Goal: Task Accomplishment & Management: Manage account settings

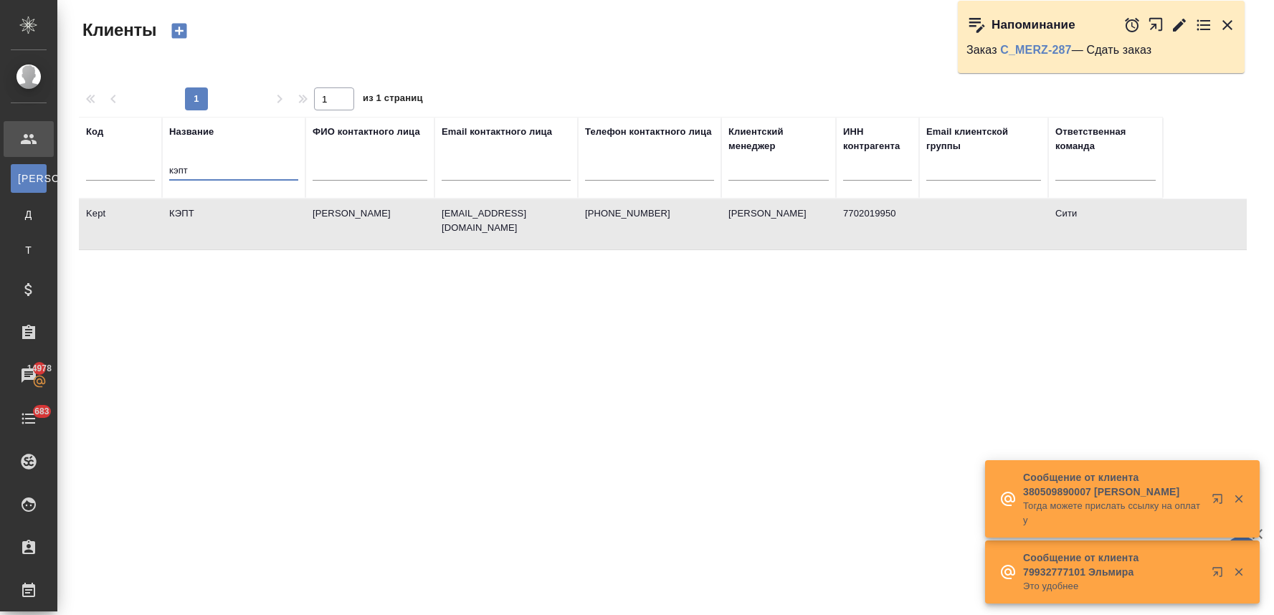
select select "RU"
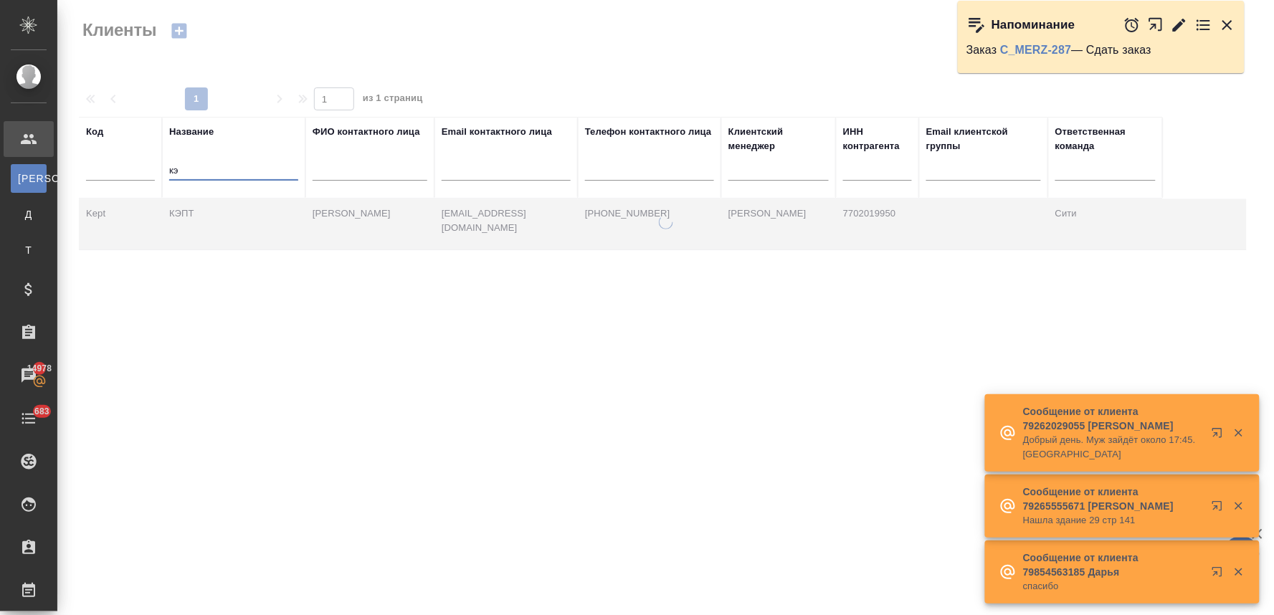
type input "к"
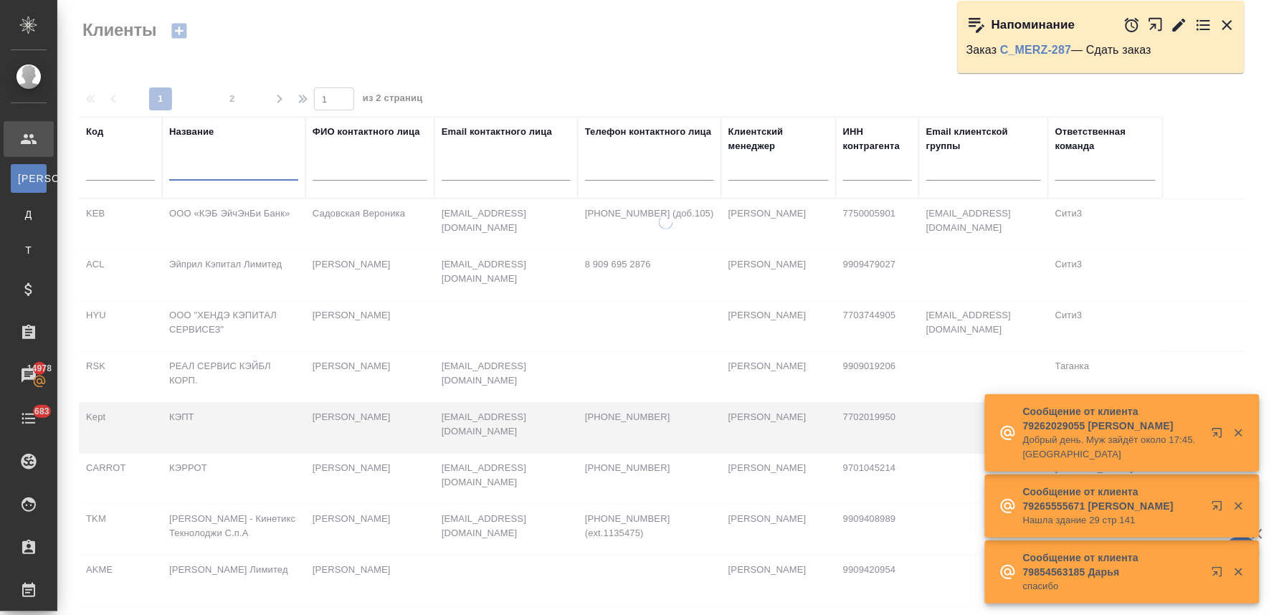
click at [148, 169] on input "text" at bounding box center [120, 172] width 69 height 18
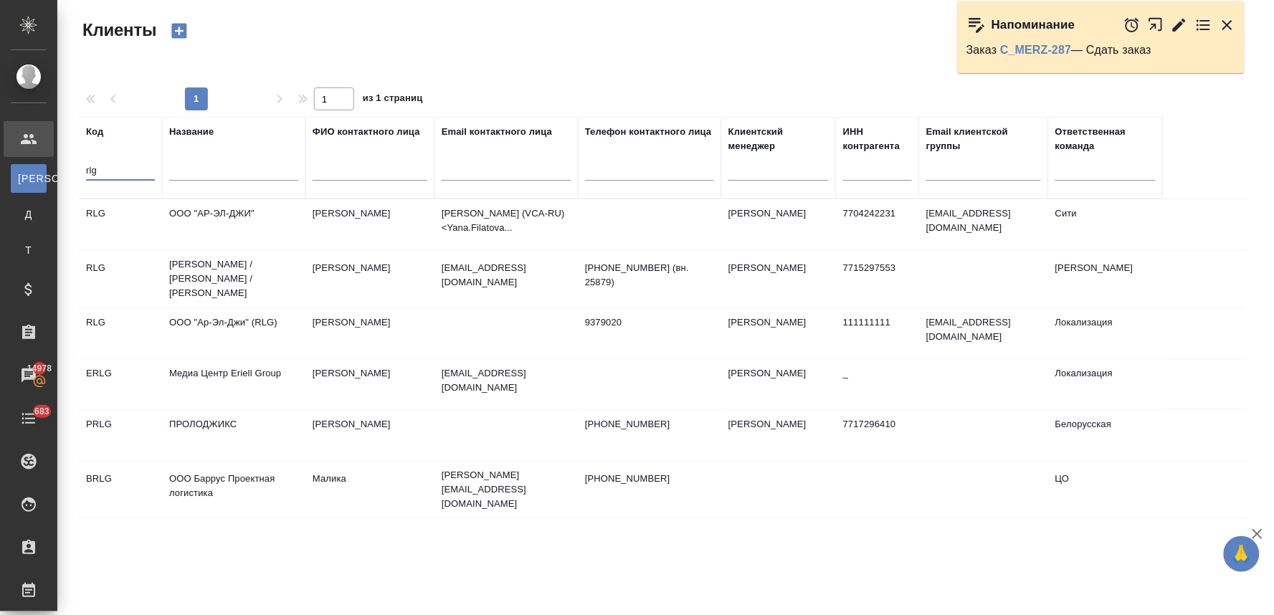
type input "rlg"
click at [199, 217] on td "ООО "АР-ЭЛ-ДЖИ"" at bounding box center [233, 224] width 143 height 50
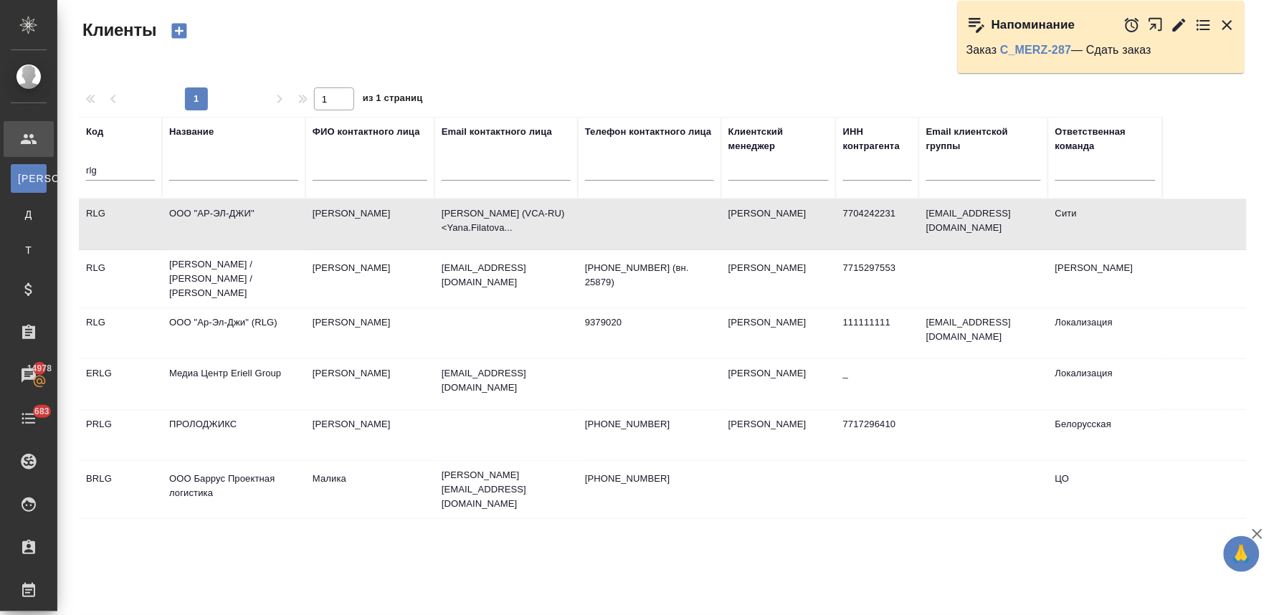
click at [199, 217] on td "ООО "АР-ЭЛ-ДЖИ"" at bounding box center [233, 224] width 143 height 50
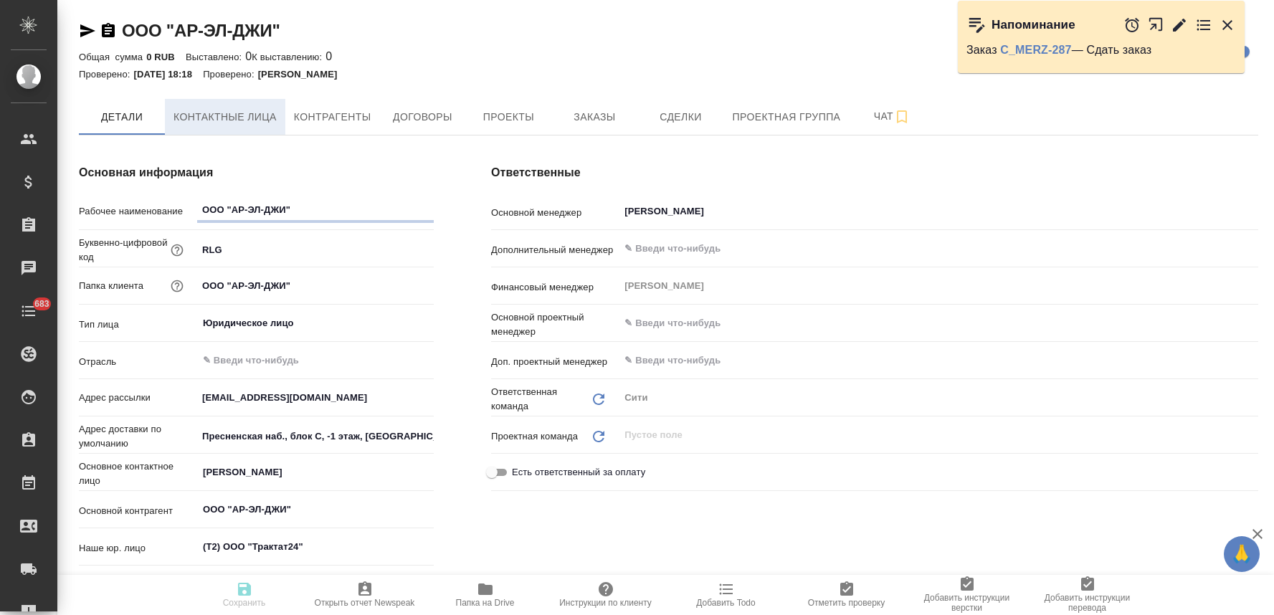
click at [241, 122] on span "Контактные лица" at bounding box center [224, 117] width 103 height 18
select select "RU"
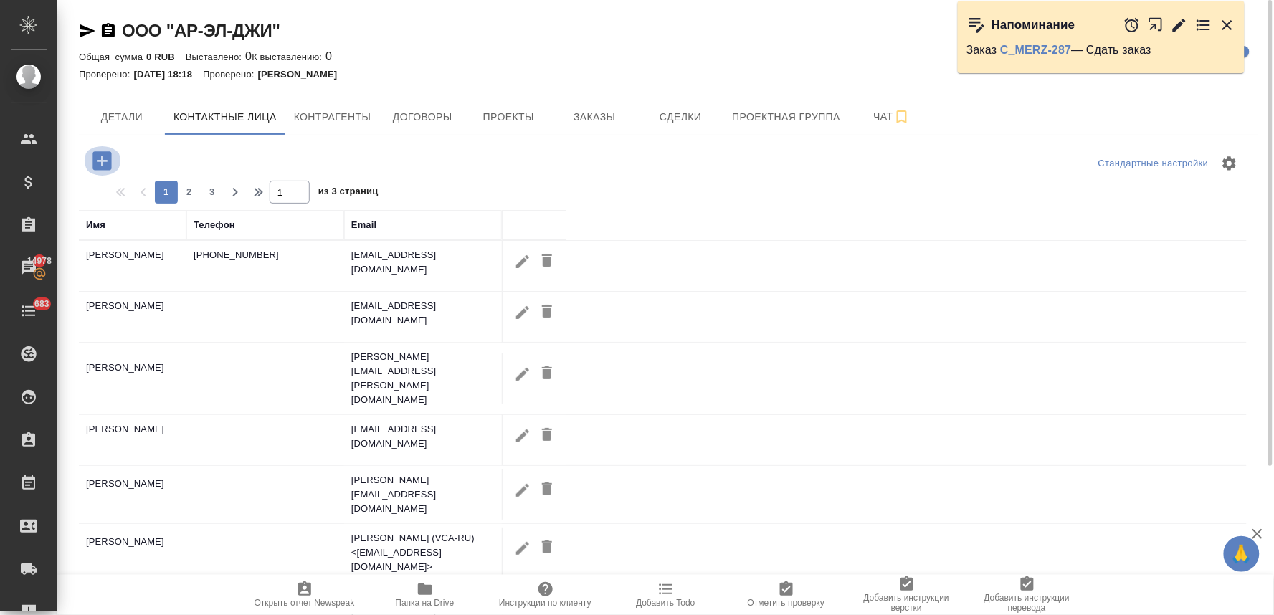
click at [111, 161] on icon "button" at bounding box center [102, 160] width 25 height 25
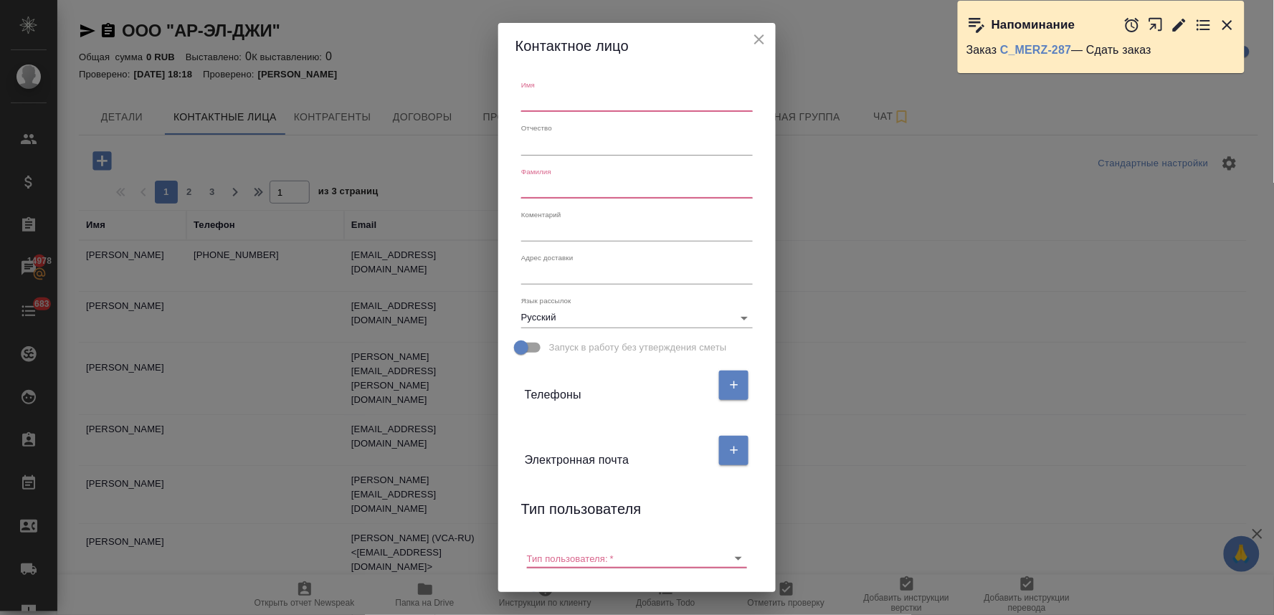
click at [556, 92] on input "text" at bounding box center [637, 102] width 232 height 20
type input "V"
type input "Михаил"
click at [593, 187] on input "text" at bounding box center [637, 189] width 232 height 20
type input "Жураковский"
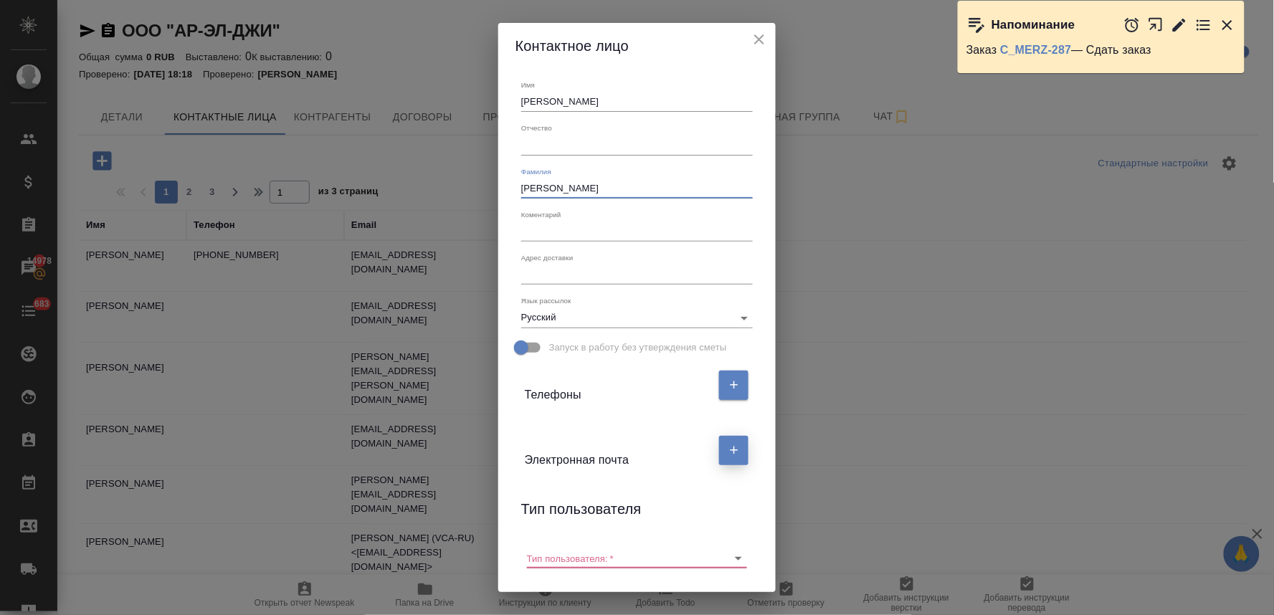
click at [736, 452] on button "button" at bounding box center [733, 450] width 29 height 29
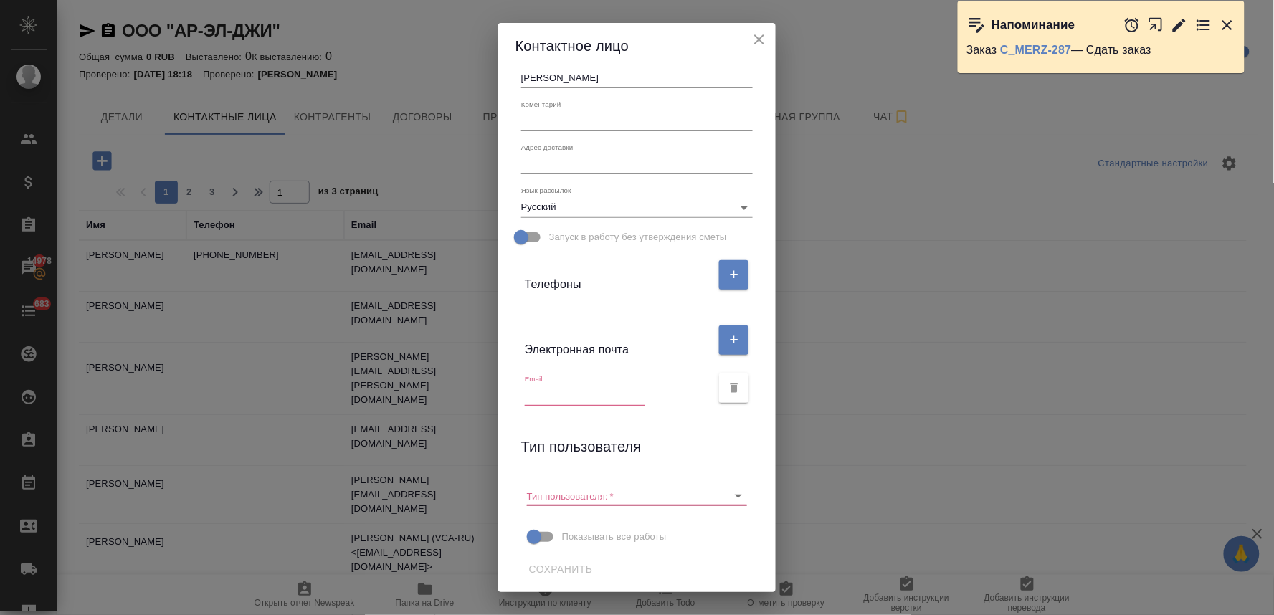
click at [568, 396] on input "text" at bounding box center [585, 396] width 120 height 20
paste input "mikhail.zhurakovskiy@richemont.com"
click at [714, 492] on icon "Очистить" at bounding box center [720, 496] width 14 height 14
type input "mikhail.zhurakovskiy@richemont.com"
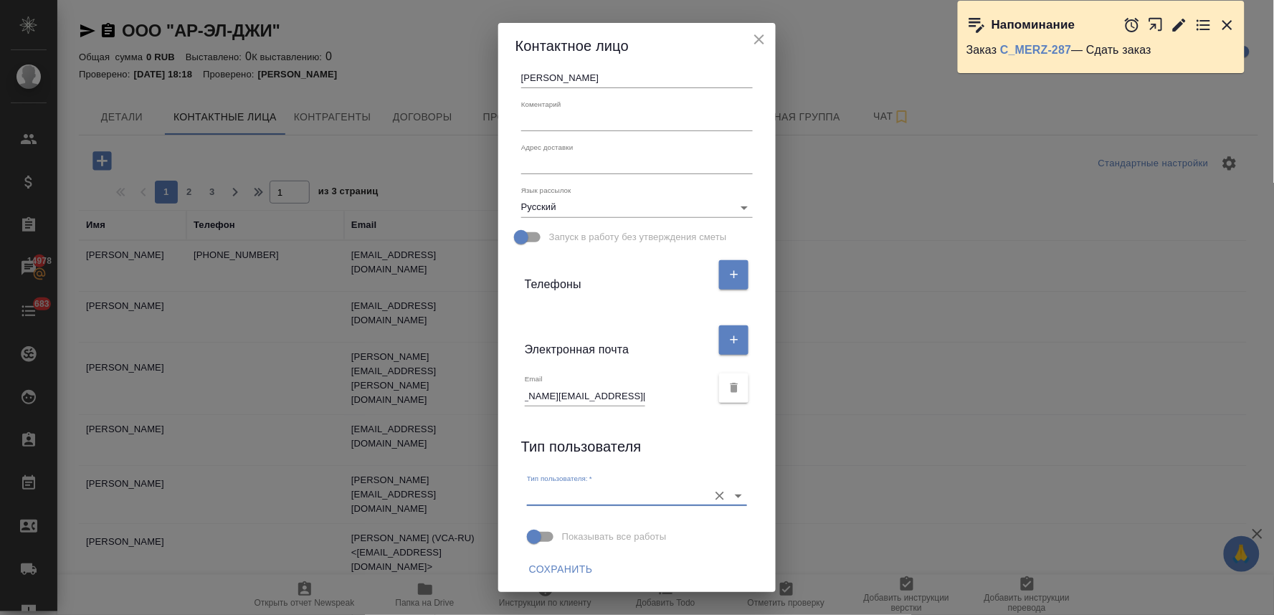
scroll to position [0, 0]
click at [728, 273] on icon "button" at bounding box center [734, 274] width 13 height 13
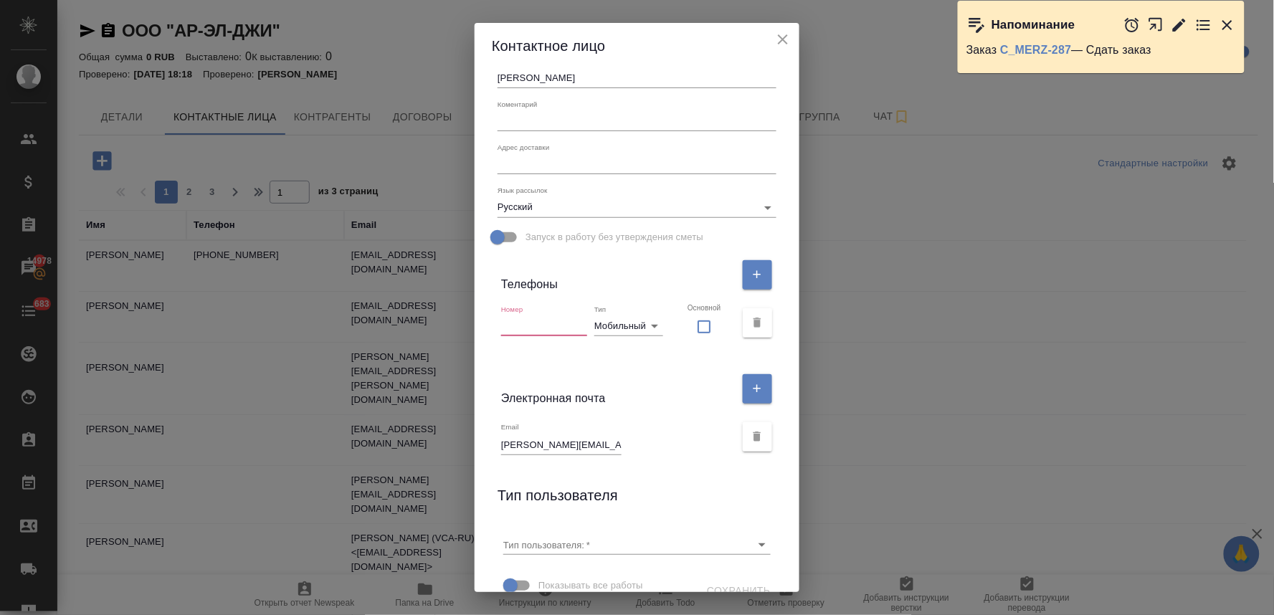
click at [548, 325] on input "text" at bounding box center [544, 326] width 86 height 20
paste input "+7 903 251 9424"
type input "+7 903 251 9424"
click at [736, 584] on span "Сохранить" at bounding box center [739, 591] width 64 height 18
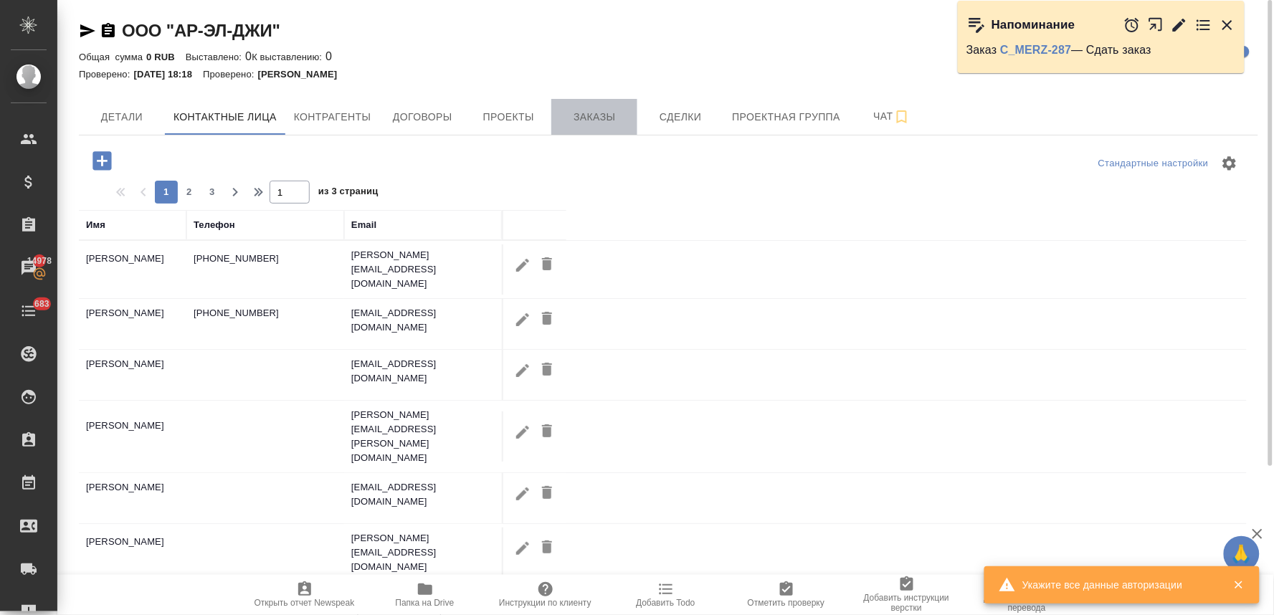
click at [598, 117] on span "Заказы" at bounding box center [594, 117] width 69 height 18
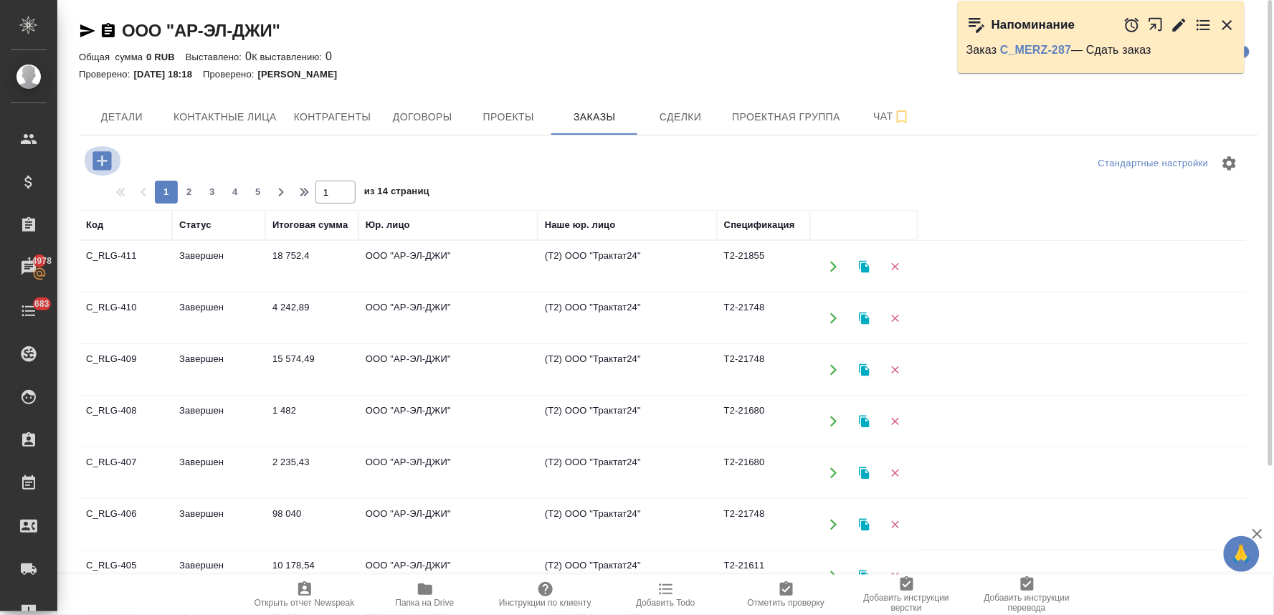
click at [101, 156] on icon "button" at bounding box center [102, 160] width 25 height 25
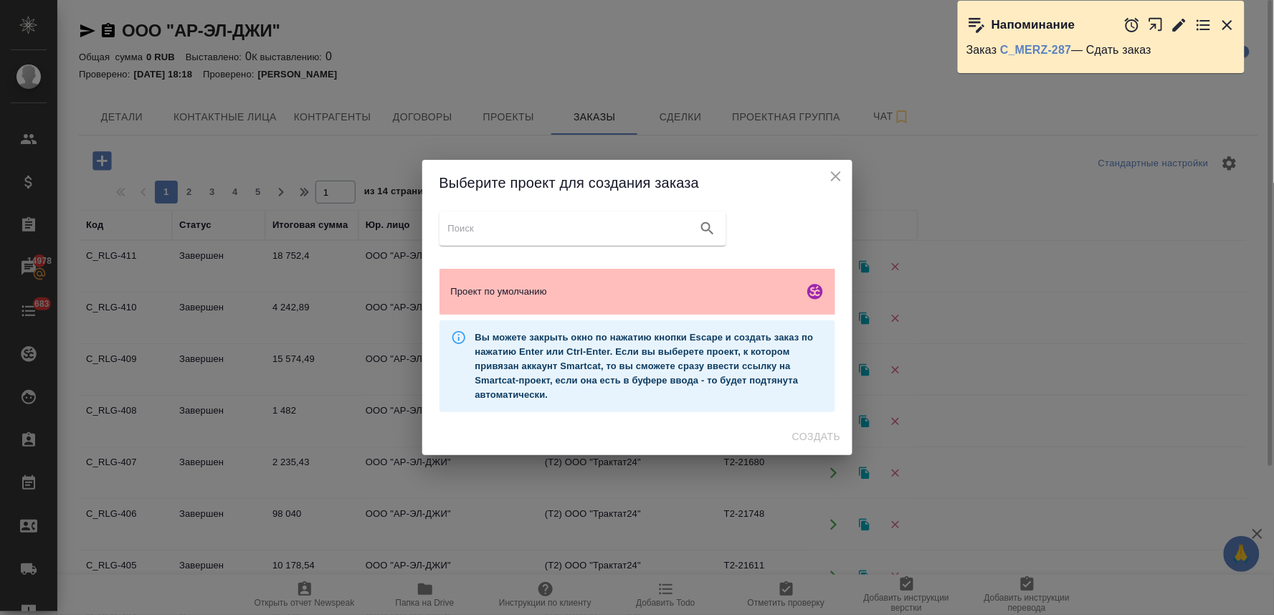
click at [498, 298] on span "Проект по умолчанию" at bounding box center [624, 292] width 347 height 14
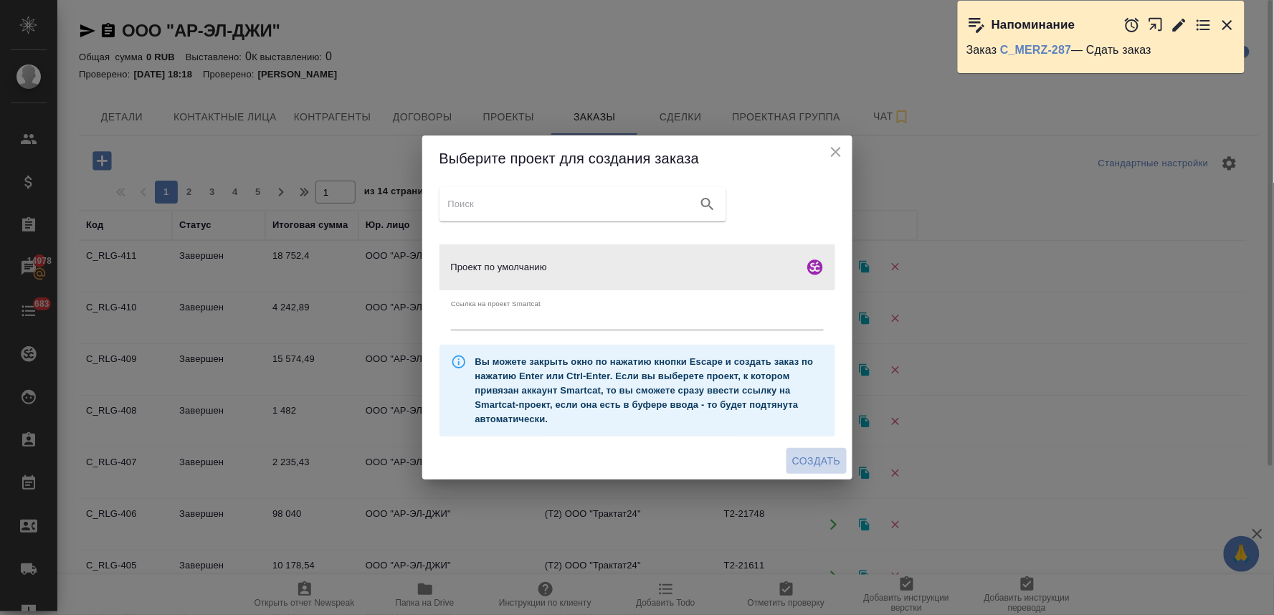
drag, startPoint x: 801, startPoint y: 457, endPoint x: 807, endPoint y: 450, distance: 9.8
click at [801, 459] on span "Создать" at bounding box center [816, 461] width 48 height 18
click at [1052, 49] on link "C_MERZ-287" at bounding box center [1035, 50] width 71 height 12
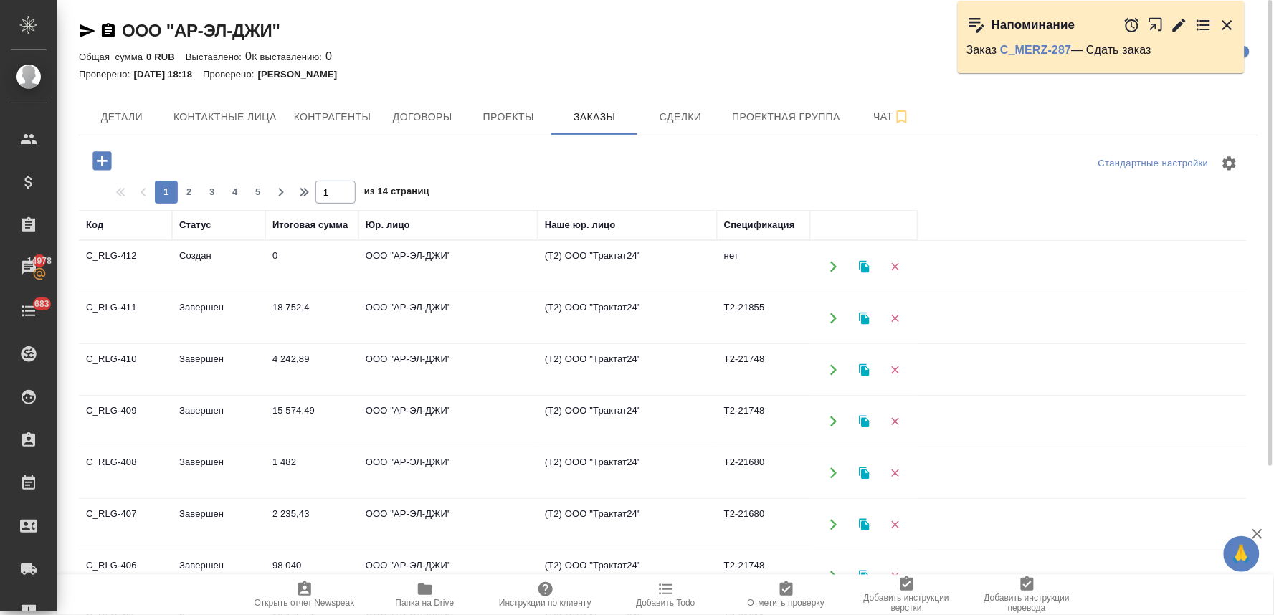
click at [1200, 103] on div "Детали Контактные лица Контрагенты Договоры Проекты Заказы Сделки Проектная гру…" at bounding box center [668, 117] width 1179 height 36
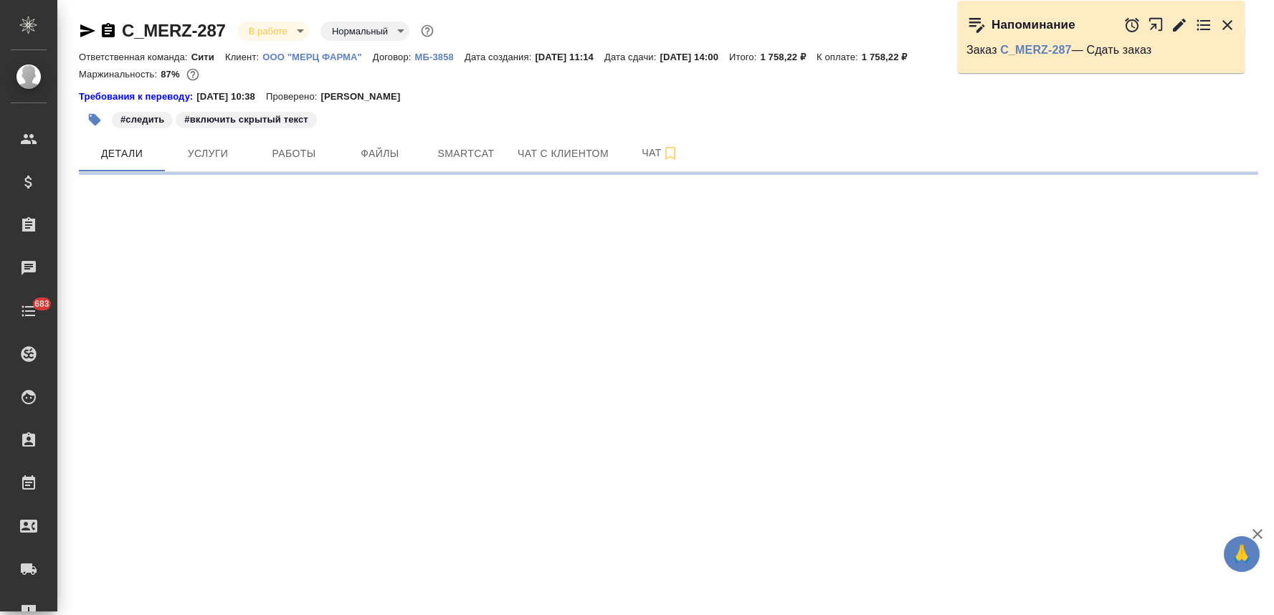
select select "RU"
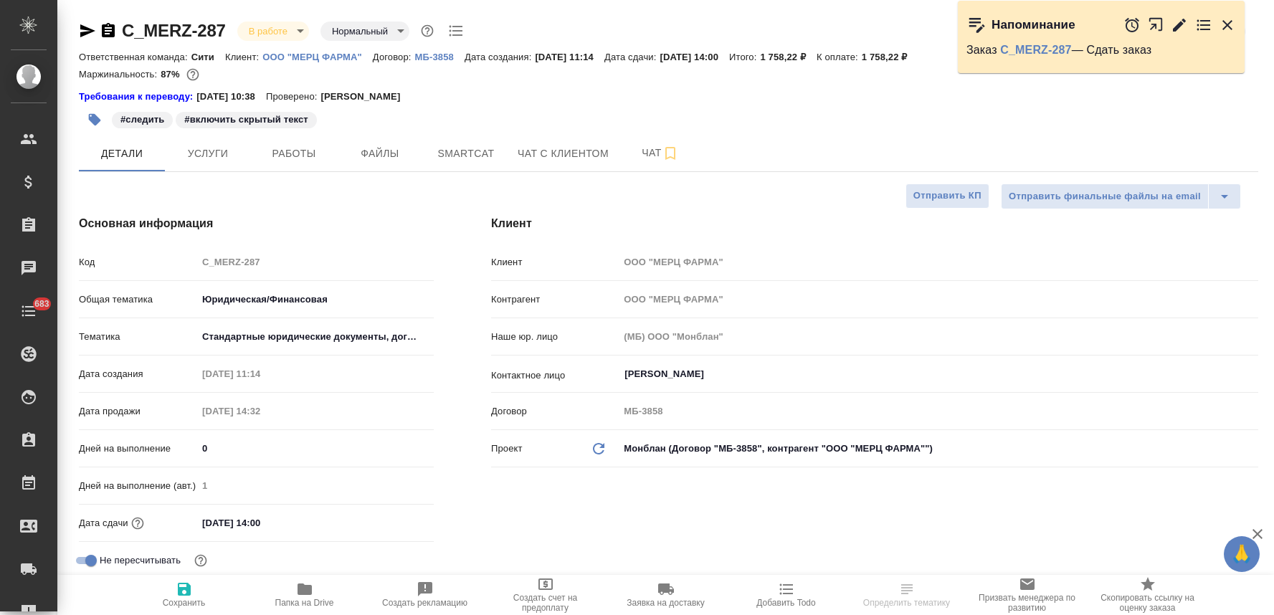
type textarea "x"
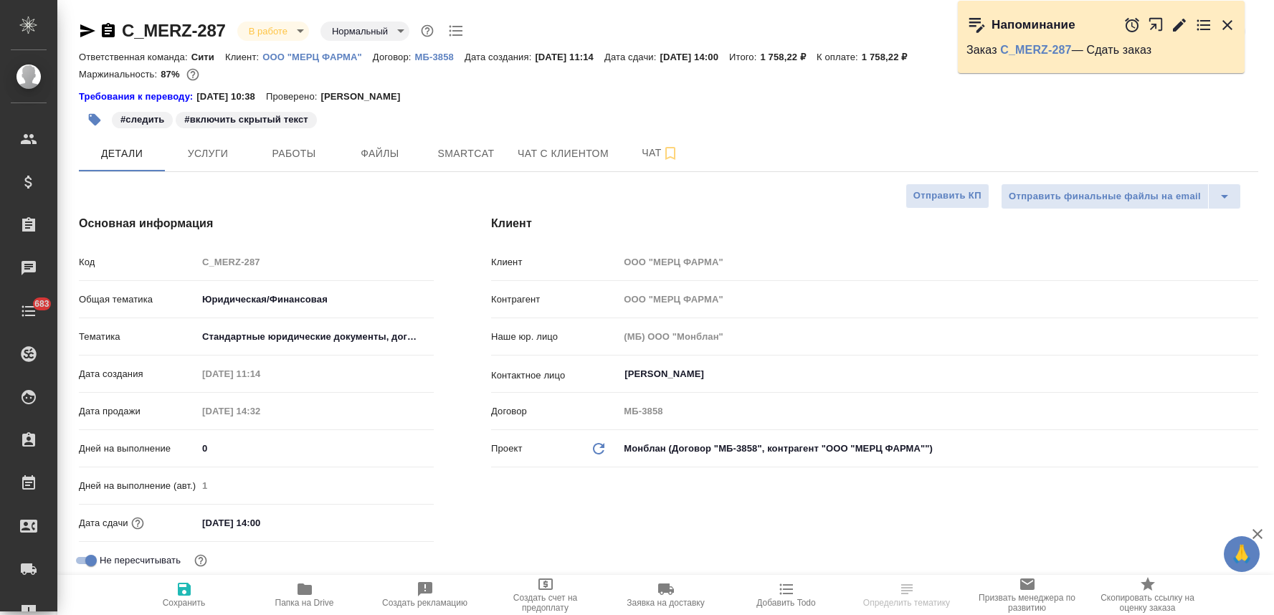
type textarea "x"
click at [642, 141] on button "Чат" at bounding box center [660, 153] width 86 height 36
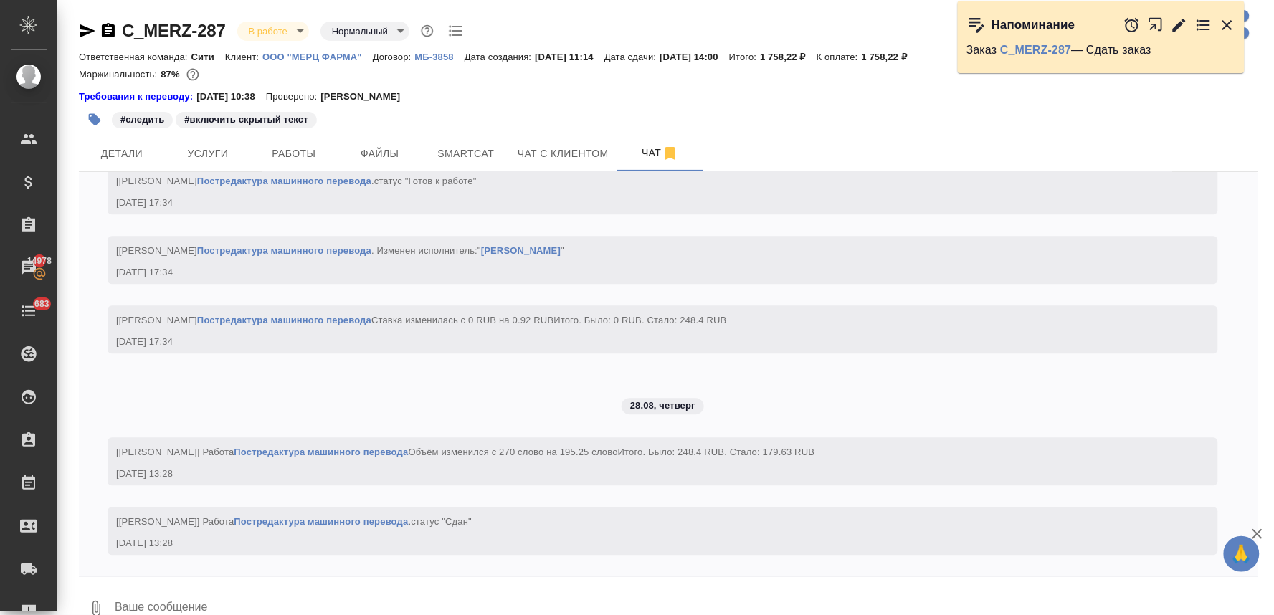
scroll to position [4399, 0]
click at [83, 26] on icon "button" at bounding box center [87, 30] width 15 height 13
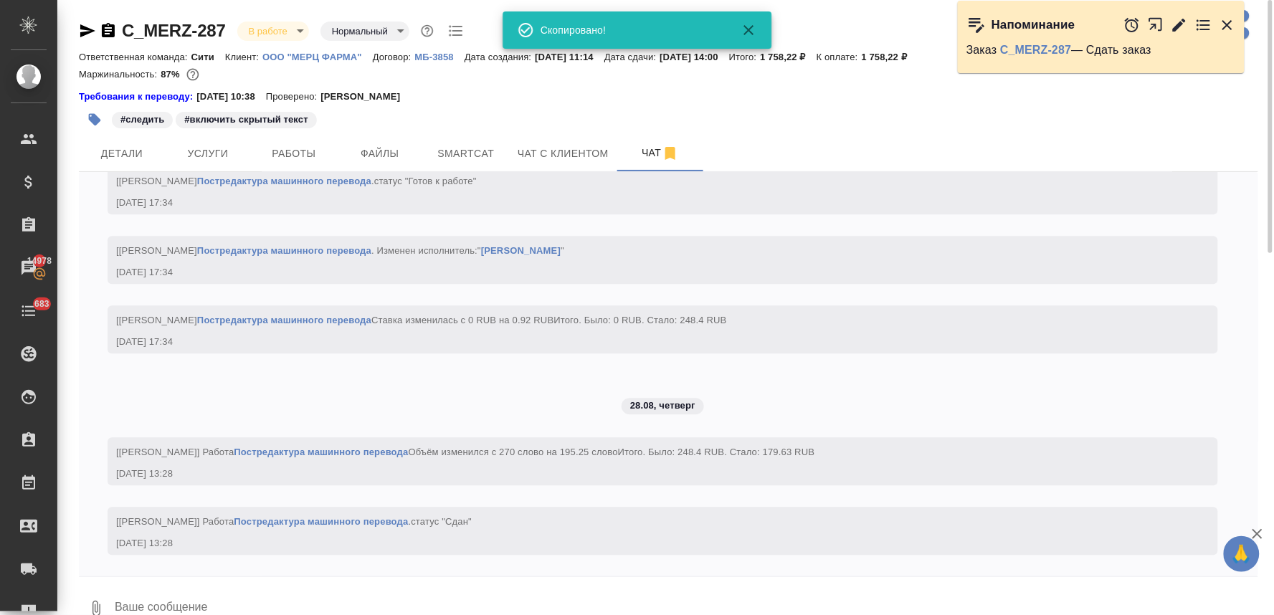
click at [715, 512] on div "[[PERSON_NAME]] Работа Постредактура машинного перевода . статус "Сдан"" at bounding box center [642, 520] width 1052 height 18
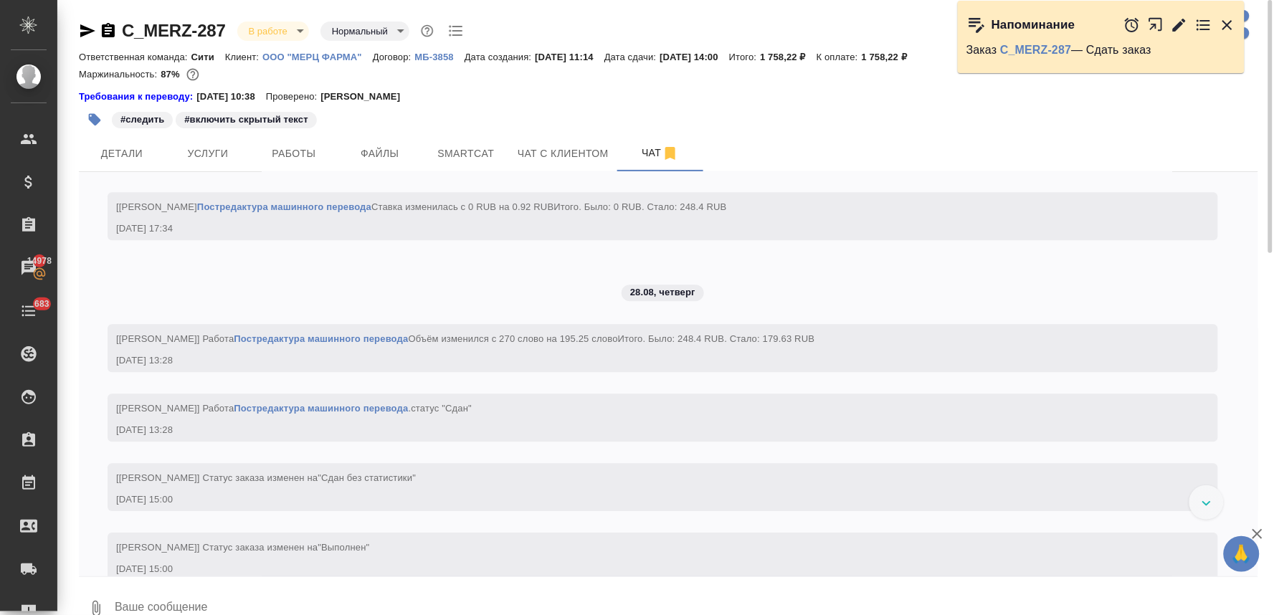
scroll to position [4538, 0]
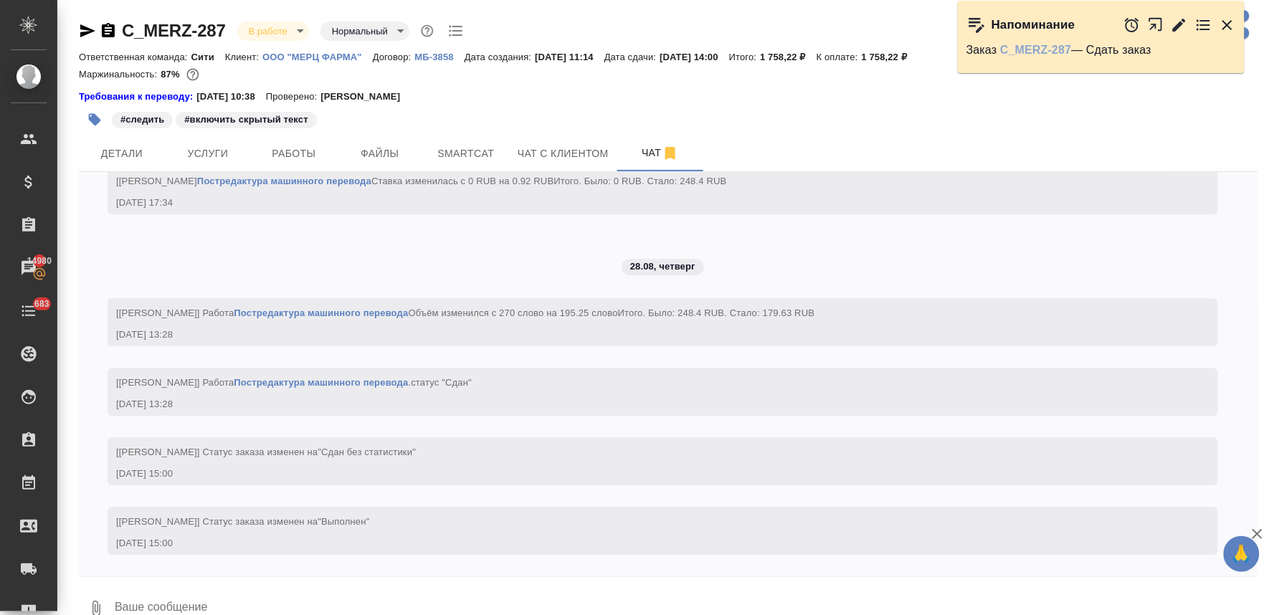
click at [1037, 48] on link "C_MERZ-287" at bounding box center [1035, 50] width 71 height 12
click at [116, 158] on span "Детали" at bounding box center [121, 154] width 69 height 18
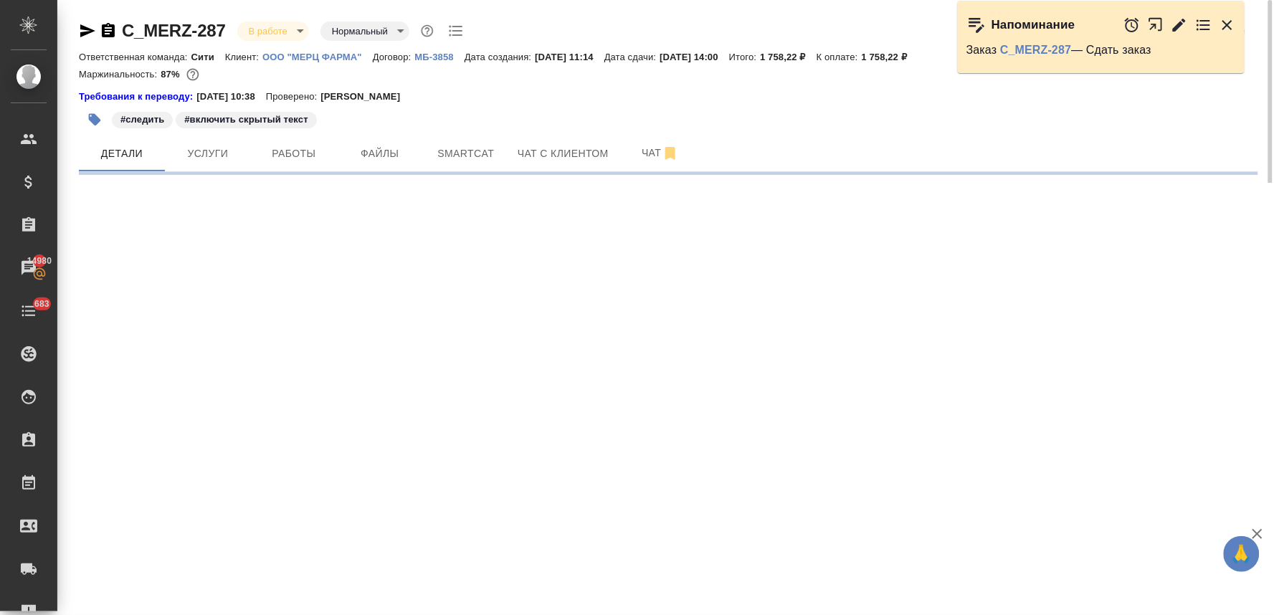
select select "RU"
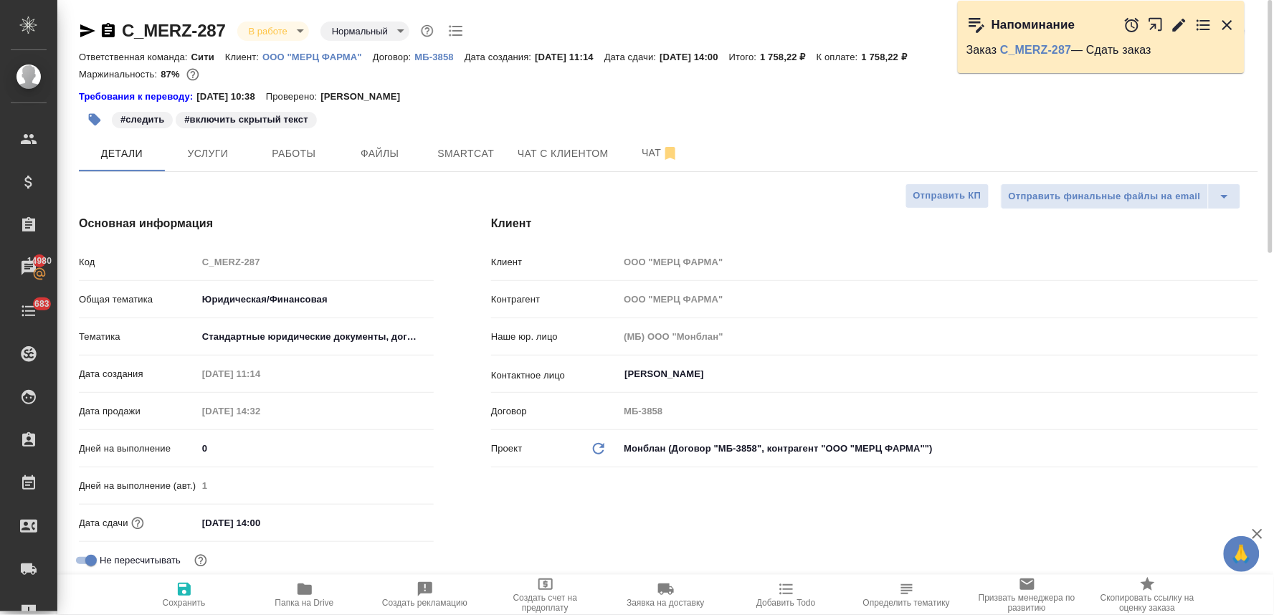
type textarea "x"
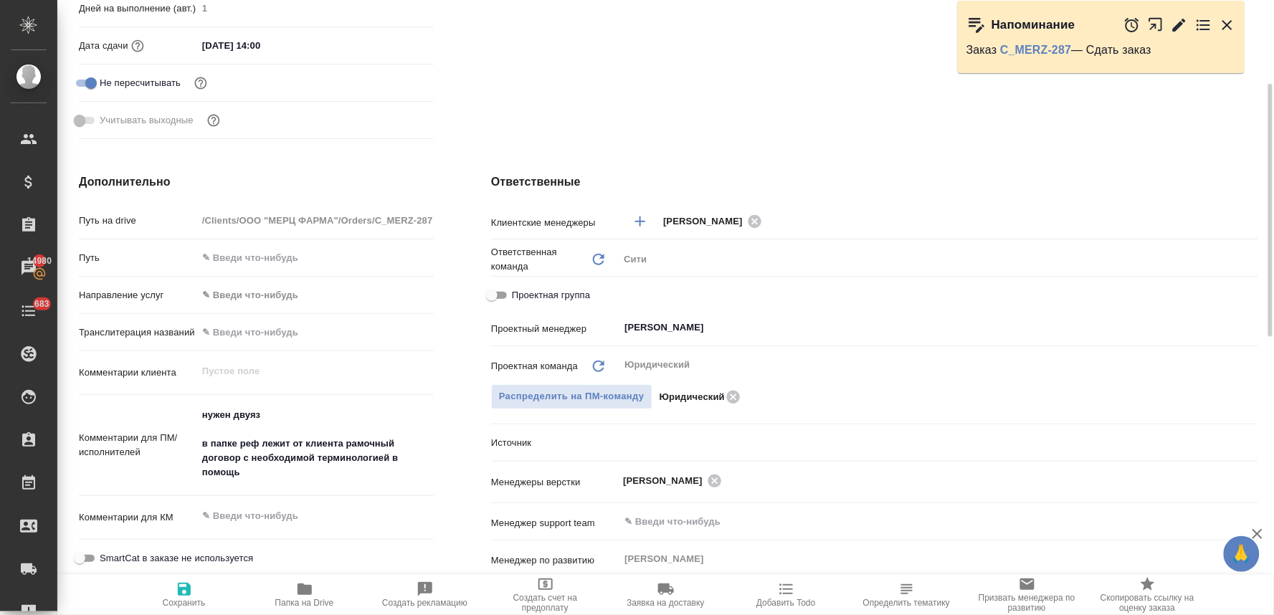
scroll to position [557, 0]
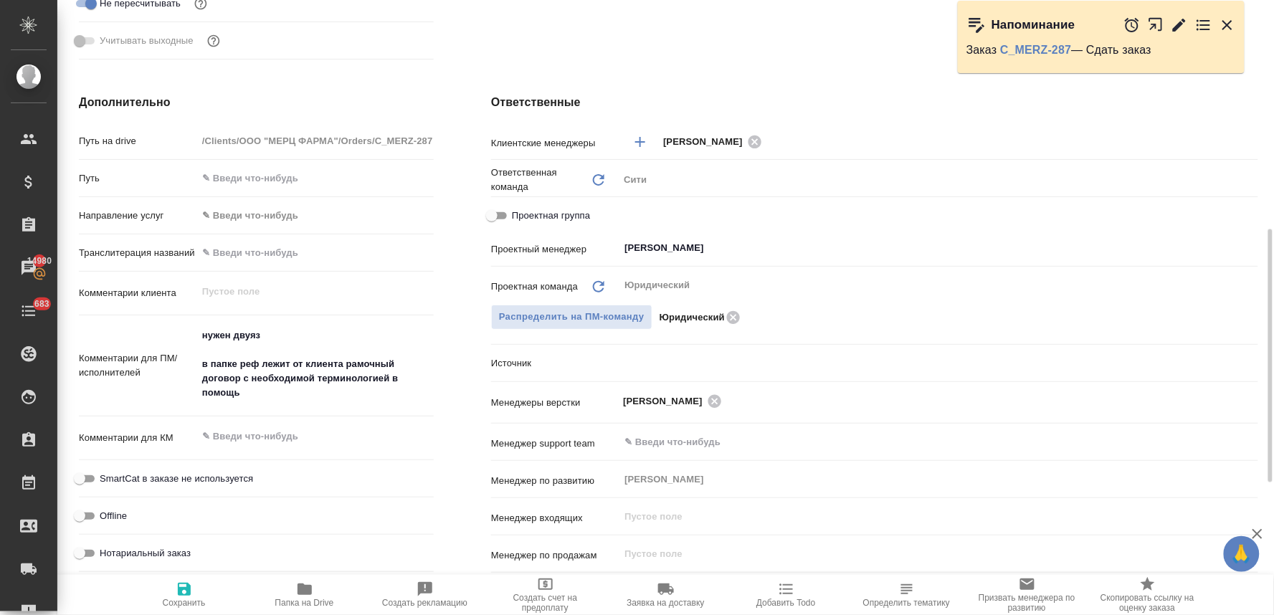
type textarea "x"
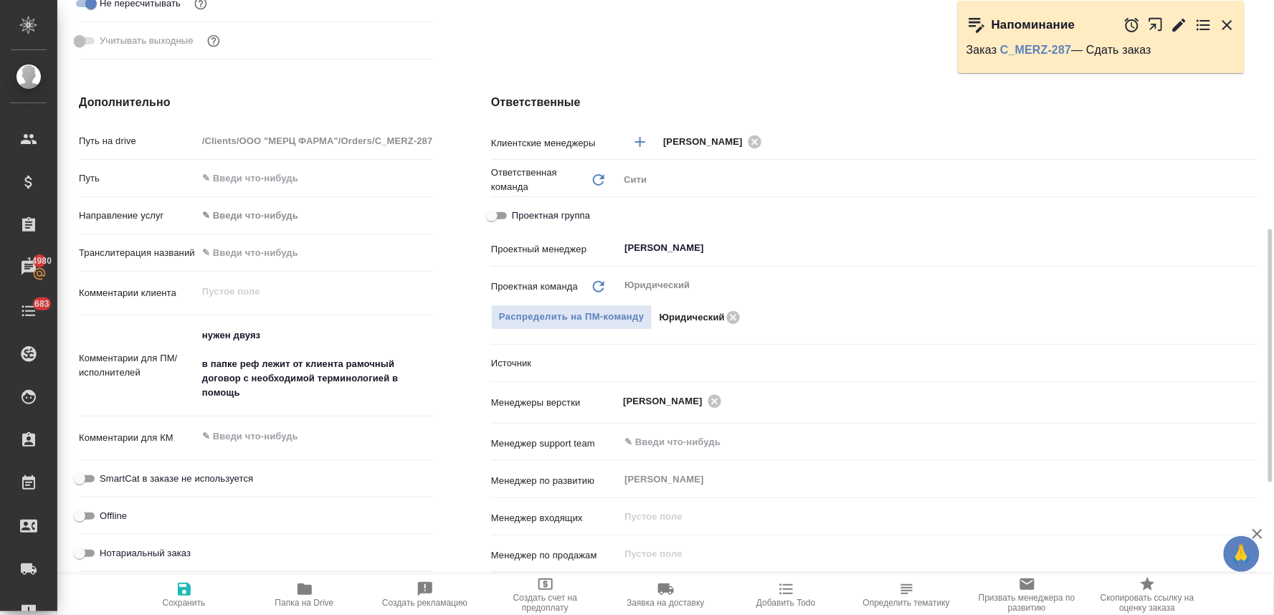
type textarea "x"
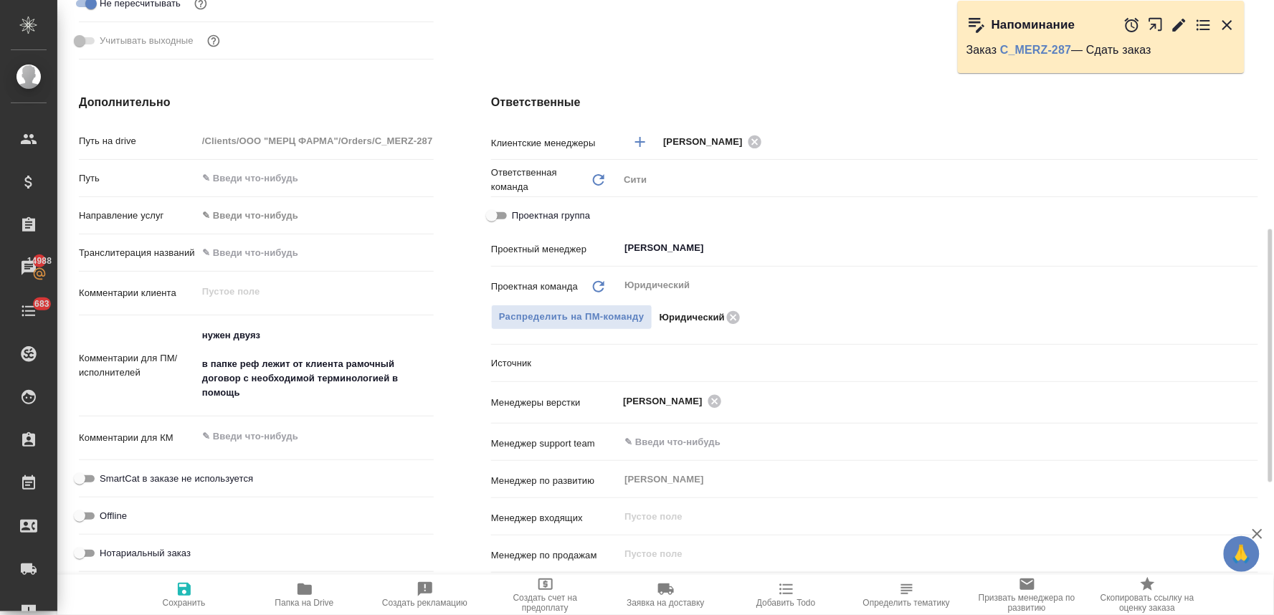
type textarea "x"
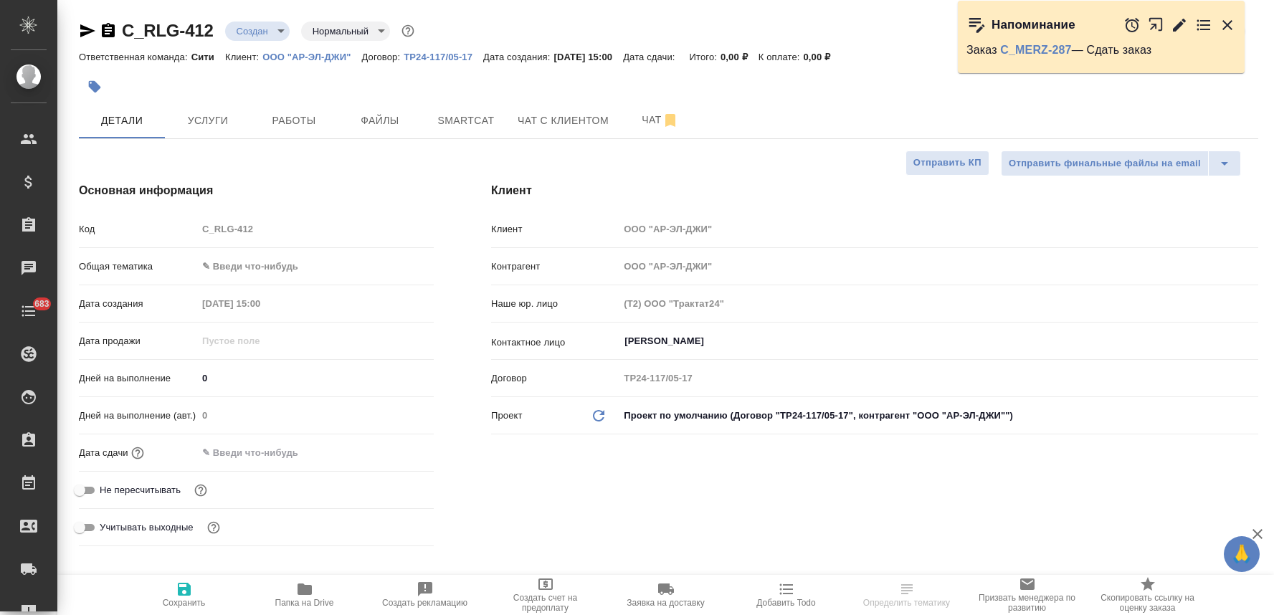
select select "RU"
type textarea "x"
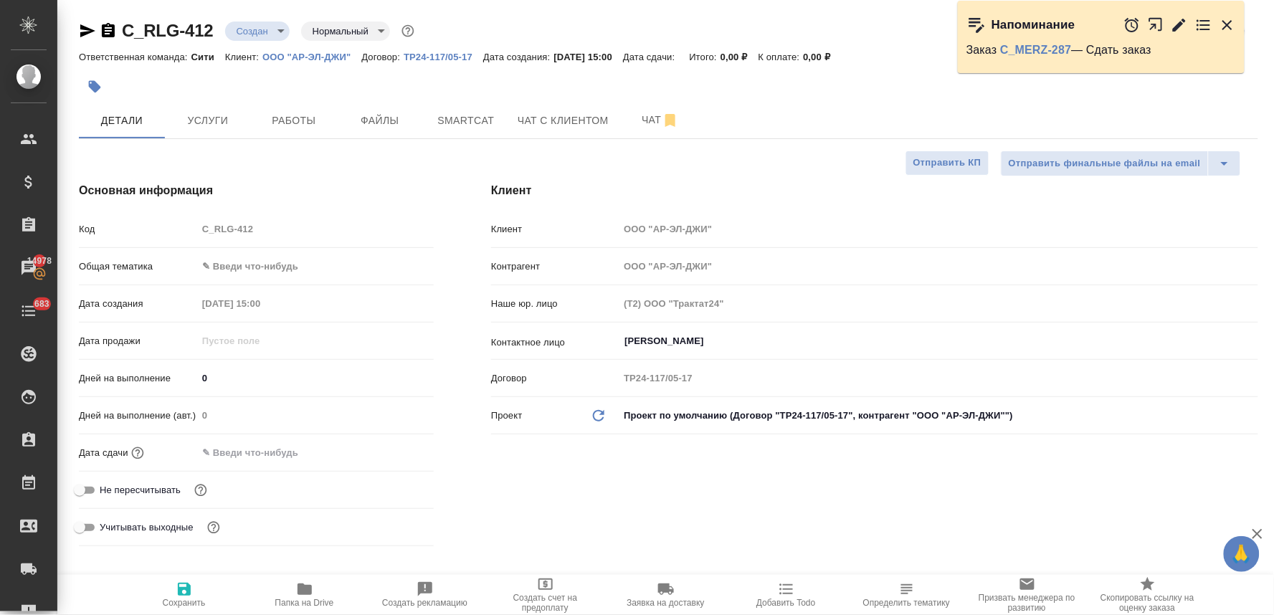
click at [144, 485] on span "Не пересчитывать" at bounding box center [140, 490] width 81 height 14
click at [105, 485] on input "Не пересчитывать" at bounding box center [80, 490] width 52 height 17
checkbox input "true"
type textarea "x"
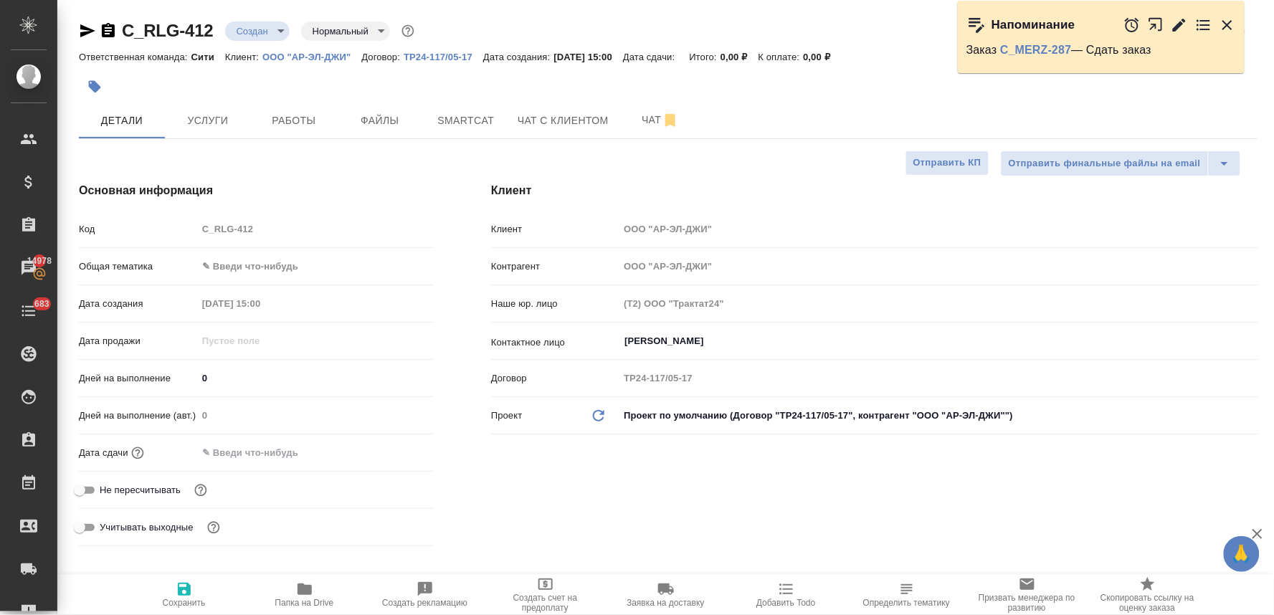
type textarea "x"
click at [278, 450] on input "text" at bounding box center [260, 452] width 125 height 21
click at [404, 445] on div at bounding box center [409, 451] width 50 height 17
click at [389, 452] on icon "button" at bounding box center [392, 452] width 17 height 17
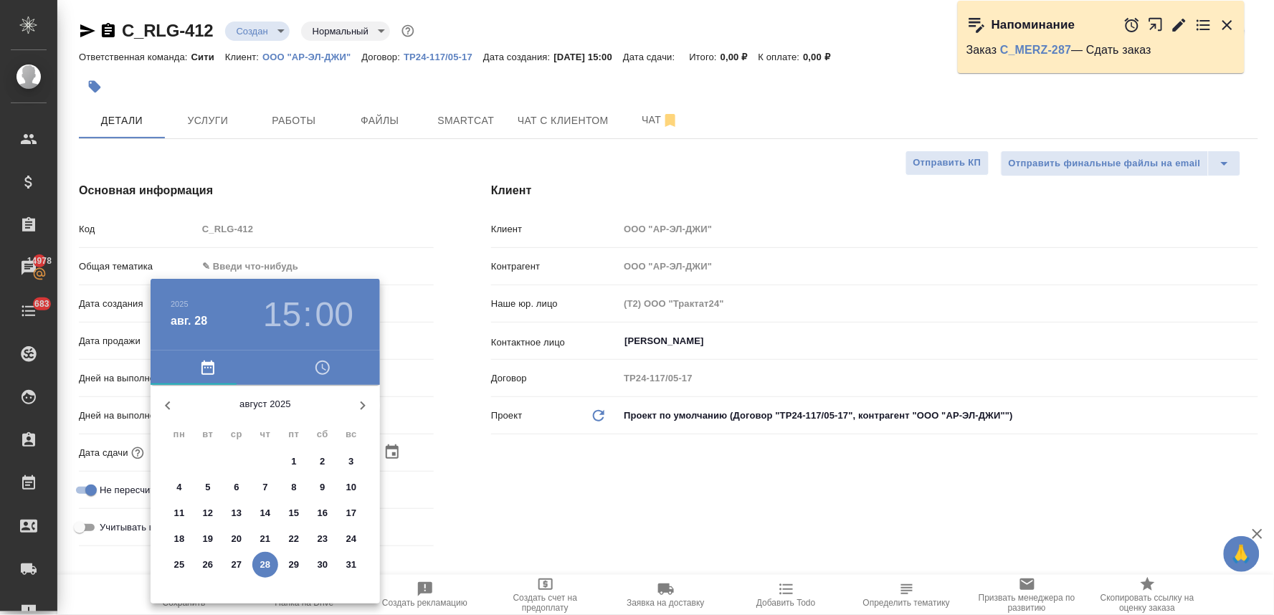
click at [295, 563] on p "29" at bounding box center [294, 565] width 11 height 14
type input "29.08.2025 15:00"
type textarea "x"
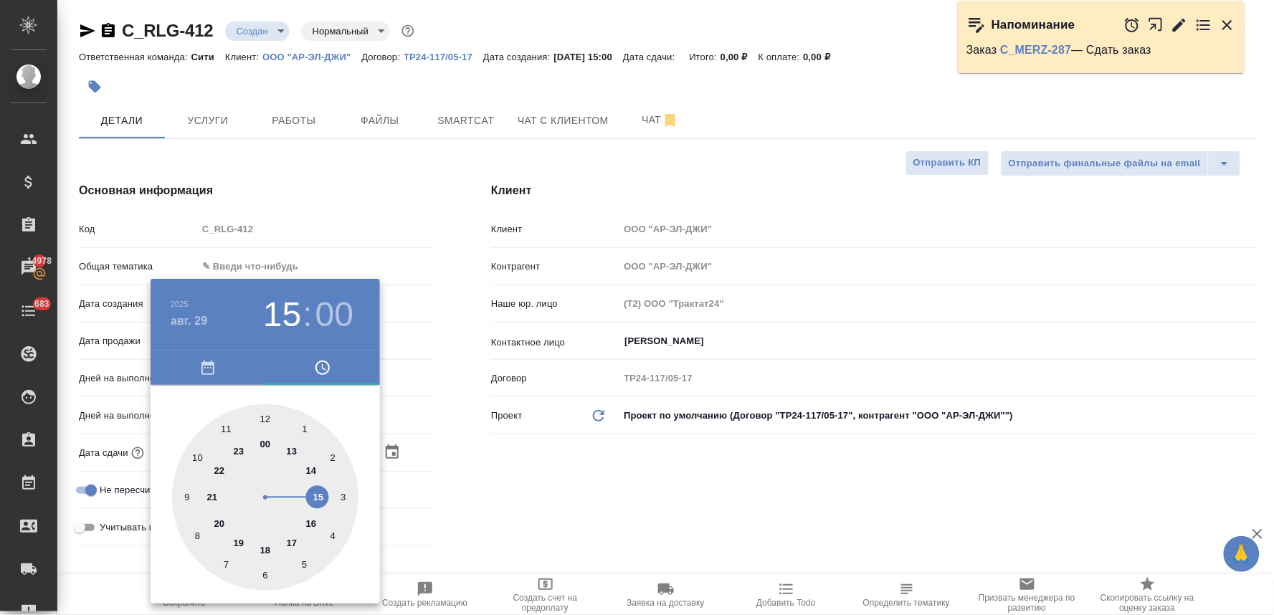
click at [574, 498] on div at bounding box center [637, 307] width 1274 height 615
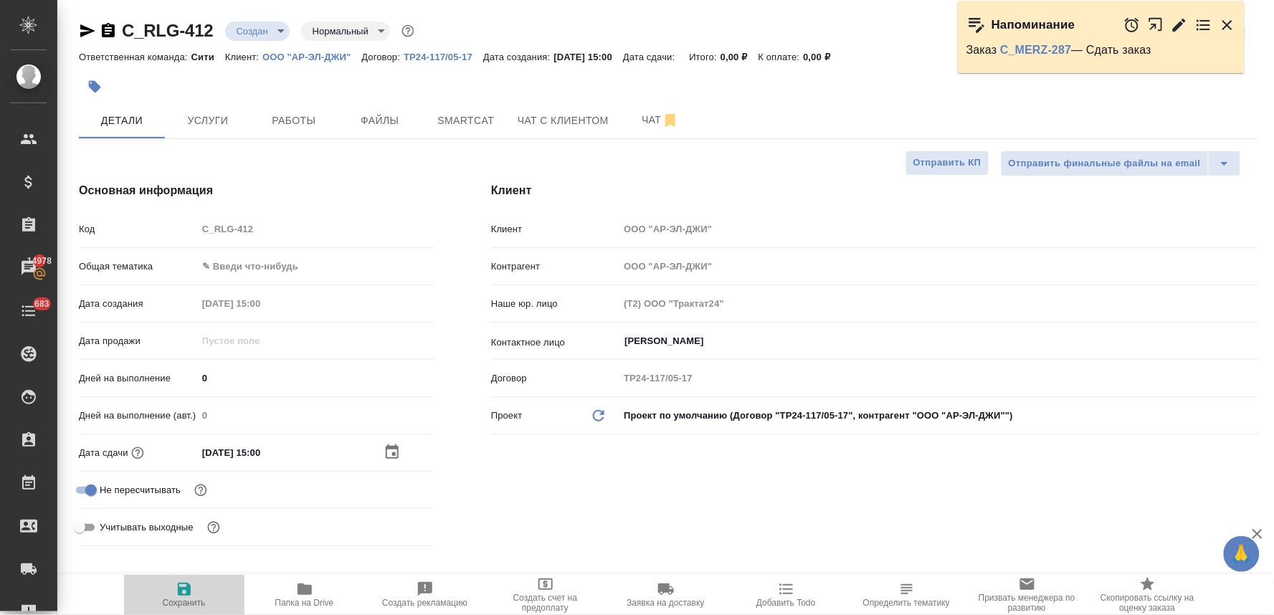
click at [178, 591] on icon "button" at bounding box center [184, 589] width 13 height 13
type textarea "x"
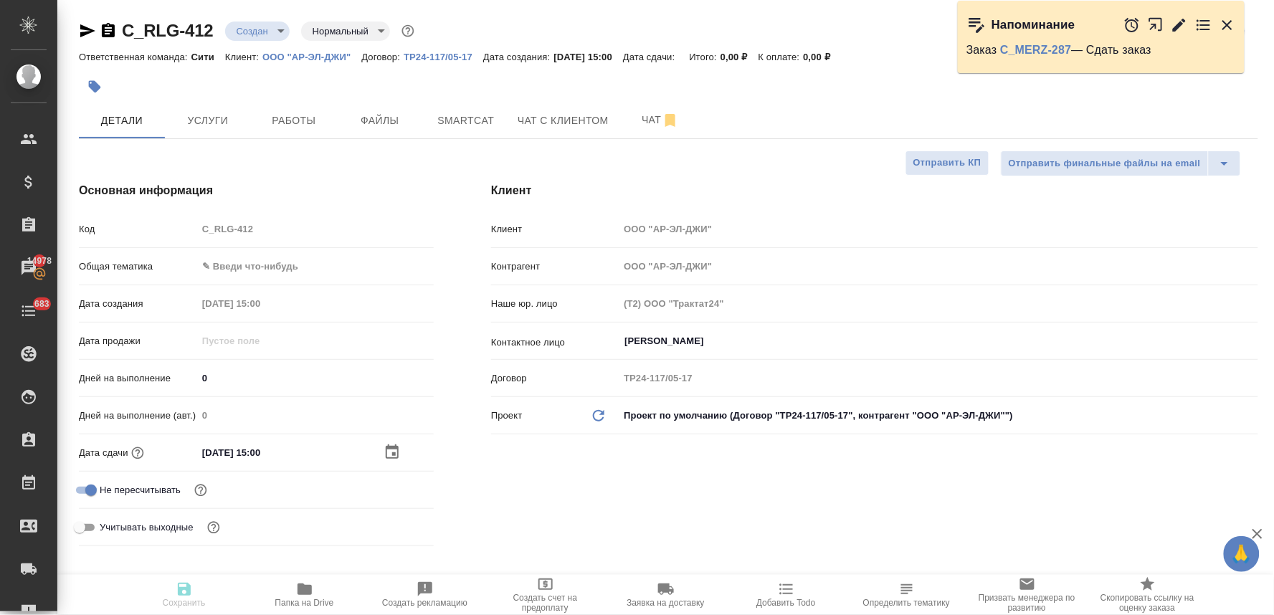
type textarea "x"
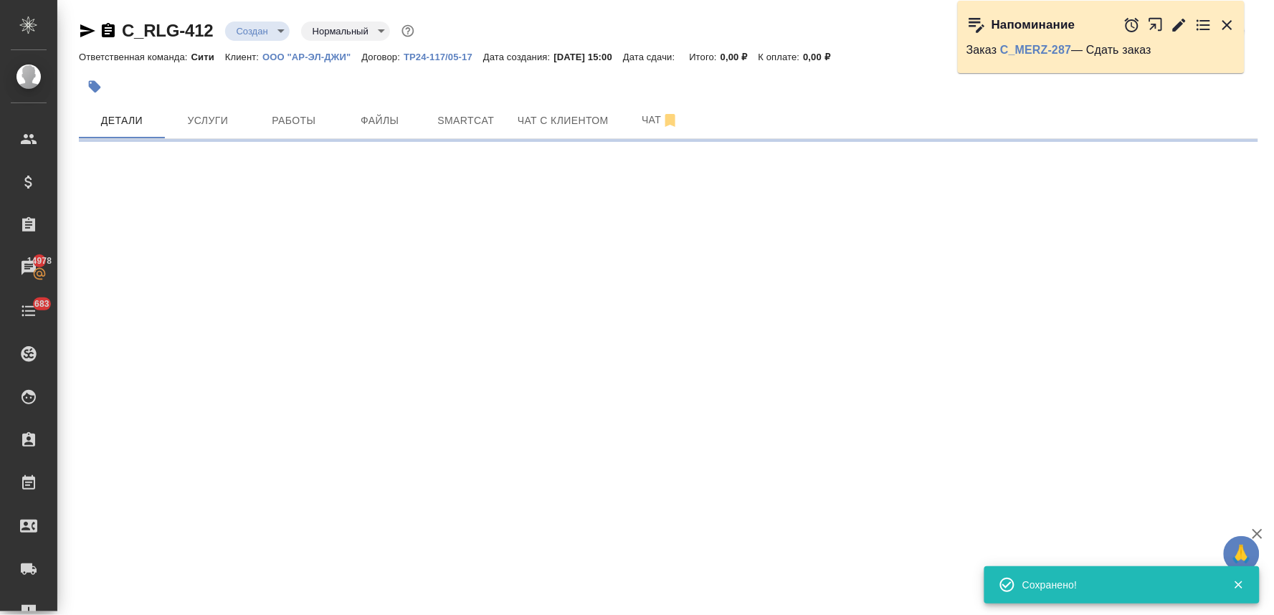
select select "RU"
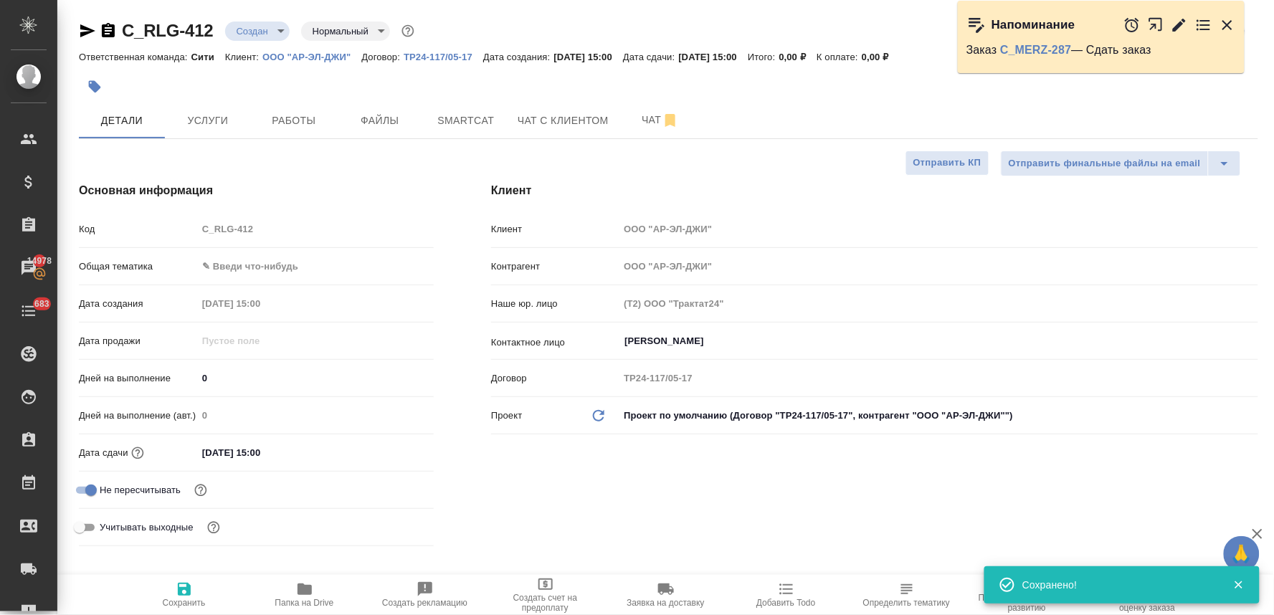
type textarea "x"
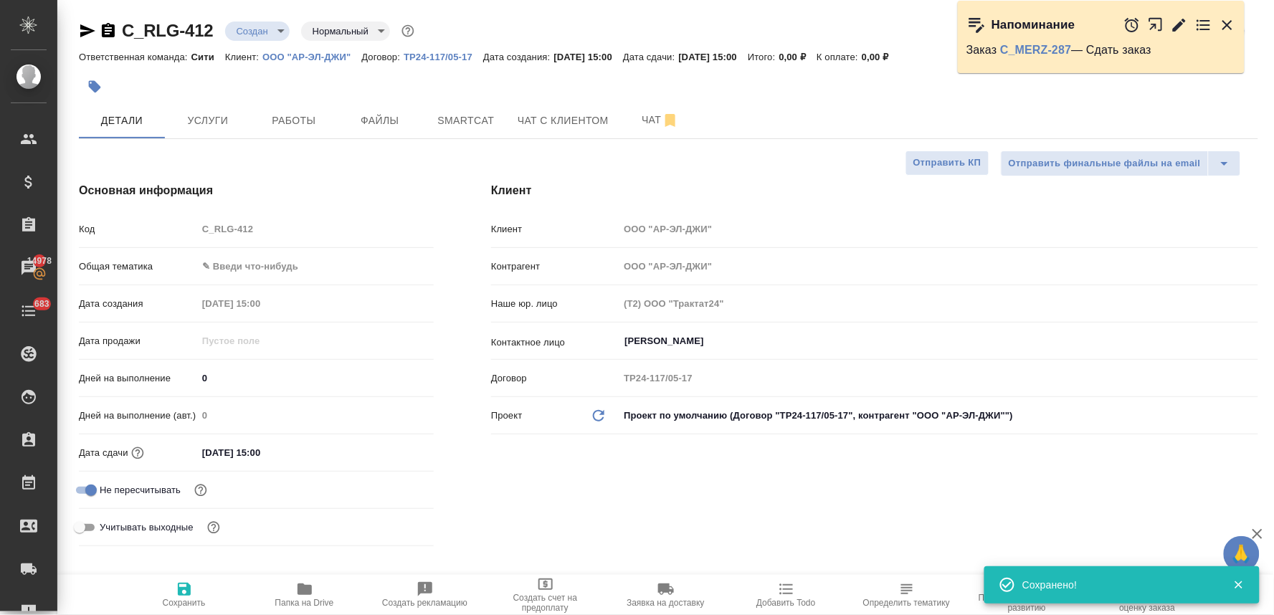
type textarea "x"
click at [201, 118] on span "Услуги" at bounding box center [207, 121] width 69 height 18
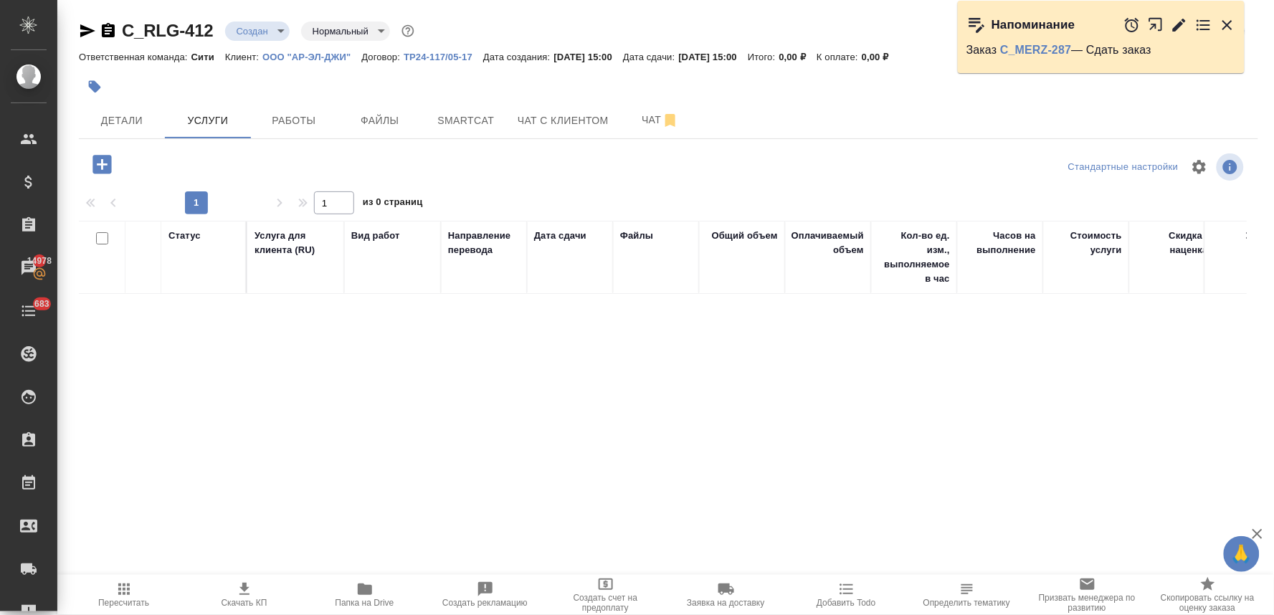
click at [102, 166] on icon "button" at bounding box center [102, 164] width 25 height 25
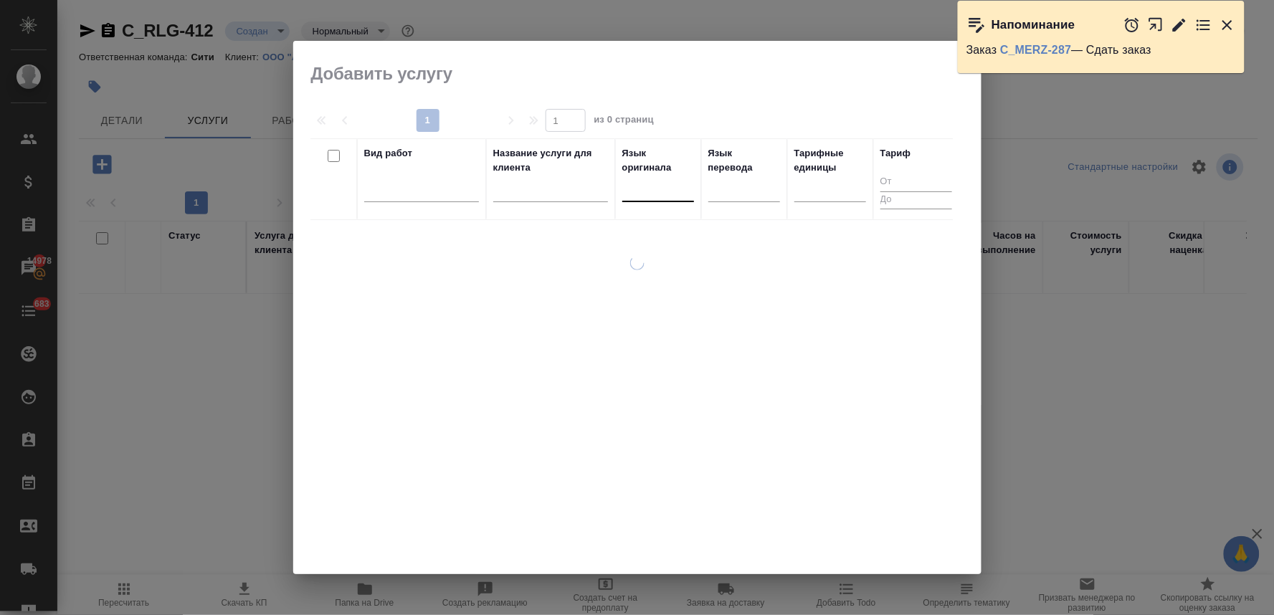
click at [646, 194] on div at bounding box center [658, 187] width 72 height 21
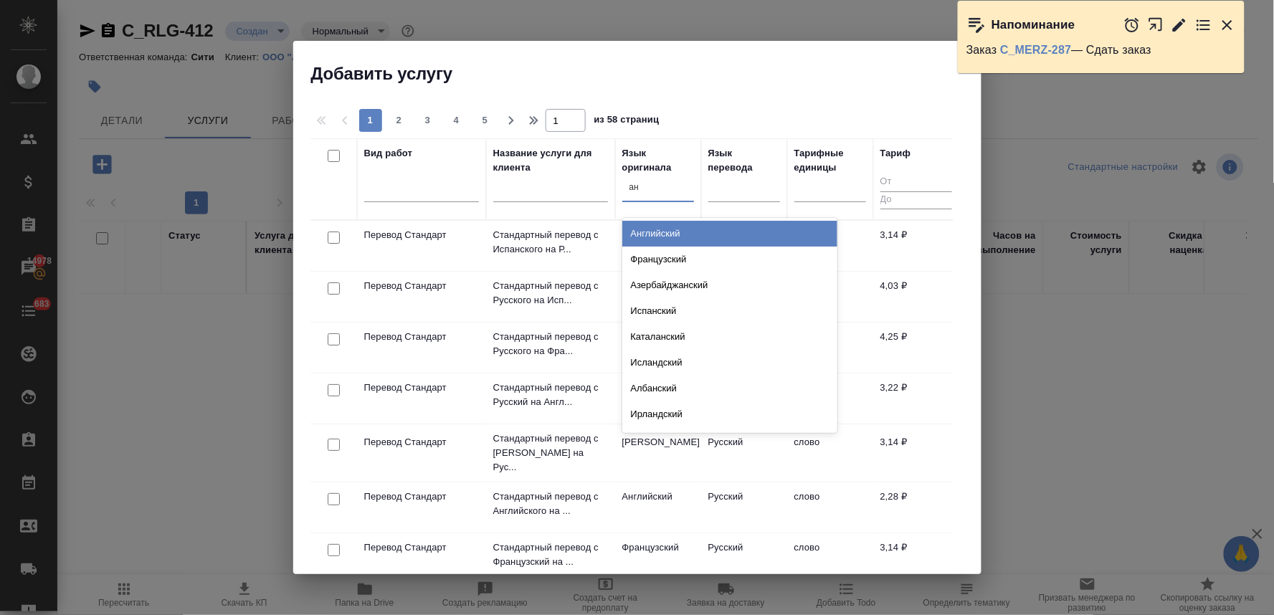
type input "а"
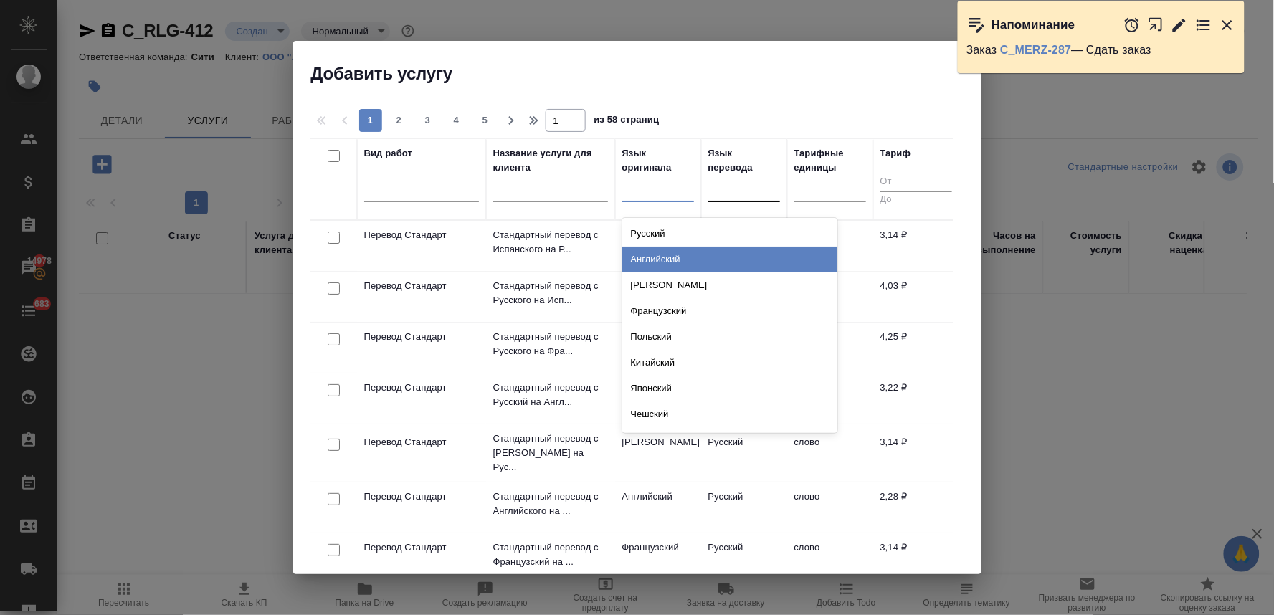
click at [736, 186] on div at bounding box center [744, 187] width 72 height 21
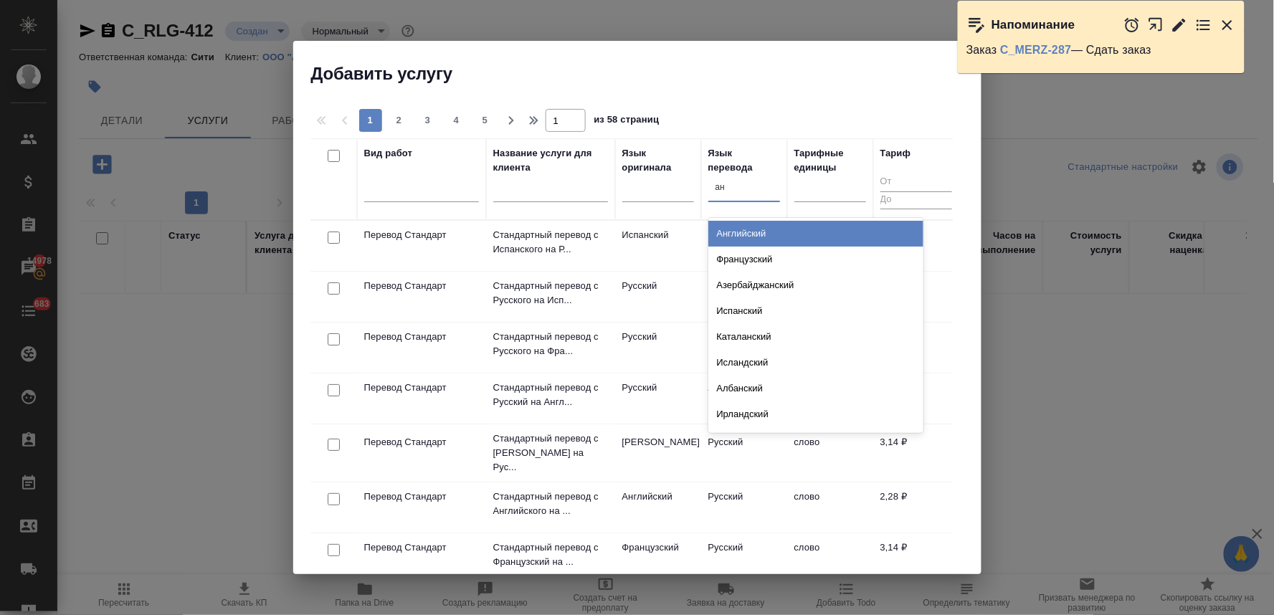
type input "анг"
click at [736, 232] on div "Английский" at bounding box center [815, 234] width 215 height 26
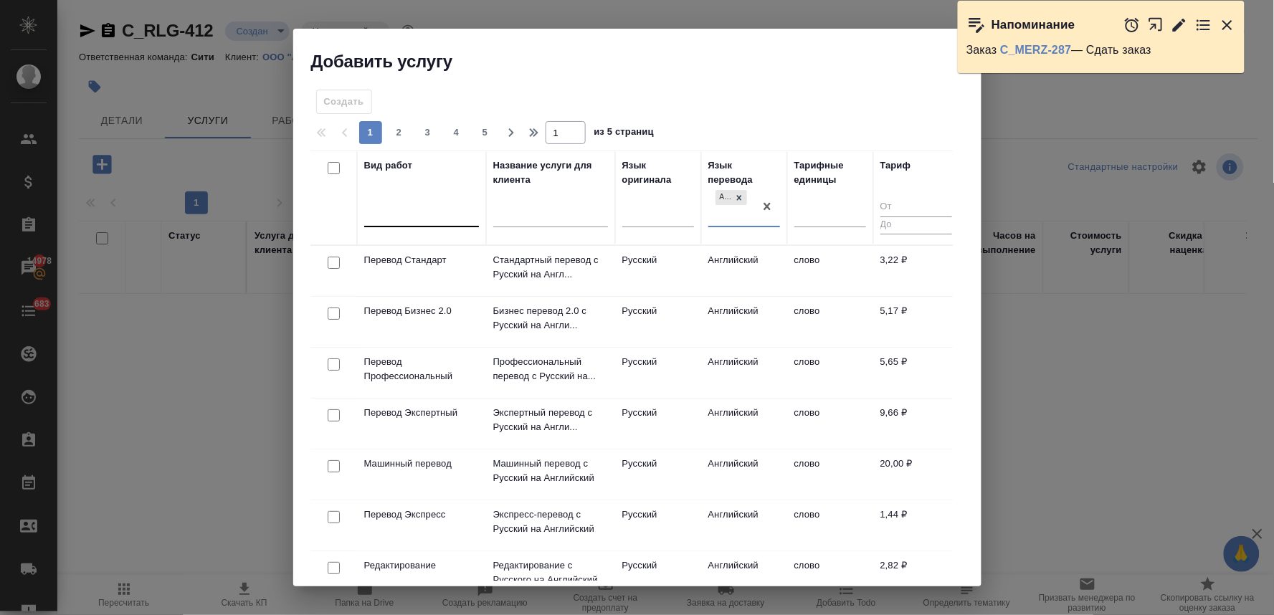
click at [431, 214] on div at bounding box center [421, 213] width 115 height 21
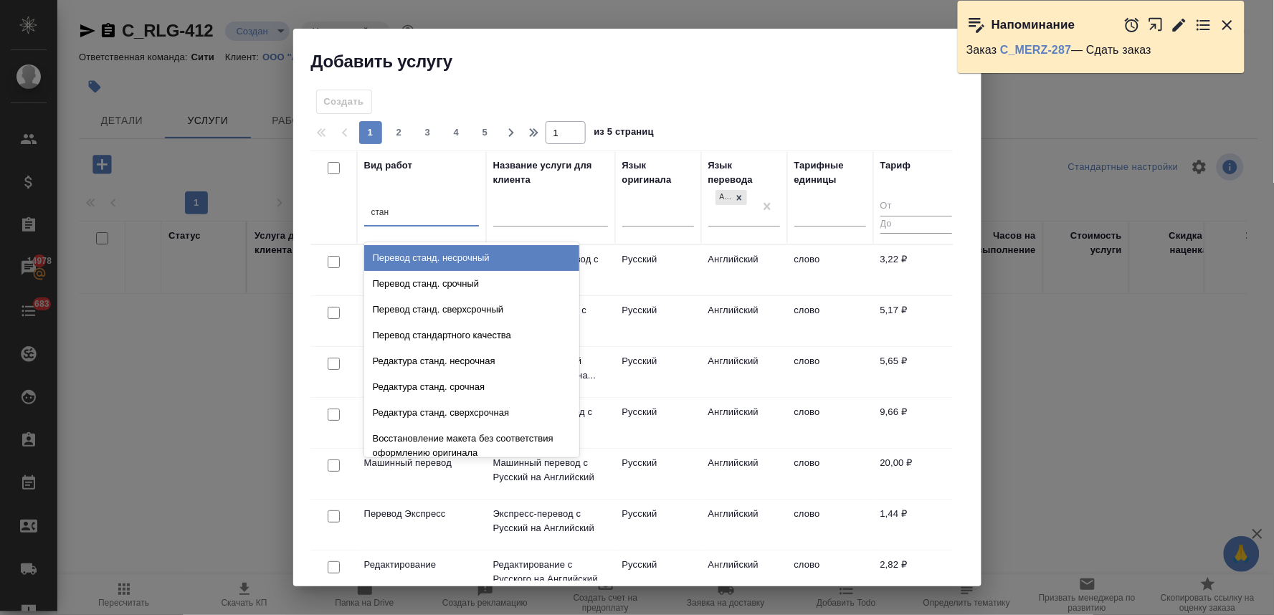
type input "станд"
click at [440, 259] on div "Перевод станд. несрочный" at bounding box center [471, 258] width 215 height 26
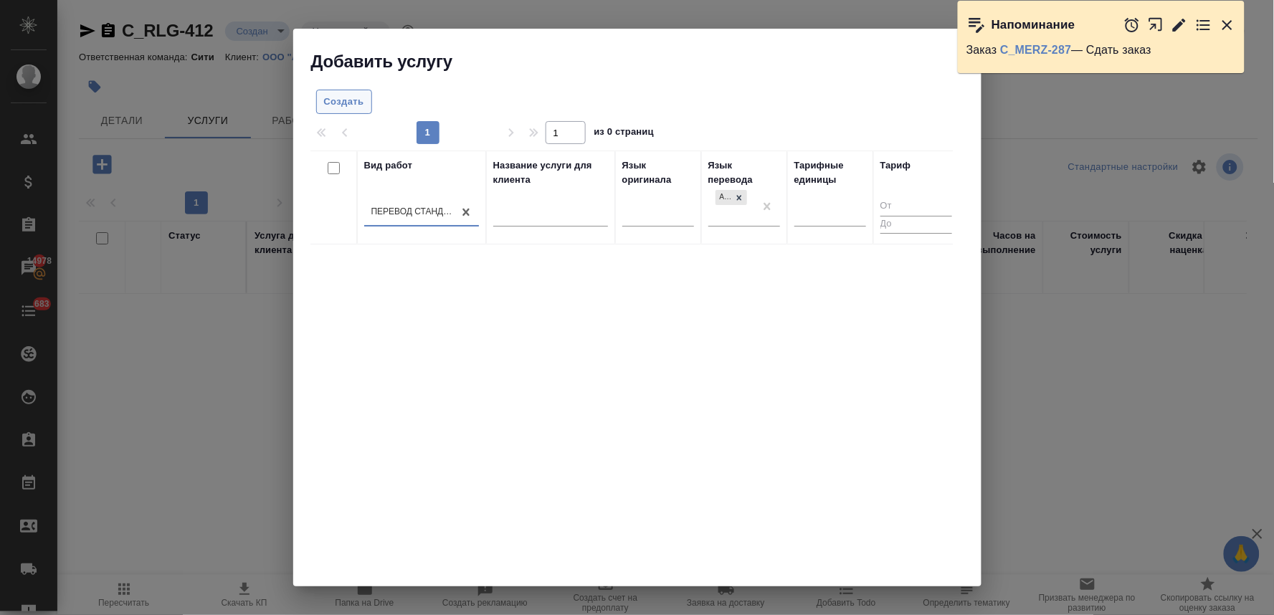
click at [321, 104] on button "Создать" at bounding box center [344, 102] width 56 height 25
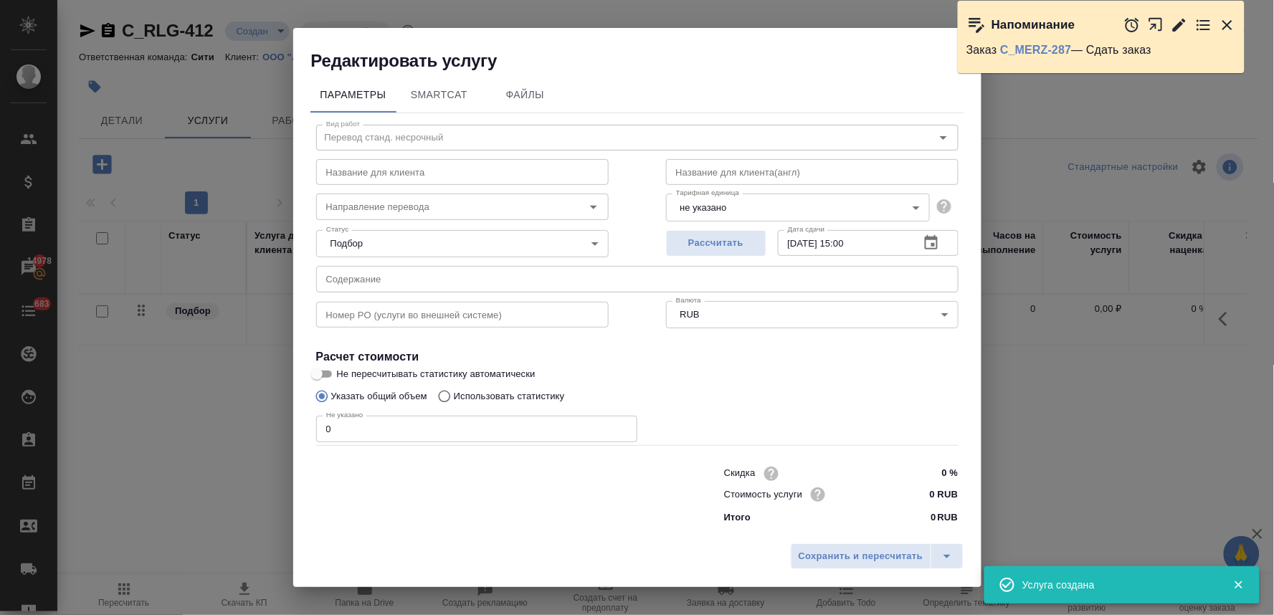
click at [428, 536] on div "Сохранить и пересчитать" at bounding box center [637, 561] width 688 height 51
click at [377, 280] on input "text" at bounding box center [637, 279] width 642 height 26
paste input "MZ Rus Passport Main Pages"
type input "MZ Rus Passport Main Pages"
drag, startPoint x: 360, startPoint y: 432, endPoint x: 303, endPoint y: 432, distance: 56.6
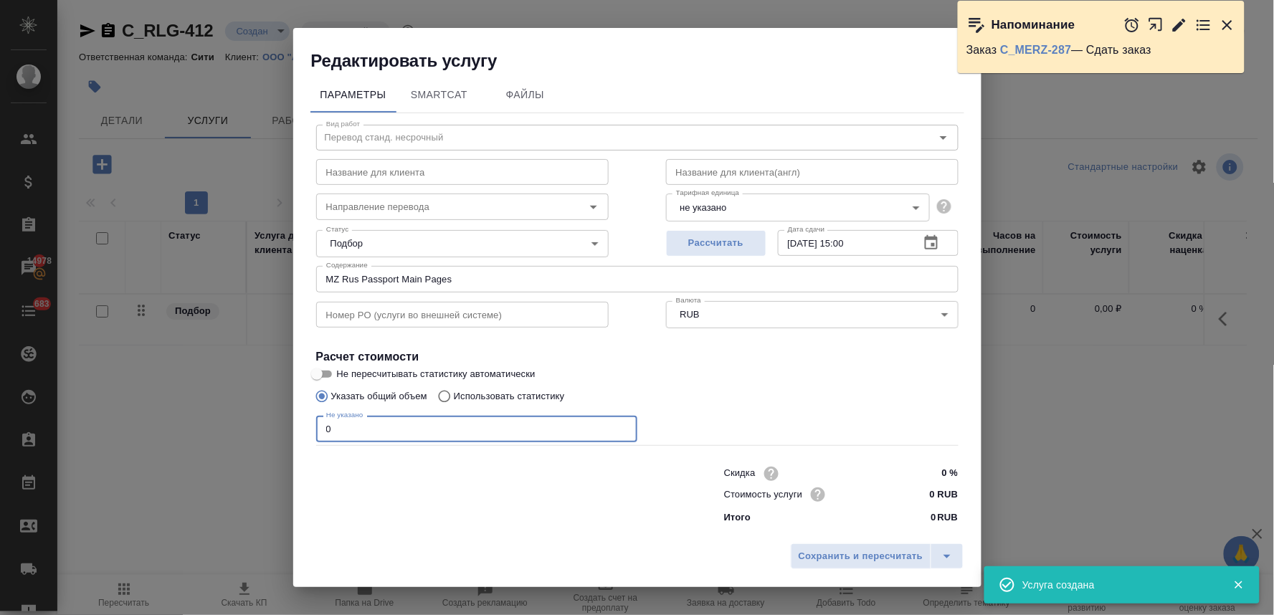
click at [281, 431] on div "Редактировать услугу Параметры SmartCat Файлы Вид работ Перевод станд. несрочны…" at bounding box center [637, 307] width 1274 height 615
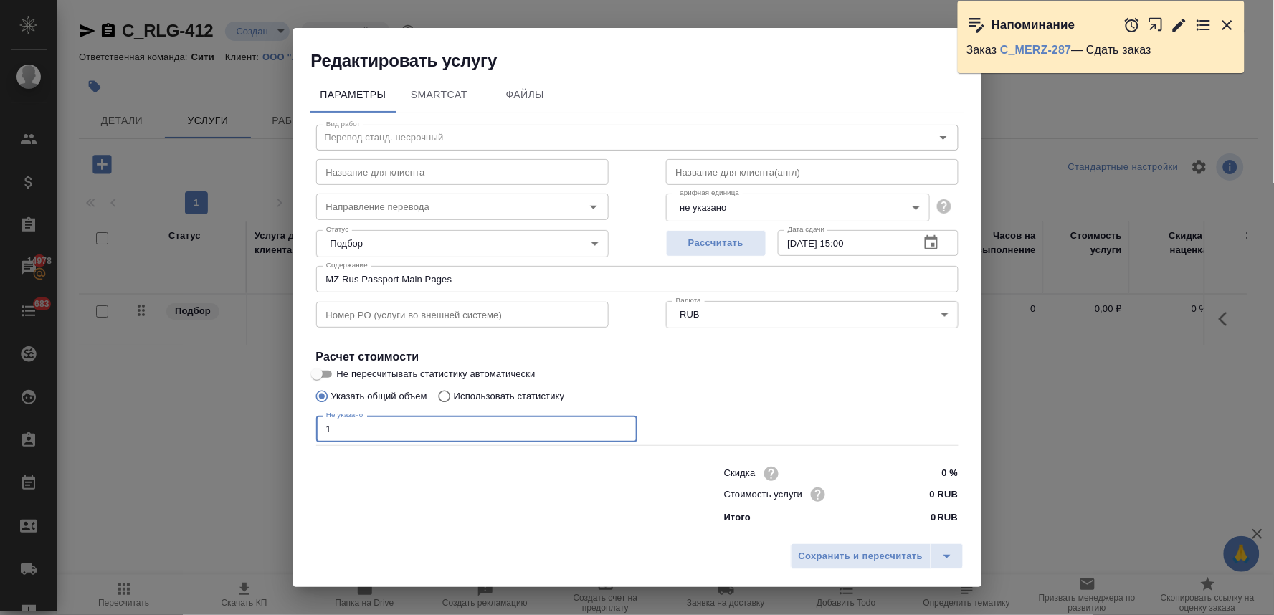
type input "1"
click at [905, 491] on input "0 RUB" at bounding box center [931, 494] width 54 height 21
type input "500 RUB"
click at [876, 566] on button "Сохранить и пересчитать" at bounding box center [861, 556] width 141 height 26
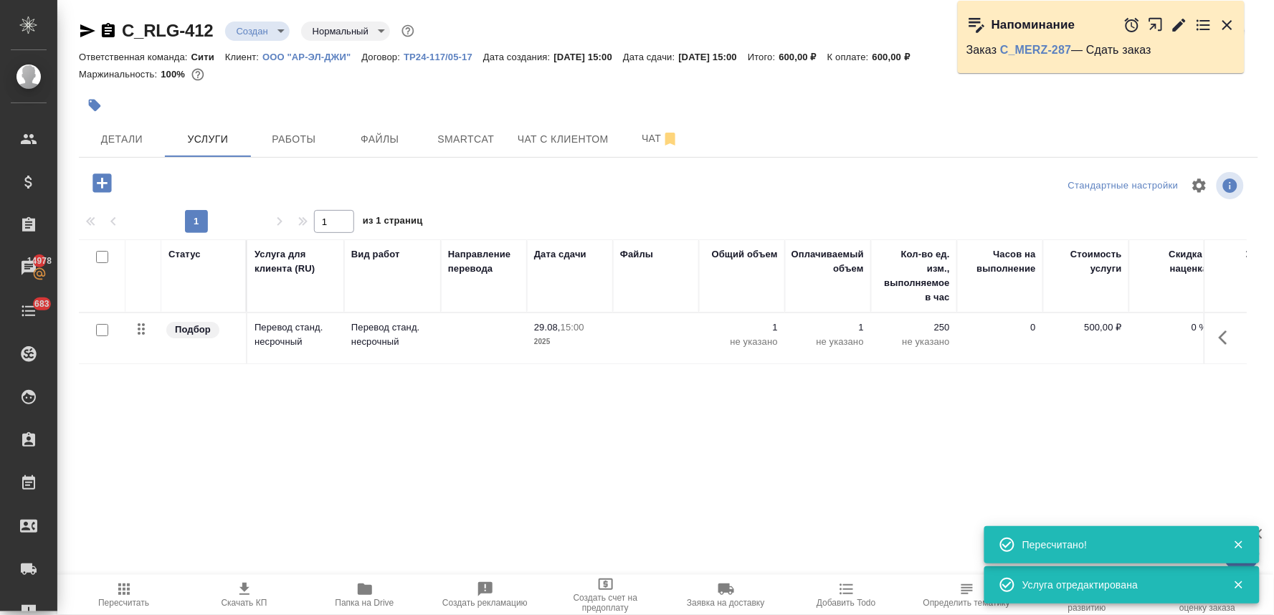
click at [96, 186] on icon "button" at bounding box center [101, 182] width 19 height 19
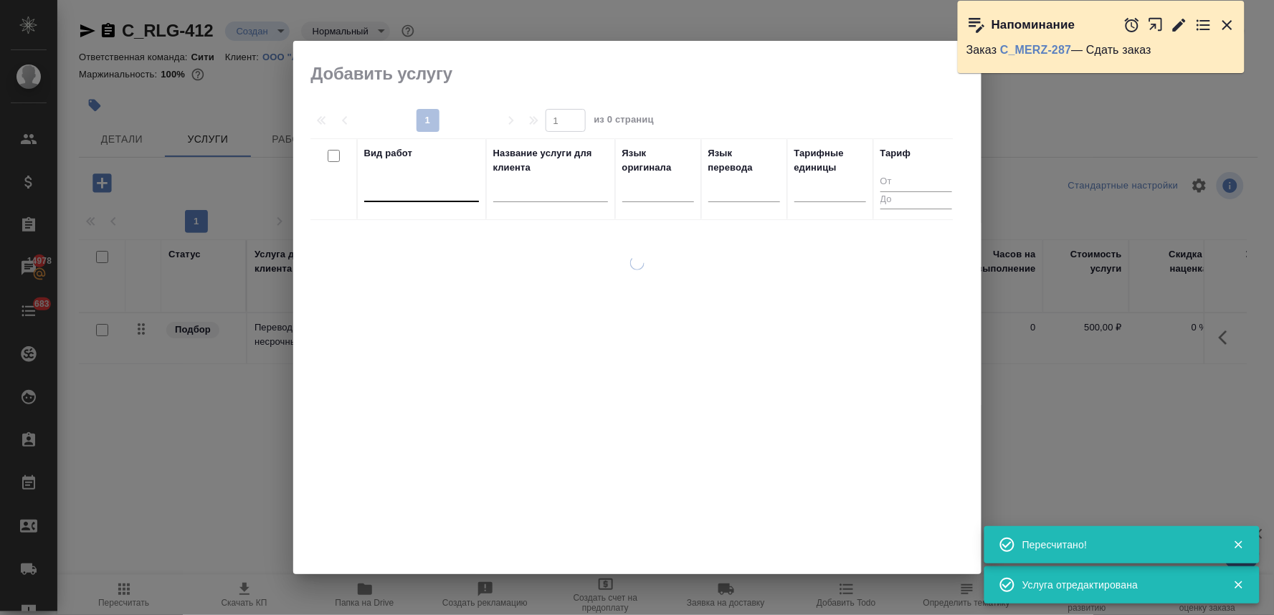
click at [414, 195] on div at bounding box center [421, 187] width 115 height 21
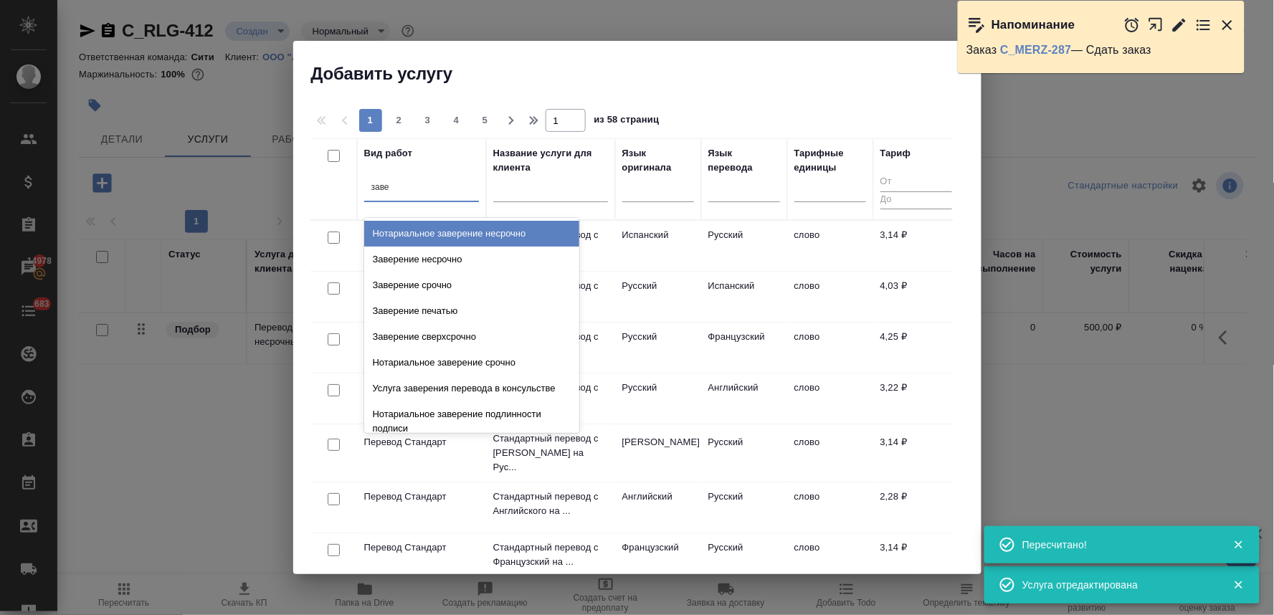
type input "завер"
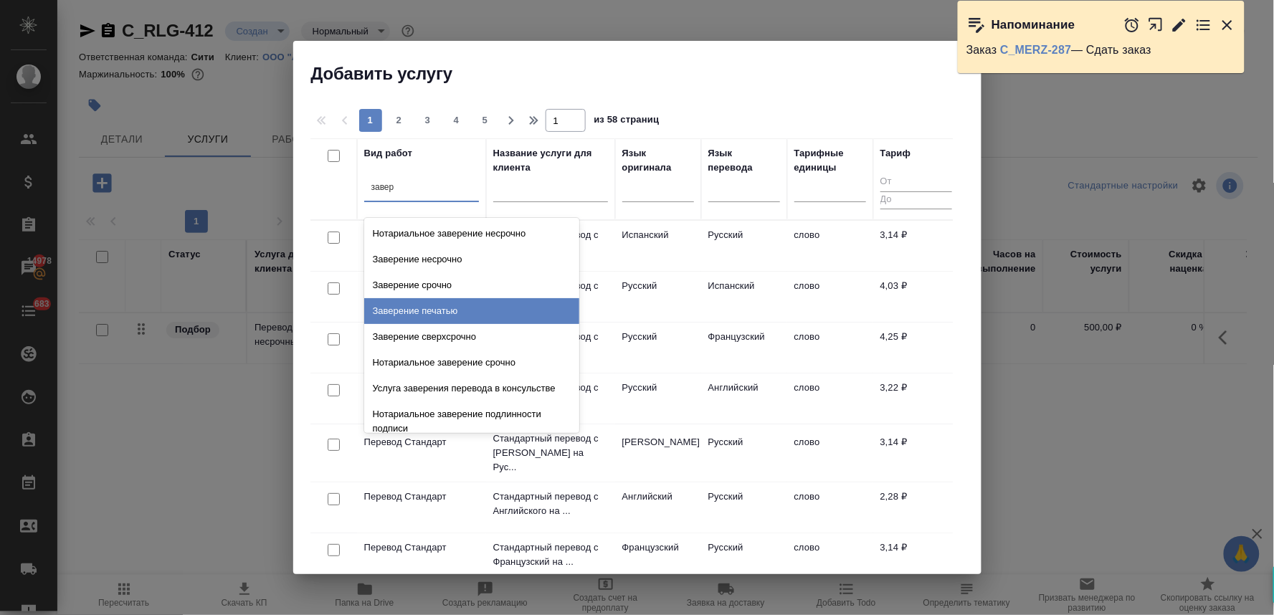
click at [431, 318] on div "Заверение печатью" at bounding box center [471, 311] width 215 height 26
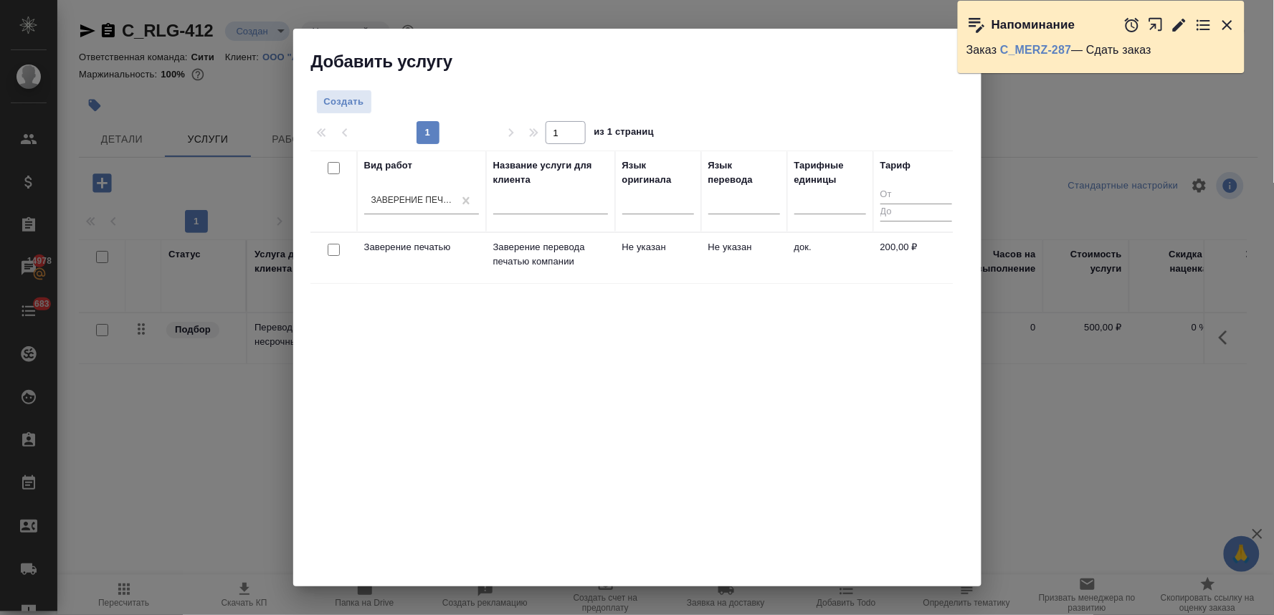
click at [333, 249] on input "checkbox" at bounding box center [334, 250] width 12 height 12
checkbox input "true"
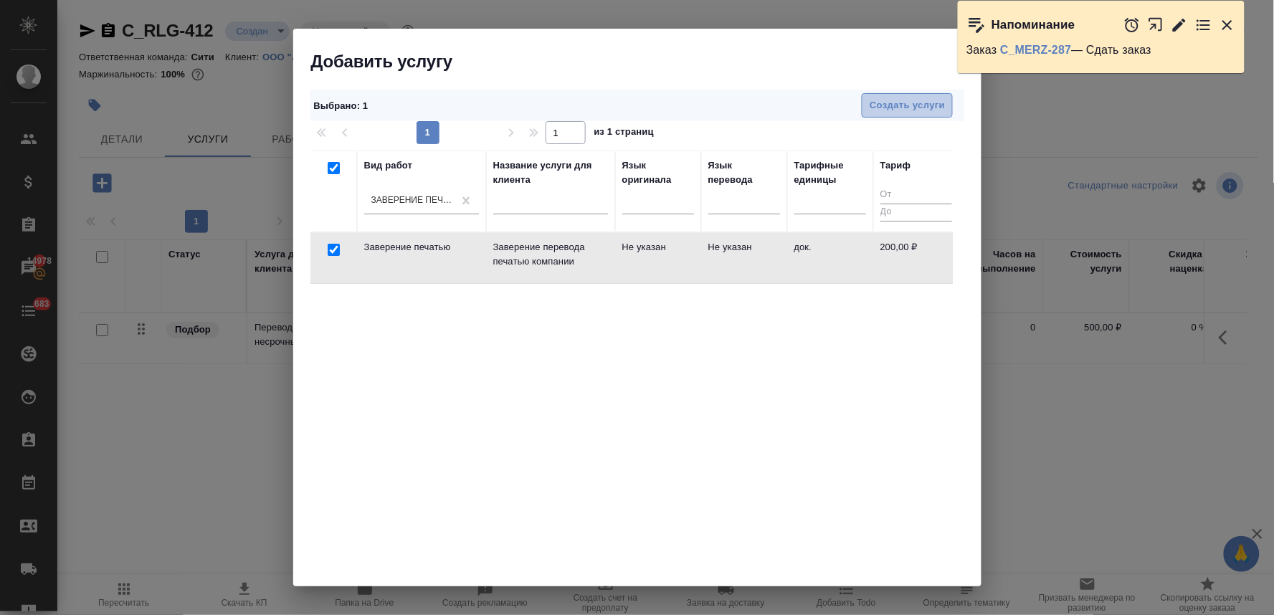
click at [907, 98] on span "Создать услуги" at bounding box center [907, 106] width 75 height 16
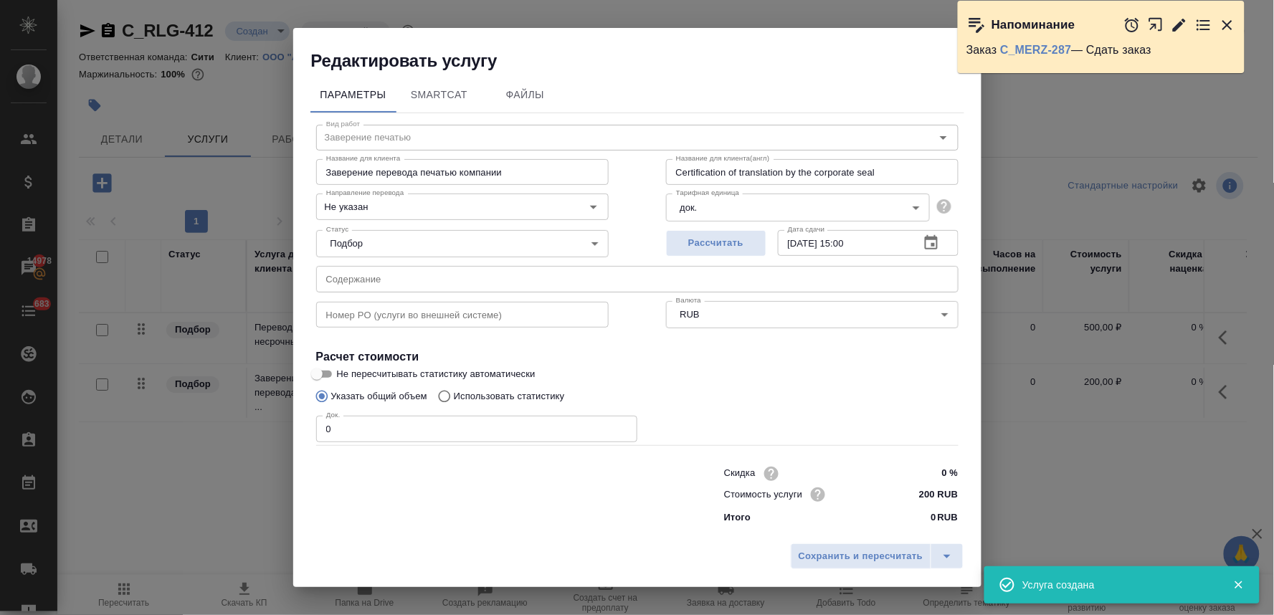
click at [371, 278] on input "text" at bounding box center [637, 279] width 642 height 26
paste input "MZ Rus Passport Main Pages"
type input "MZ Rus Passport Main Pages"
drag, startPoint x: 336, startPoint y: 437, endPoint x: 275, endPoint y: 437, distance: 60.2
click at [277, 437] on div "Редактировать услугу Параметры SmartCat Файлы Вид работ Заверение печатью Вид р…" at bounding box center [637, 307] width 1274 height 615
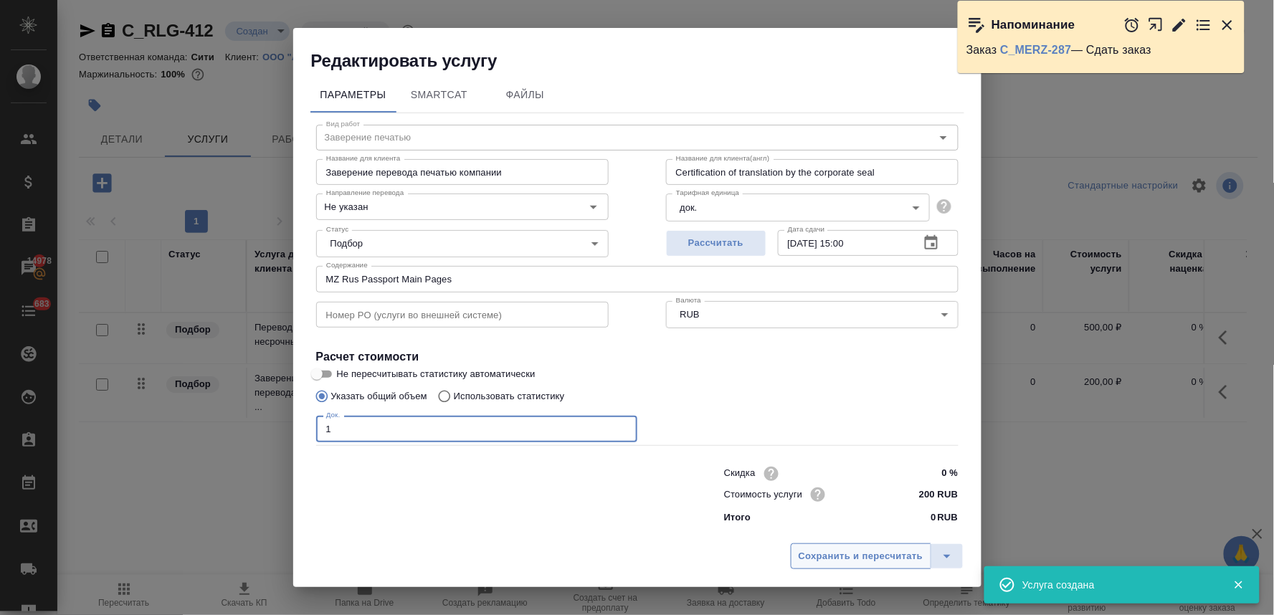
type input "1"
click at [882, 555] on span "Сохранить и пересчитать" at bounding box center [861, 556] width 125 height 16
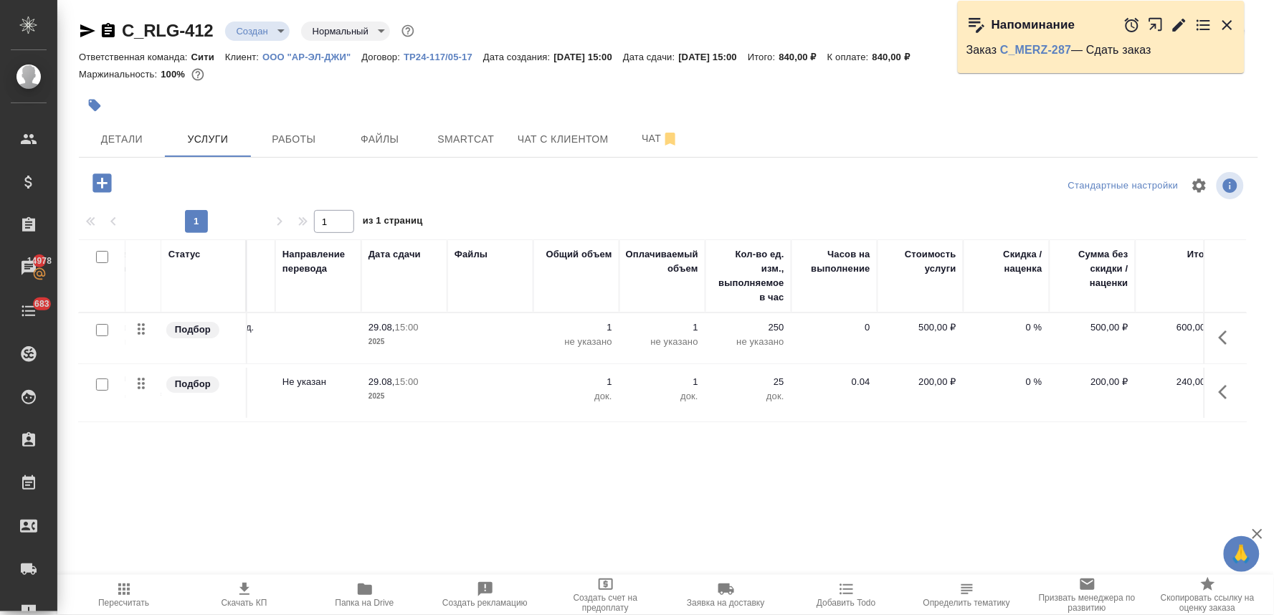
scroll to position [0, 182]
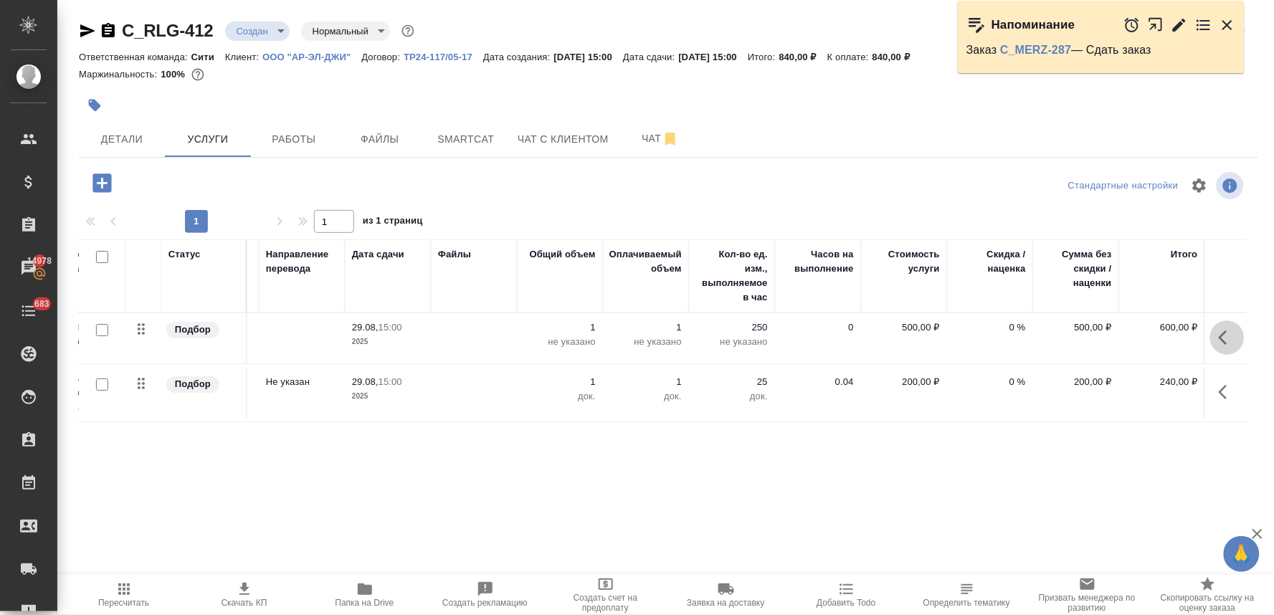
click at [1225, 334] on icon "button" at bounding box center [1227, 337] width 17 height 17
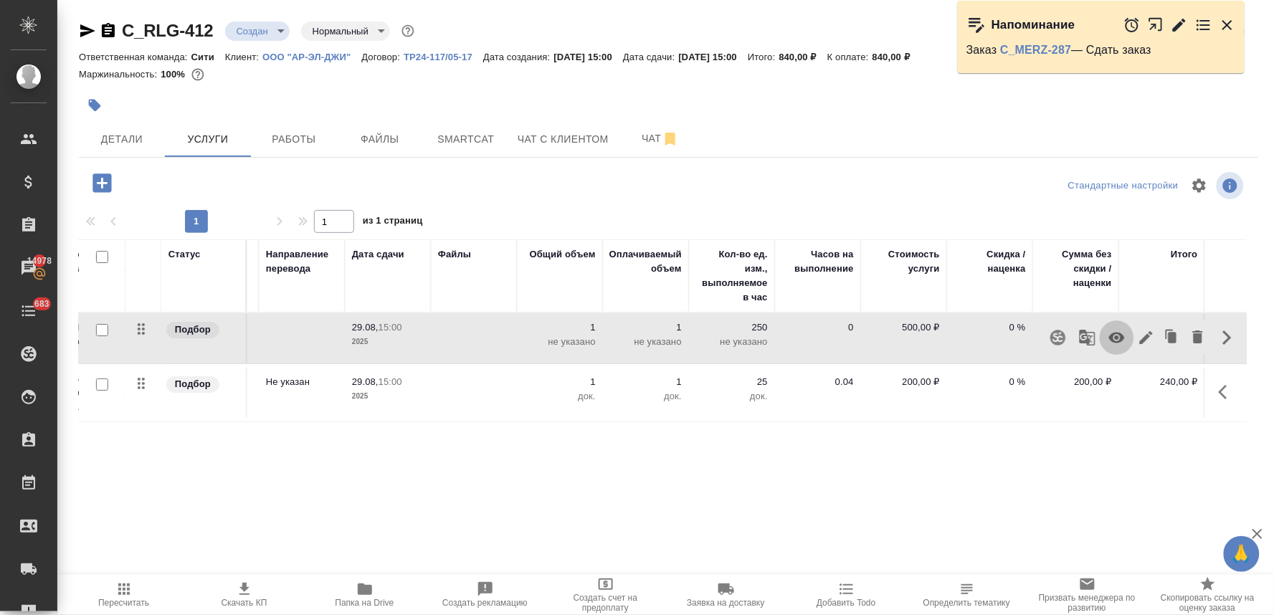
click at [1120, 340] on icon "button" at bounding box center [1116, 337] width 17 height 17
click at [99, 182] on icon "button" at bounding box center [102, 183] width 25 height 25
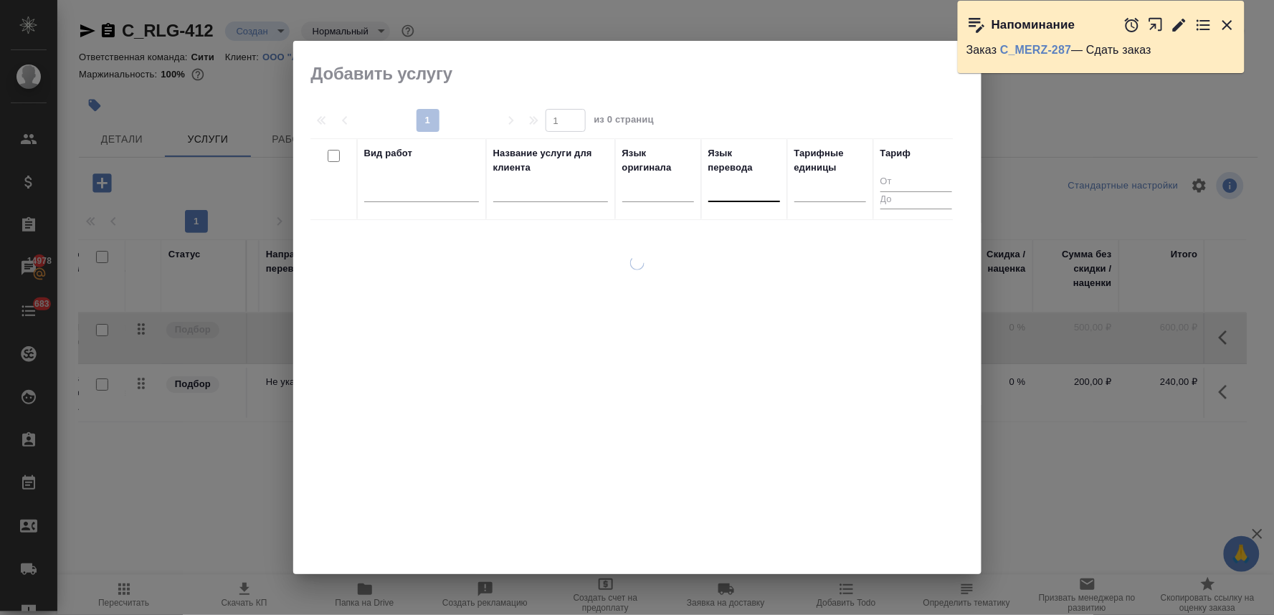
click at [724, 185] on div at bounding box center [744, 187] width 72 height 21
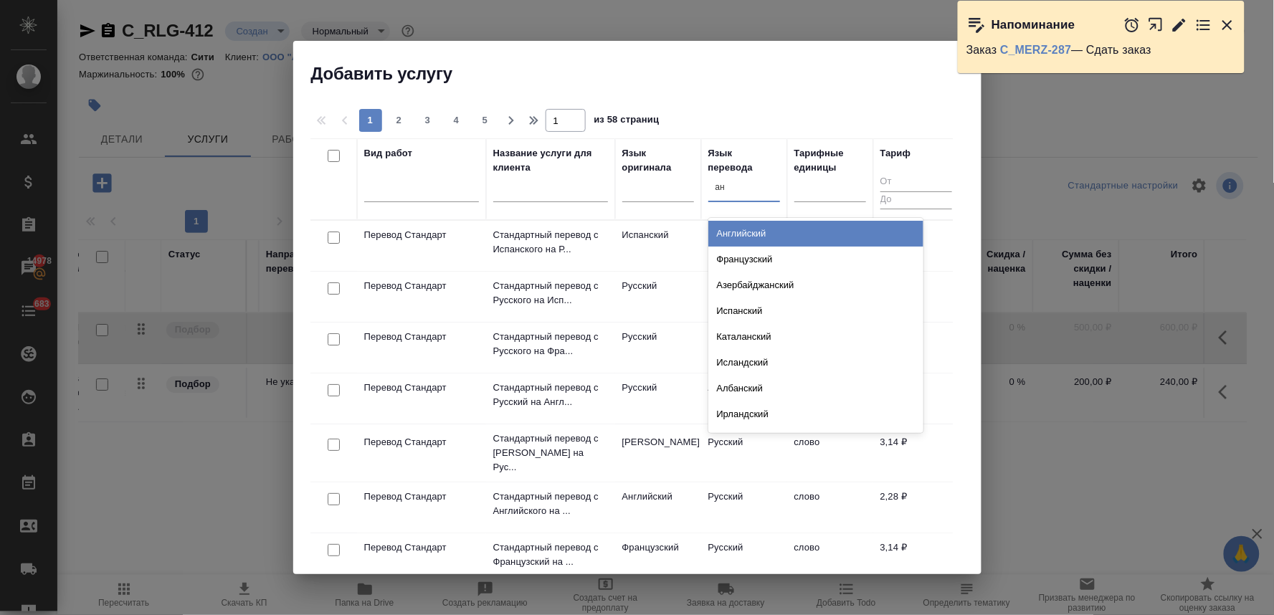
type input "анг"
click at [724, 231] on div "Английский" at bounding box center [815, 234] width 215 height 26
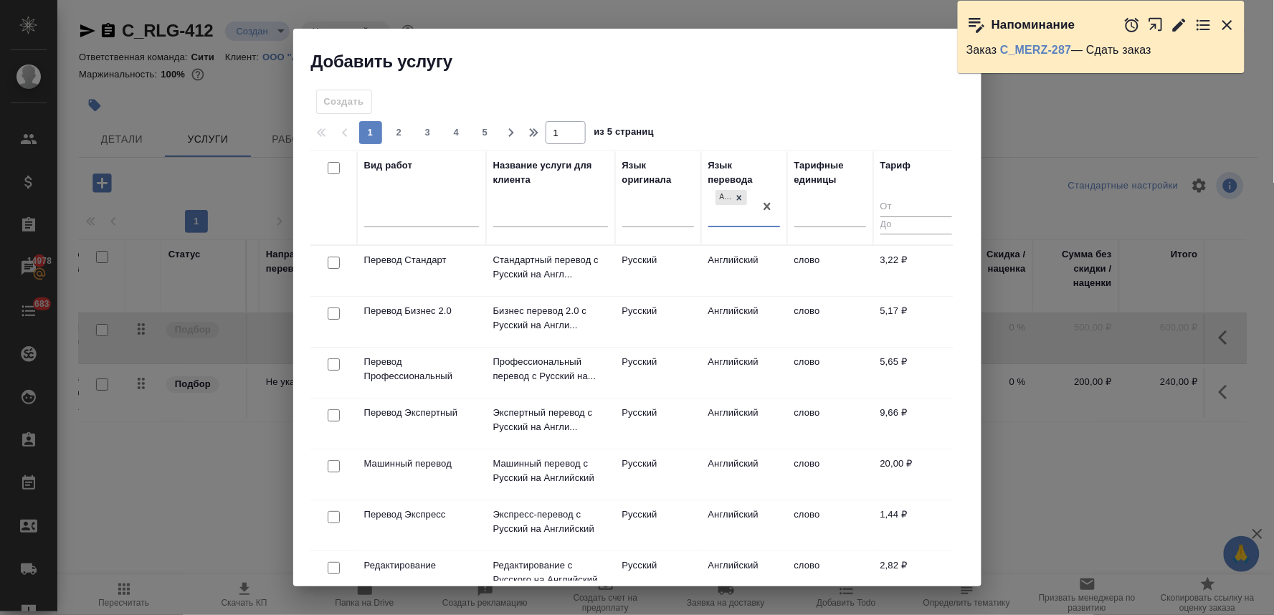
click at [434, 228] on div at bounding box center [421, 218] width 115 height 37
click at [434, 214] on div at bounding box center [421, 212] width 115 height 21
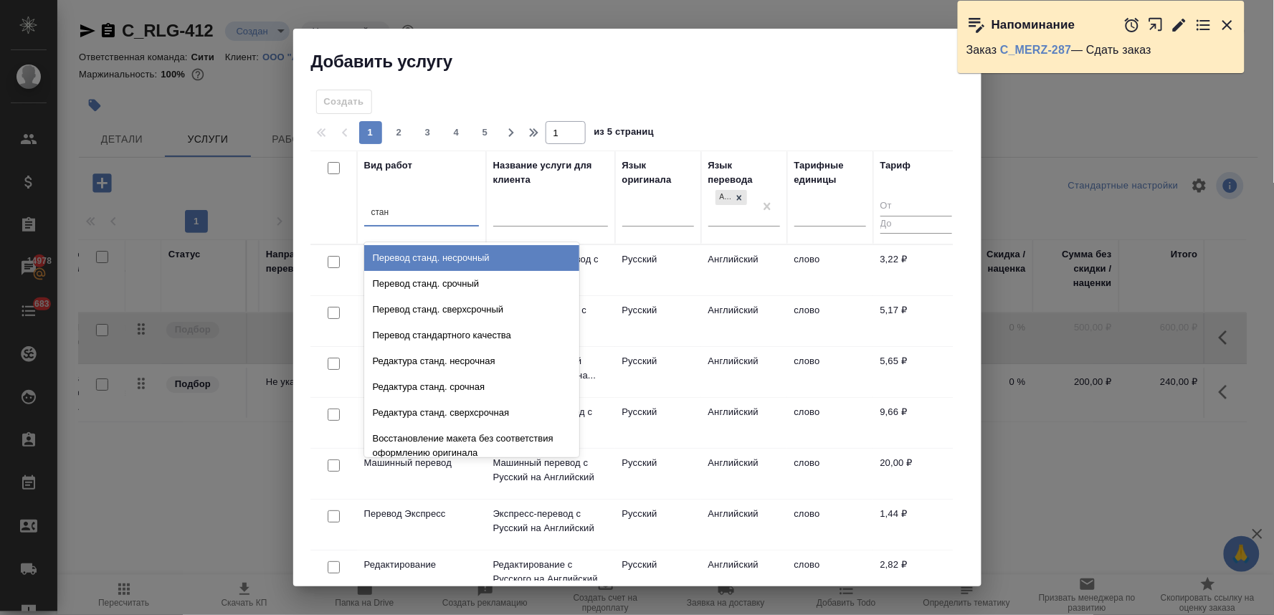
type input "станд"
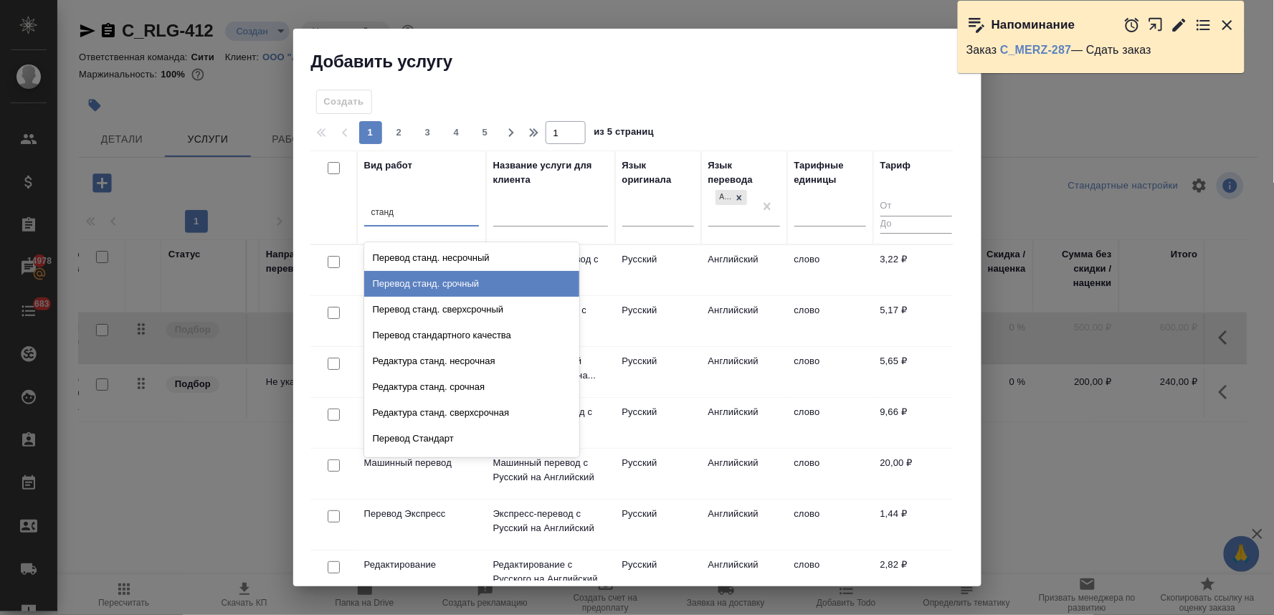
click at [462, 295] on div "Перевод станд. срочный" at bounding box center [471, 284] width 215 height 26
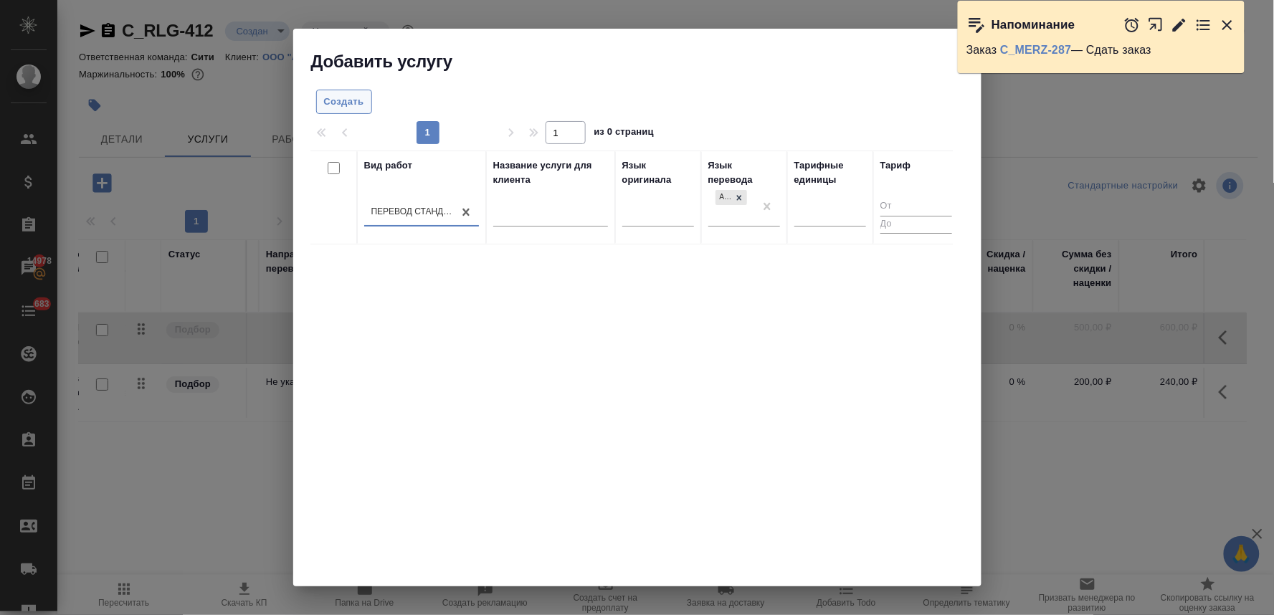
click at [340, 99] on span "Создать" at bounding box center [344, 102] width 40 height 16
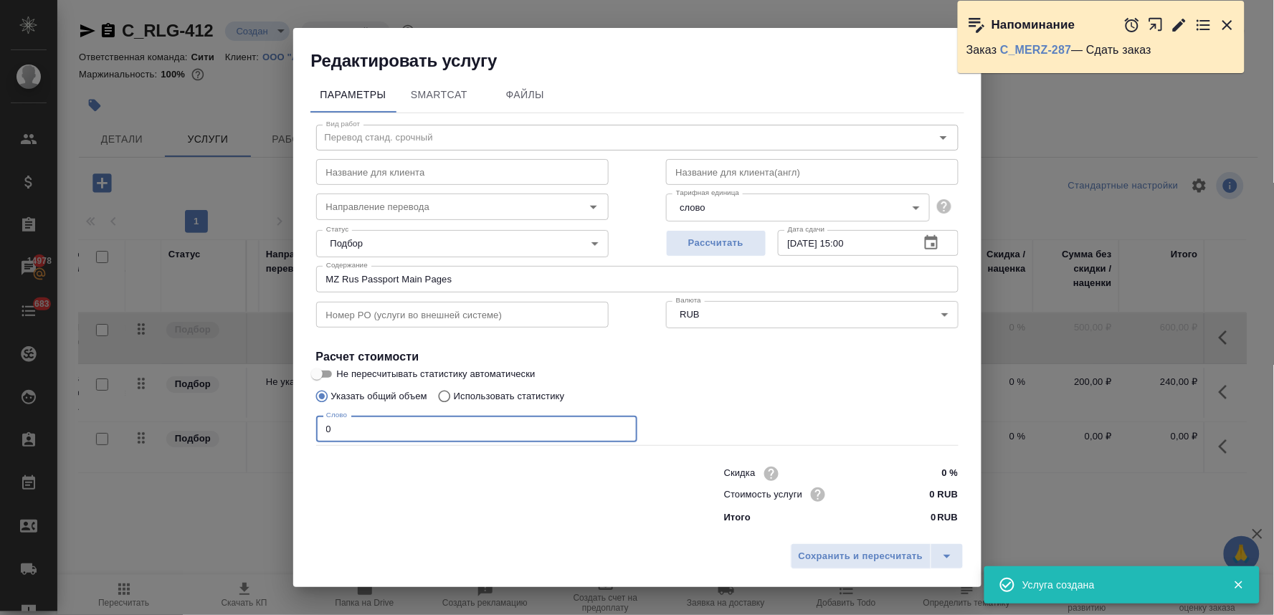
drag, startPoint x: 352, startPoint y: 431, endPoint x: 288, endPoint y: 429, distance: 63.8
click at [289, 429] on div "Редактировать услугу Параметры SmartCat Файлы Вид работ Перевод станд. срочный …" at bounding box center [637, 307] width 1274 height 615
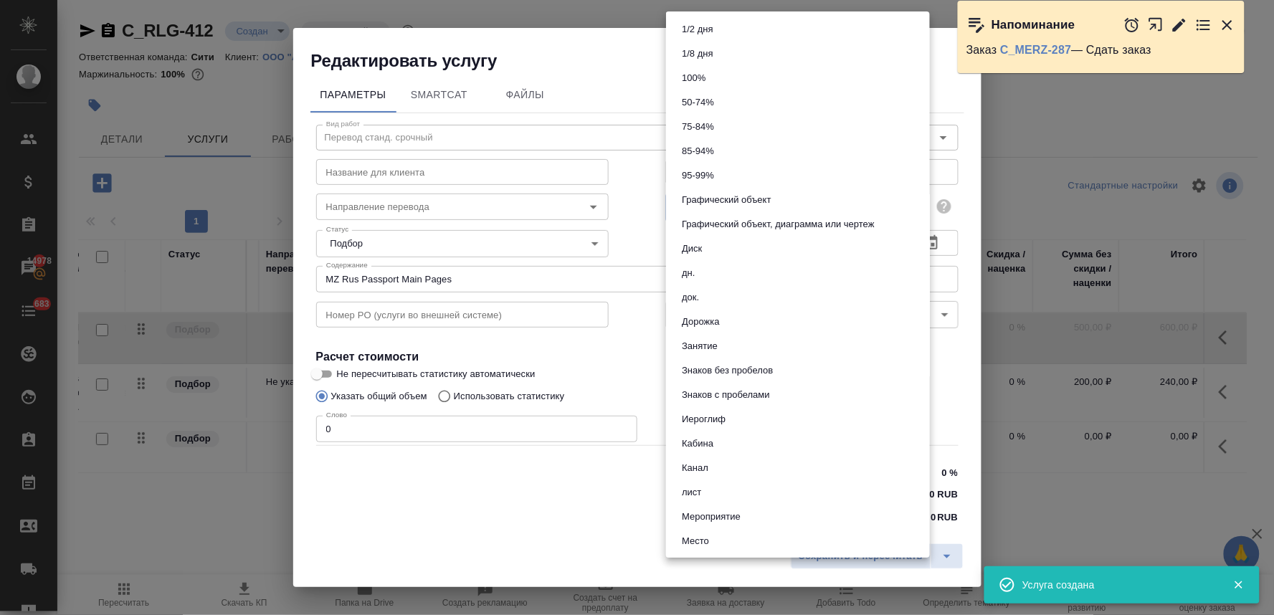
click at [713, 203] on body "🙏 .cls-1 fill:#fff; AWATERA Lyamina Nadezhda Клиенты Спецификации Заказы 14978 …" at bounding box center [637, 307] width 1274 height 615
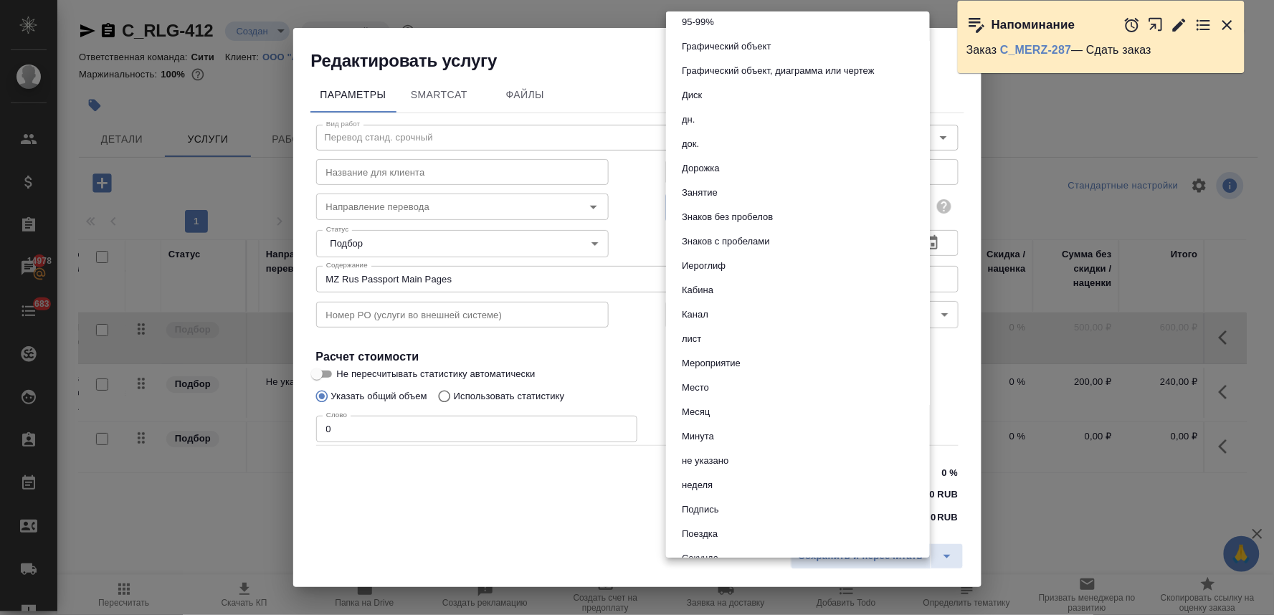
scroll to position [125, 0]
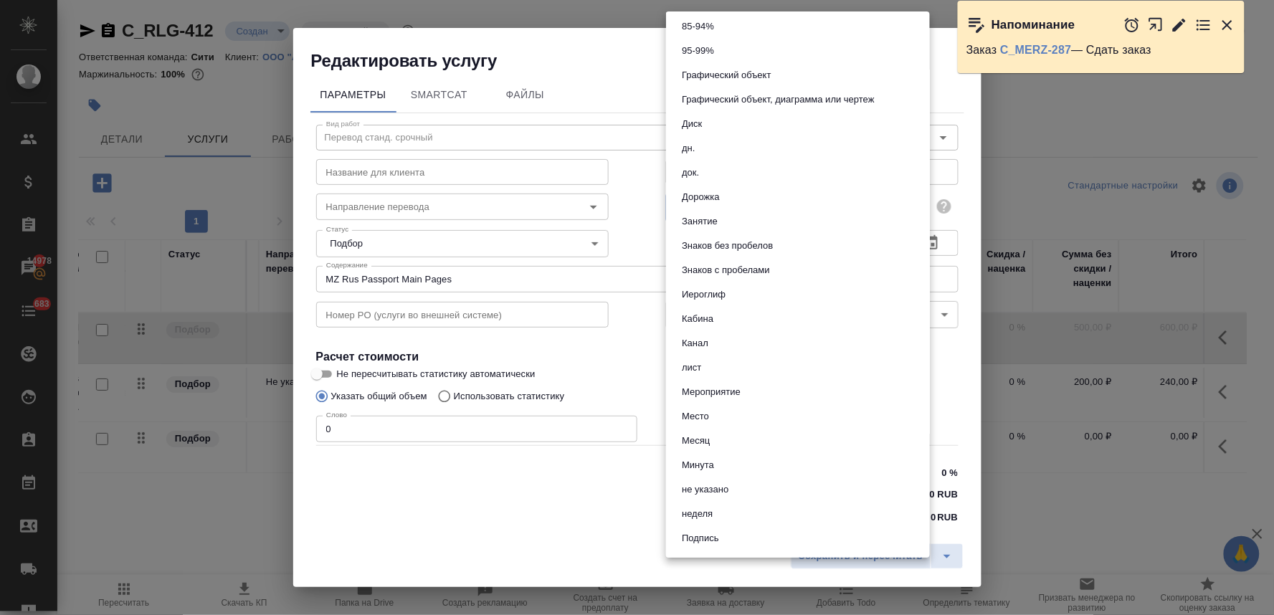
click at [732, 171] on li "док." at bounding box center [798, 173] width 264 height 24
type input "5a8b1489cc6b4906c91bfd8b"
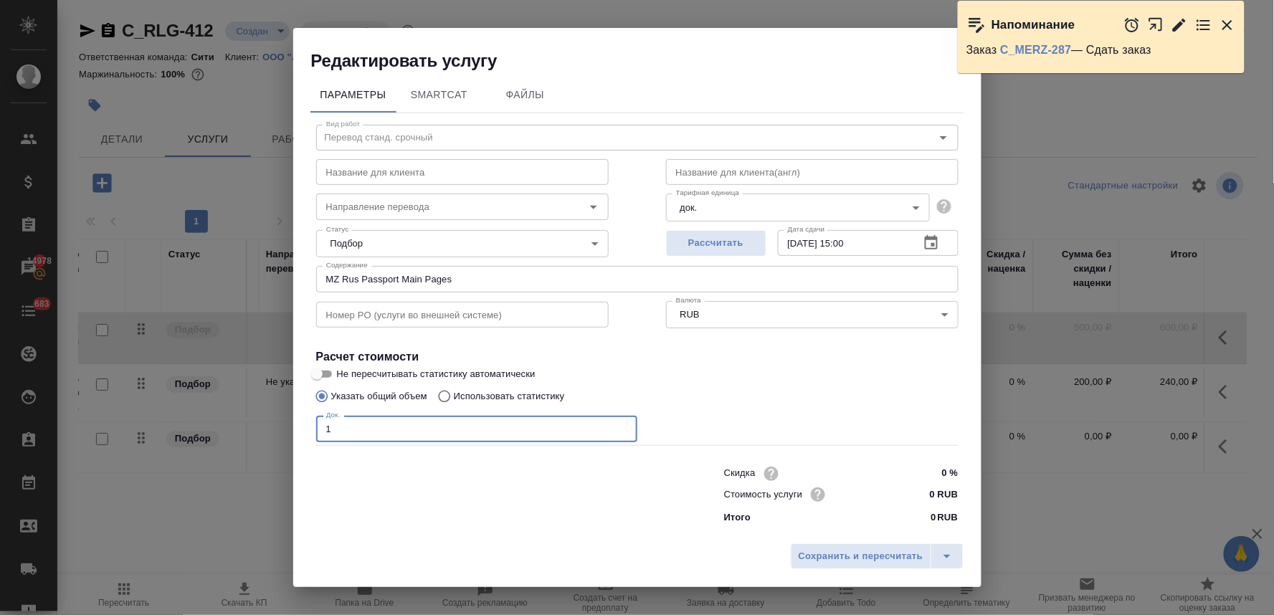
type input "1"
click at [906, 486] on input "0 RUB" at bounding box center [931, 494] width 54 height 21
type input "800 RUB"
click at [878, 555] on span "Сохранить и пересчитать" at bounding box center [861, 557] width 125 height 16
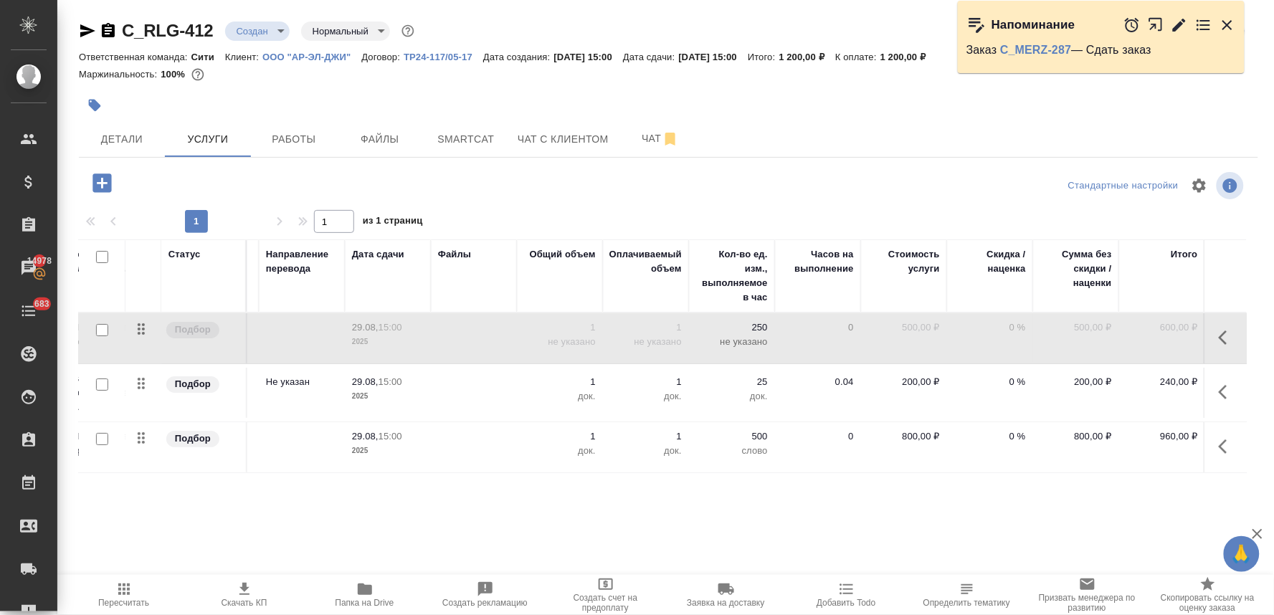
click at [1223, 401] on button "button" at bounding box center [1227, 392] width 34 height 34
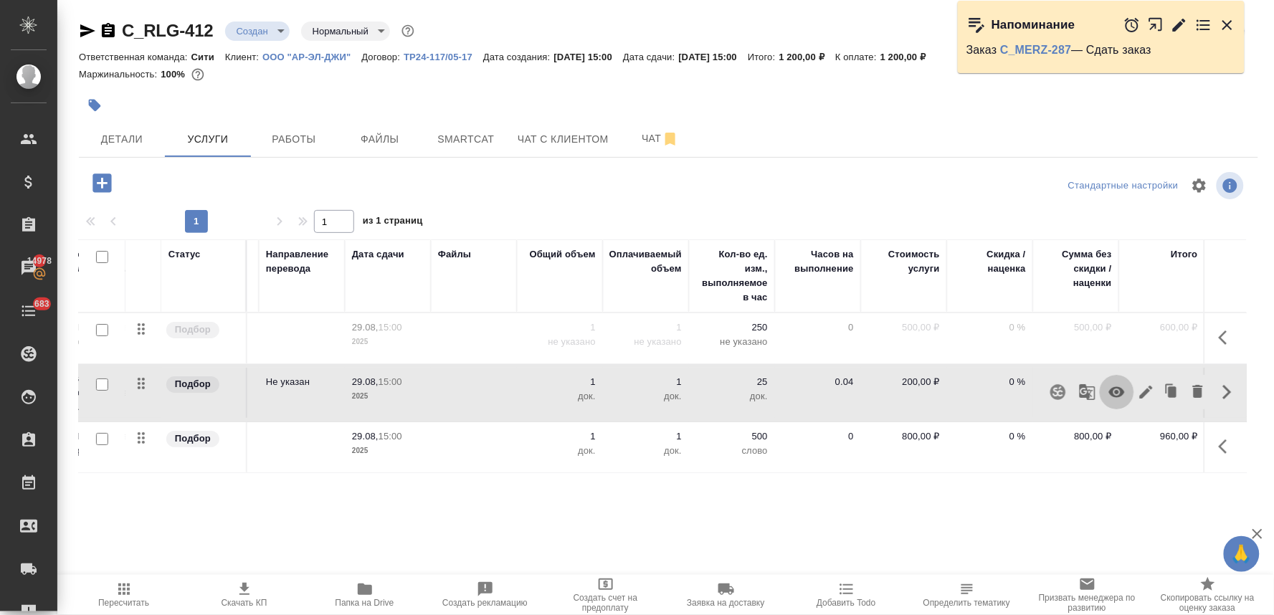
click at [1119, 396] on icon "button" at bounding box center [1117, 392] width 16 height 11
click at [104, 181] on icon "button" at bounding box center [101, 182] width 19 height 19
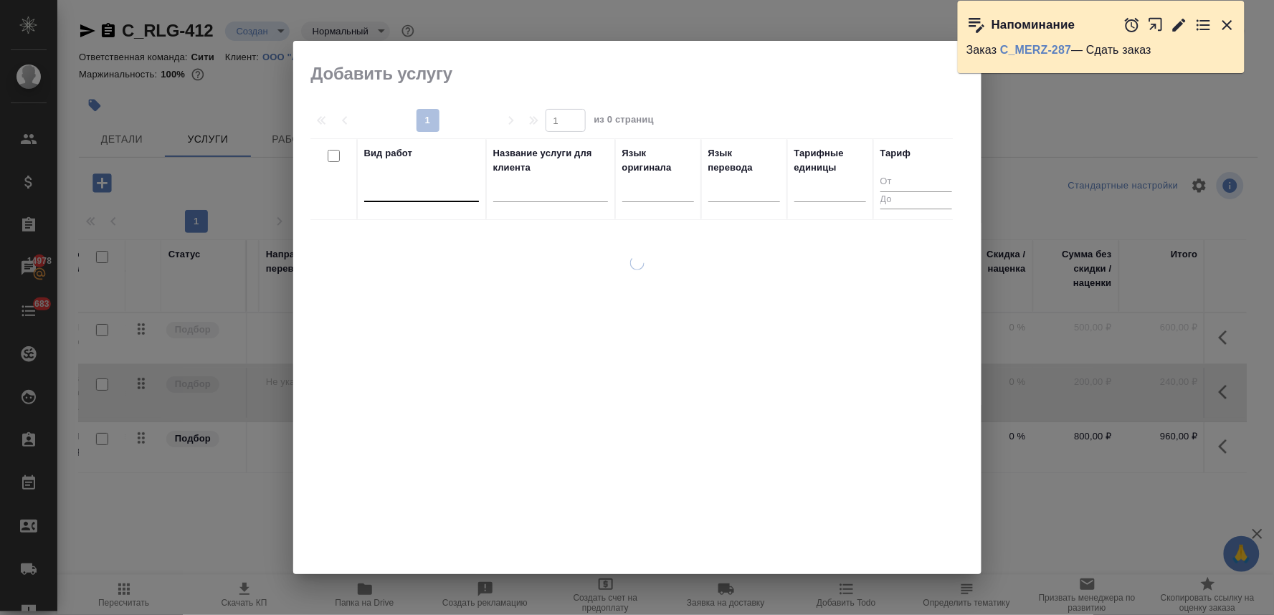
click at [394, 196] on div at bounding box center [421, 187] width 115 height 21
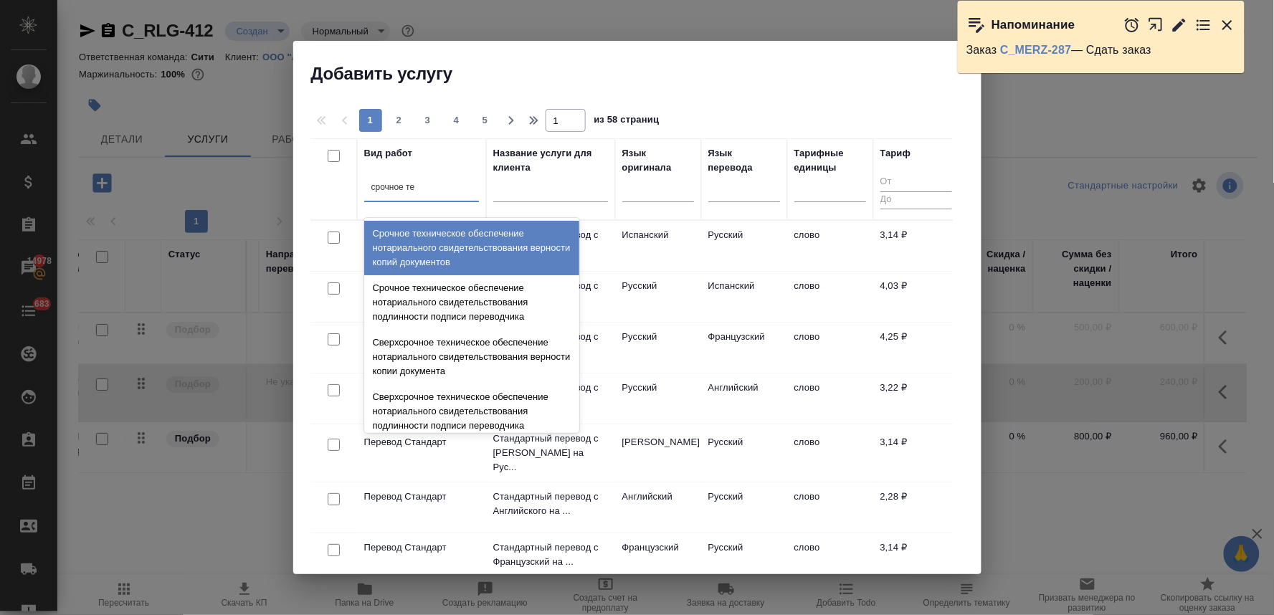
type input "срочное тех"
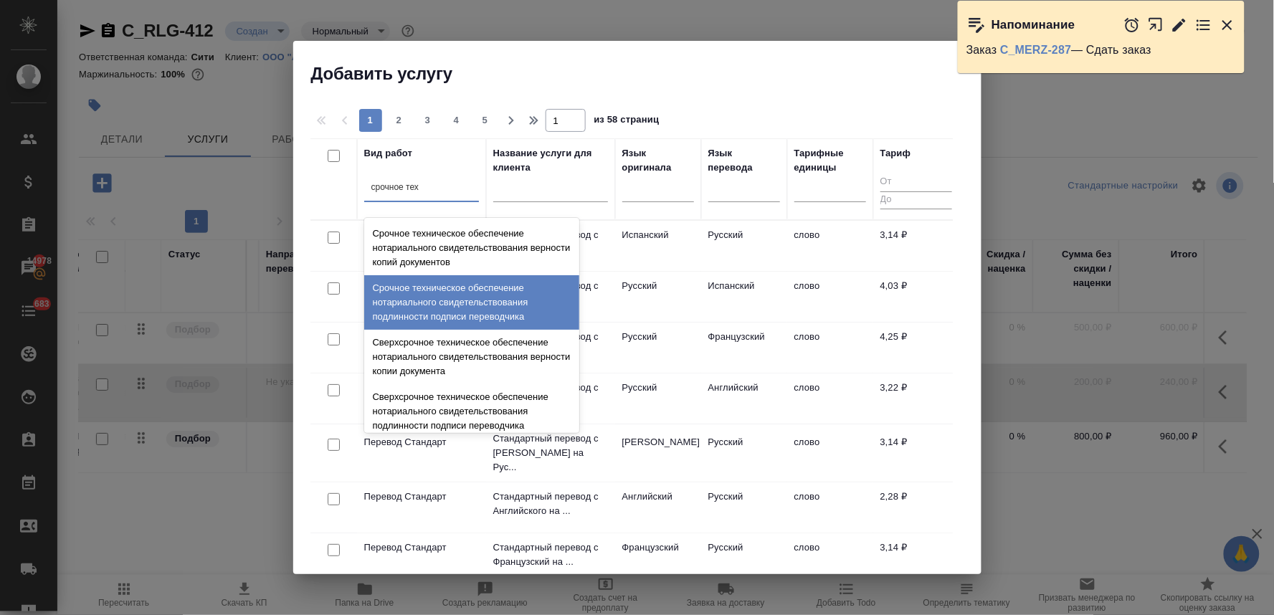
click at [424, 295] on div "Срочное техническое обеспечение нотариального свидетельствования подлинности по…" at bounding box center [471, 302] width 215 height 54
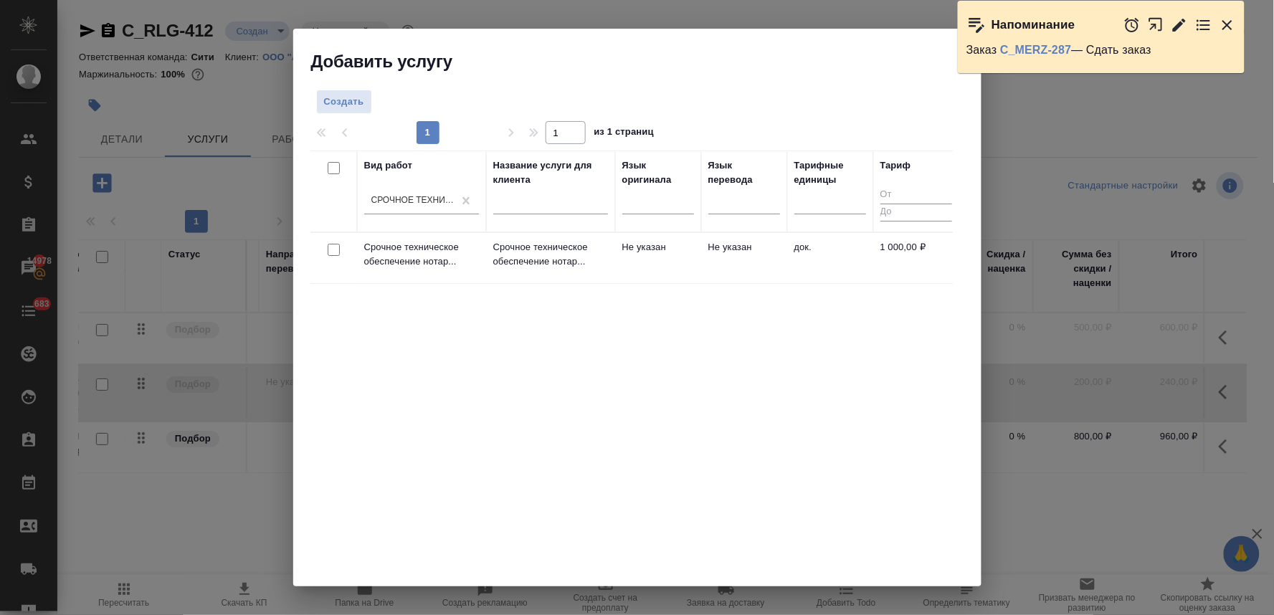
click at [332, 247] on input "checkbox" at bounding box center [334, 250] width 12 height 12
checkbox input "true"
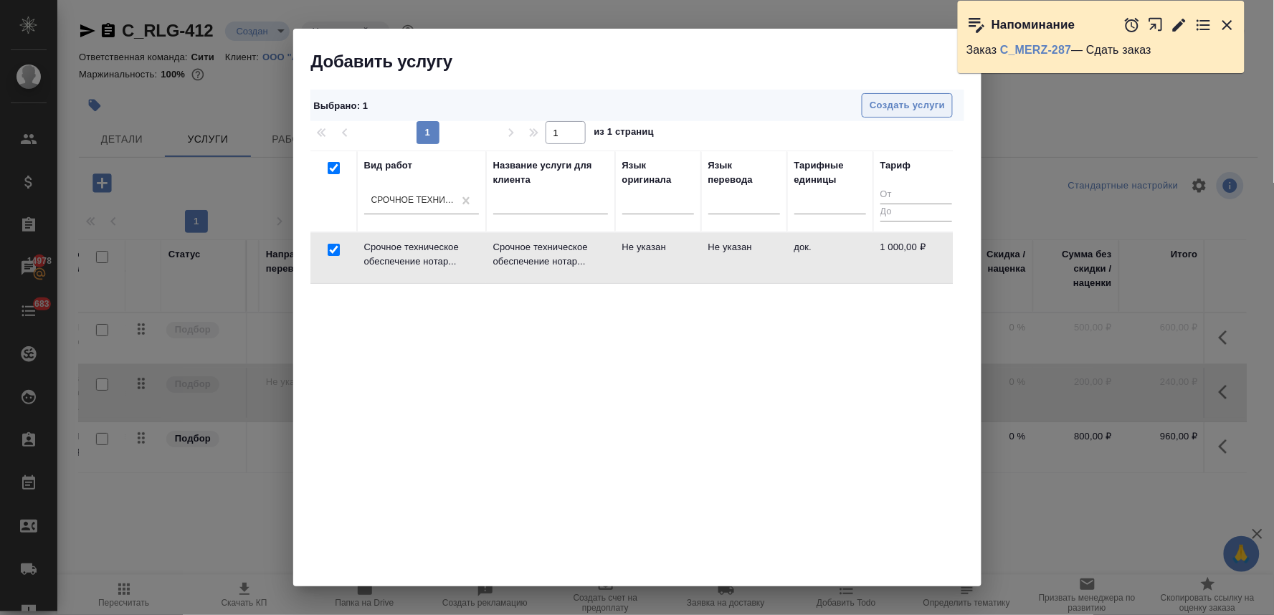
click at [915, 101] on span "Создать услуги" at bounding box center [907, 106] width 75 height 16
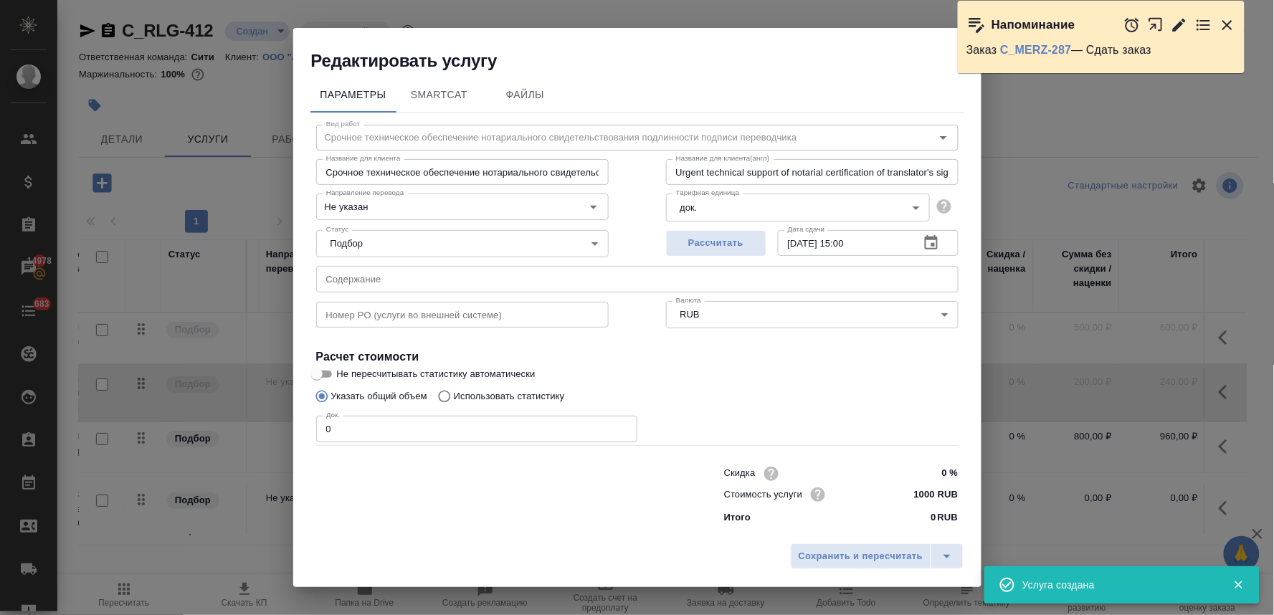
click at [384, 275] on input "text" at bounding box center [637, 279] width 642 height 26
paste input "MZ Rus Passport Main Pages"
type input "MZ Rus Passport Main Pages"
drag, startPoint x: 346, startPoint y: 424, endPoint x: 276, endPoint y: 419, distance: 69.7
click at [280, 419] on div "Редактировать услугу Параметры SmartCat Файлы Вид работ Срочное техническое обе…" at bounding box center [637, 307] width 1274 height 615
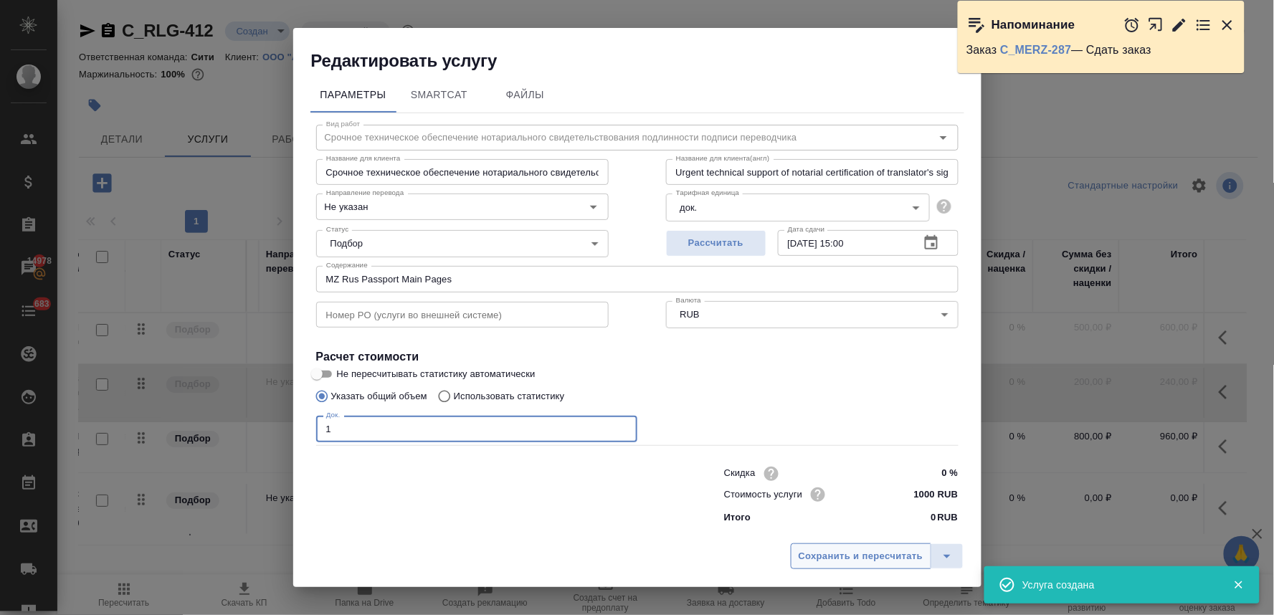
type input "1"
click at [801, 552] on span "Сохранить и пересчитать" at bounding box center [861, 556] width 125 height 16
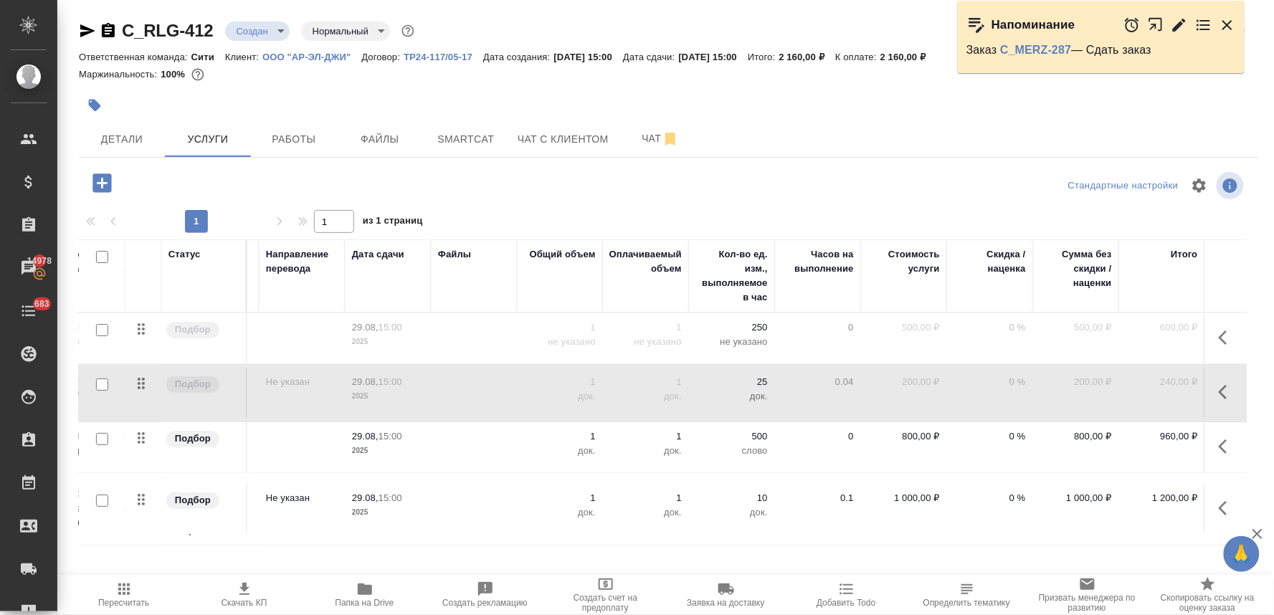
click at [1219, 510] on icon "button" at bounding box center [1227, 508] width 17 height 17
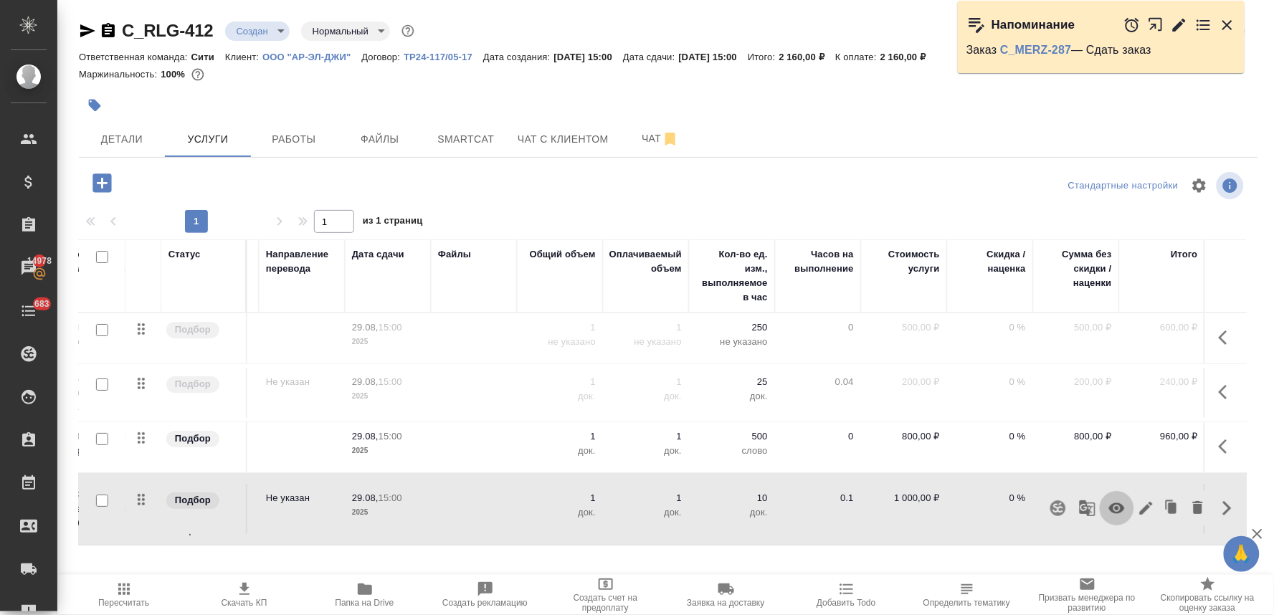
click at [1108, 510] on icon "button" at bounding box center [1116, 508] width 17 height 17
click at [1219, 438] on icon "button" at bounding box center [1227, 446] width 17 height 17
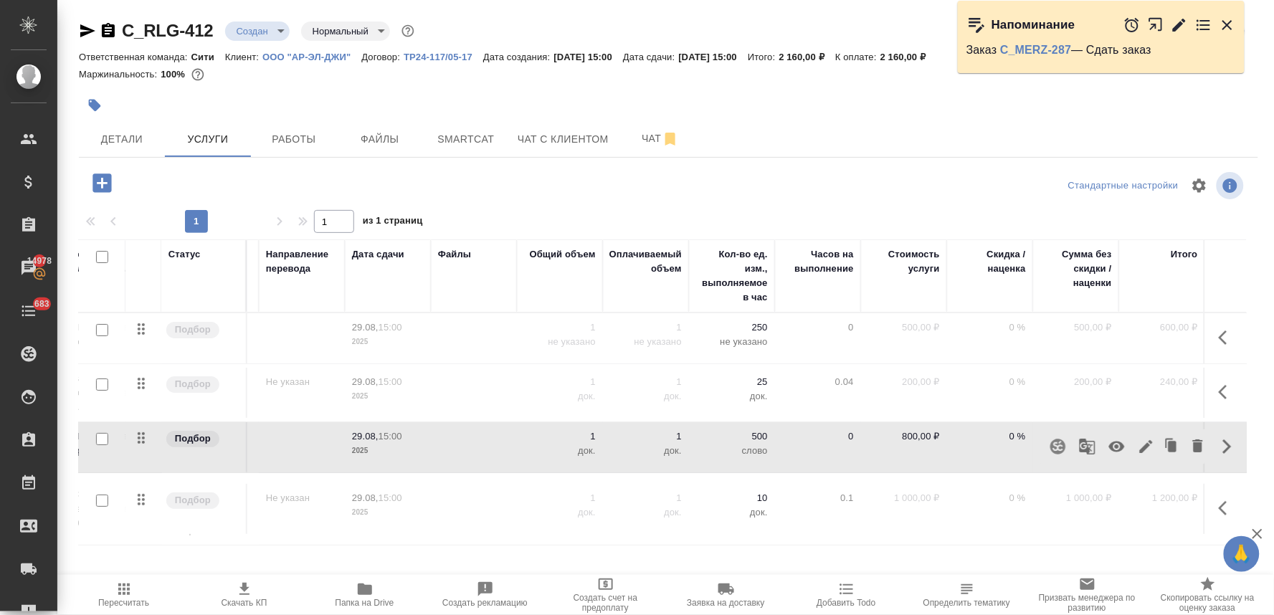
click at [1108, 445] on icon "button" at bounding box center [1116, 446] width 17 height 17
click at [1219, 331] on icon "button" at bounding box center [1227, 337] width 17 height 17
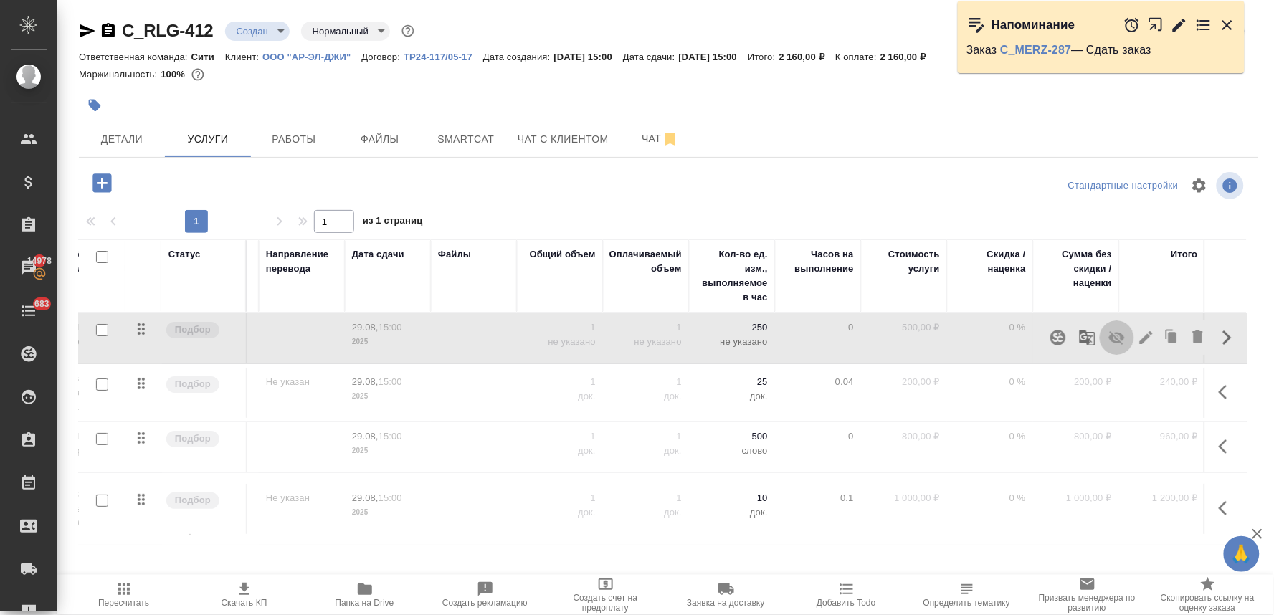
click at [1109, 346] on icon "button" at bounding box center [1116, 337] width 17 height 17
click at [105, 181] on icon "button" at bounding box center [101, 182] width 19 height 19
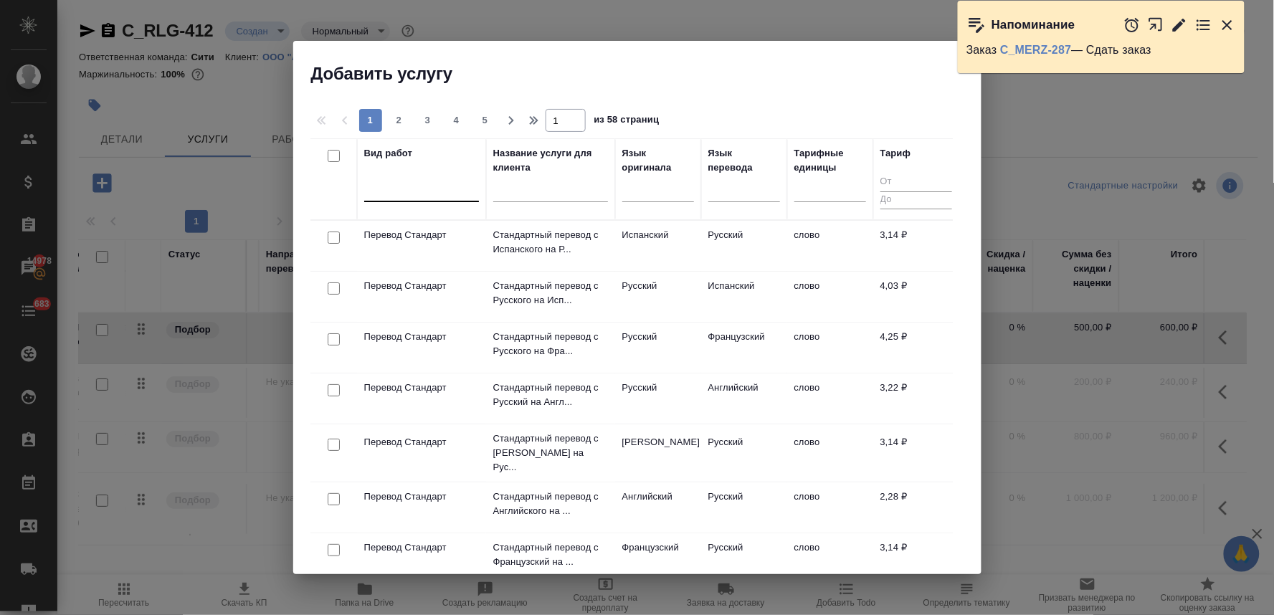
click at [445, 194] on div at bounding box center [421, 187] width 115 height 21
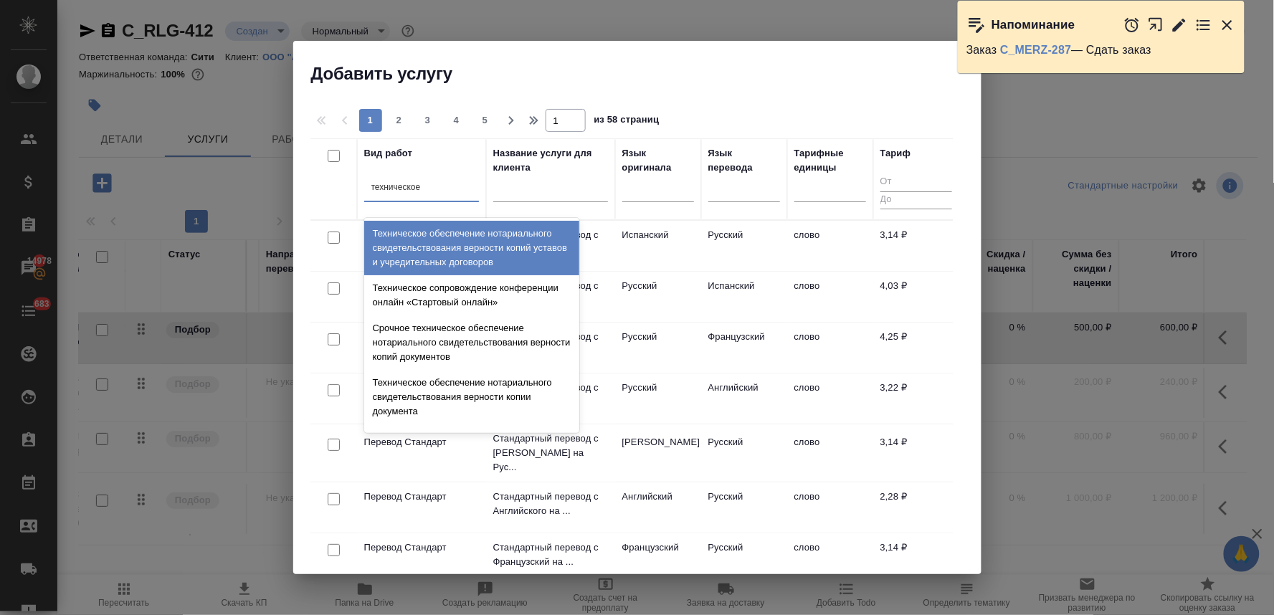
type input "техническое о"
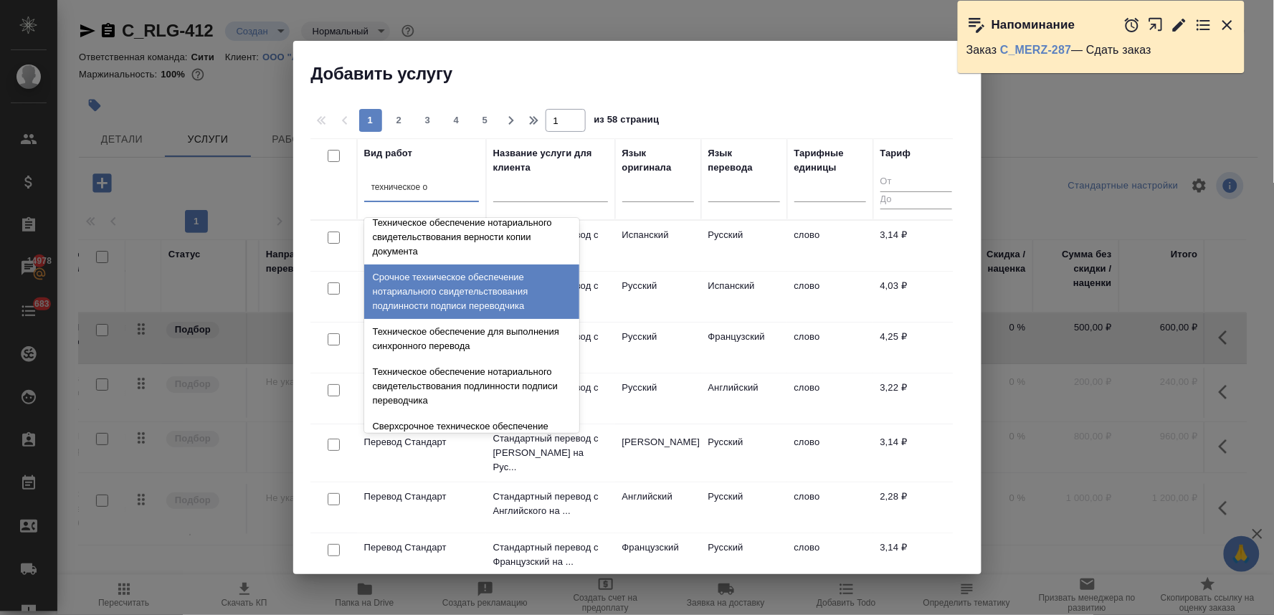
scroll to position [159, 0]
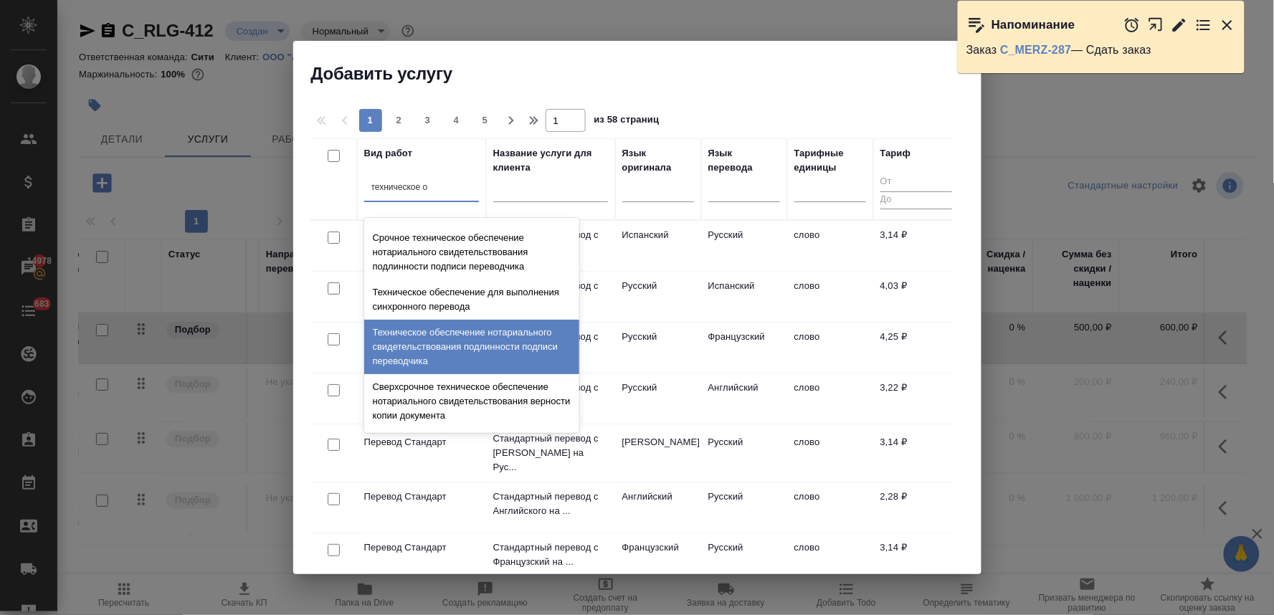
click at [405, 333] on div "Техническое обеспечение нотариального свидетельствования подлинности подписи пе…" at bounding box center [471, 347] width 215 height 54
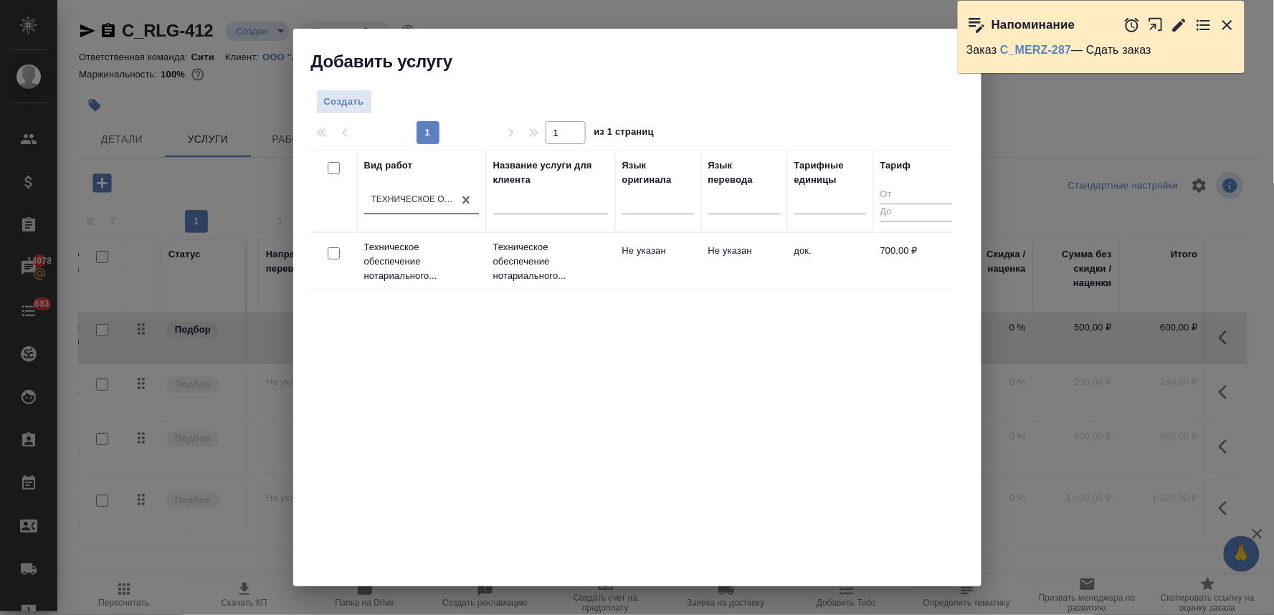
click at [332, 252] on input "checkbox" at bounding box center [334, 253] width 12 height 12
checkbox input "true"
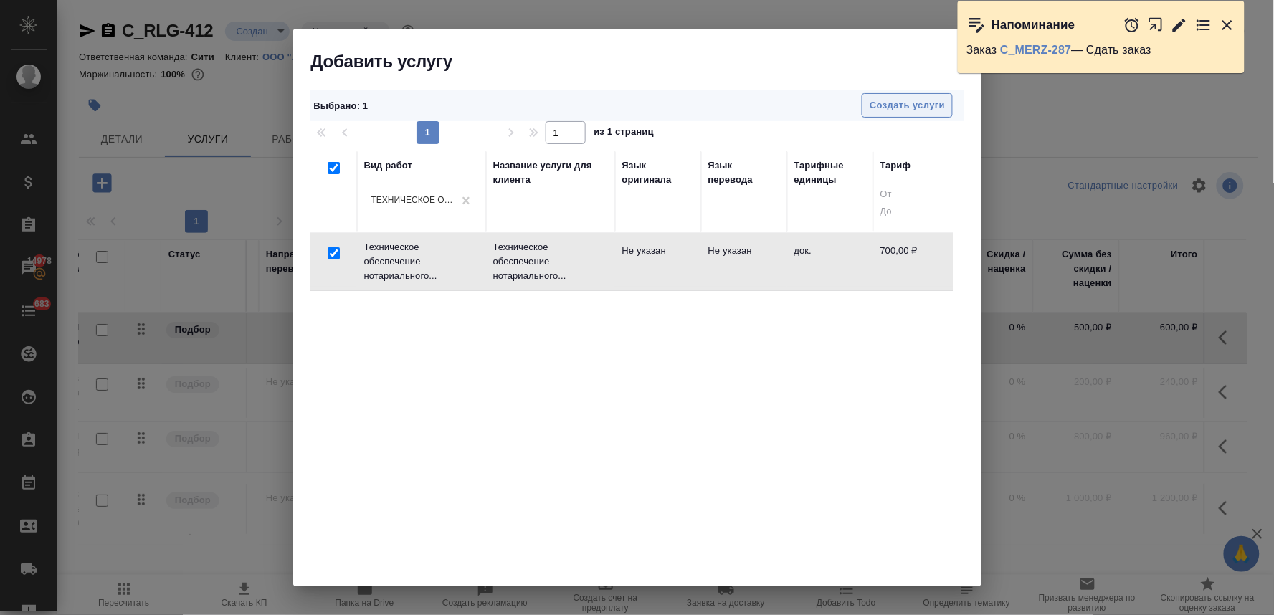
click at [908, 111] on span "Создать услуги" at bounding box center [907, 106] width 75 height 16
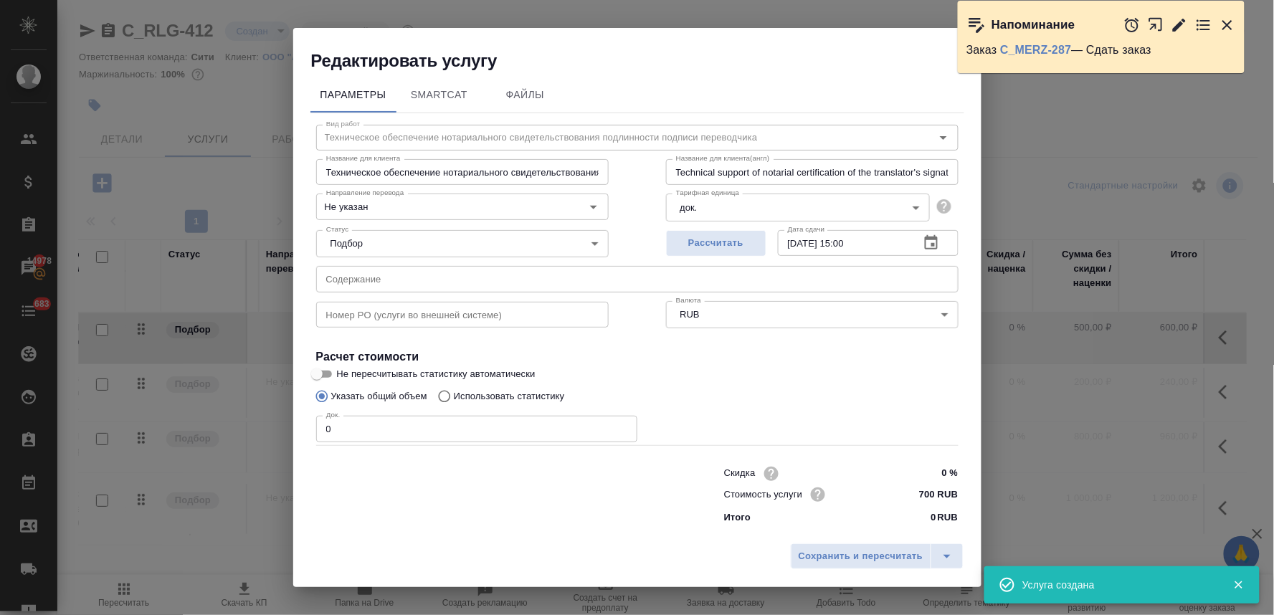
click at [422, 275] on input "text" at bounding box center [637, 279] width 642 height 26
paste input "MZ Rus Passport Main Pages"
type input "MZ Rus Passport Main Pages"
drag, startPoint x: 355, startPoint y: 432, endPoint x: 272, endPoint y: 431, distance: 82.5
click at [274, 431] on div "Редактировать услугу Параметры SmartCat Файлы Вид работ Техническое обеспечение…" at bounding box center [637, 307] width 1274 height 615
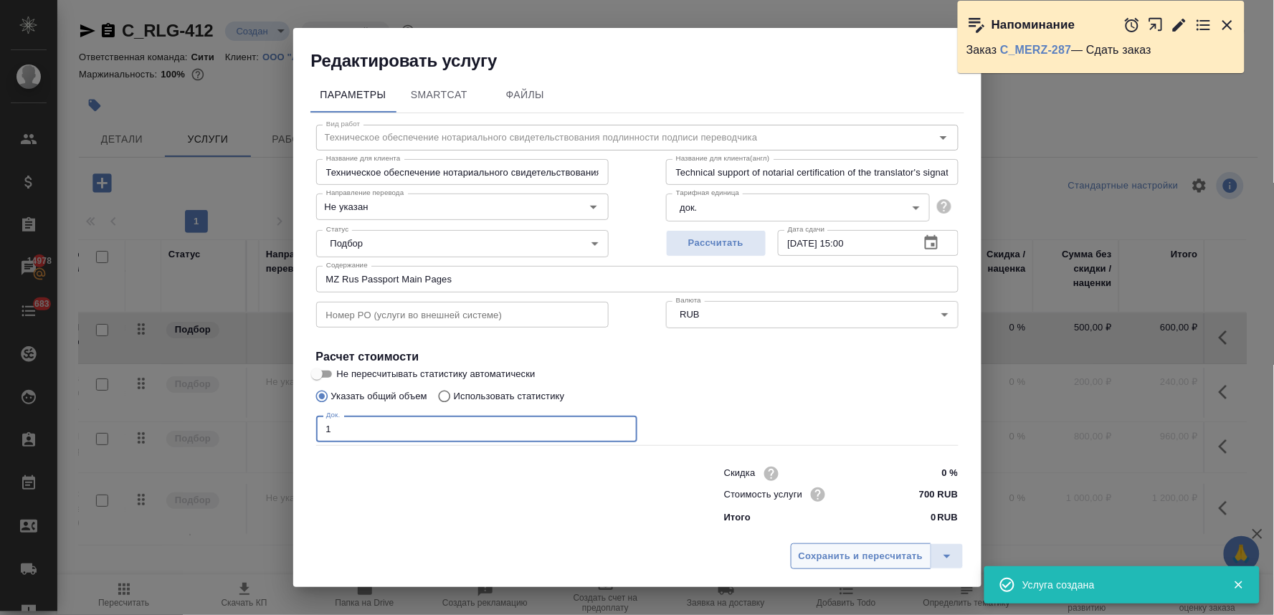
type input "1"
click at [863, 559] on span "Сохранить и пересчитать" at bounding box center [861, 556] width 125 height 16
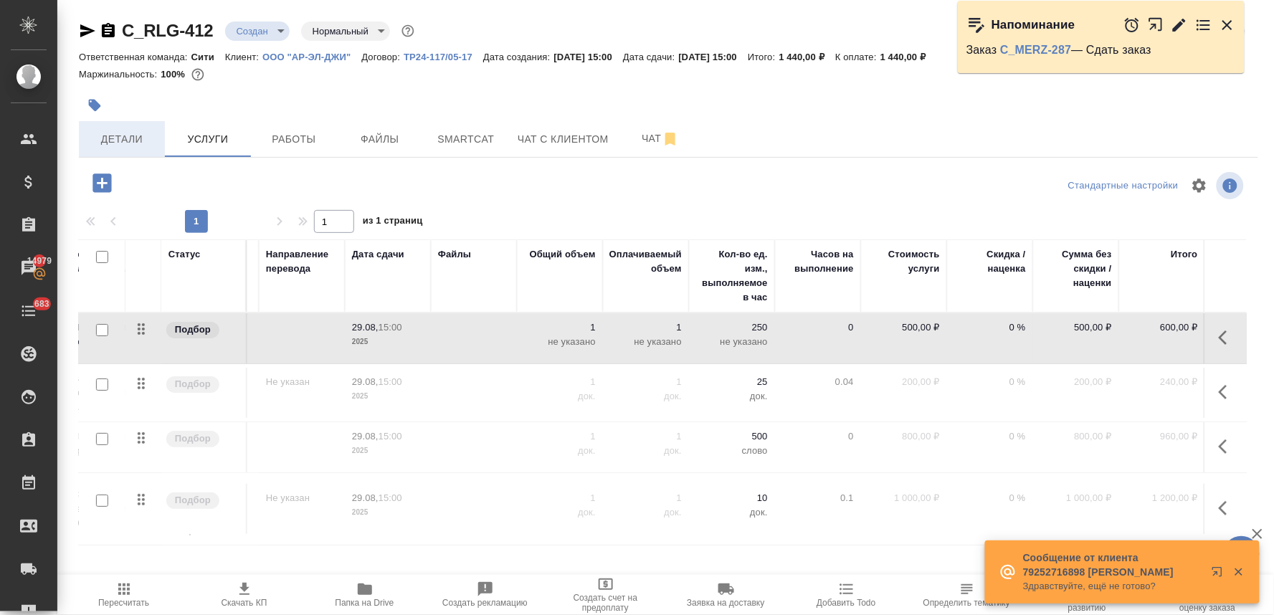
click at [95, 138] on span "Детали" at bounding box center [121, 139] width 69 height 18
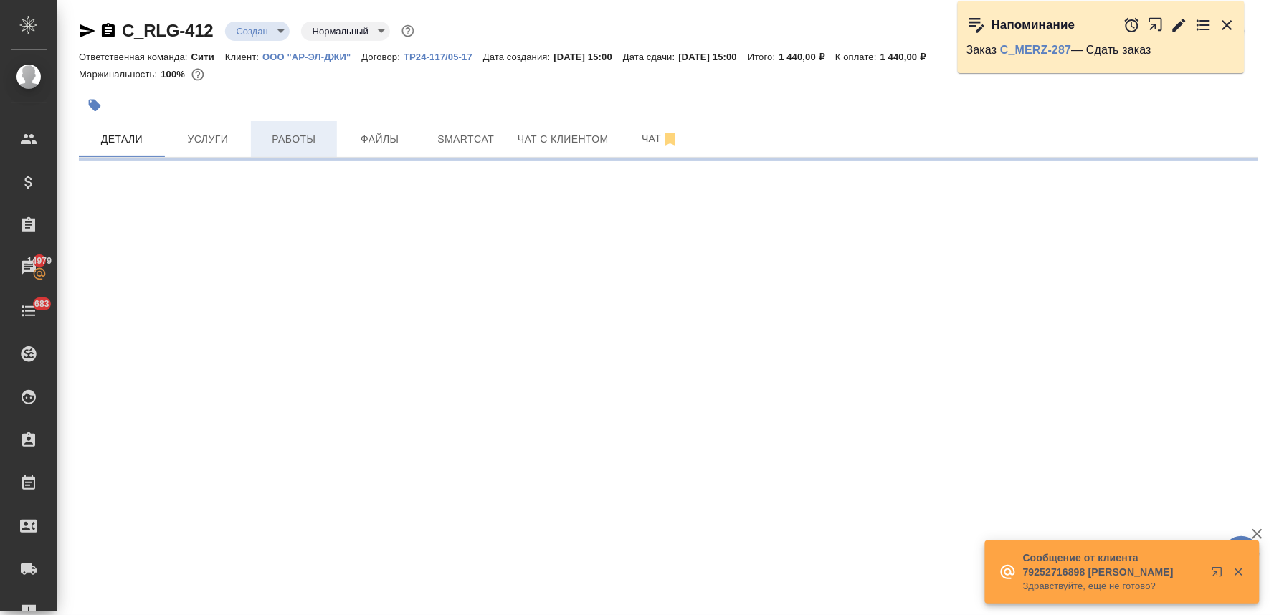
select select "RU"
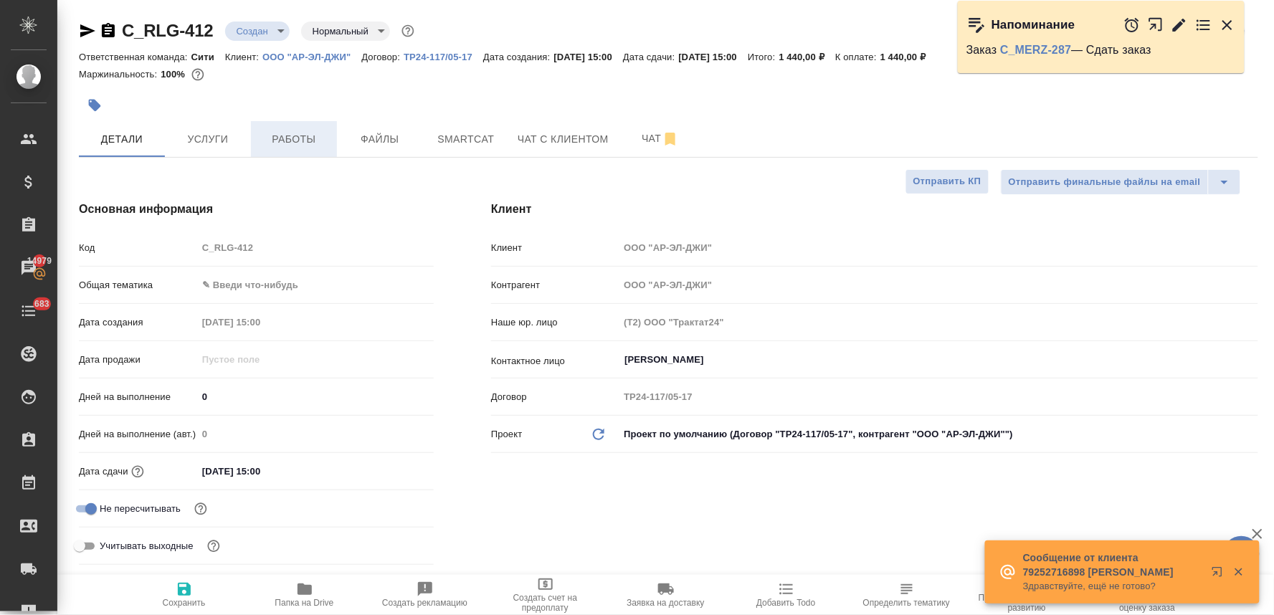
type textarea "x"
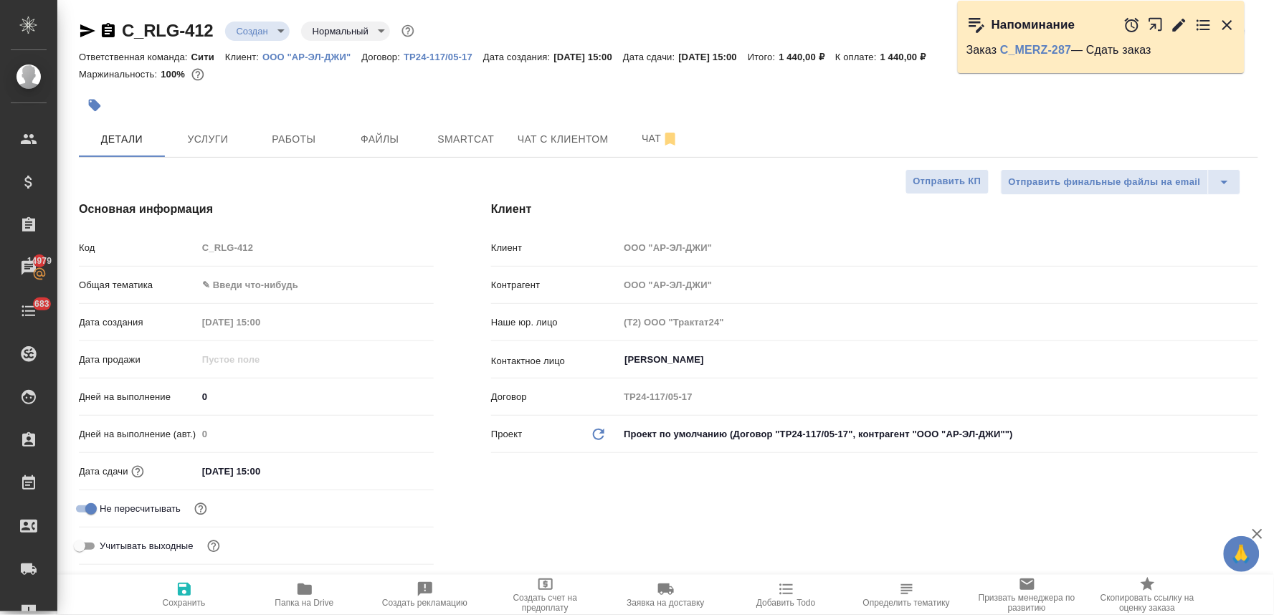
click at [168, 252] on div "Код C_RLG-412" at bounding box center [256, 247] width 355 height 25
click at [241, 282] on body "🙏 .cls-1 fill:#fff; AWATERA Lyamina Nadezhda Клиенты Спецификации Заказы 14979 …" at bounding box center [637, 307] width 1274 height 615
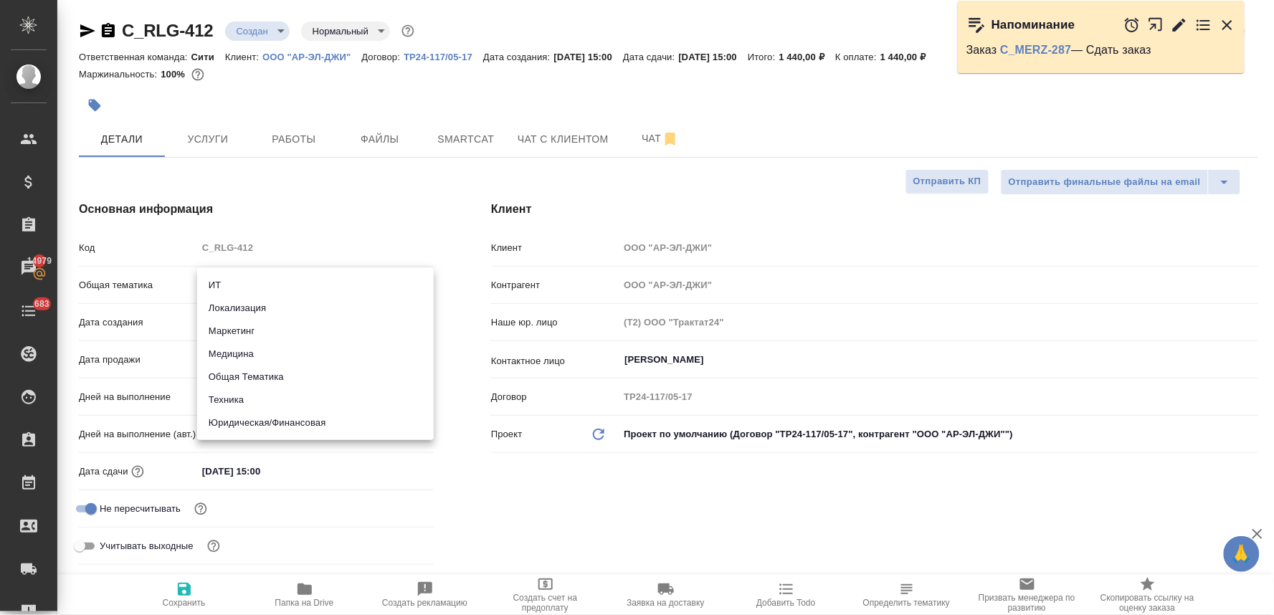
click at [255, 432] on li "Юридическая/Финансовая" at bounding box center [315, 423] width 237 height 23
type input "yr-fn"
type textarea "x"
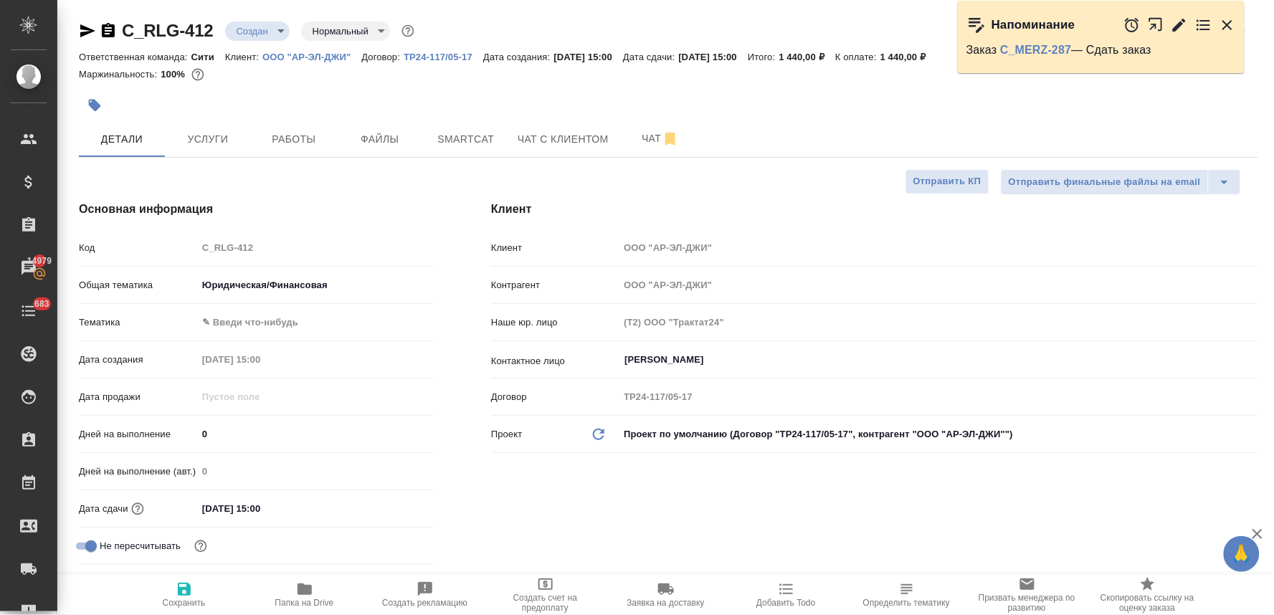
click at [245, 324] on body "🙏 .cls-1 fill:#fff; AWATERA Lyamina Nadezhda Клиенты Спецификации Заказы 14979 …" at bounding box center [637, 307] width 1274 height 615
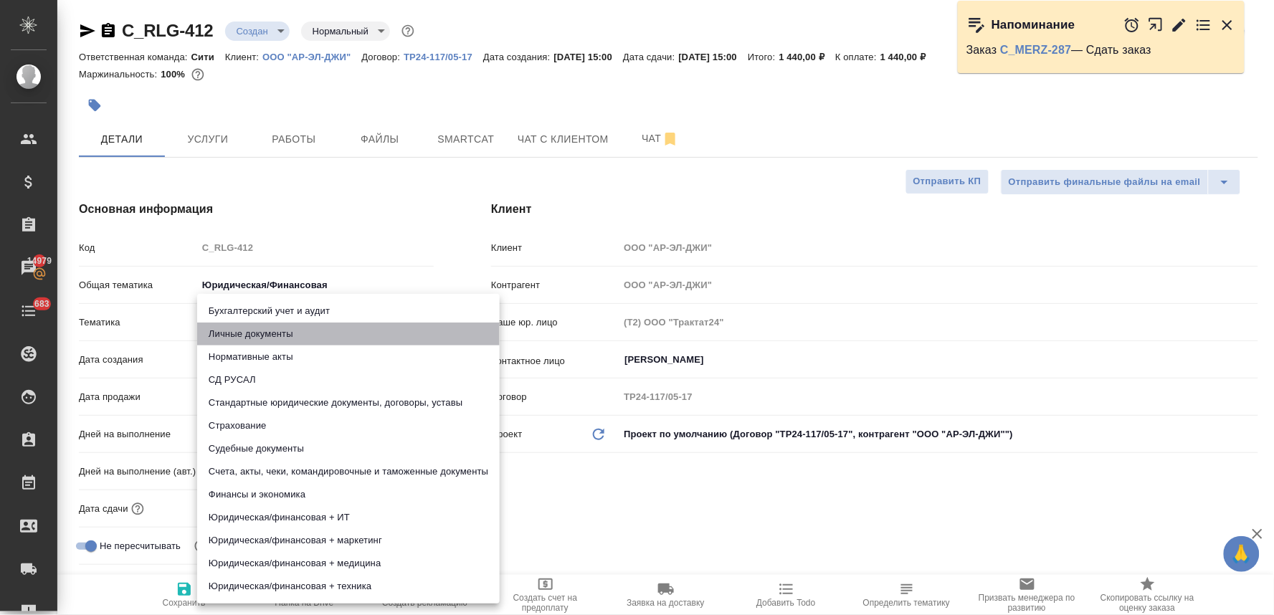
click at [249, 337] on li "Личные документы" at bounding box center [348, 334] width 303 height 23
type textarea "x"
type input "5a8b8b956a9677013d343cfe"
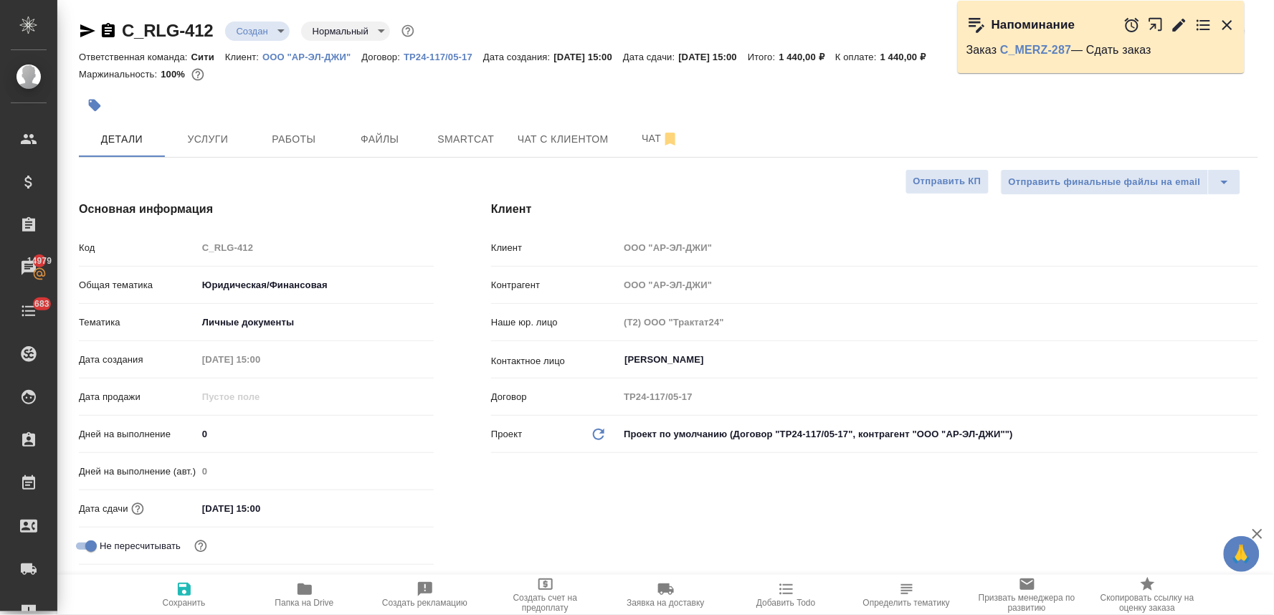
click at [181, 589] on icon "button" at bounding box center [184, 589] width 13 height 13
type textarea "x"
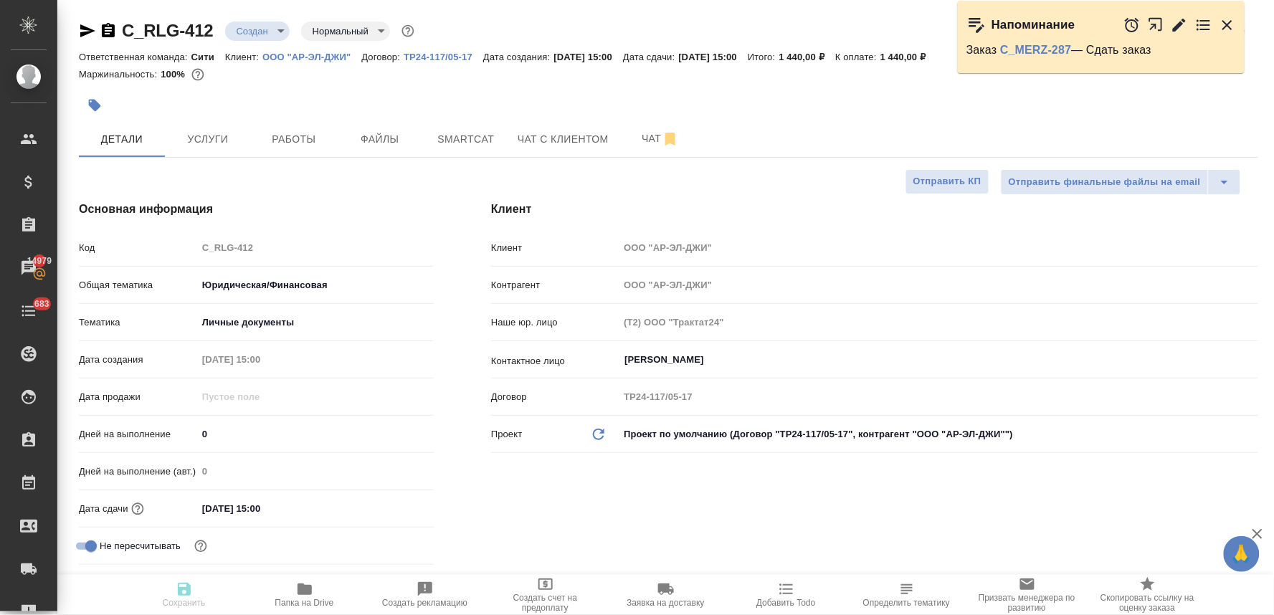
type textarea "x"
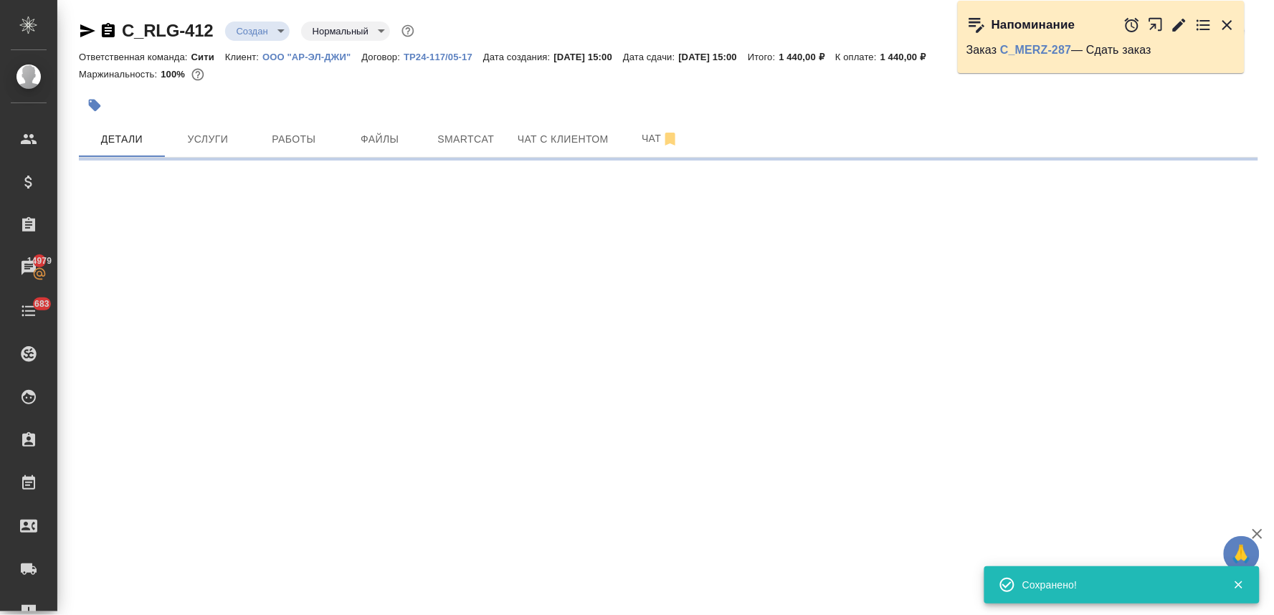
select select "RU"
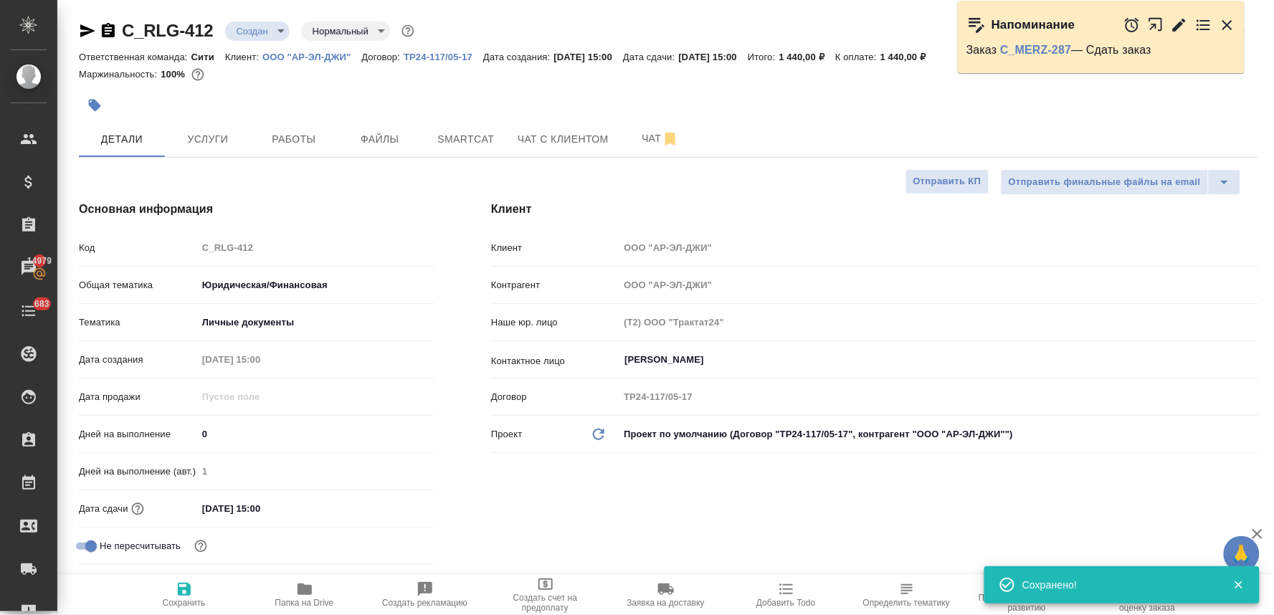
type textarea "x"
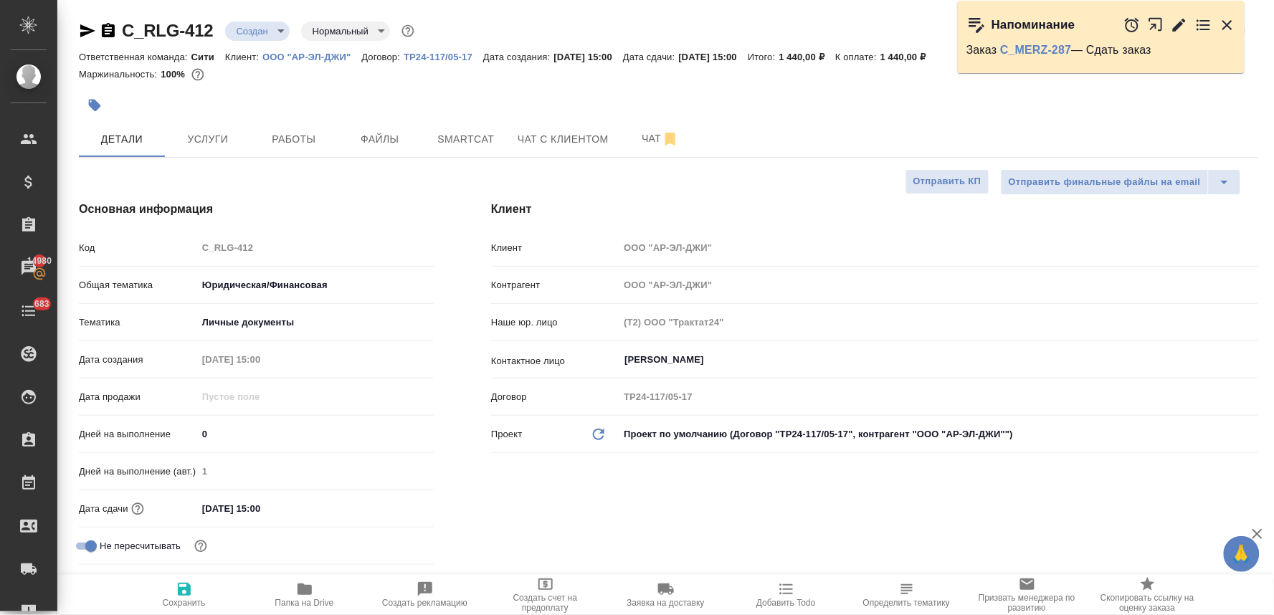
drag, startPoint x: 1250, startPoint y: 103, endPoint x: 941, endPoint y: 166, distance: 315.4
click at [1246, 103] on div at bounding box center [668, 106] width 1179 height 32
click at [363, 133] on span "Файлы" at bounding box center [380, 139] width 69 height 18
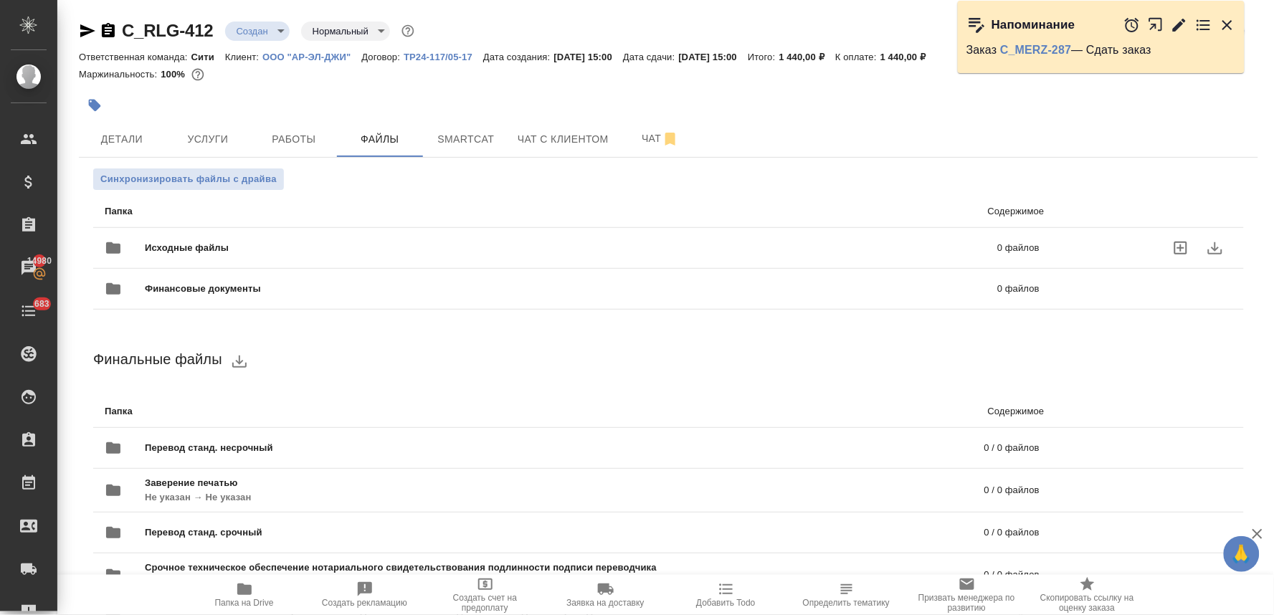
click at [1179, 246] on icon "uploadFiles" at bounding box center [1180, 247] width 17 height 17
click at [0, 0] on input "uploadFiles" at bounding box center [0, 0] width 0 height 0
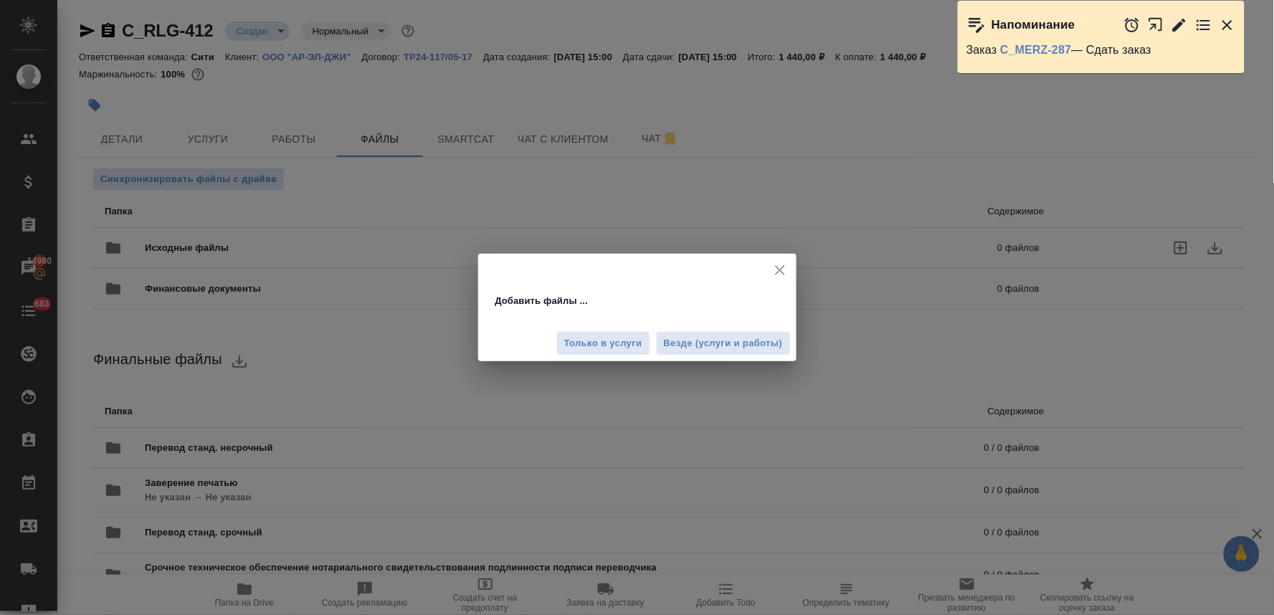
click at [746, 346] on span "Везде (услуги и работы)" at bounding box center [723, 344] width 119 height 16
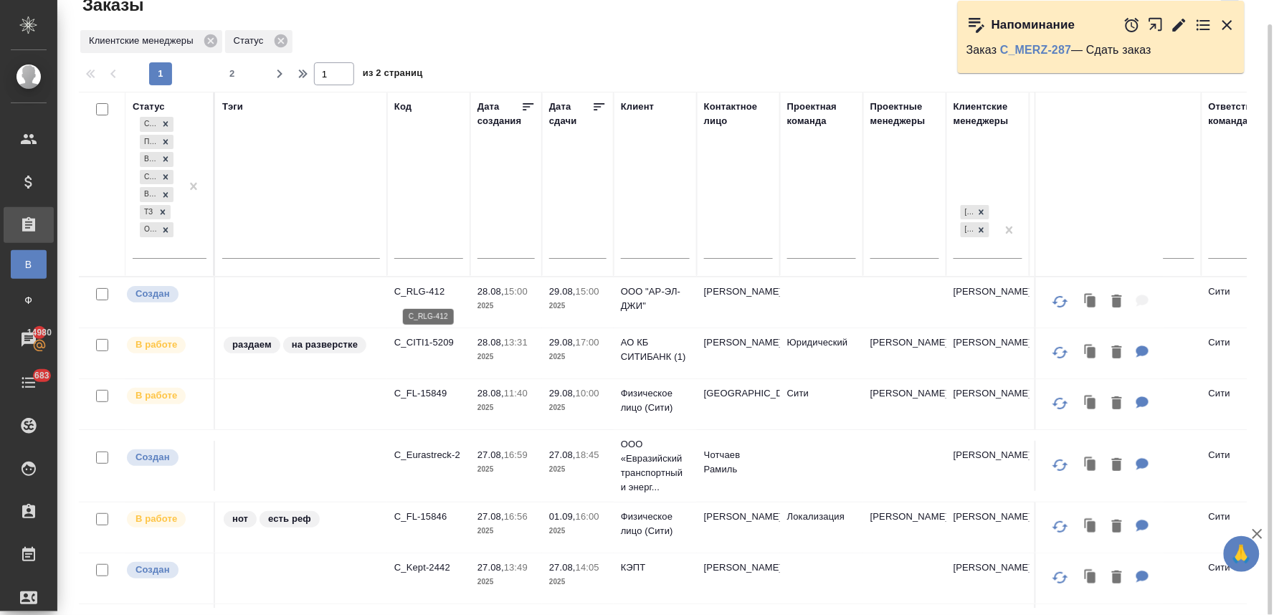
click at [434, 287] on p "C_RLG-412" at bounding box center [428, 292] width 69 height 14
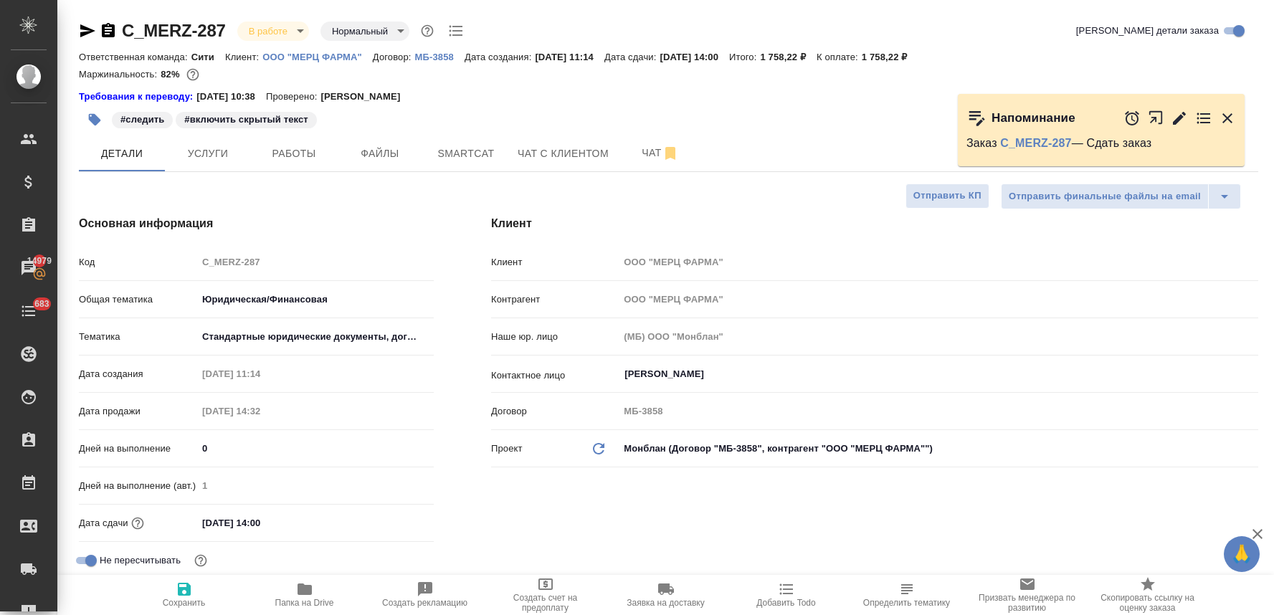
select select "RU"
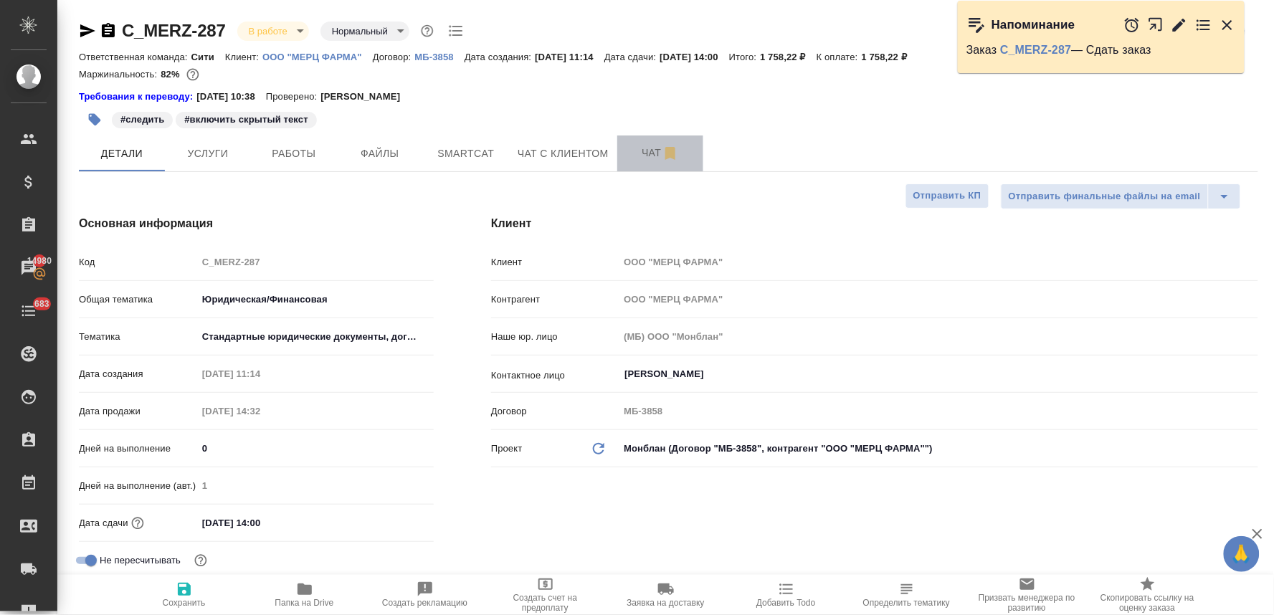
click at [657, 147] on span "Чат" at bounding box center [660, 153] width 69 height 18
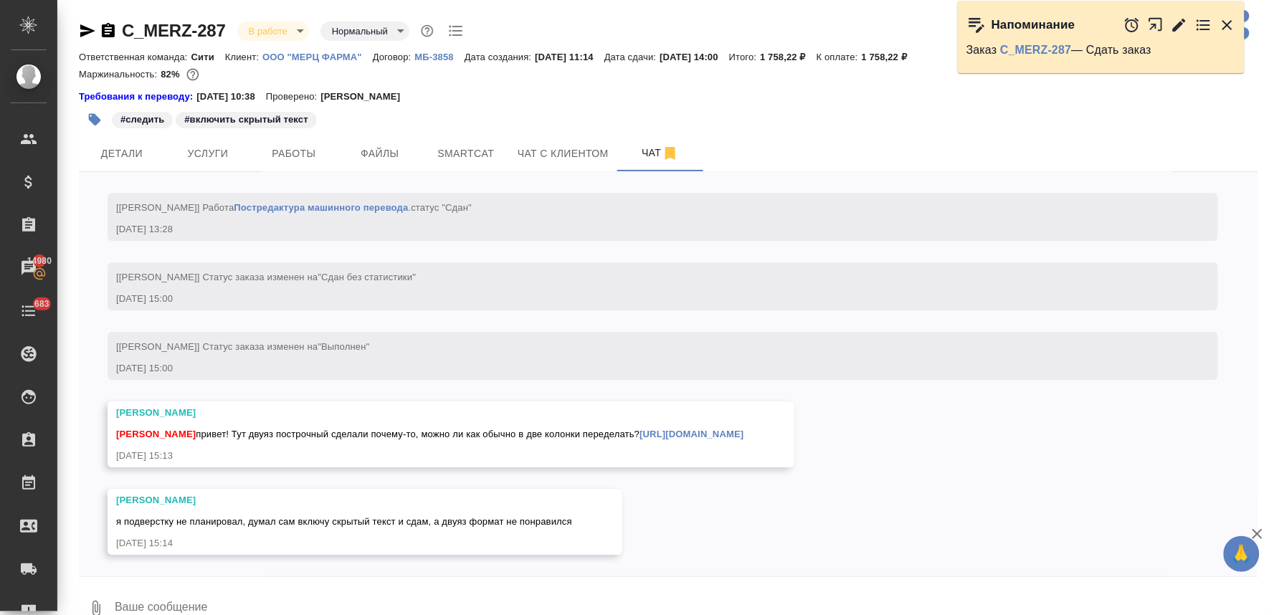
scroll to position [4727, 0]
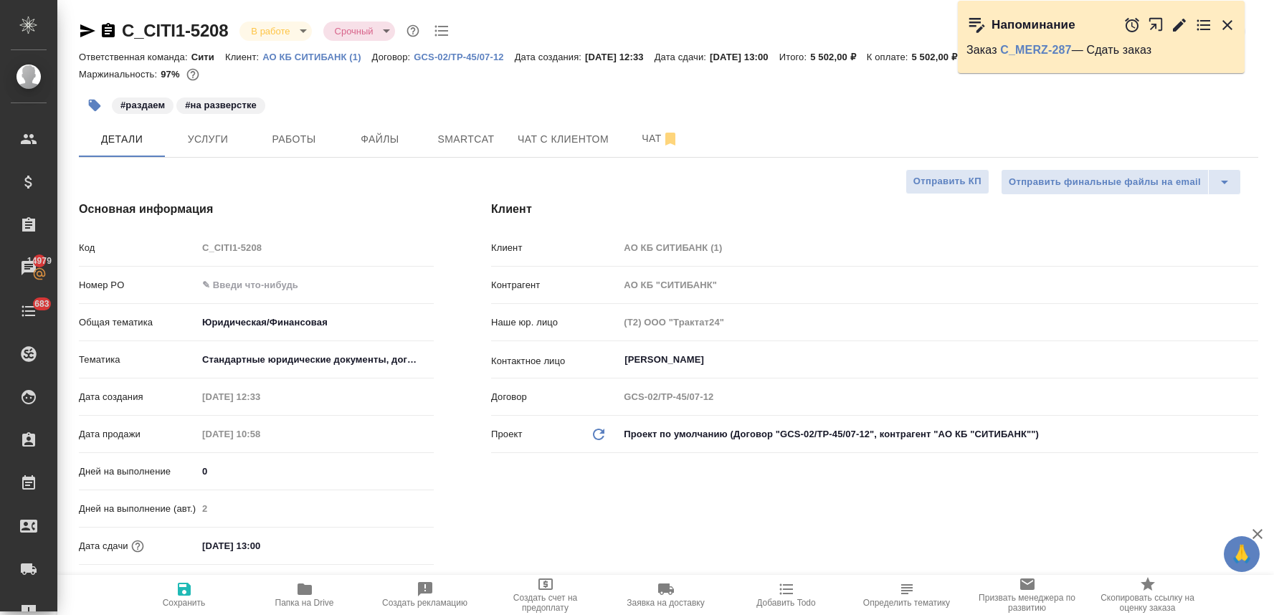
select select "RU"
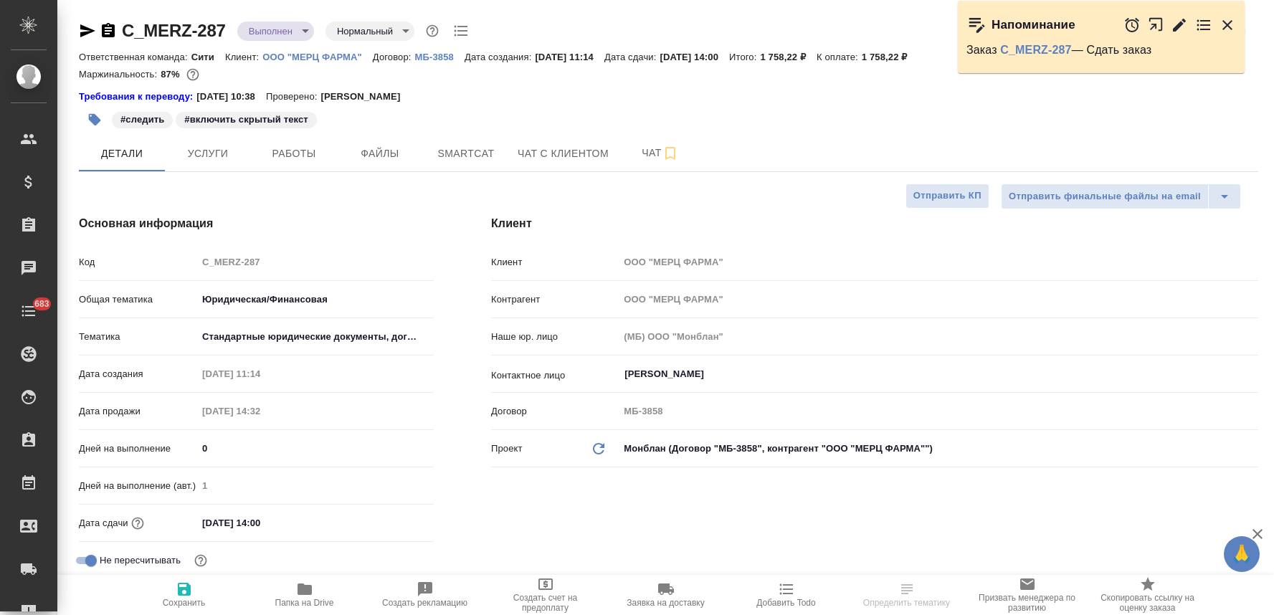
select select "RU"
click at [314, 605] on span "Папка на Drive" at bounding box center [304, 603] width 59 height 10
select select "RU"
type textarea "x"
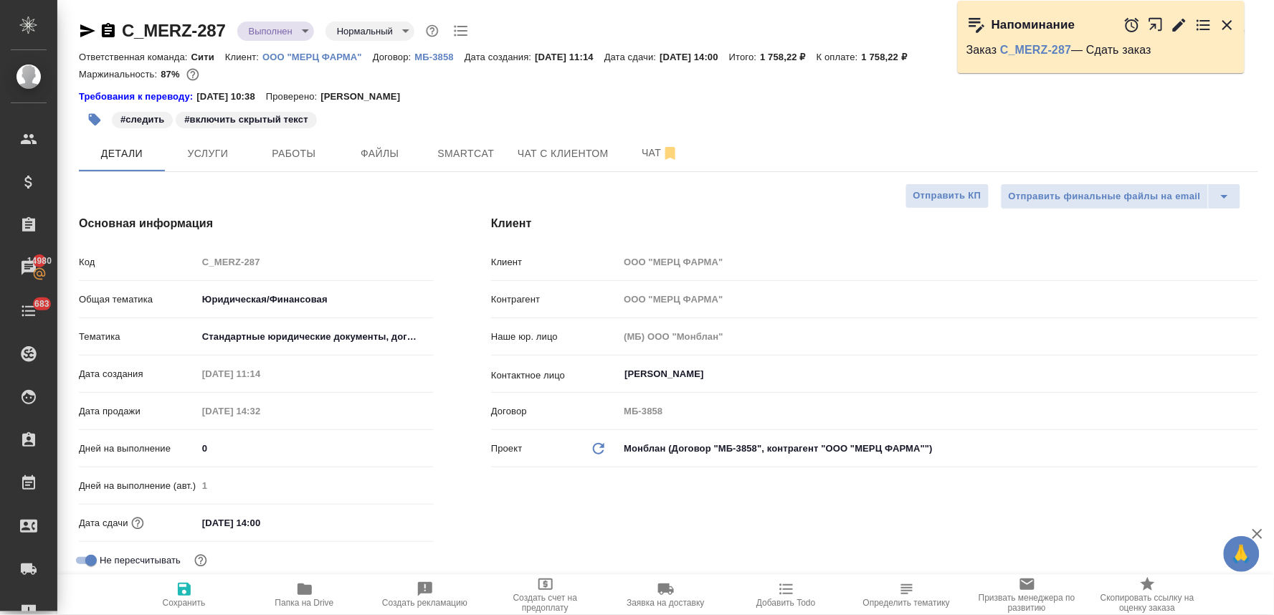
type textarea "x"
click at [212, 153] on span "Услуги" at bounding box center [207, 154] width 69 height 18
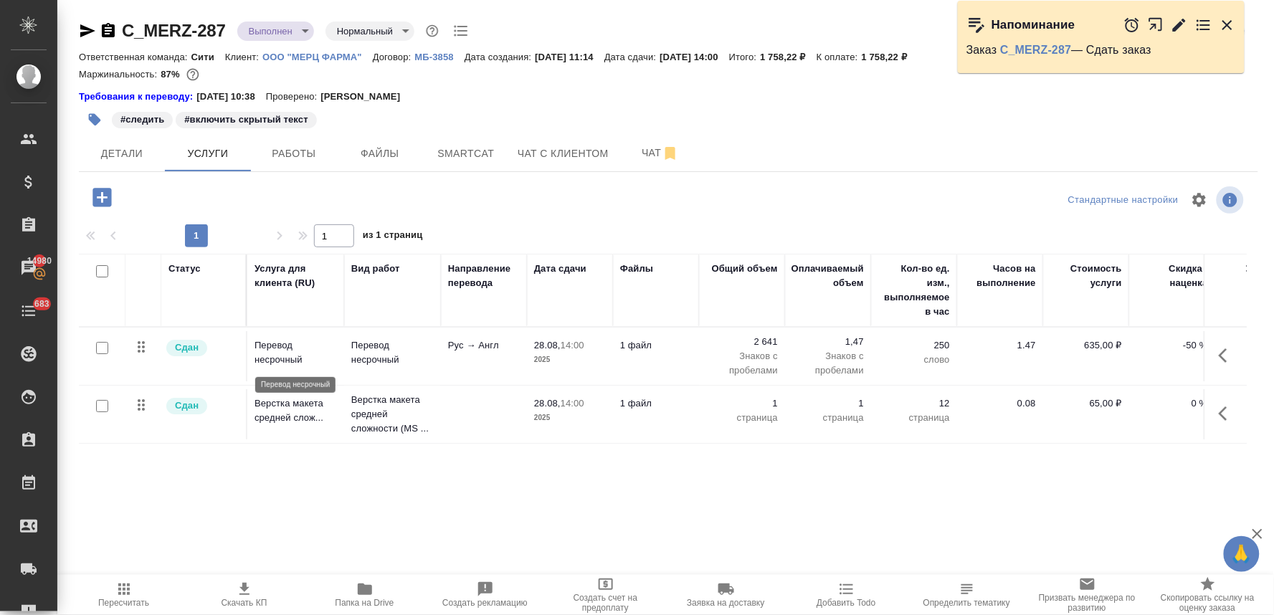
click at [284, 348] on p "Перевод несрочный" at bounding box center [296, 352] width 82 height 29
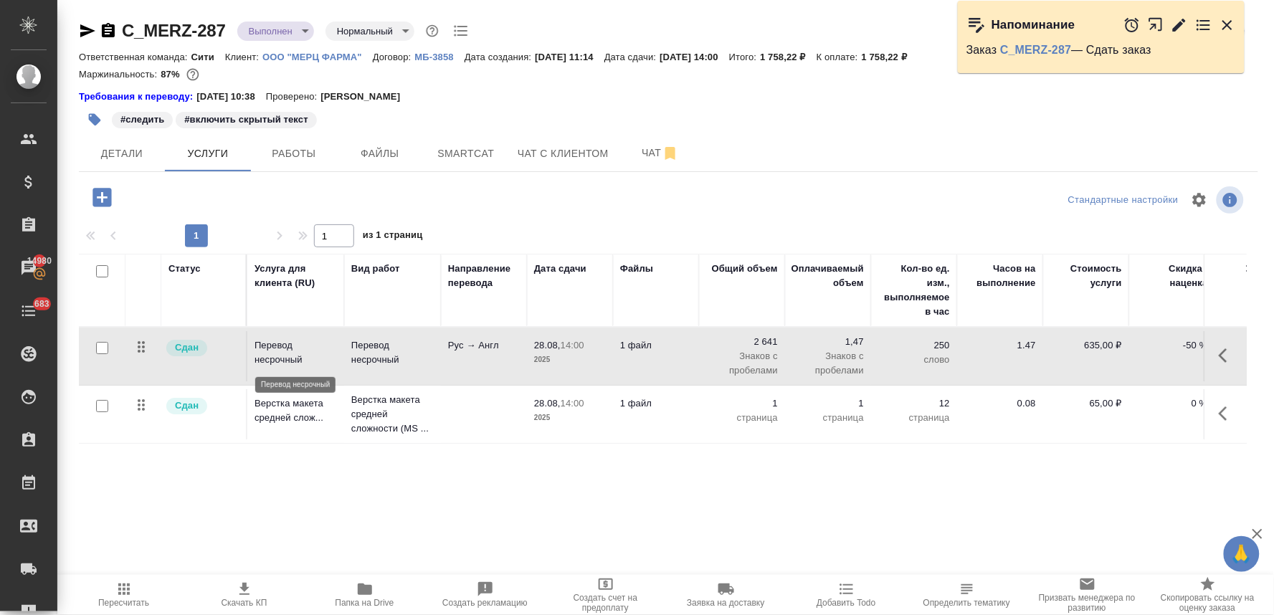
click at [284, 348] on p "Перевод несрочный" at bounding box center [296, 352] width 82 height 29
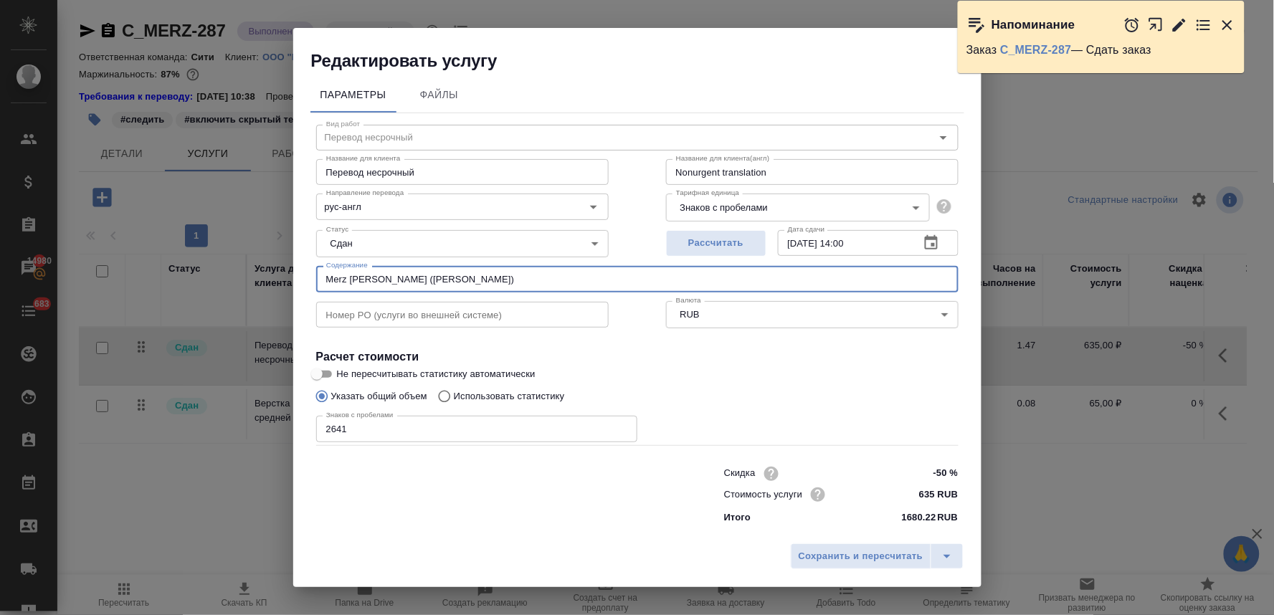
drag, startPoint x: 421, startPoint y: 277, endPoint x: 206, endPoint y: 282, distance: 214.4
click at [208, 282] on div "Редактировать услугу Параметры Файлы Вид работ Перевод несрочный Вид работ Назв…" at bounding box center [637, 307] width 1274 height 615
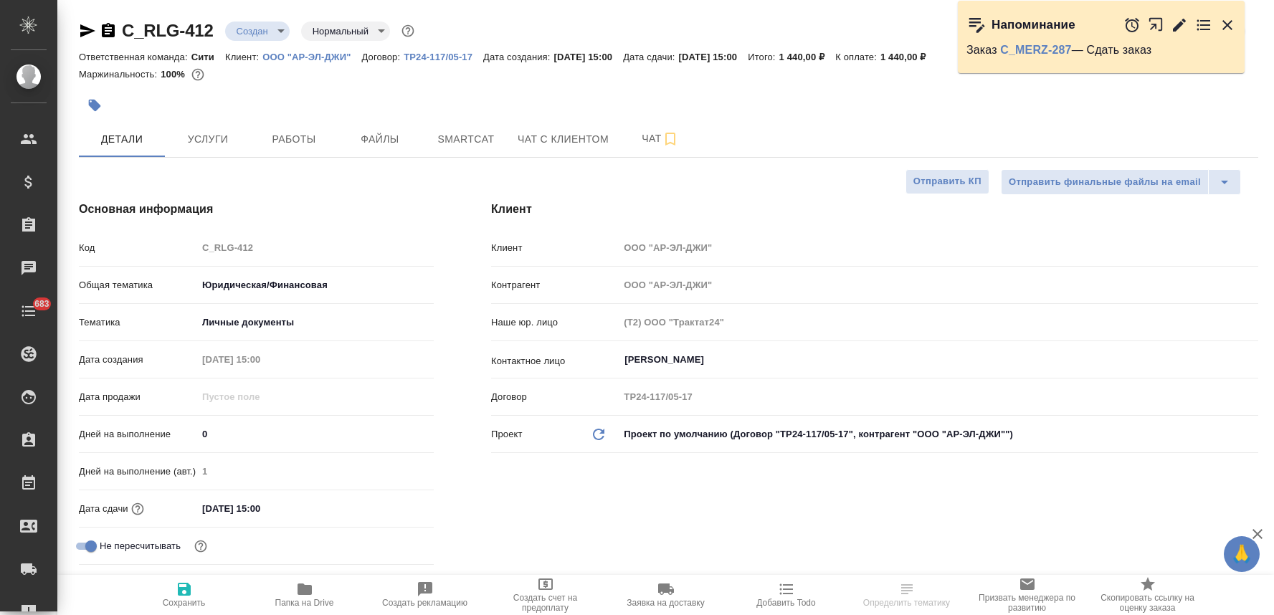
select select "RU"
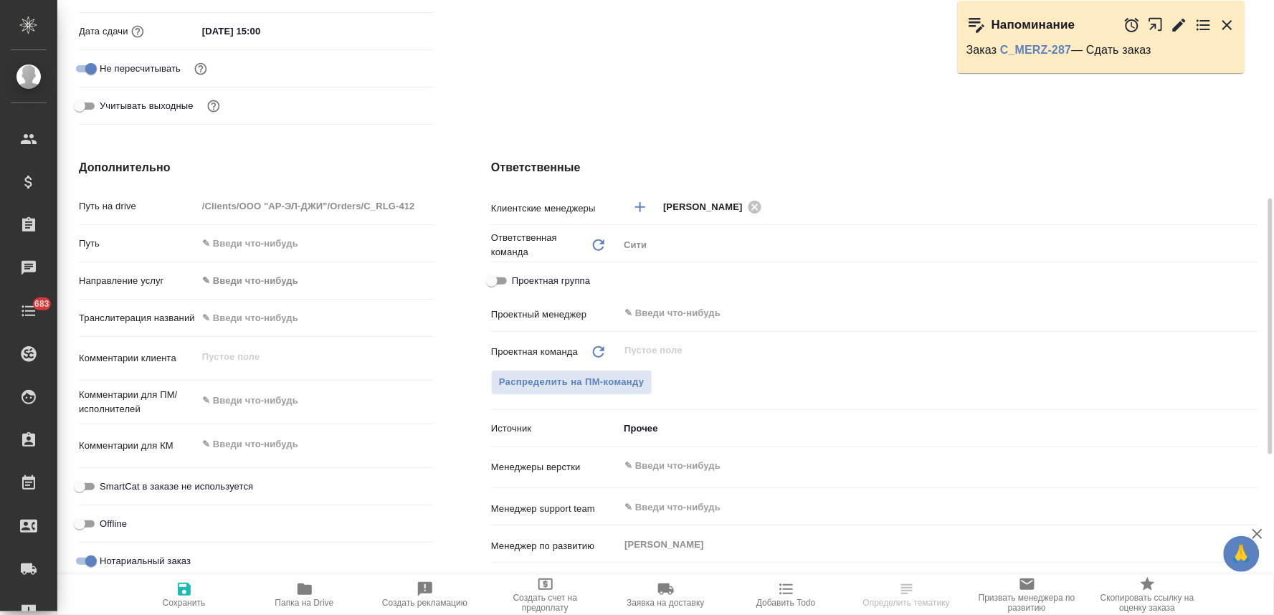
scroll to position [865, 0]
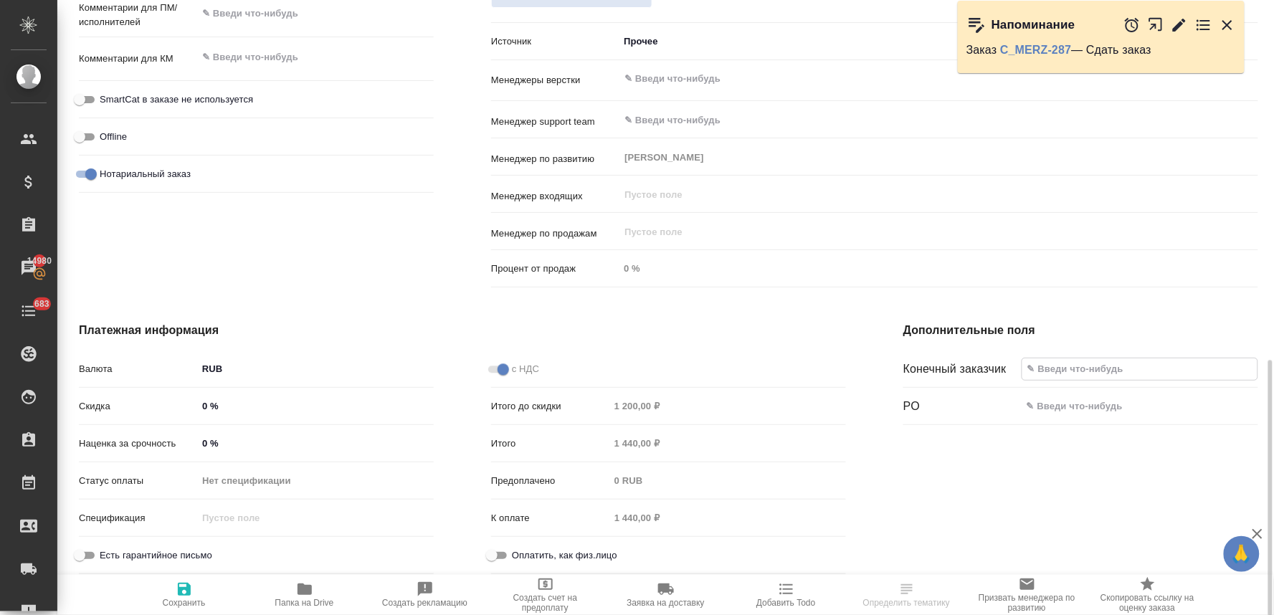
click at [1067, 370] on input "text" at bounding box center [1139, 368] width 235 height 21
type input "Жураковский Мих"
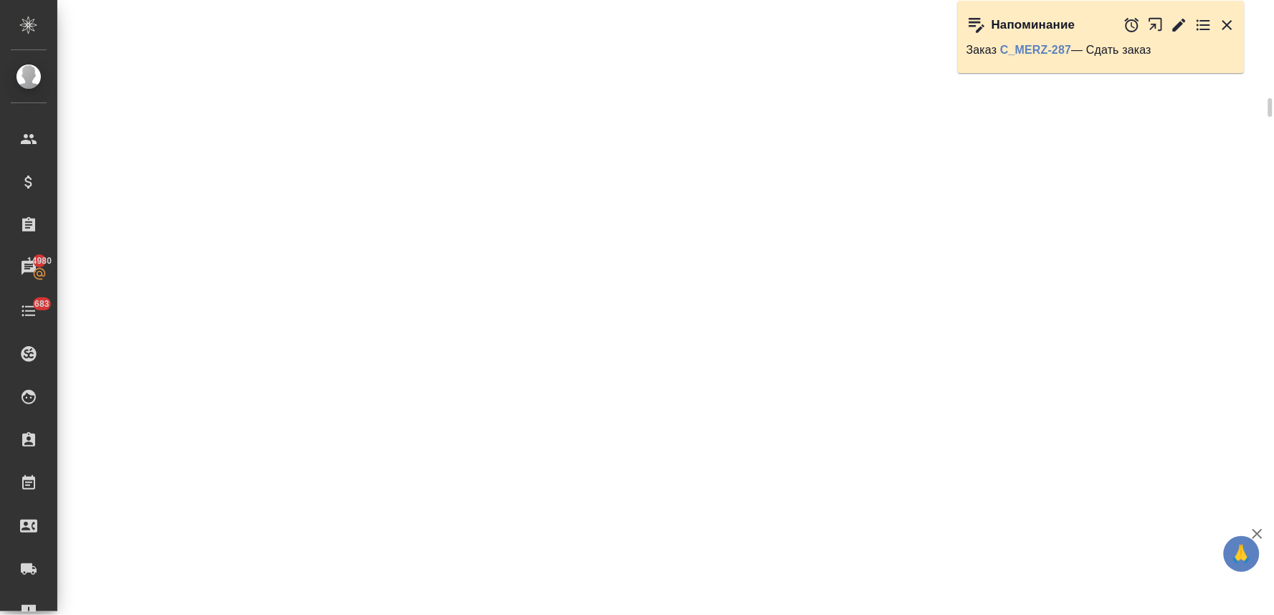
scroll to position [864, 0]
select select "RU"
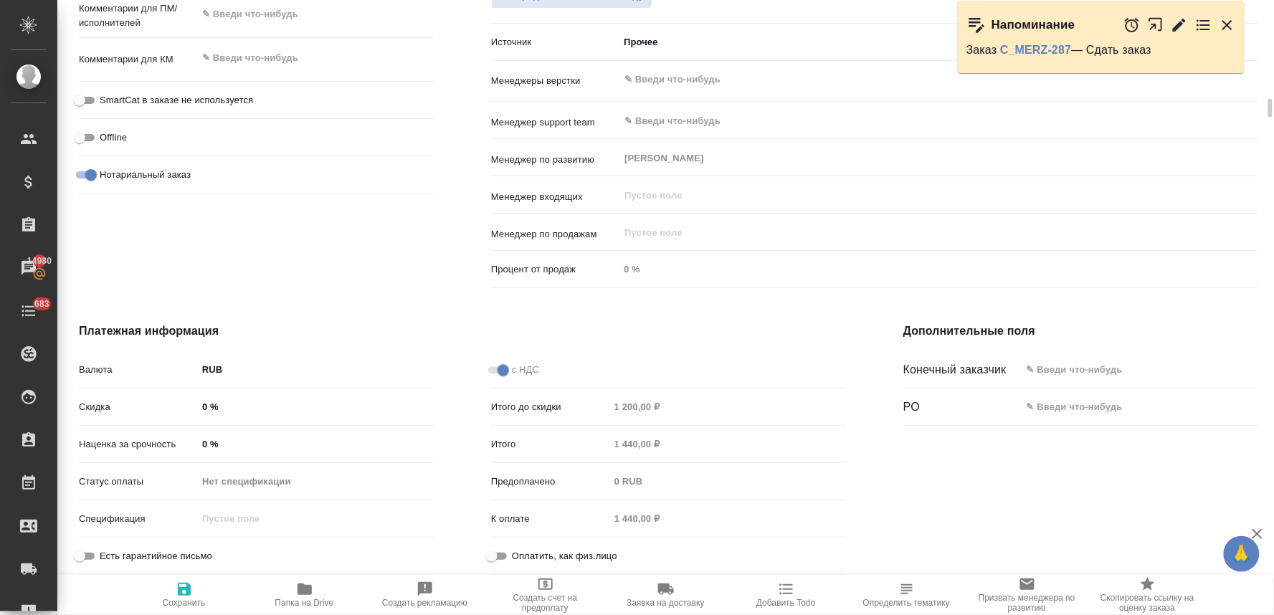
type textarea "x"
click at [1067, 370] on input "text" at bounding box center [1139, 369] width 235 height 21
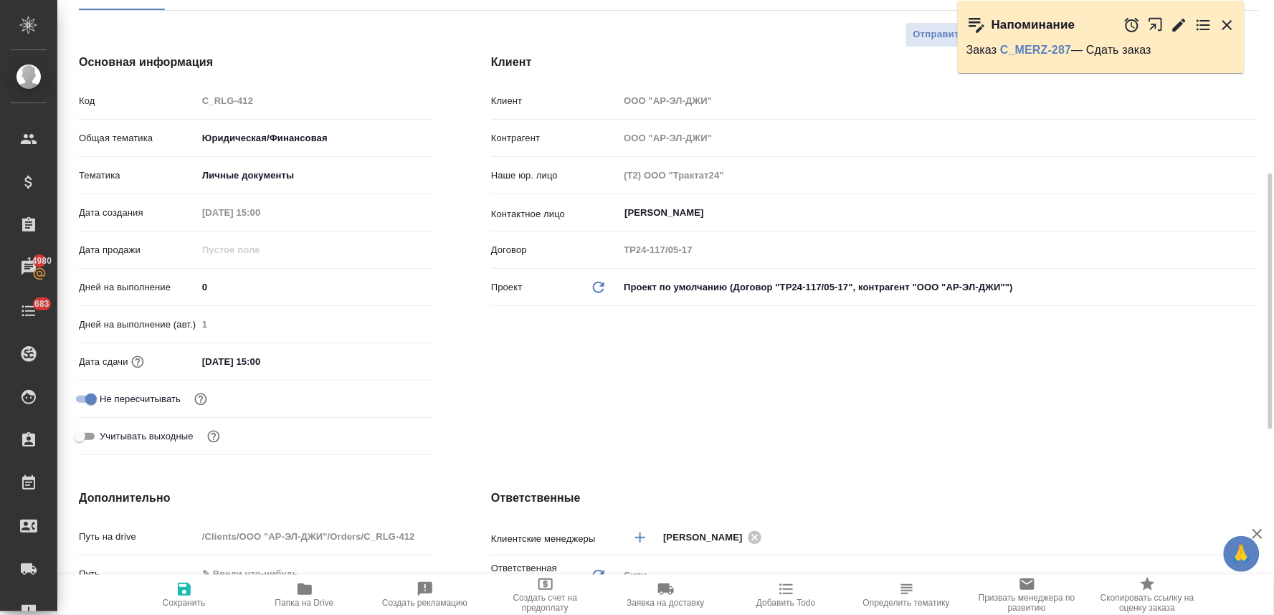
scroll to position [67, 0]
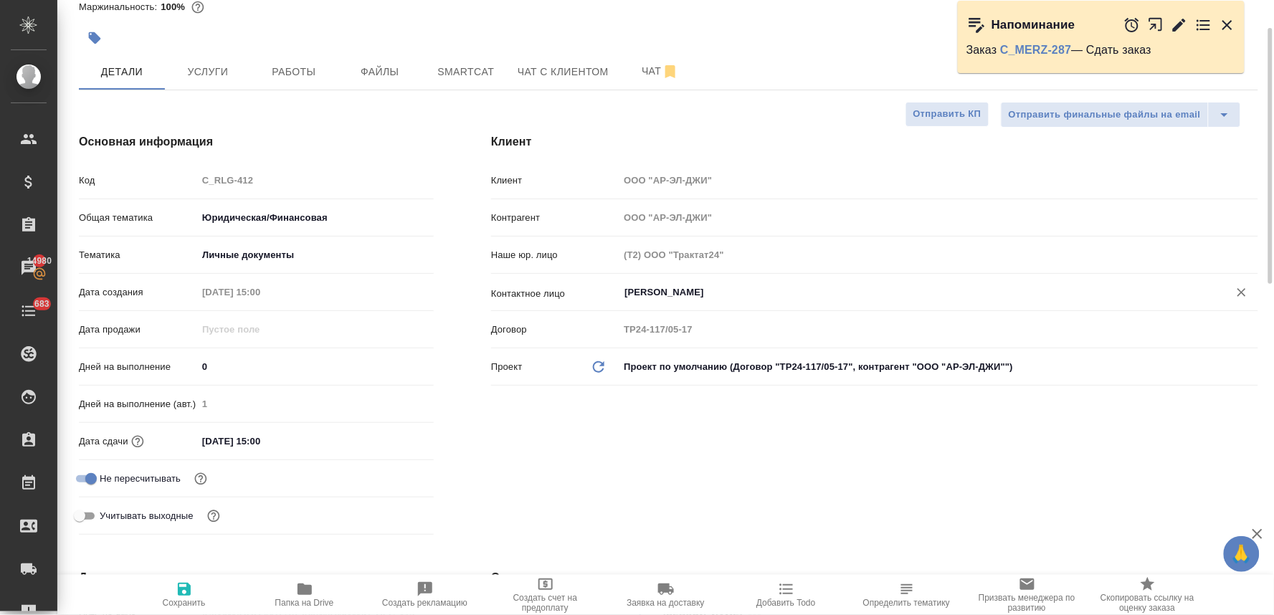
click at [713, 284] on input "Филатова Яна" at bounding box center [914, 292] width 583 height 17
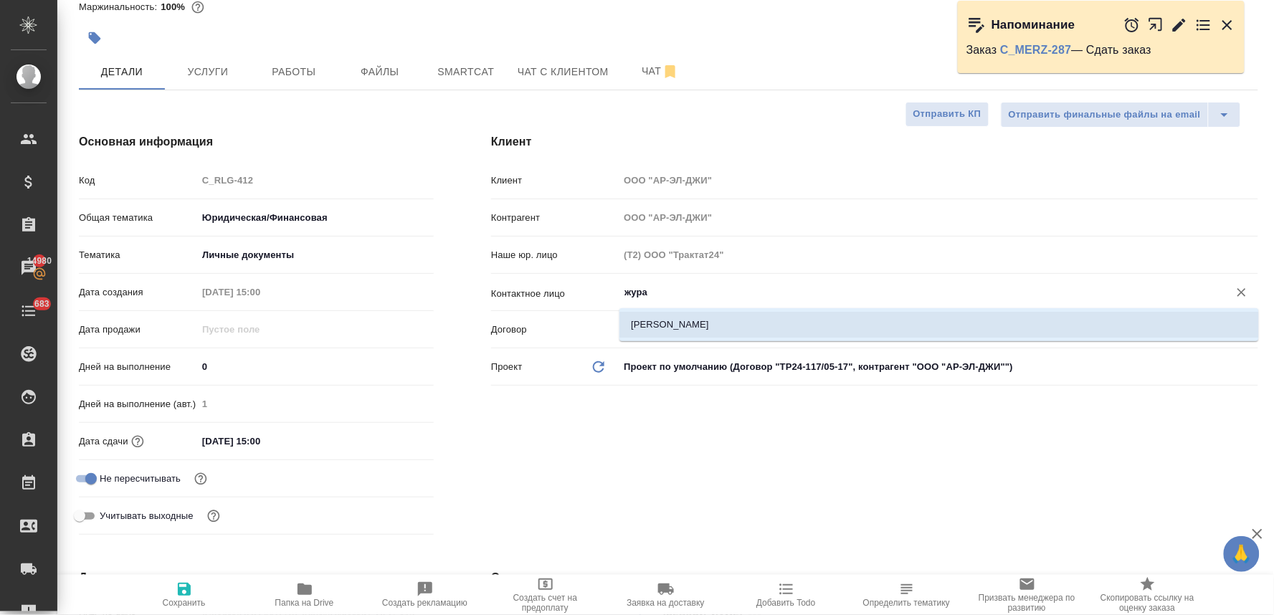
click at [703, 340] on ul "[PERSON_NAME]" at bounding box center [939, 336] width 640 height 26
click at [701, 326] on li "[PERSON_NAME]" at bounding box center [939, 325] width 640 height 26
type input "[PERSON_NAME]"
type textarea "x"
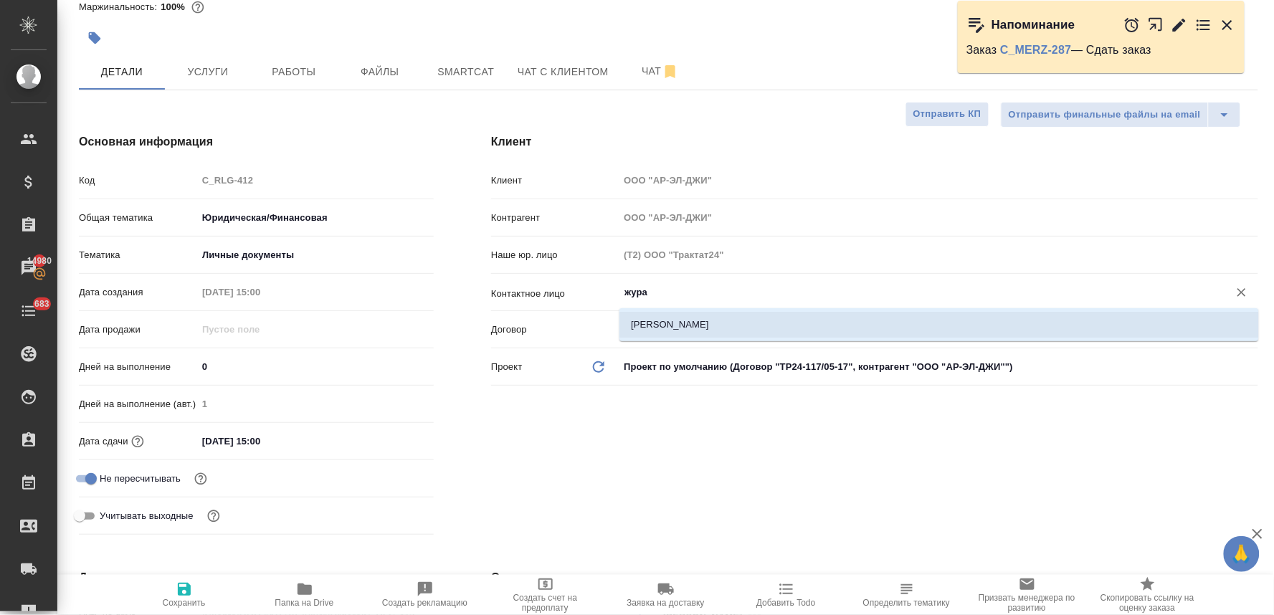
type textarea "x"
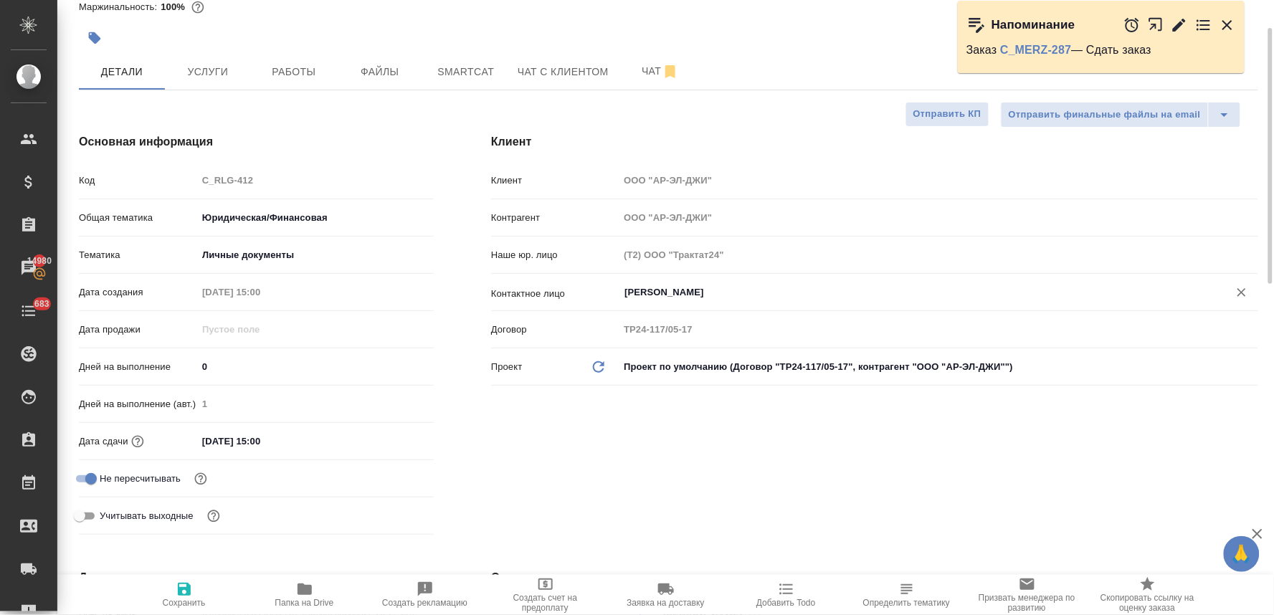
drag, startPoint x: 703, startPoint y: 291, endPoint x: 557, endPoint y: 287, distance: 145.6
click at [559, 287] on div "Контактное лицо Жураковский Михаил ​" at bounding box center [874, 292] width 767 height 25
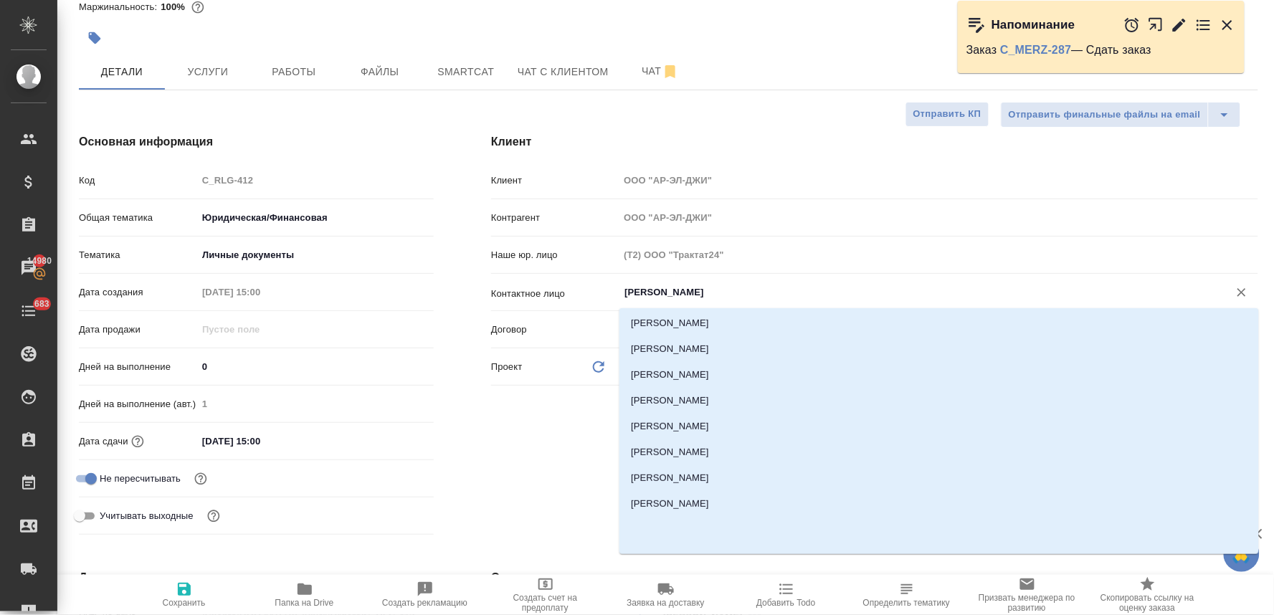
scroll to position [477, 0]
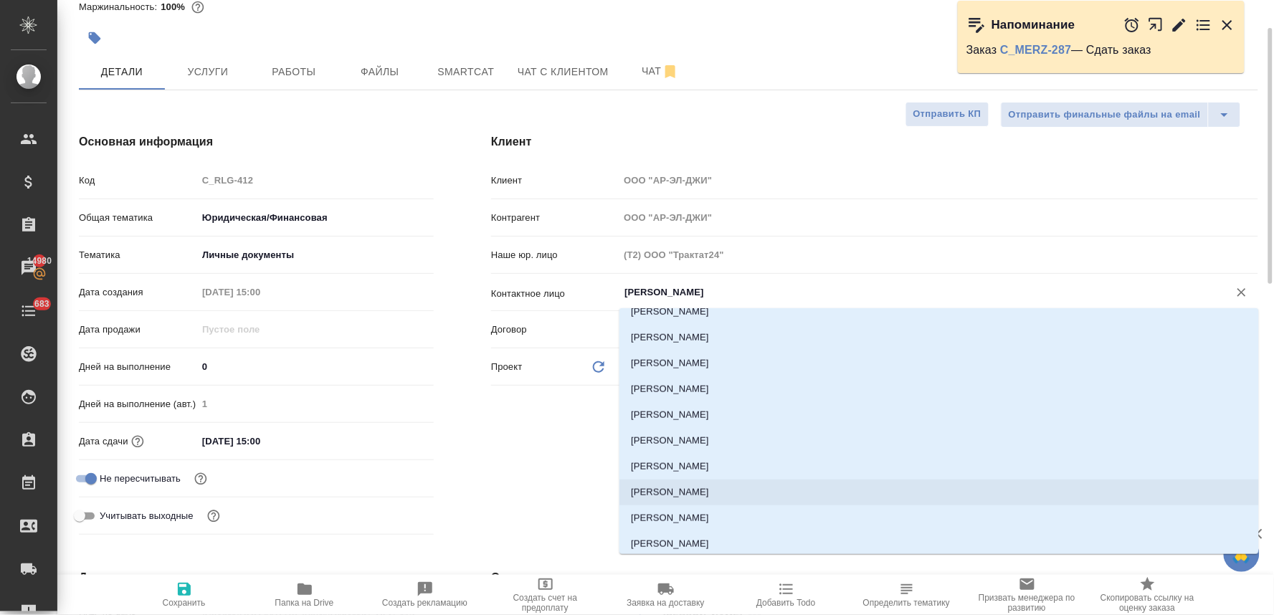
type input "[PERSON_NAME]"
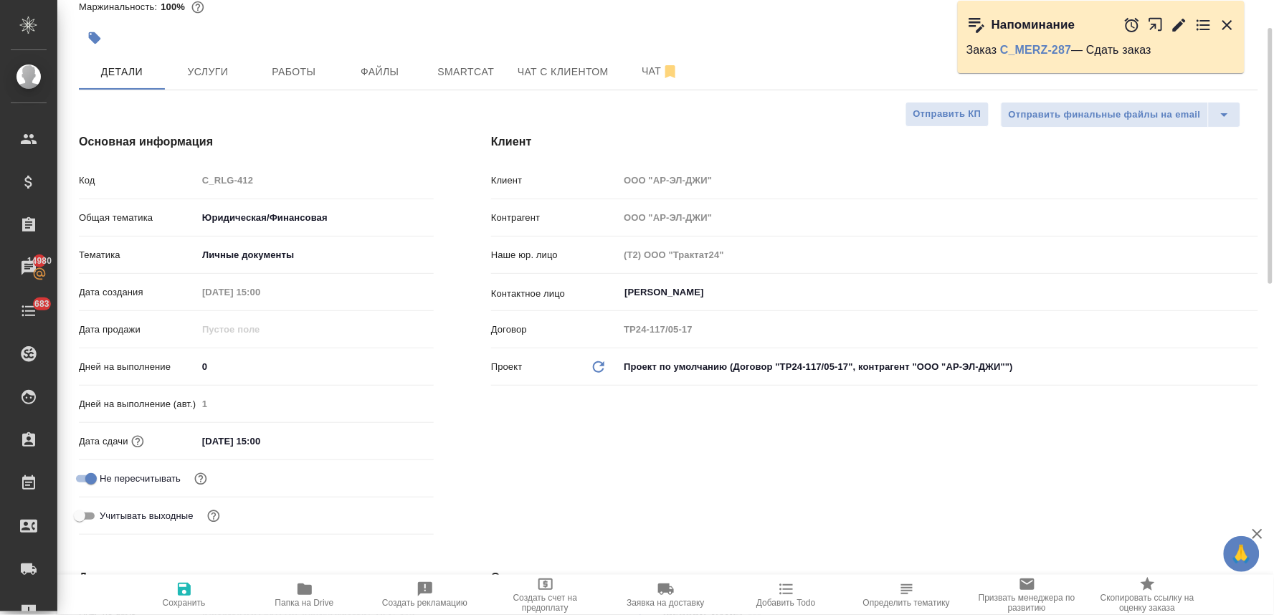
click at [527, 472] on div "Клиент Клиент ООО "АР-ЭЛ-ДЖИ" Контрагент ООО "АР-ЭЛ-ДЖИ" Наше юр. лицо (Т2) ООО…" at bounding box center [874, 337] width 824 height 465
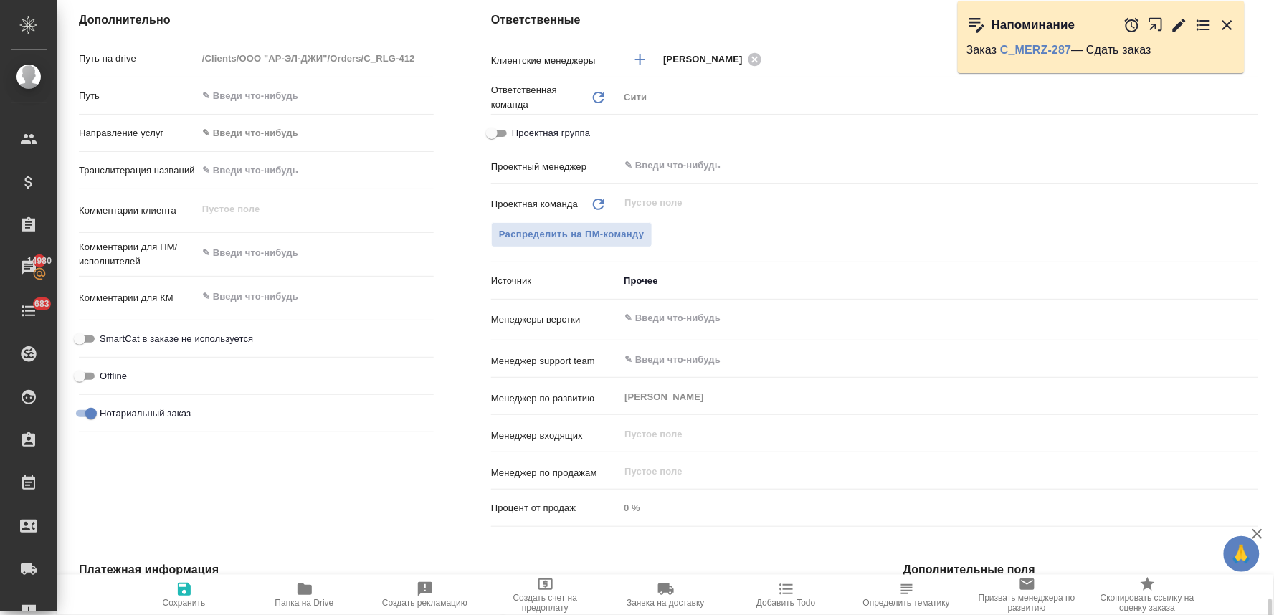
scroll to position [865, 0]
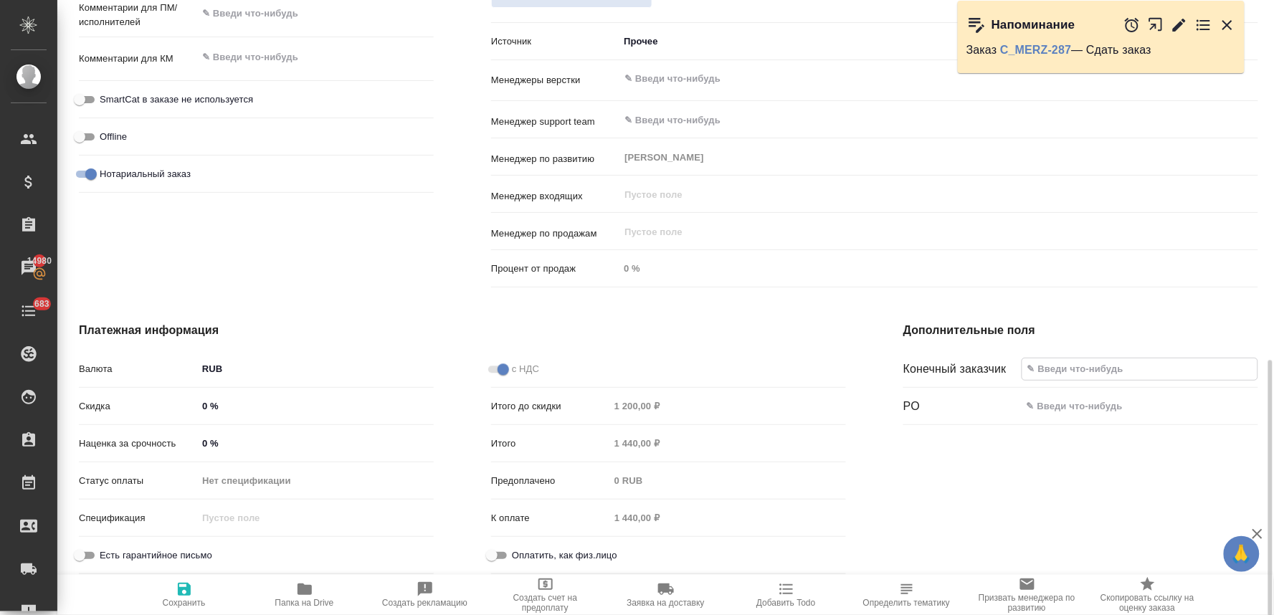
click at [1095, 361] on input "text" at bounding box center [1139, 368] width 235 height 21
paste input "[PERSON_NAME]"
type textarea "x"
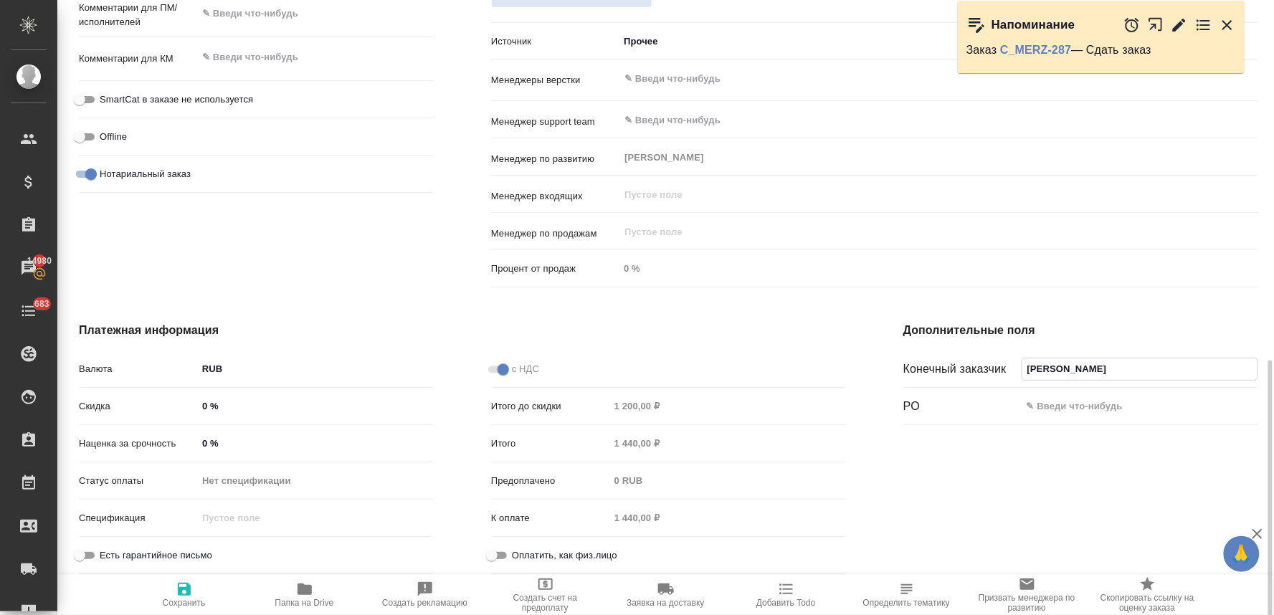
type input "[PERSON_NAME]"
click at [191, 596] on icon "button" at bounding box center [184, 589] width 17 height 17
type textarea "x"
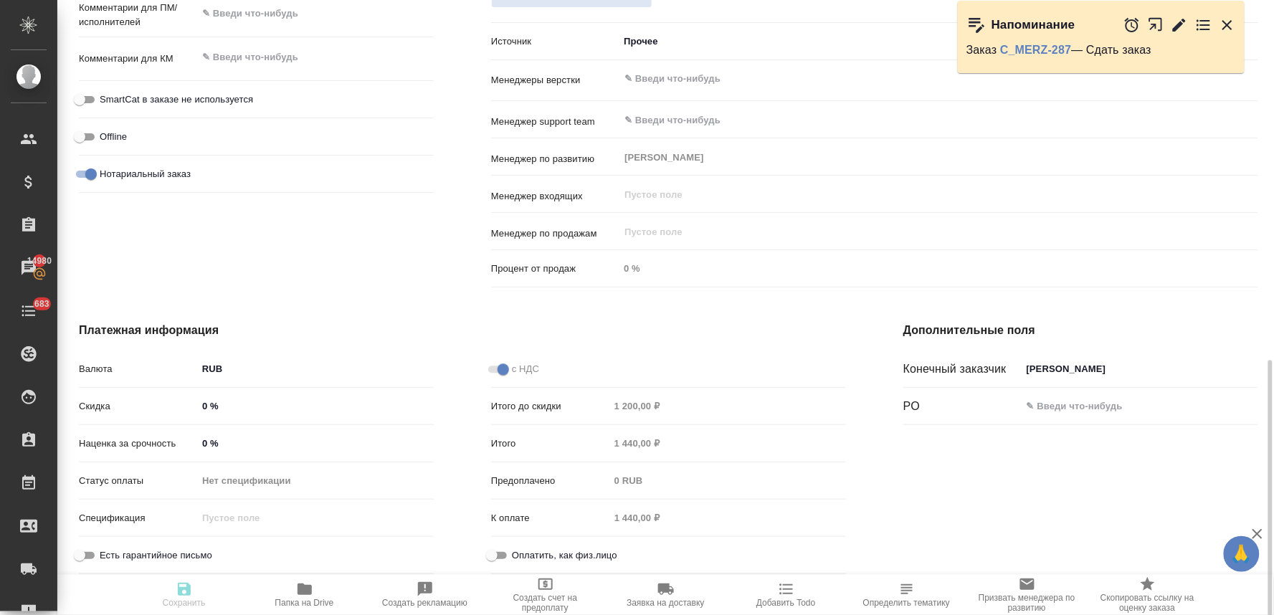
type textarea "x"
type input "holyTrinity"
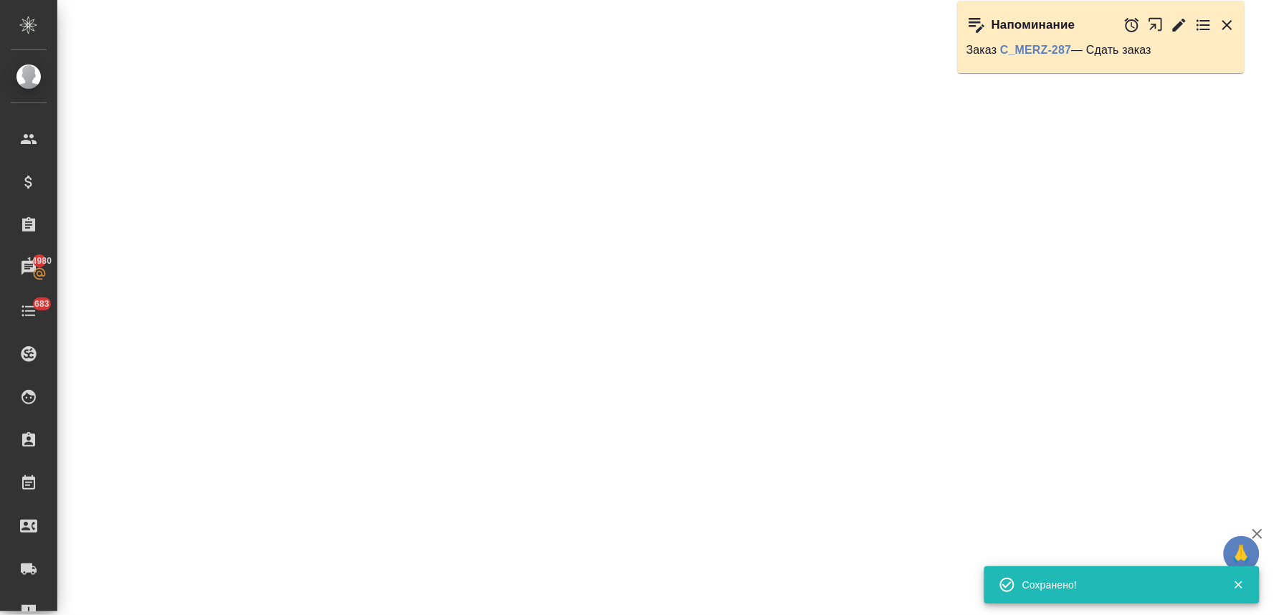
select select "RU"
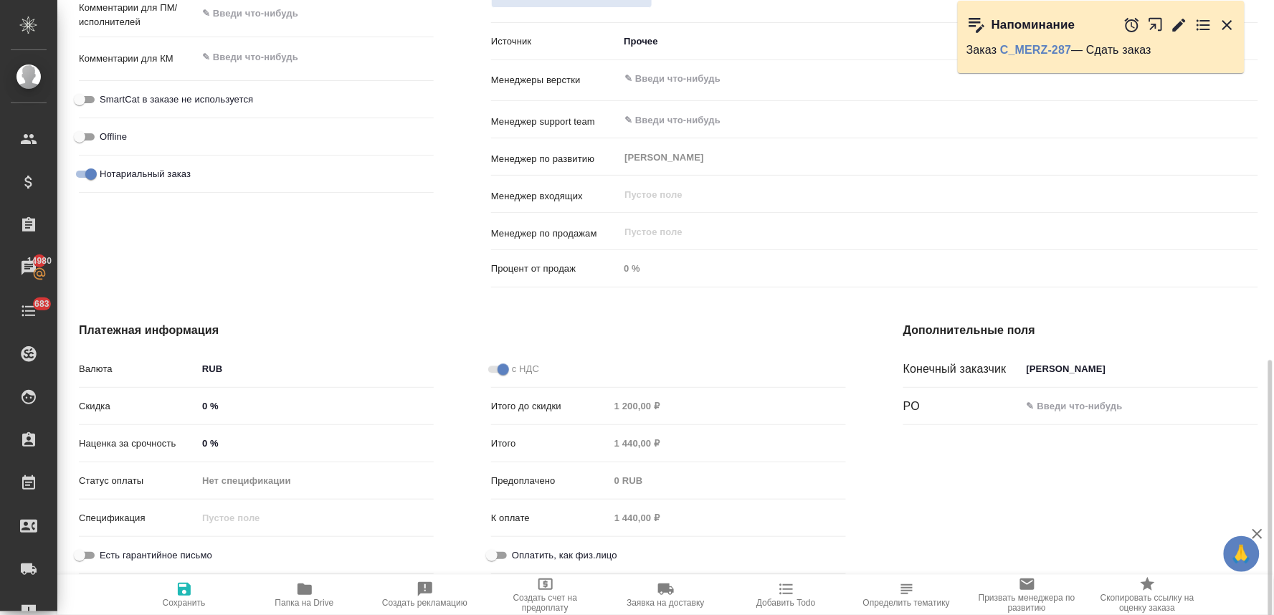
type textarea "x"
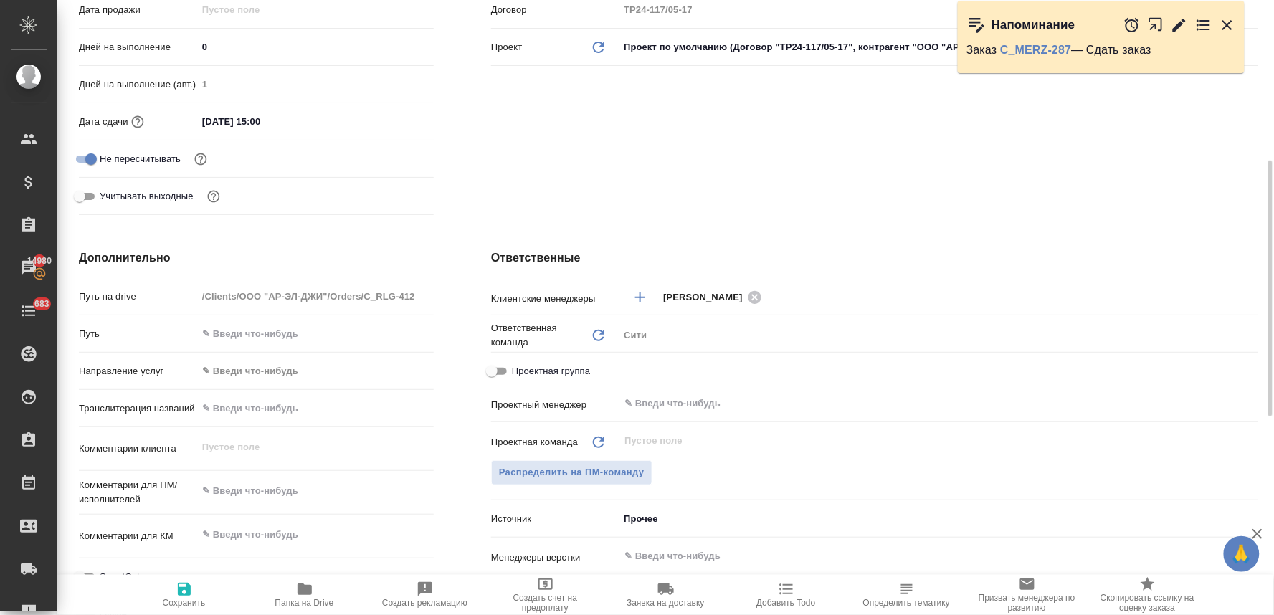
scroll to position [0, 0]
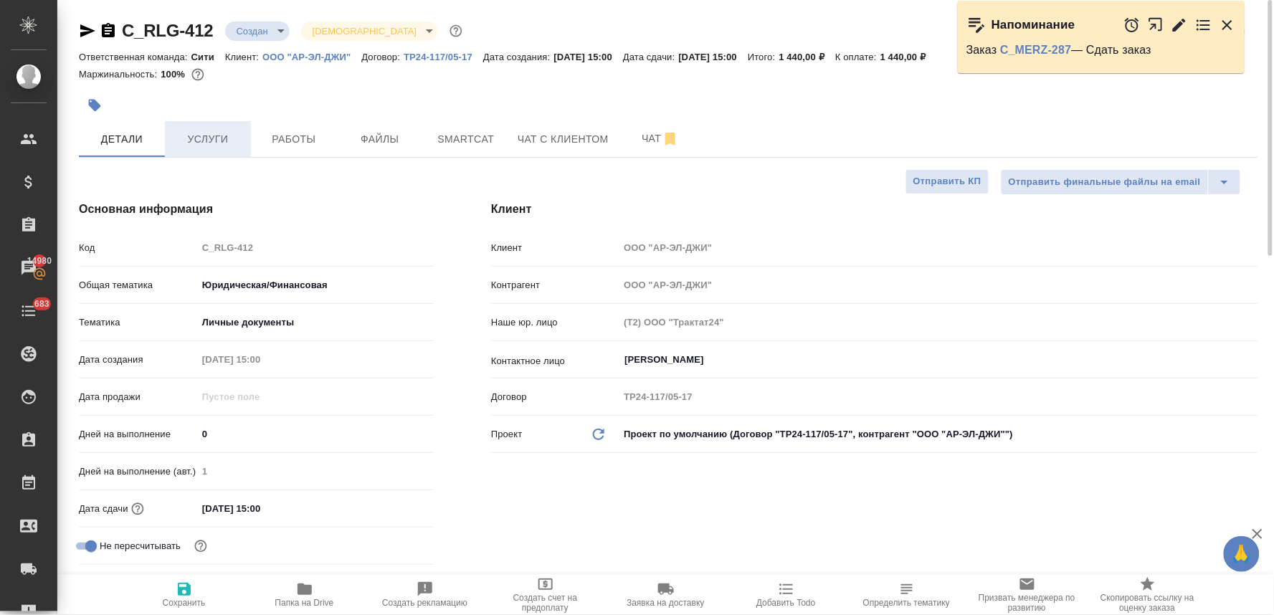
click at [199, 137] on span "Услуги" at bounding box center [207, 139] width 69 height 18
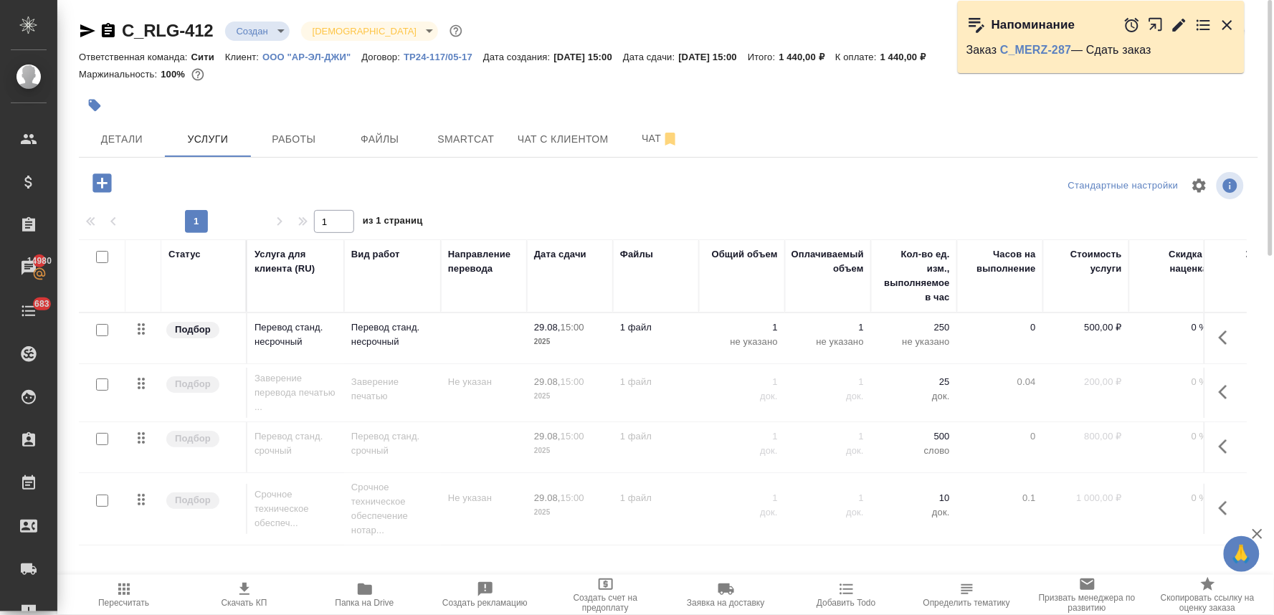
click at [101, 331] on input "checkbox" at bounding box center [102, 330] width 12 height 12
checkbox input "true"
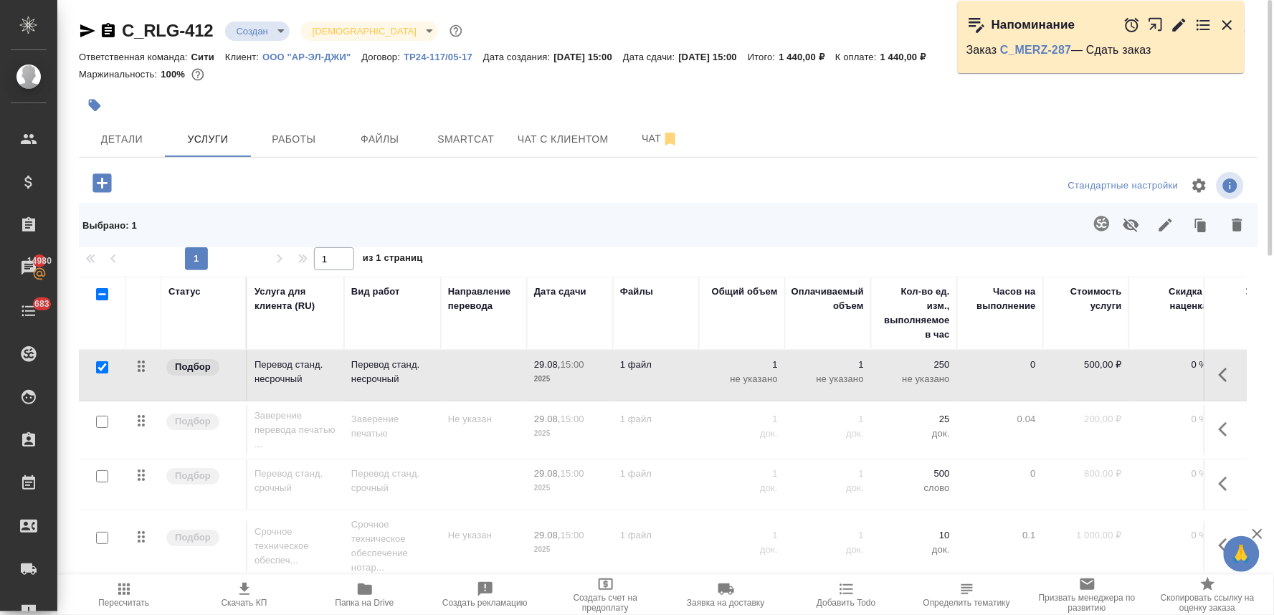
click at [102, 540] on input "checkbox" at bounding box center [102, 538] width 12 height 12
checkbox input "true"
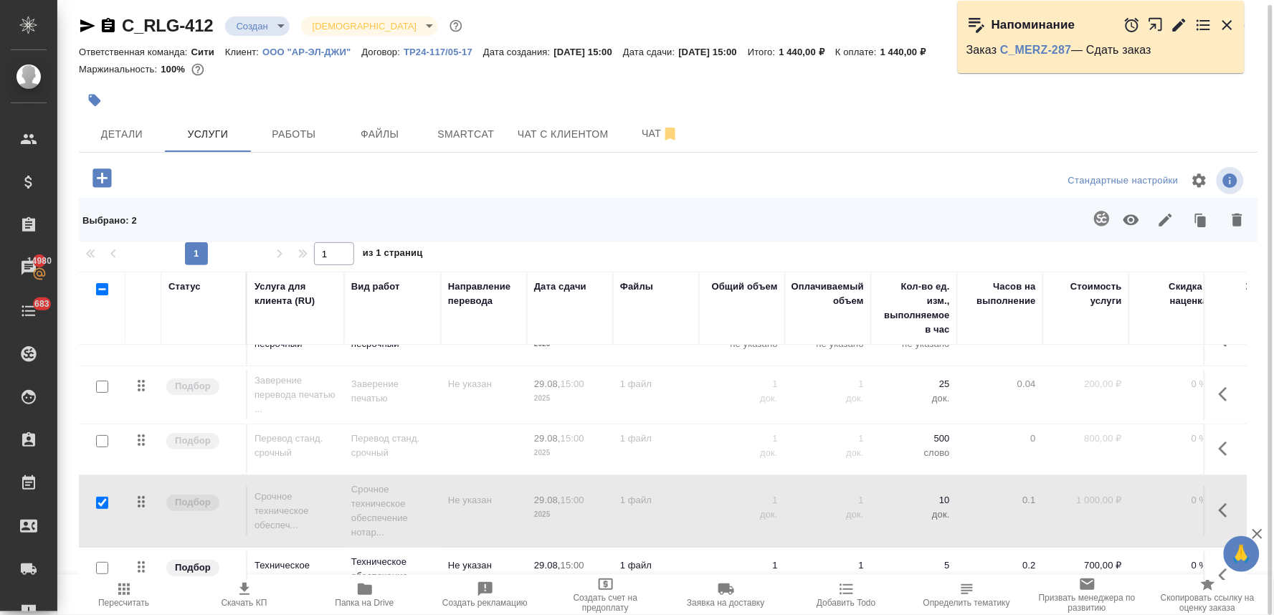
scroll to position [68, 0]
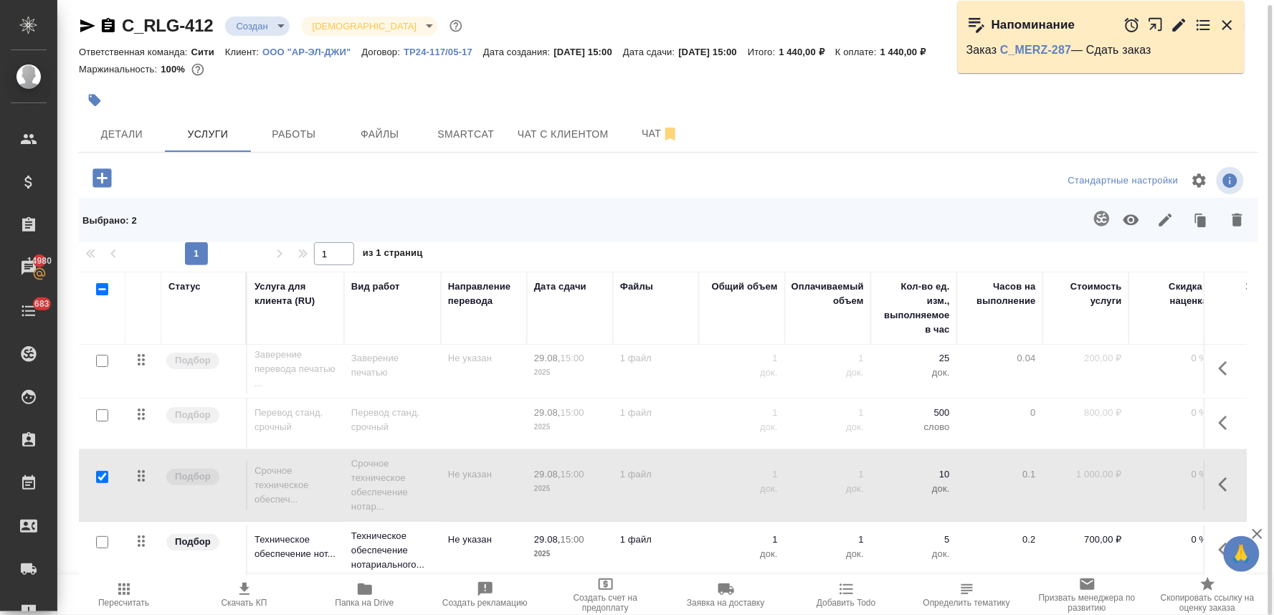
click at [98, 536] on input "checkbox" at bounding box center [102, 542] width 12 height 12
checkbox input "true"
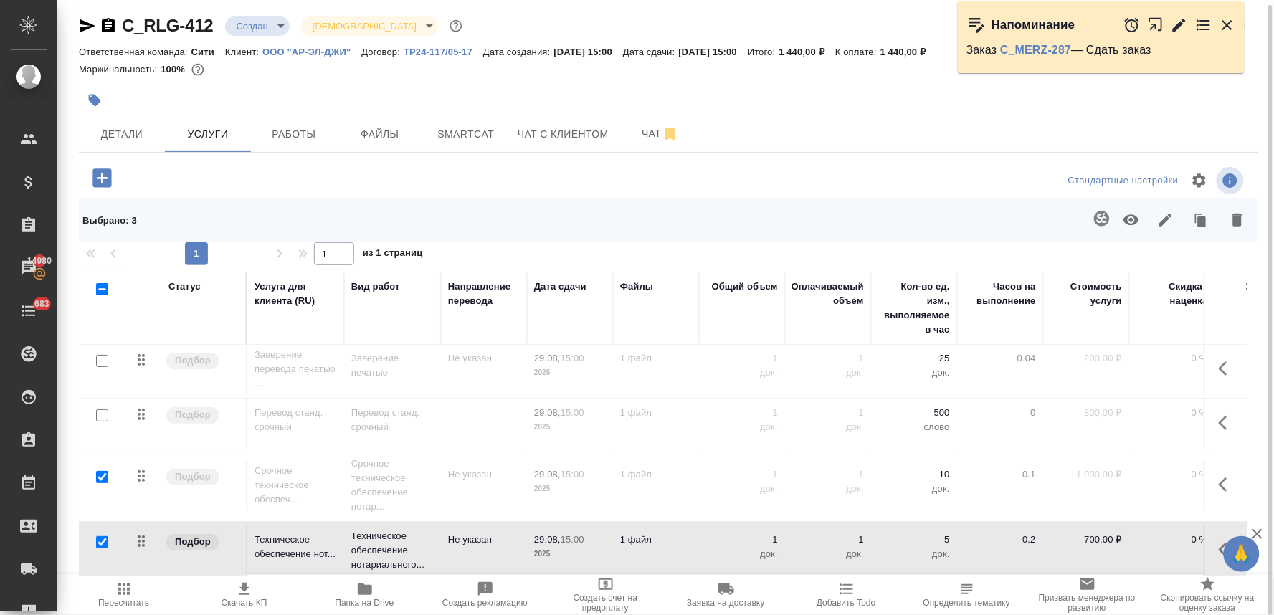
click at [1236, 227] on icon "button" at bounding box center [1237, 219] width 17 height 17
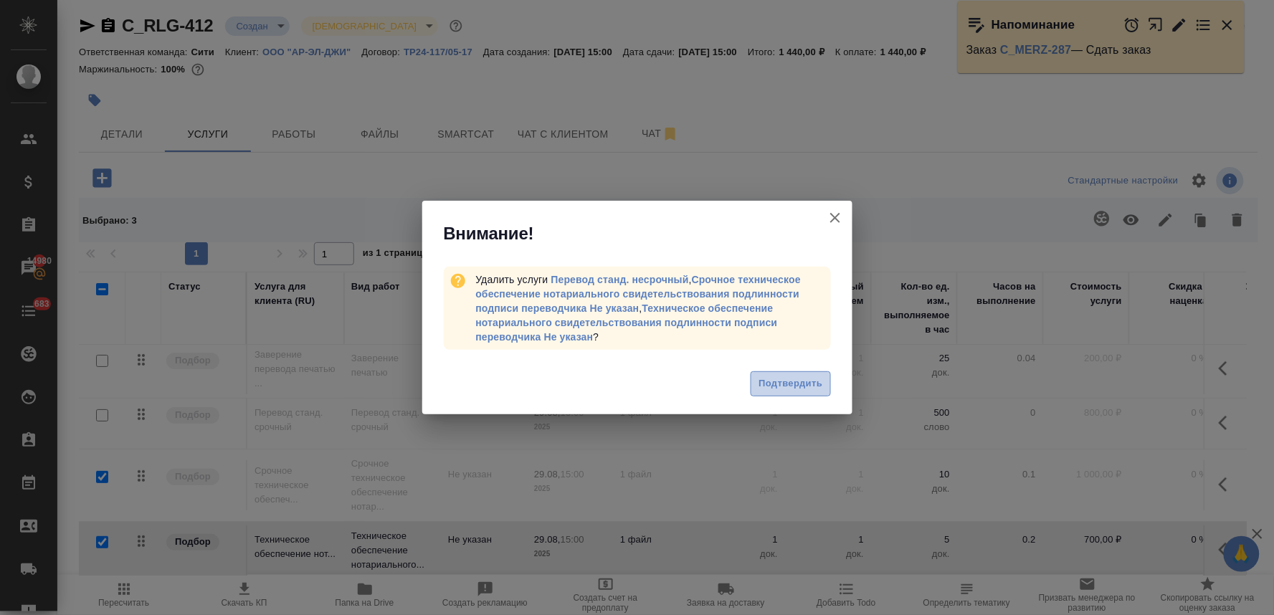
click at [771, 380] on span "Подтвердить" at bounding box center [791, 384] width 64 height 16
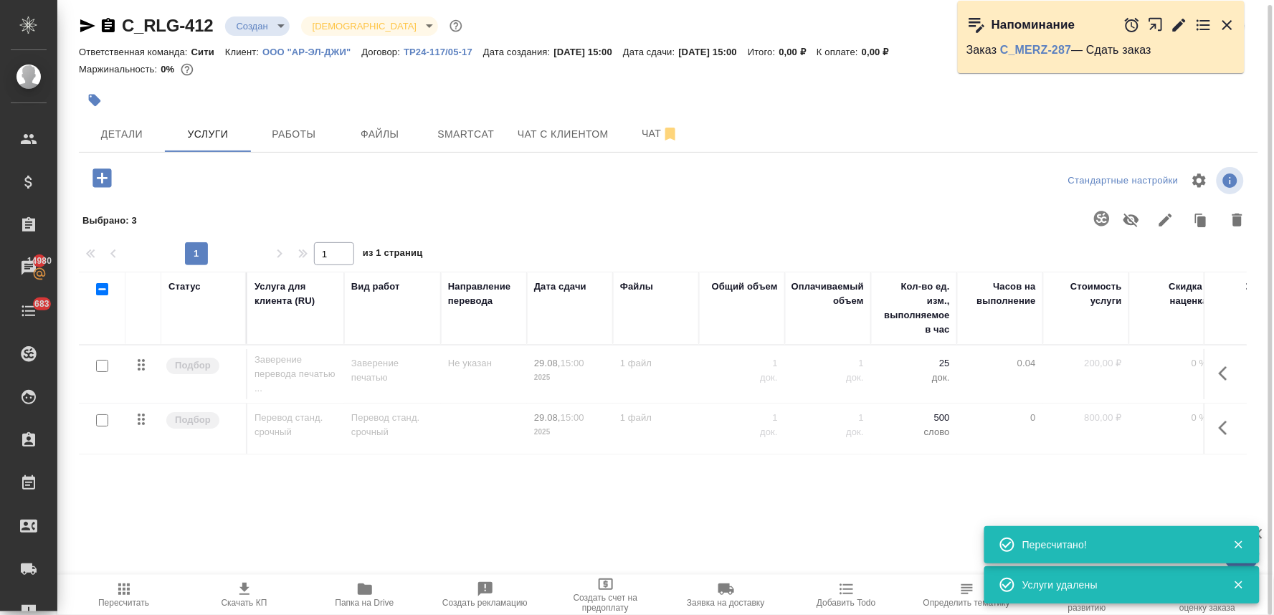
scroll to position [0, 0]
click at [100, 363] on input "checkbox" at bounding box center [102, 366] width 12 height 12
checkbox input "true"
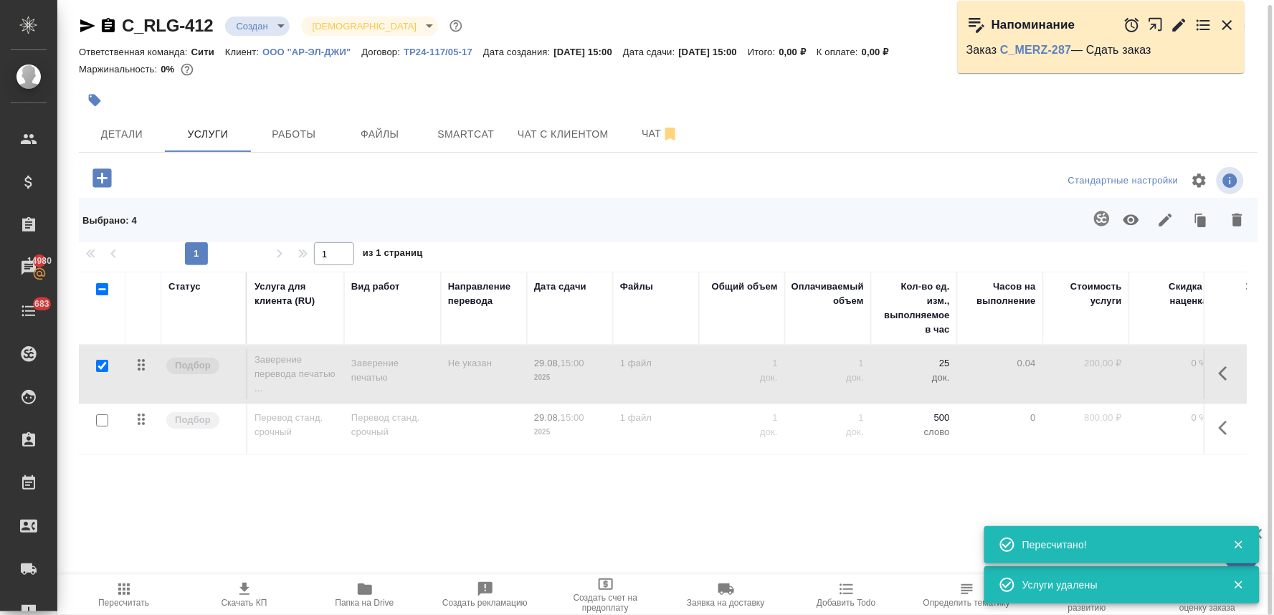
click at [105, 419] on input "checkbox" at bounding box center [102, 420] width 12 height 12
checkbox input "true"
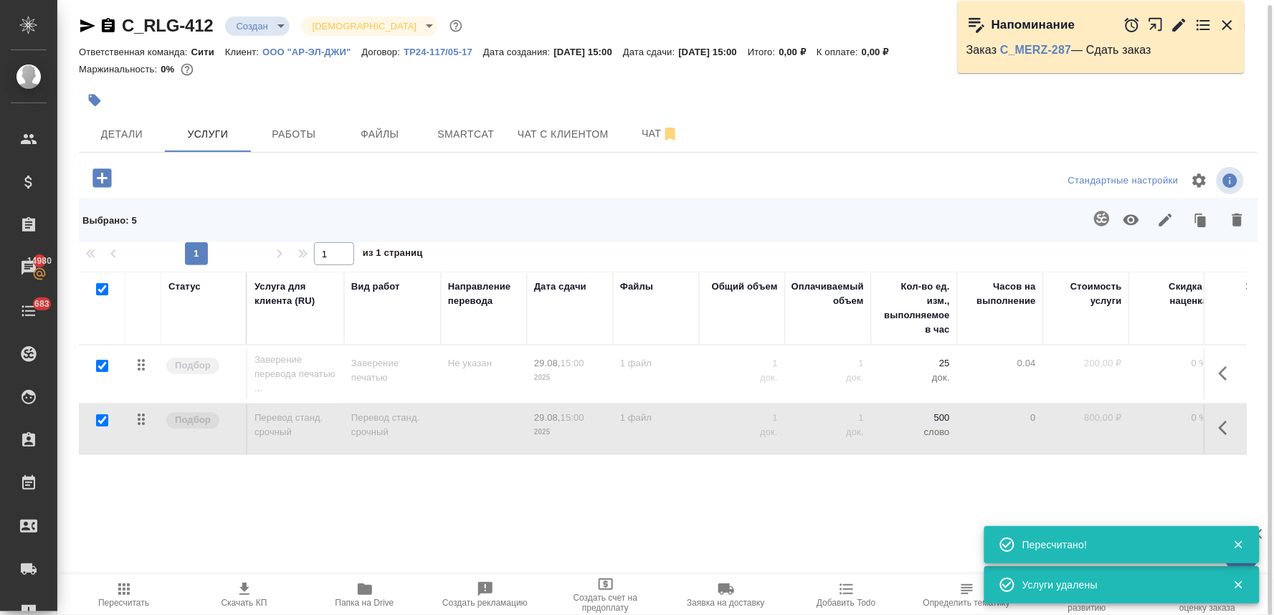
click at [1117, 216] on button "button" at bounding box center [1131, 219] width 34 height 37
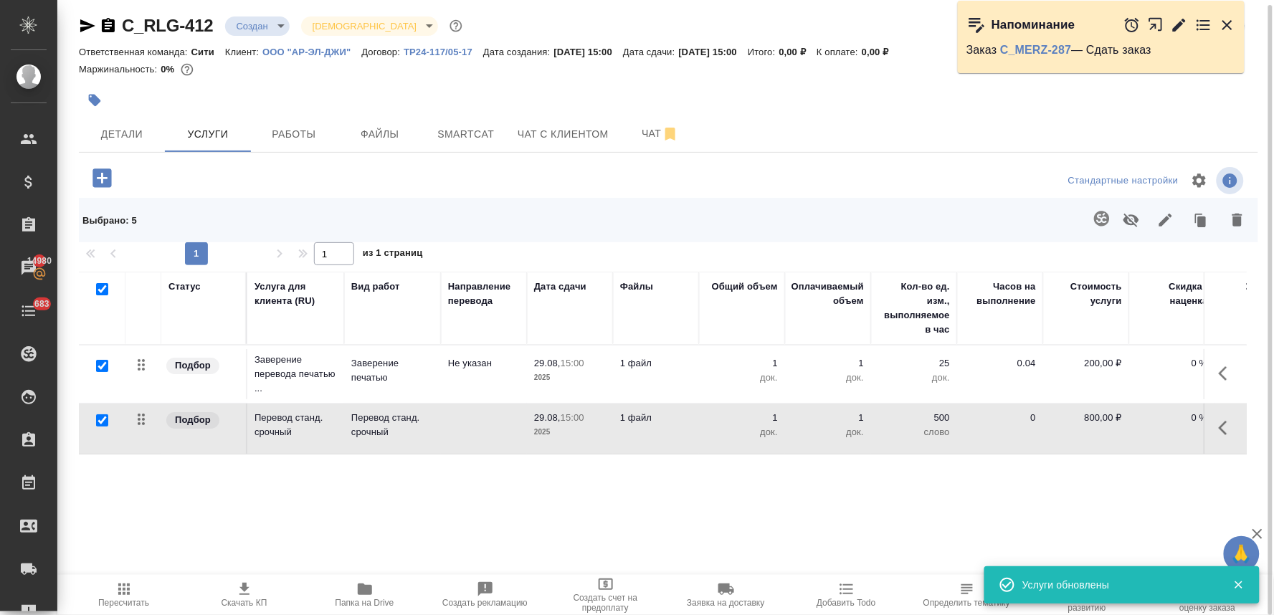
click at [129, 596] on icon "button" at bounding box center [123, 589] width 17 height 17
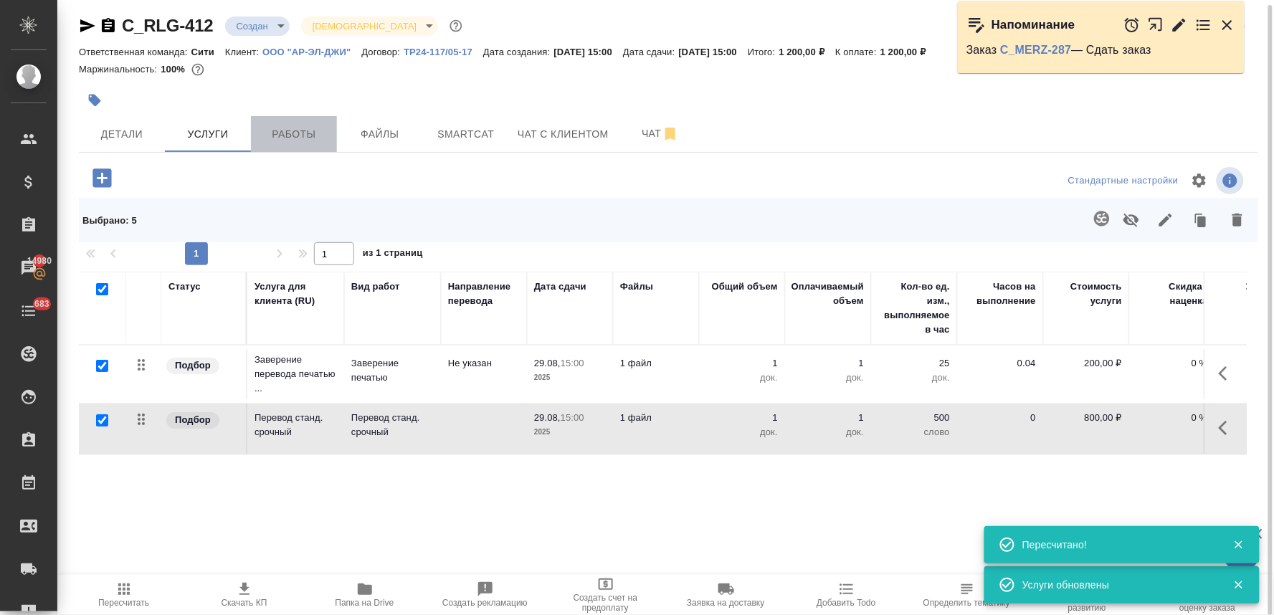
click at [289, 138] on span "Работы" at bounding box center [294, 134] width 69 height 18
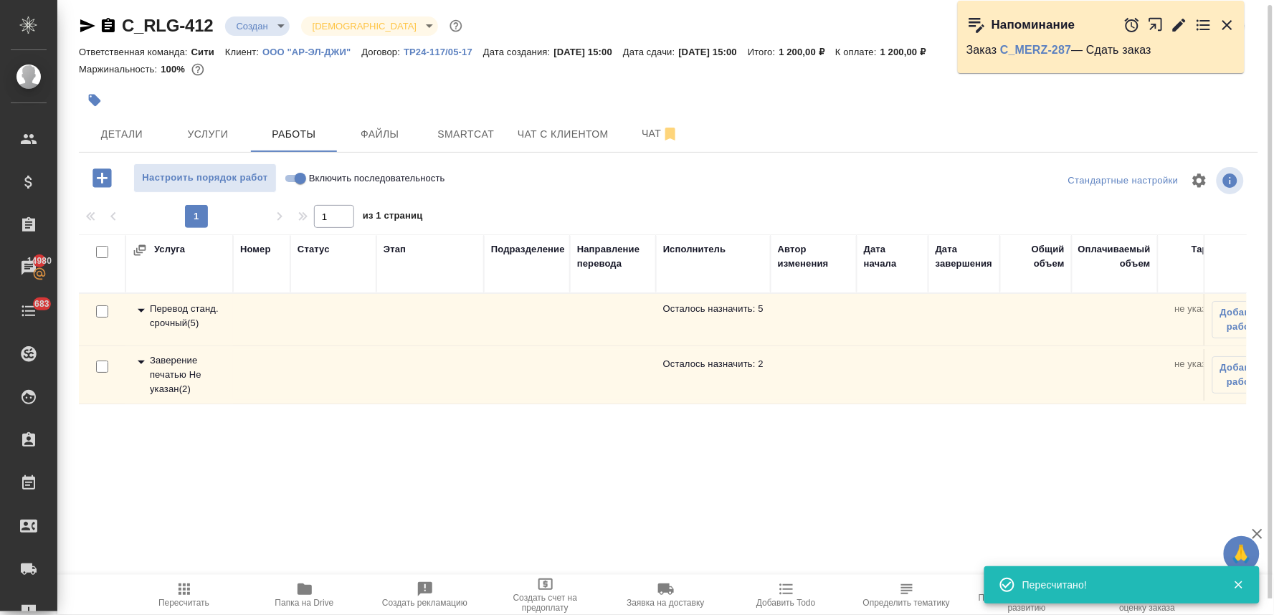
drag, startPoint x: 186, startPoint y: 310, endPoint x: 191, endPoint y: 317, distance: 7.8
click at [185, 310] on div "Перевод станд. срочный ( 5 )" at bounding box center [179, 316] width 93 height 29
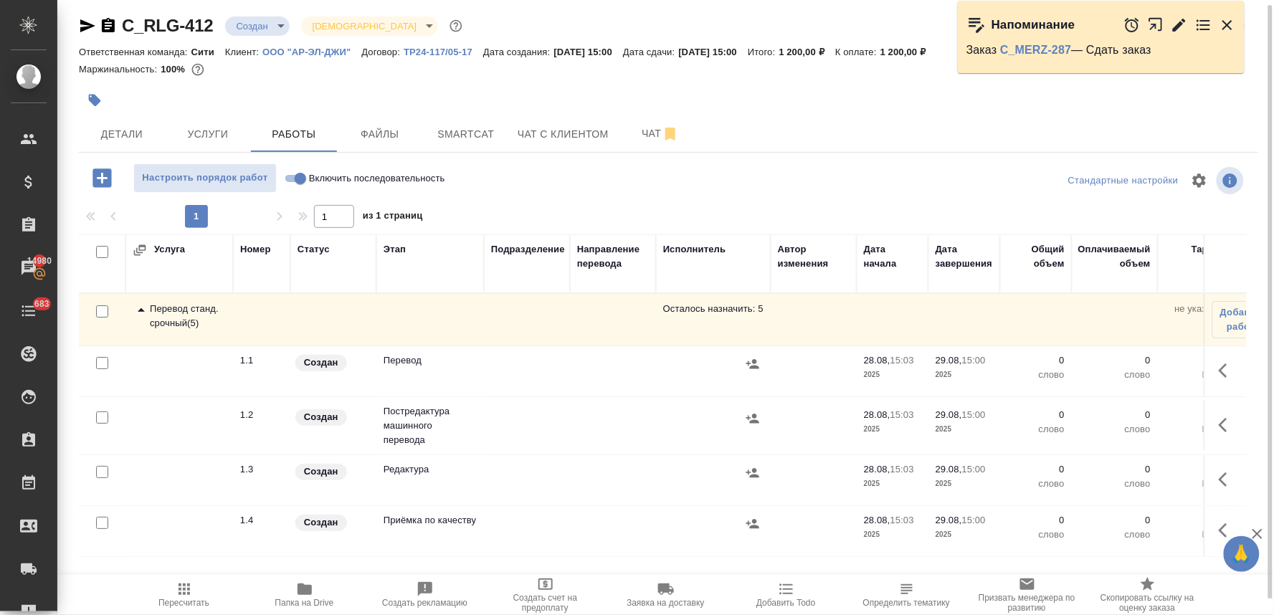
click at [102, 416] on input "checkbox" at bounding box center [102, 418] width 12 height 12
checkbox input "true"
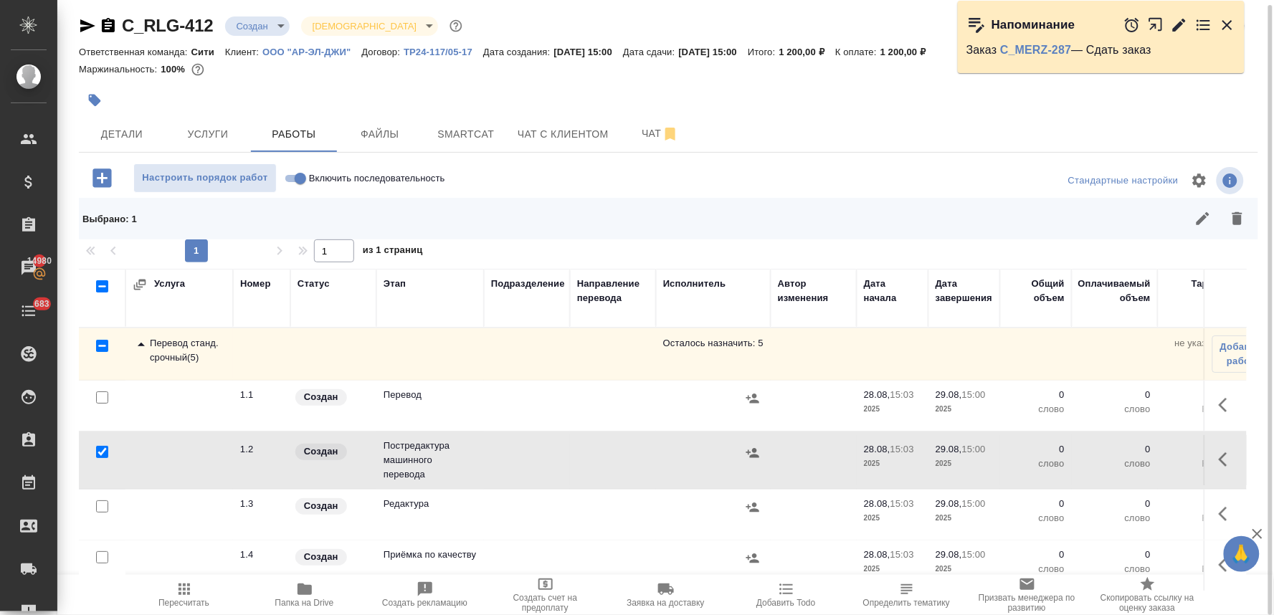
click at [105, 507] on input "checkbox" at bounding box center [102, 506] width 12 height 12
checkbox input "true"
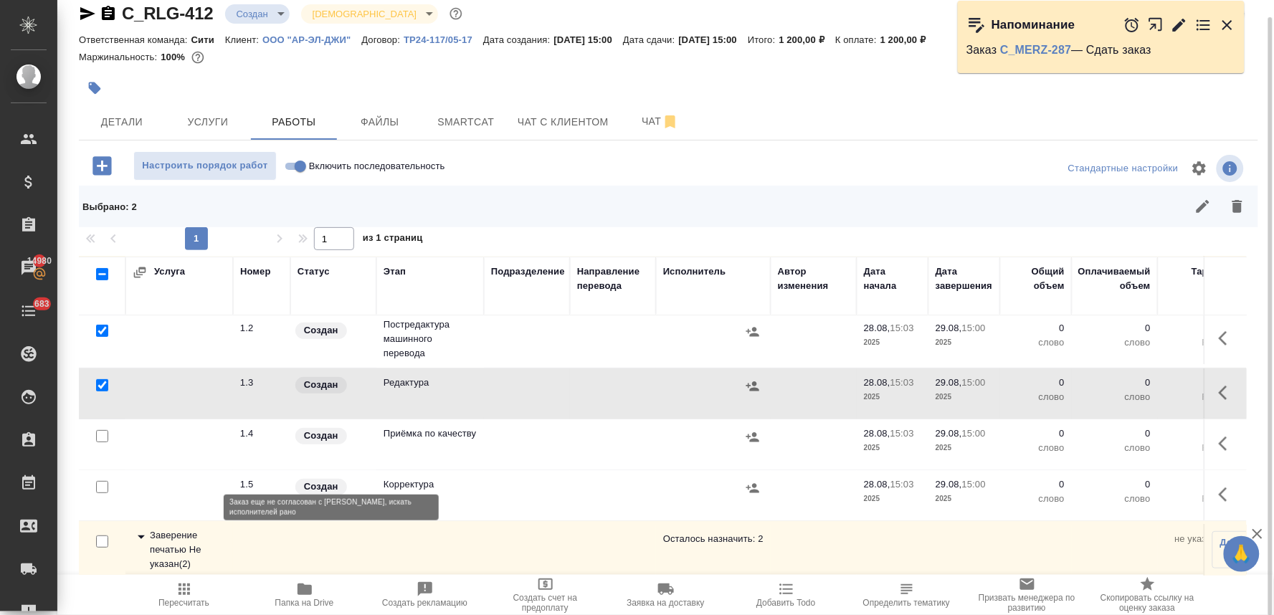
scroll to position [122, 0]
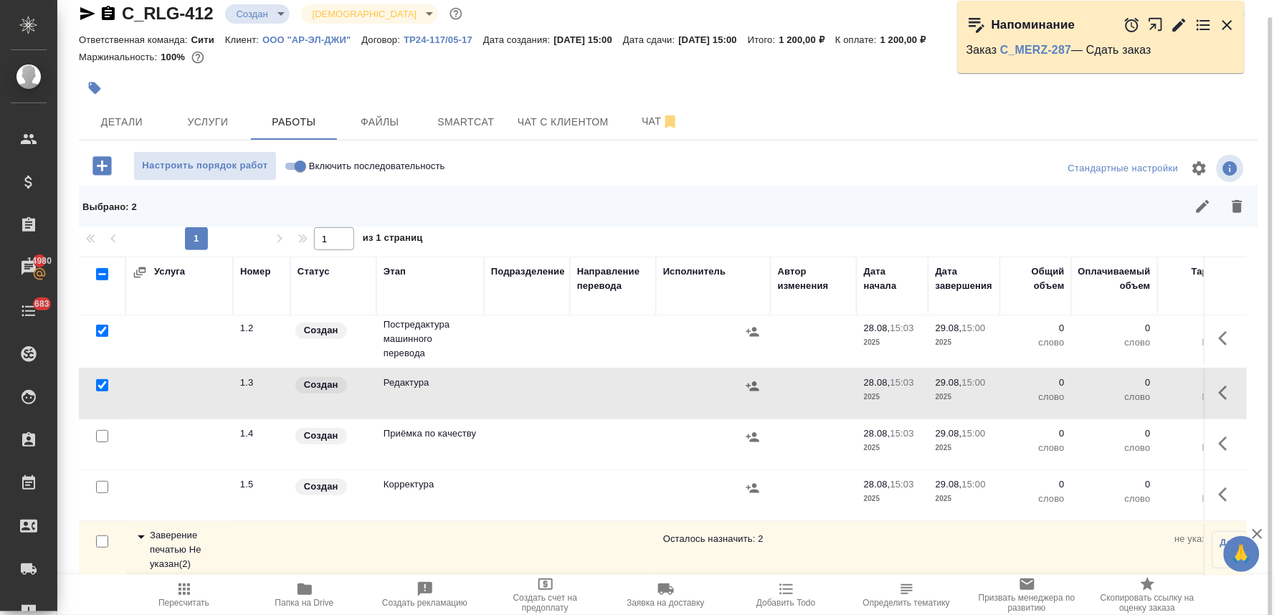
click at [99, 481] on input "checkbox" at bounding box center [102, 487] width 12 height 12
checkbox input "true"
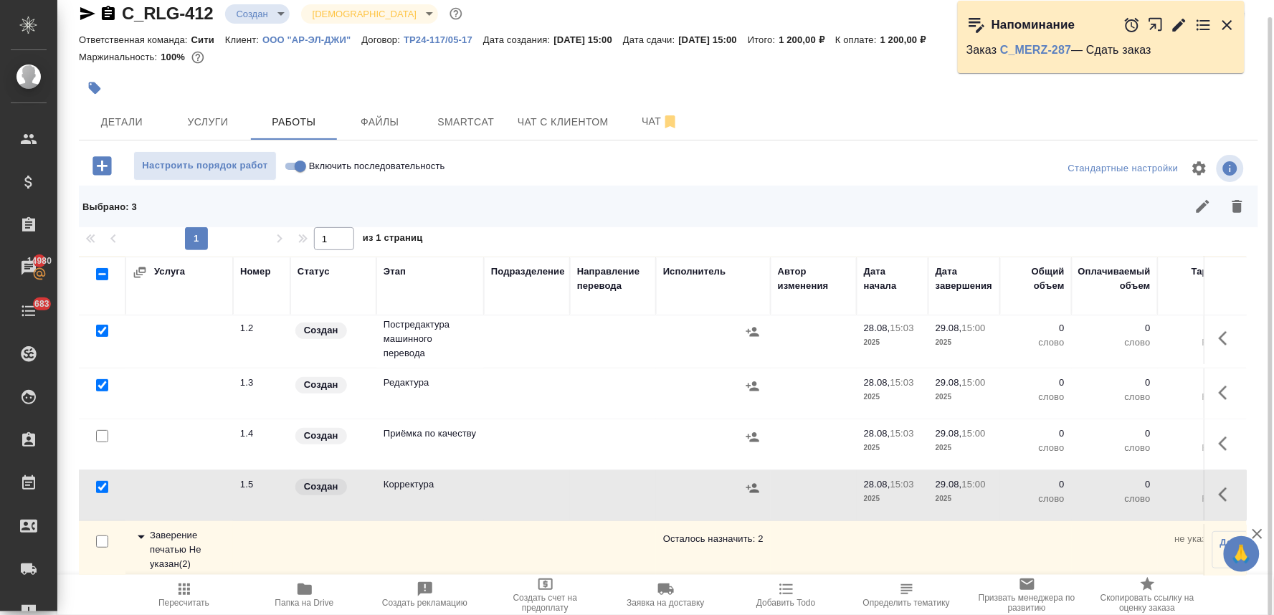
click at [1239, 206] on icon "button" at bounding box center [1237, 206] width 10 height 13
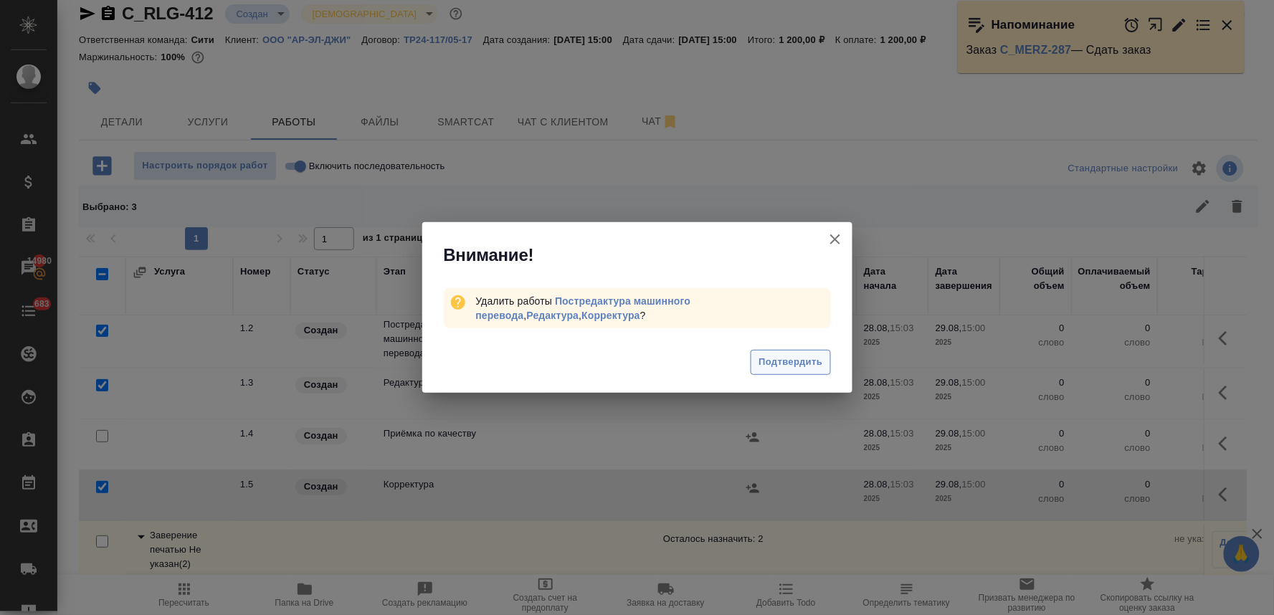
click at [785, 361] on span "Подтвердить" at bounding box center [791, 362] width 64 height 16
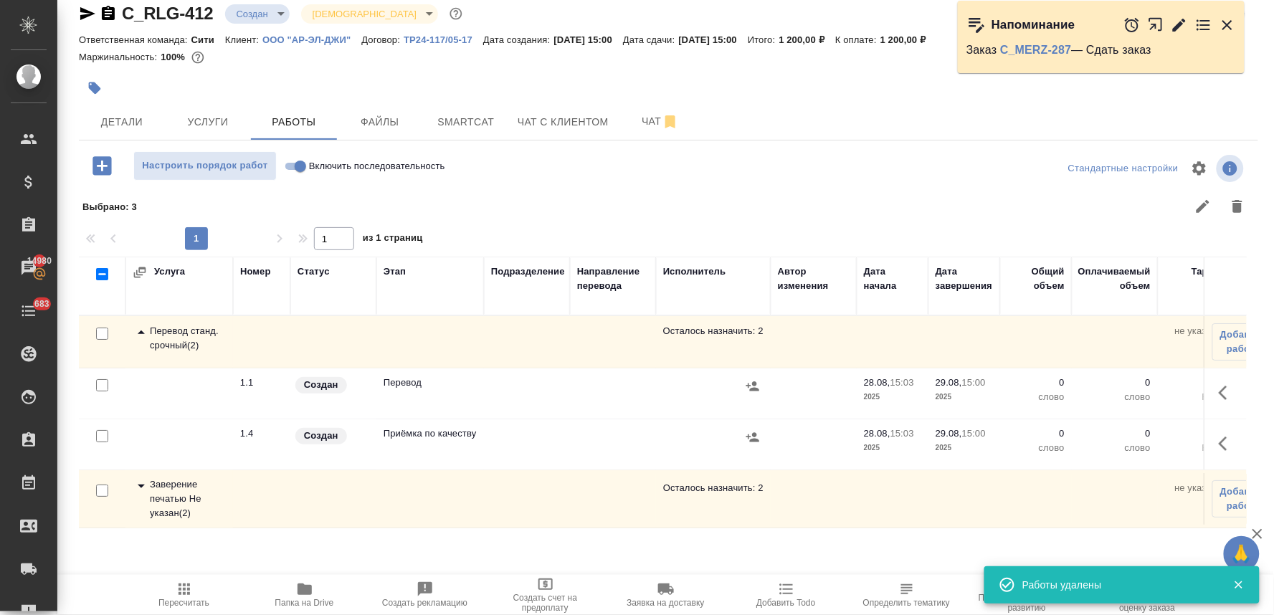
scroll to position [0, 0]
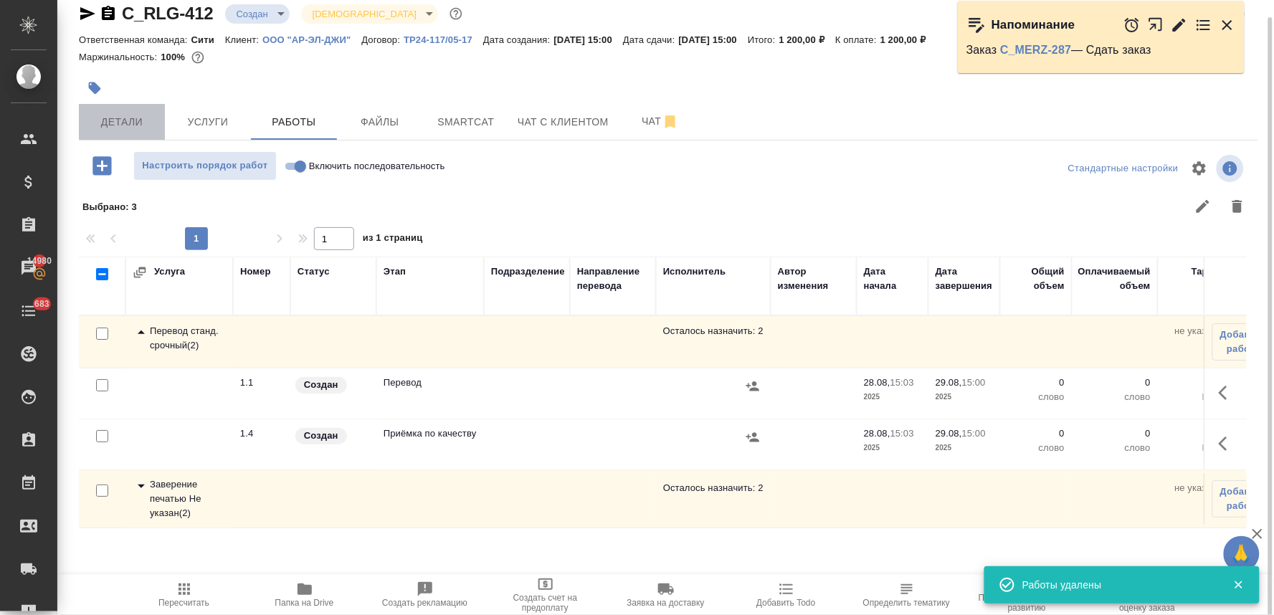
click at [93, 119] on span "Детали" at bounding box center [121, 122] width 69 height 18
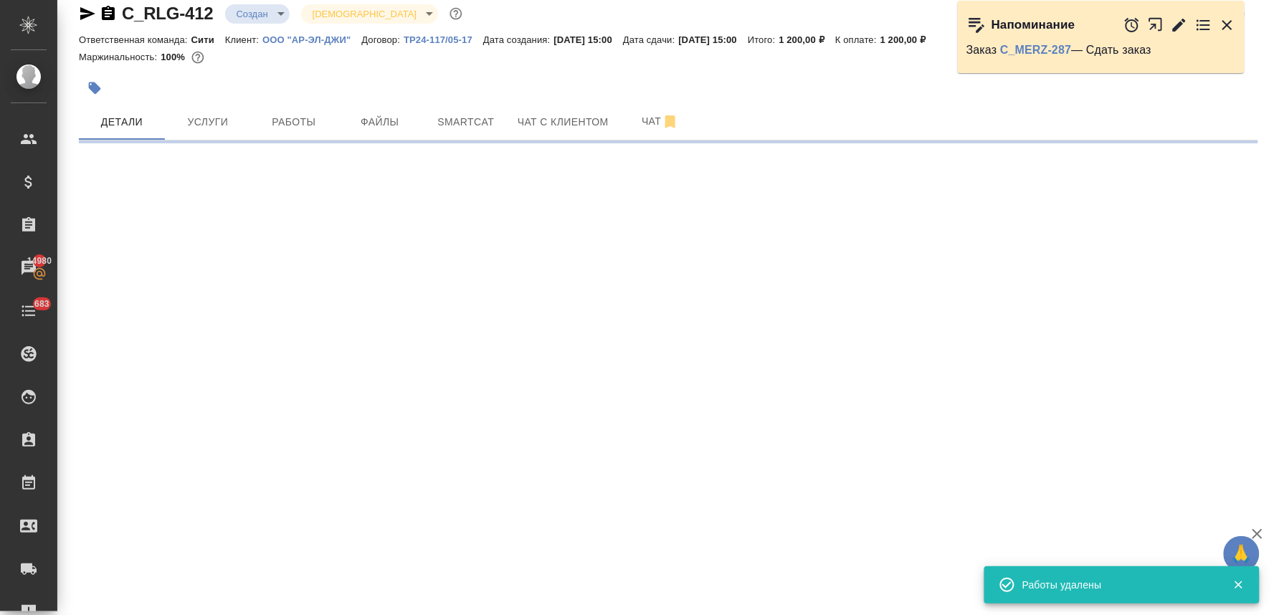
select select "RU"
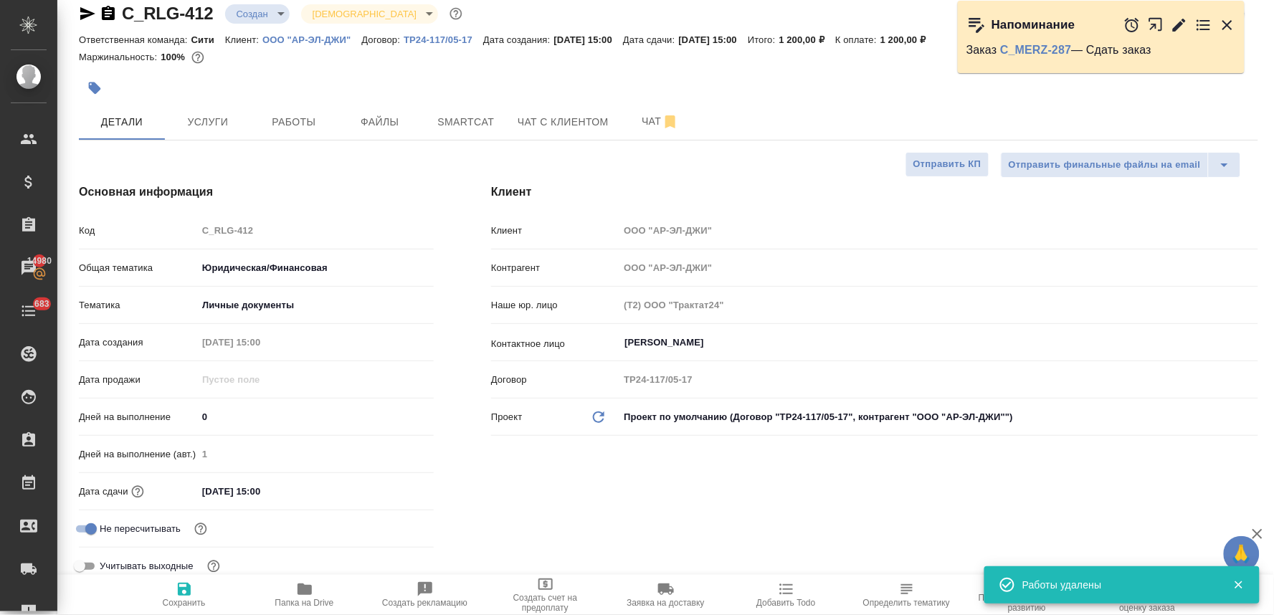
type textarea "x"
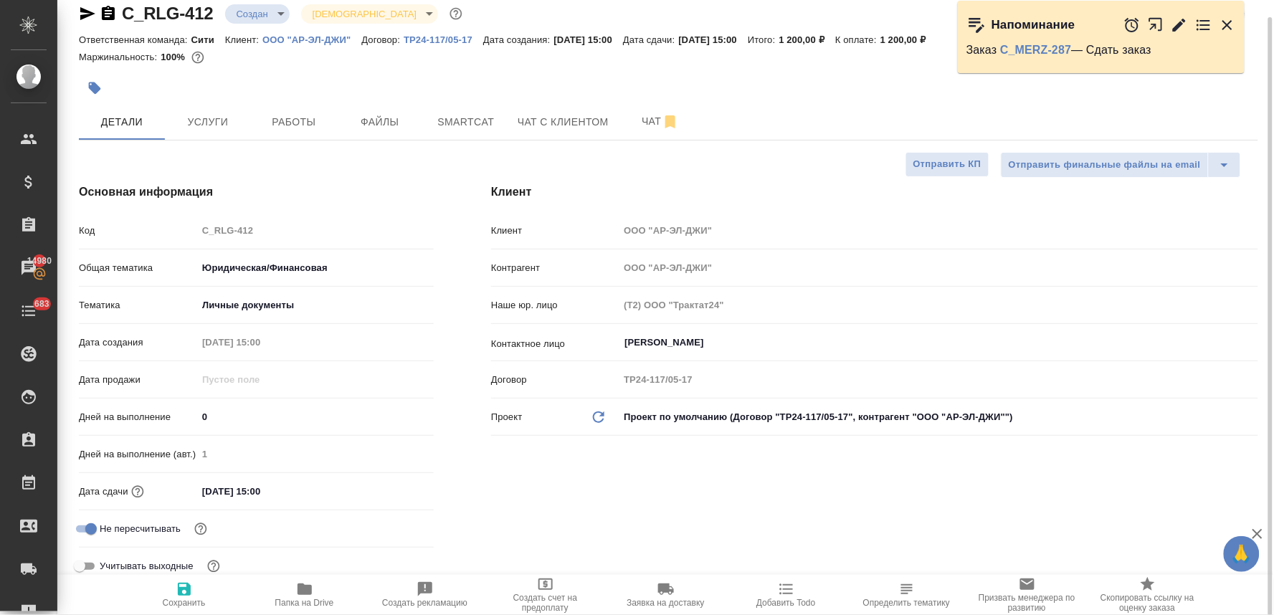
click at [259, 490] on input "29.08.2025 15:00" at bounding box center [259, 491] width 125 height 21
type input "29.08.2025 10:0_"
type textarea "x"
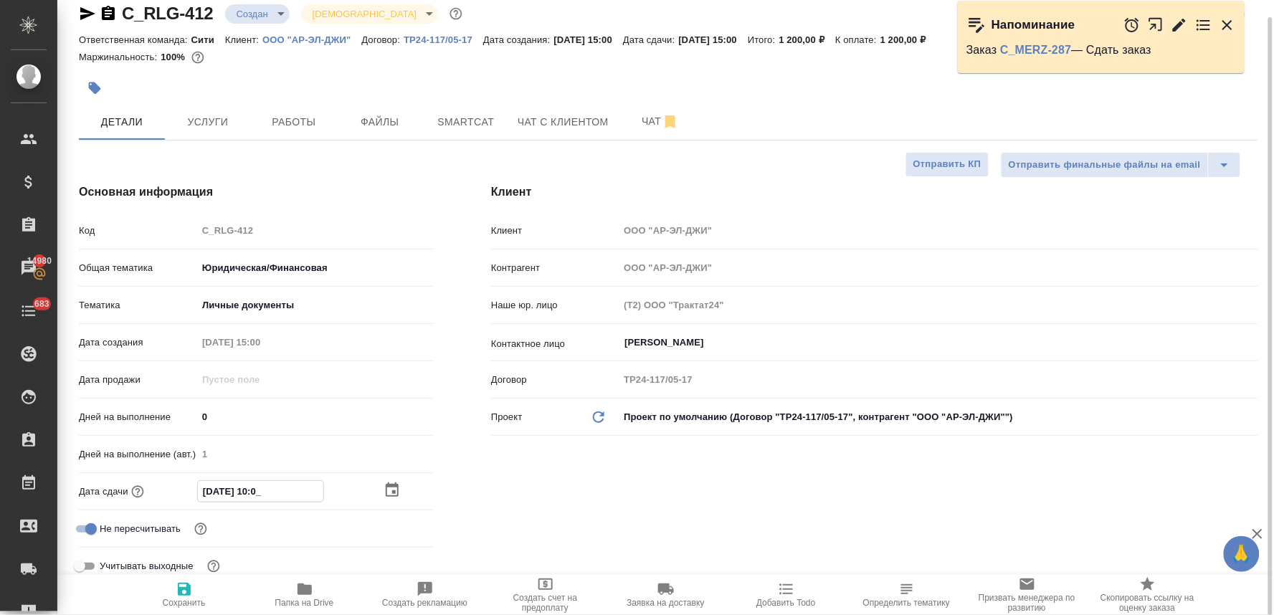
type input "29.08.2025 10:00"
type textarea "x"
type input "29.08.2025 10:0_"
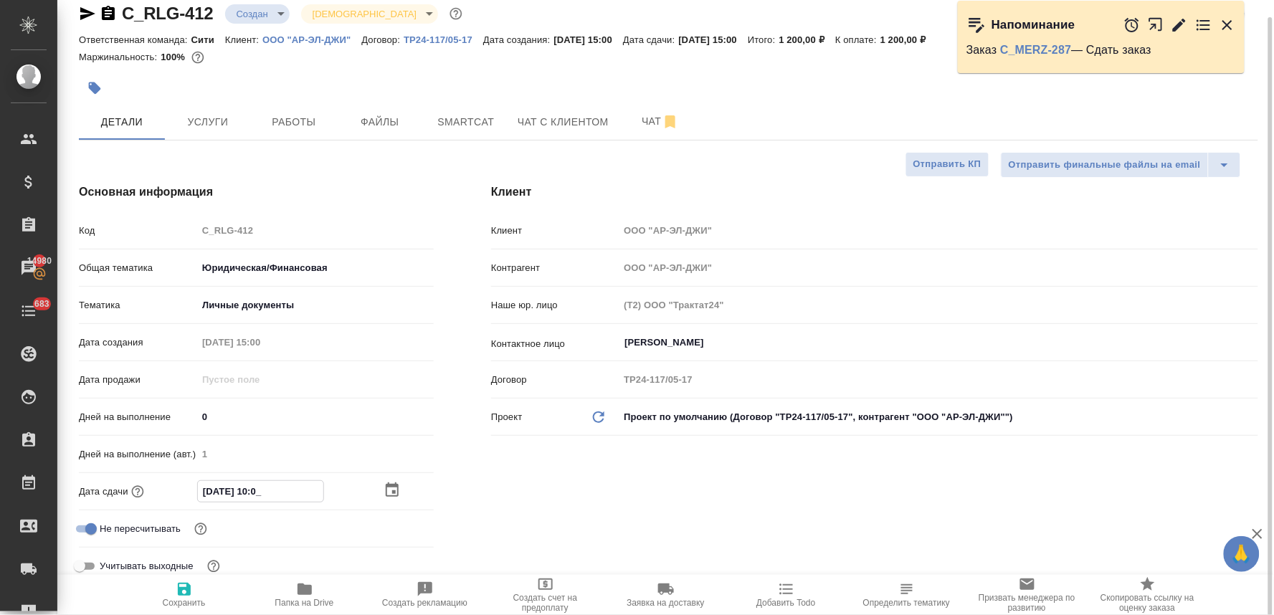
type textarea "x"
type input "[DATE] 12:00"
type textarea "x"
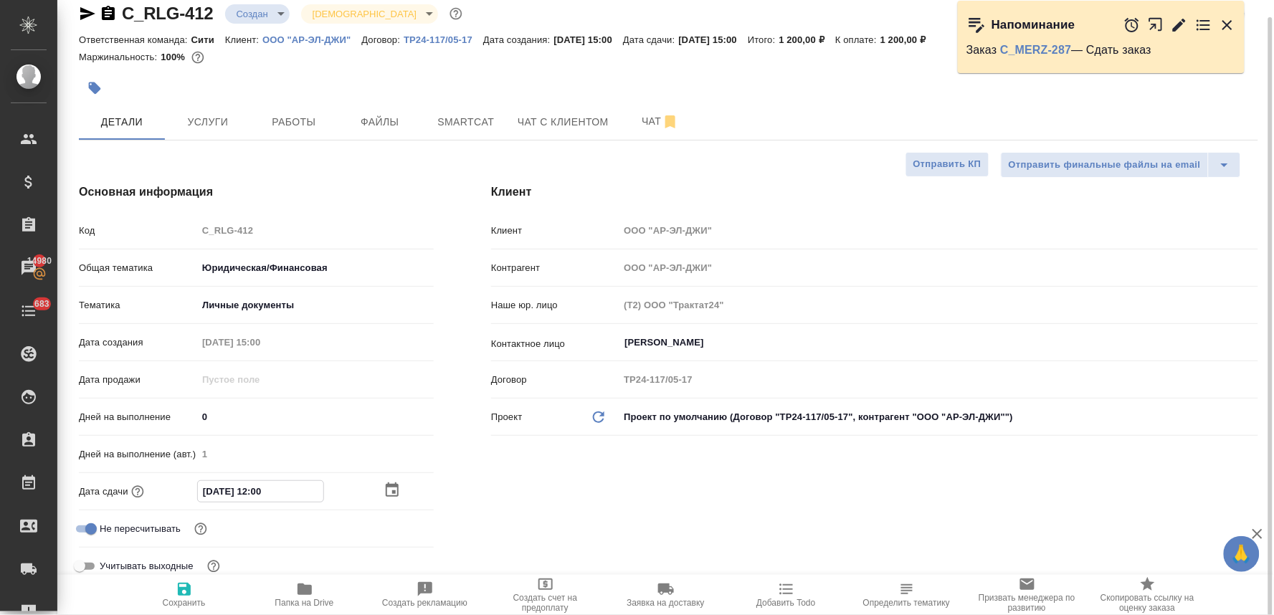
type textarea "x"
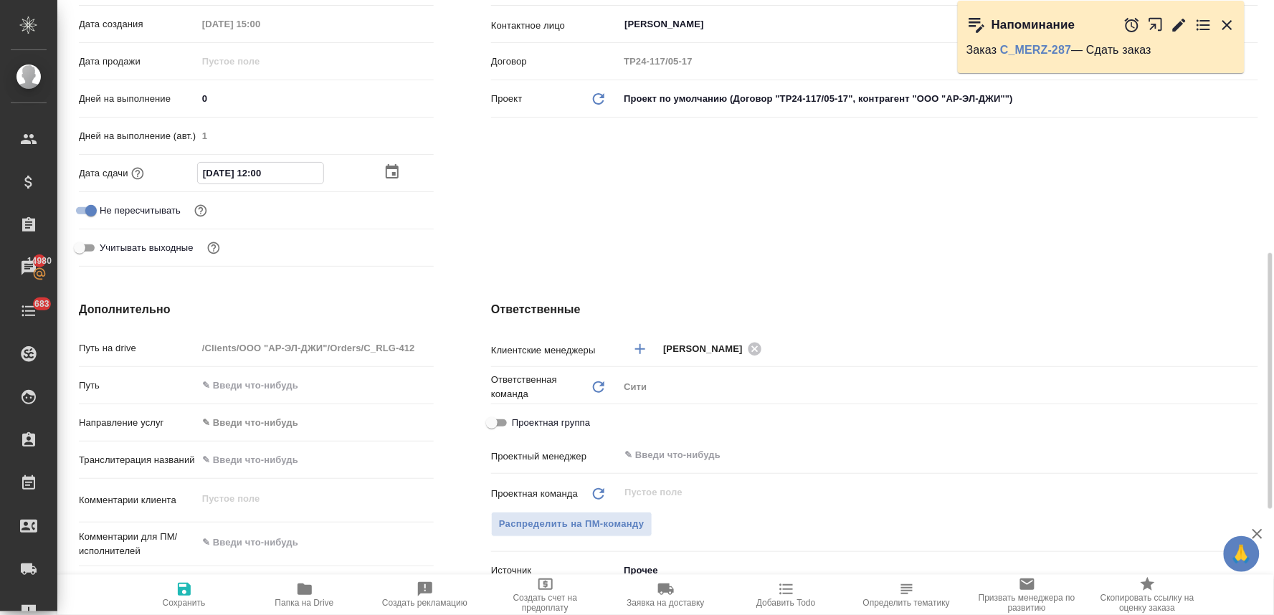
scroll to position [495, 0]
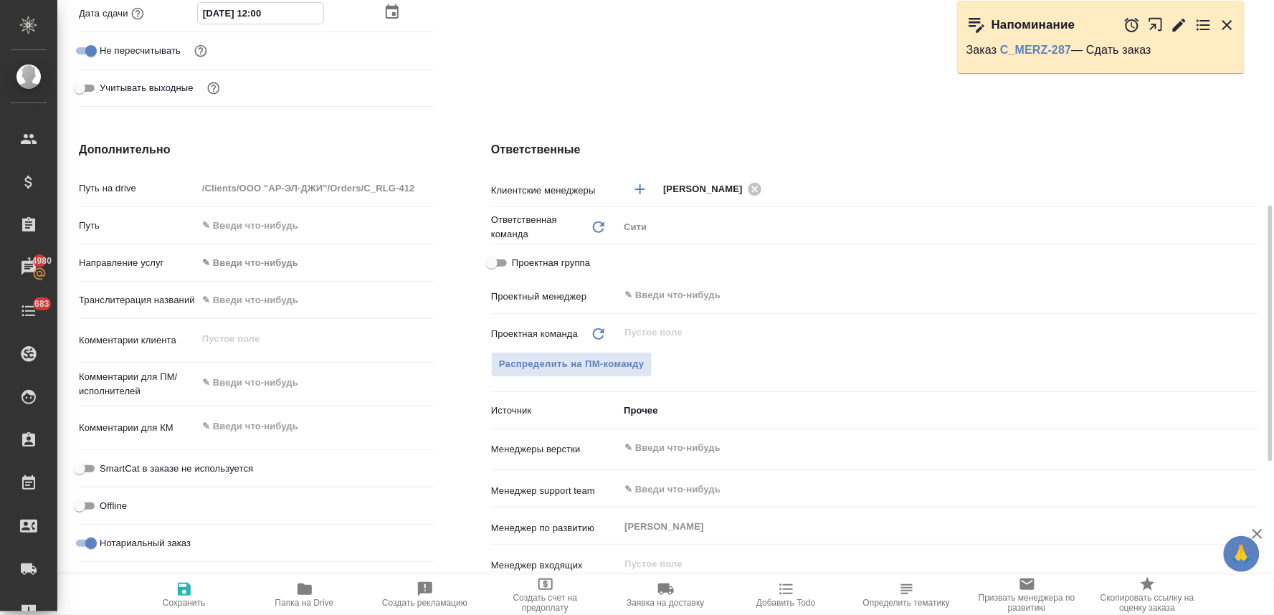
type input "[DATE] 12:00"
type textarea "x"
click at [277, 378] on textarea at bounding box center [315, 383] width 237 height 24
type textarea "x"
type textarea "н"
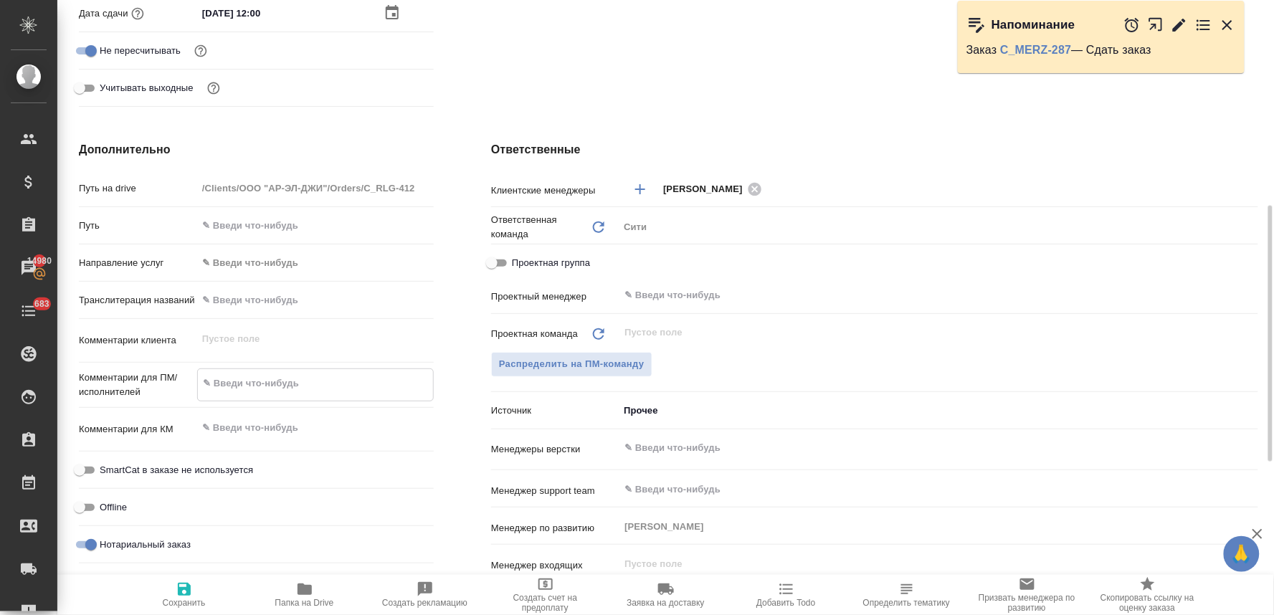
type textarea "x"
type textarea "но"
type textarea "x"
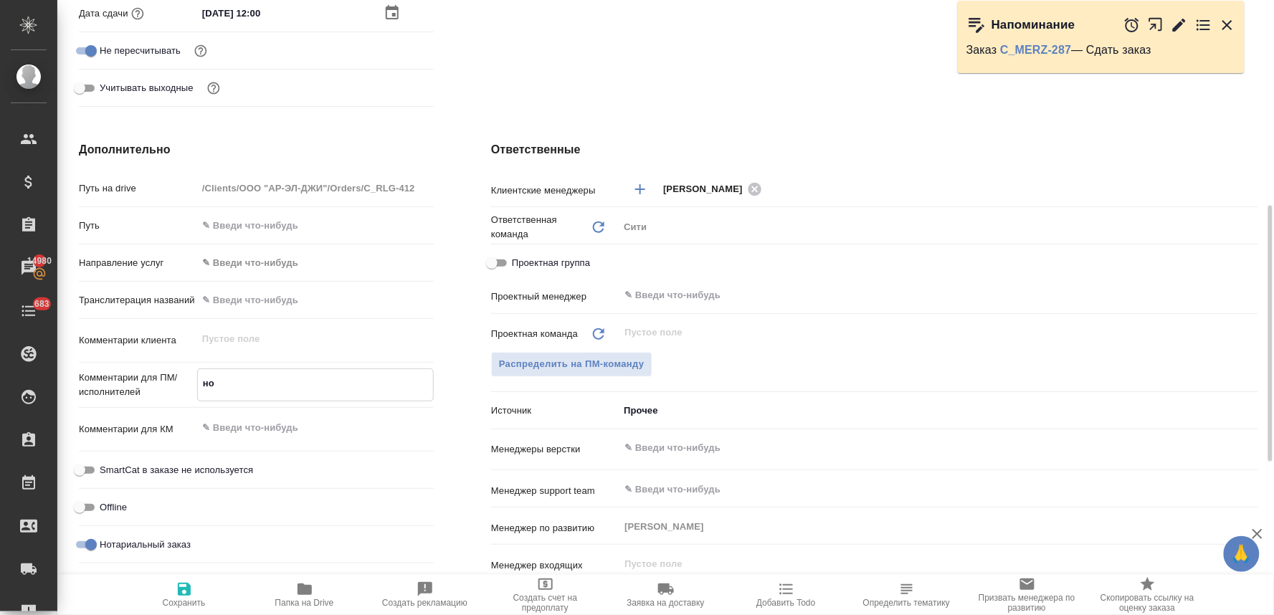
type textarea "x"
type textarea "нот"
type textarea "x"
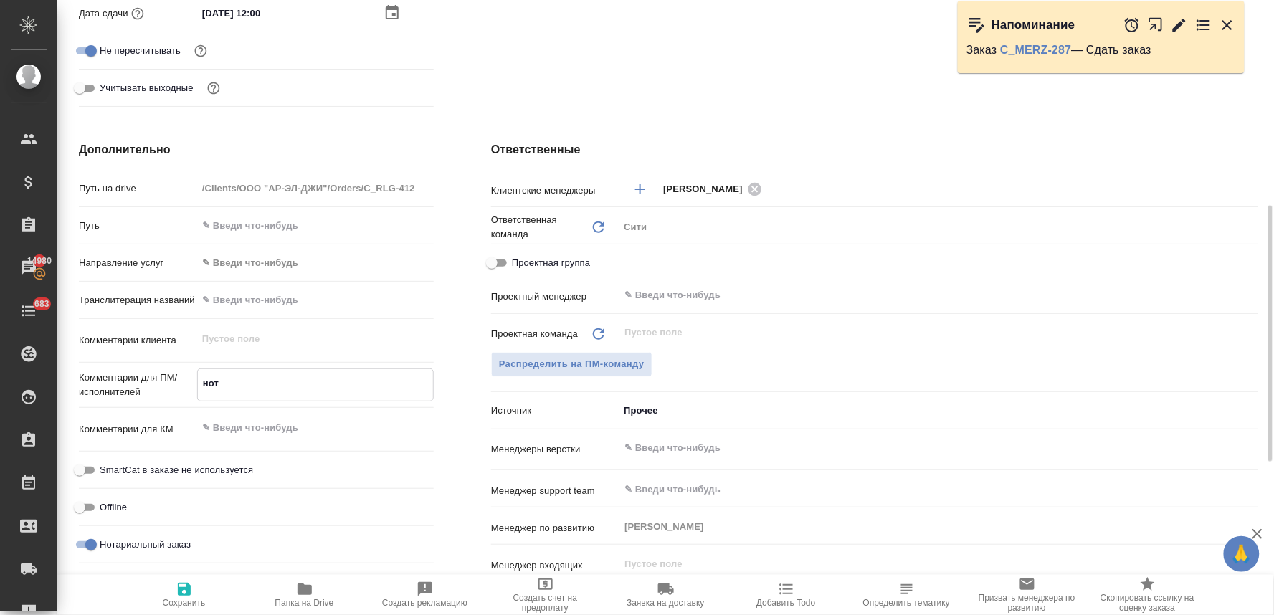
type textarea "нот"
type textarea "x"
click at [196, 591] on span "Сохранить" at bounding box center [184, 594] width 103 height 27
type textarea "x"
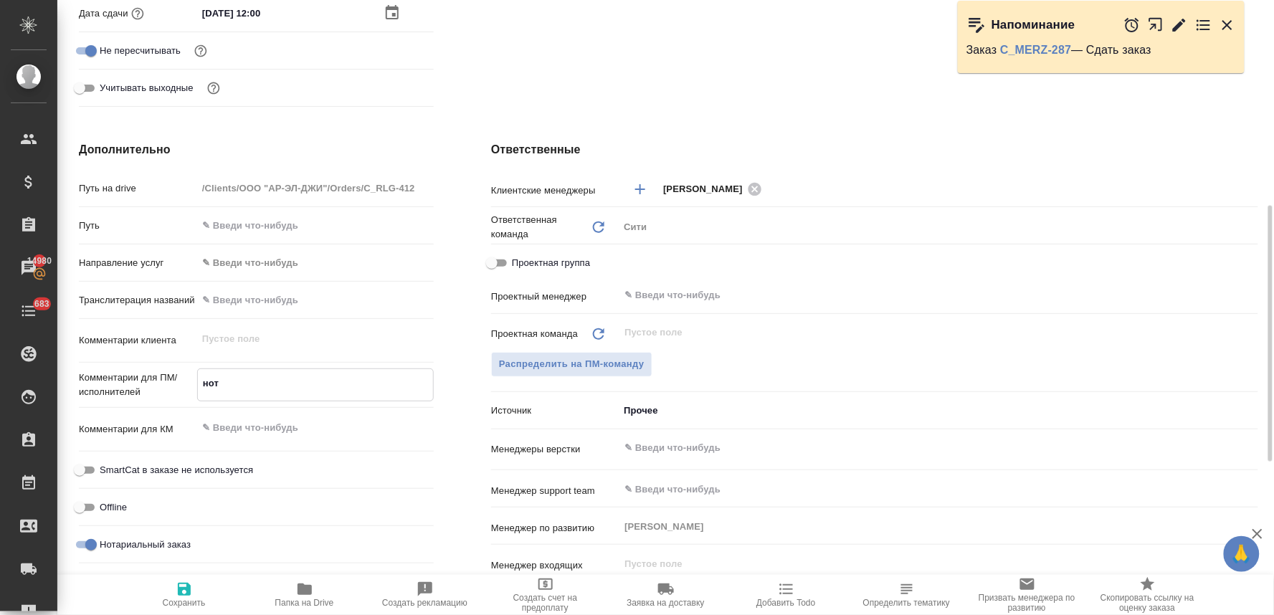
type textarea "x"
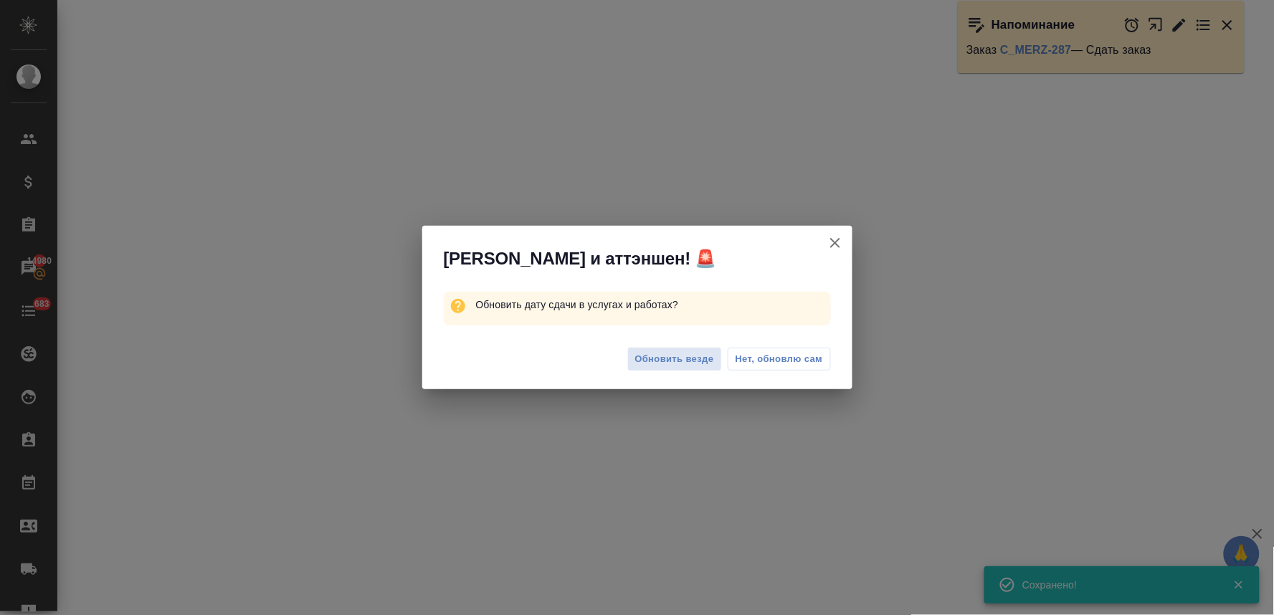
select select "RU"
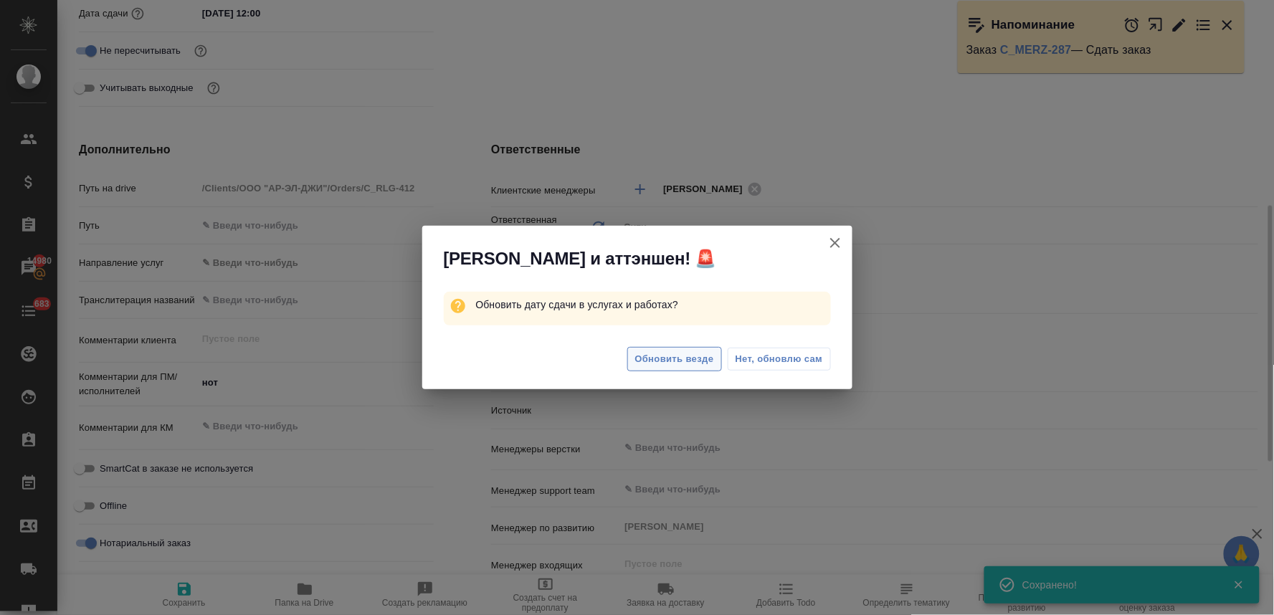
type textarea "x"
click at [690, 357] on span "Обновить везде" at bounding box center [674, 359] width 79 height 16
type textarea "x"
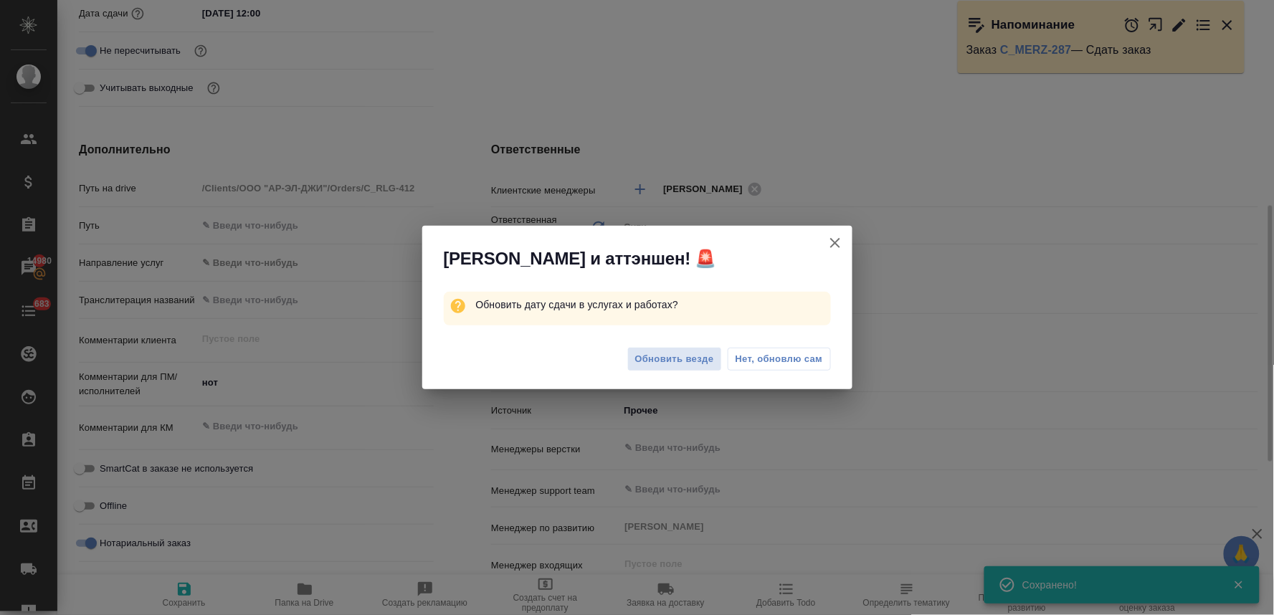
type textarea "x"
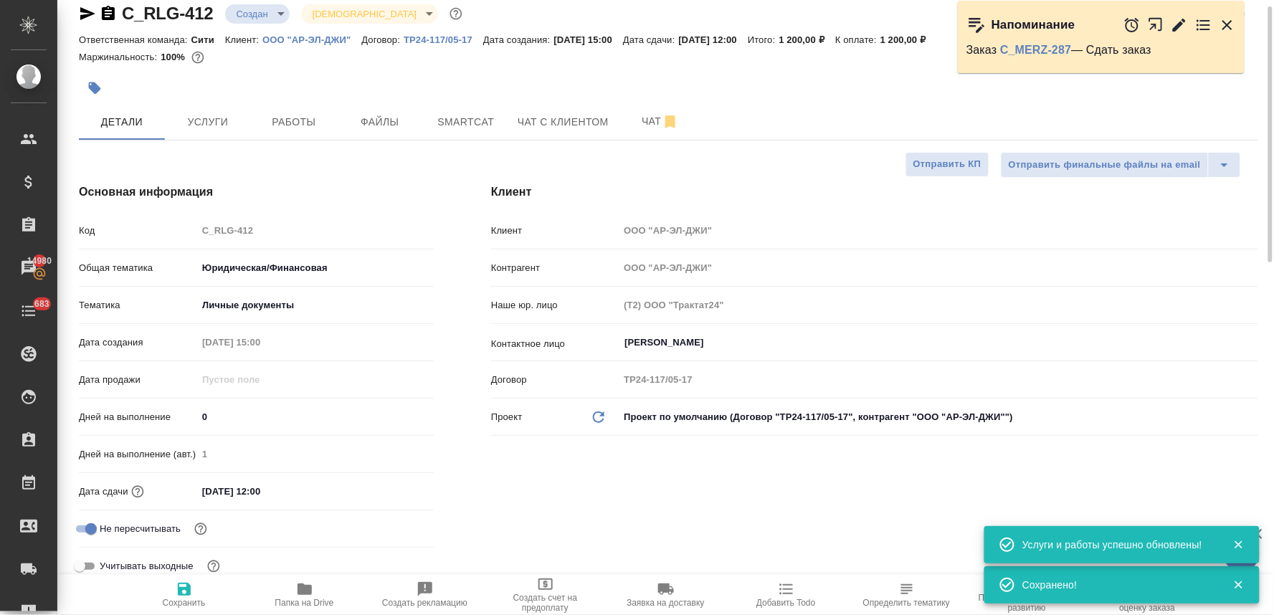
scroll to position [0, 0]
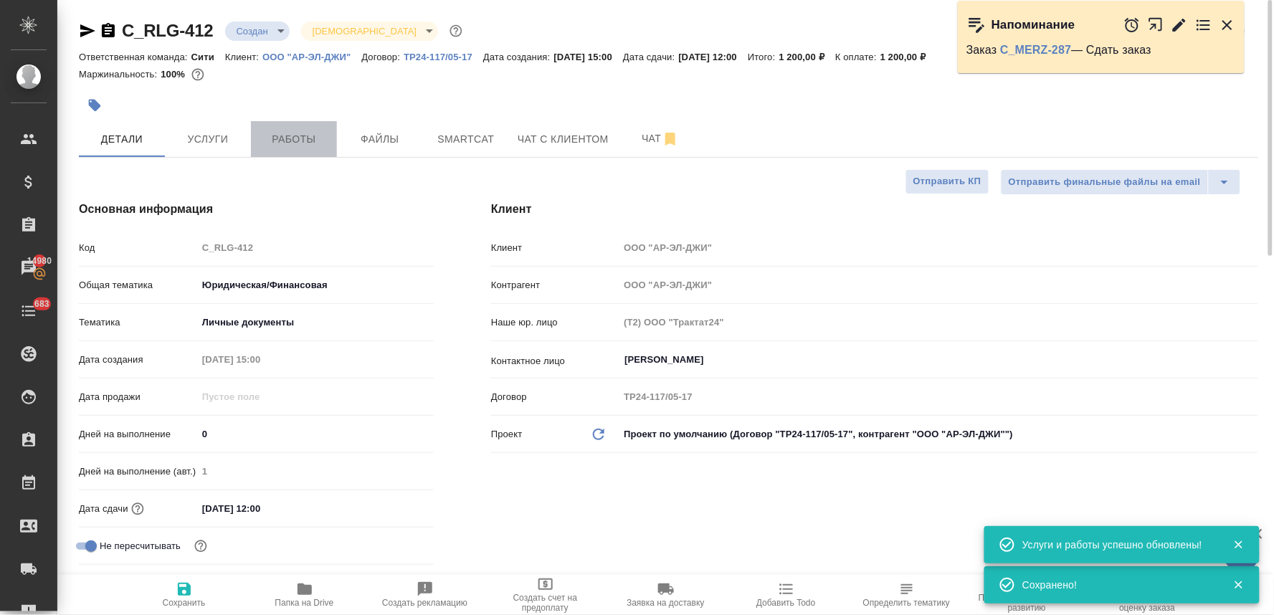
click at [291, 124] on button "Работы" at bounding box center [294, 139] width 86 height 36
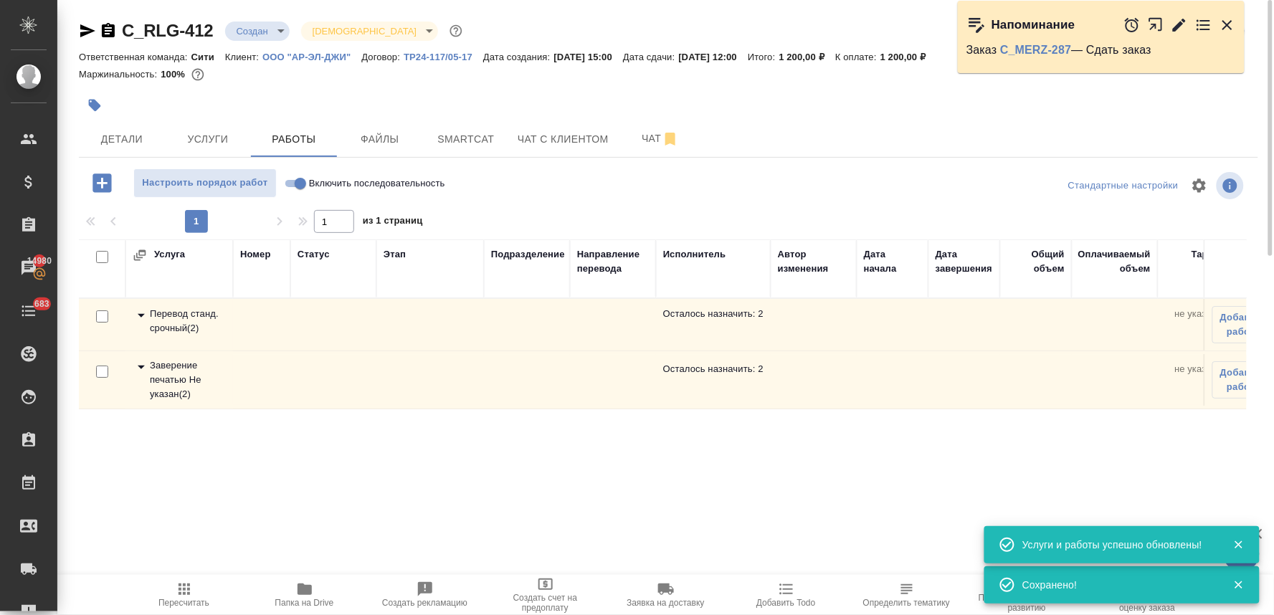
click at [149, 317] on div "Перевод станд. срочный ( 2 )" at bounding box center [179, 321] width 93 height 29
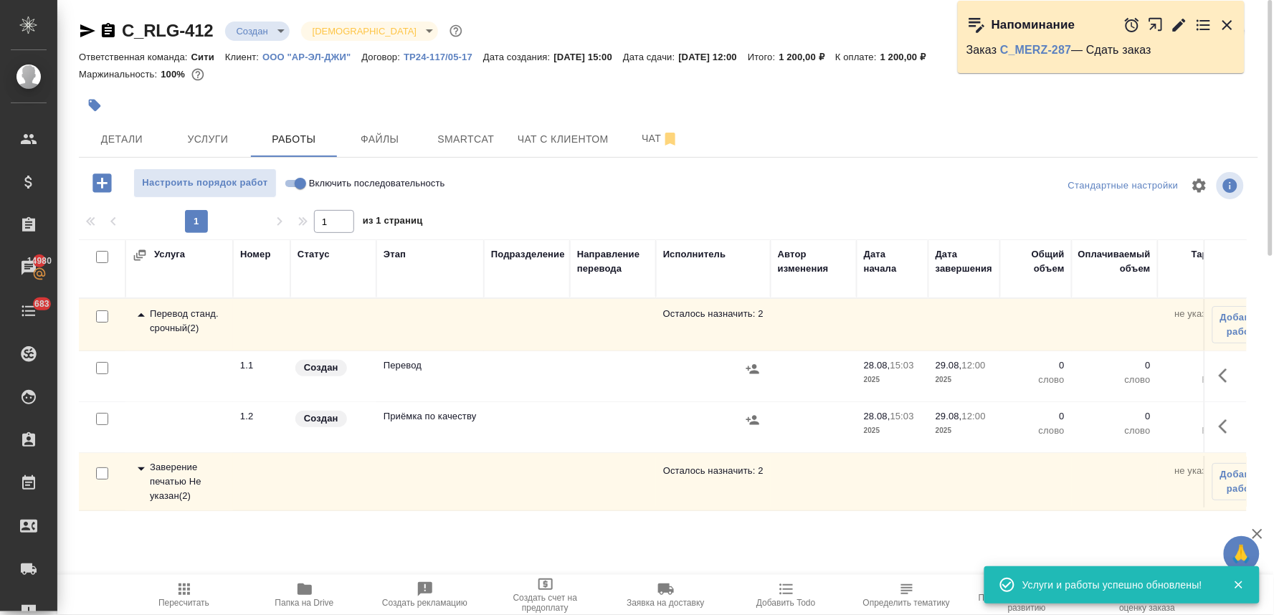
click at [1226, 376] on icon "button" at bounding box center [1227, 375] width 17 height 17
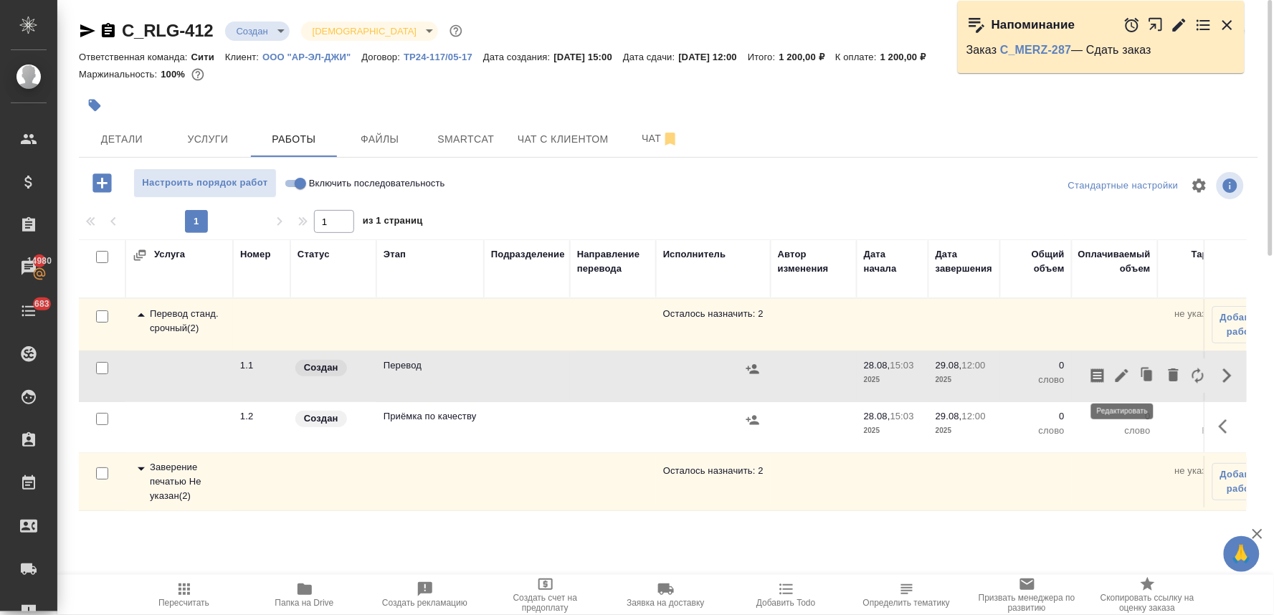
click at [1124, 381] on icon "button" at bounding box center [1121, 375] width 17 height 17
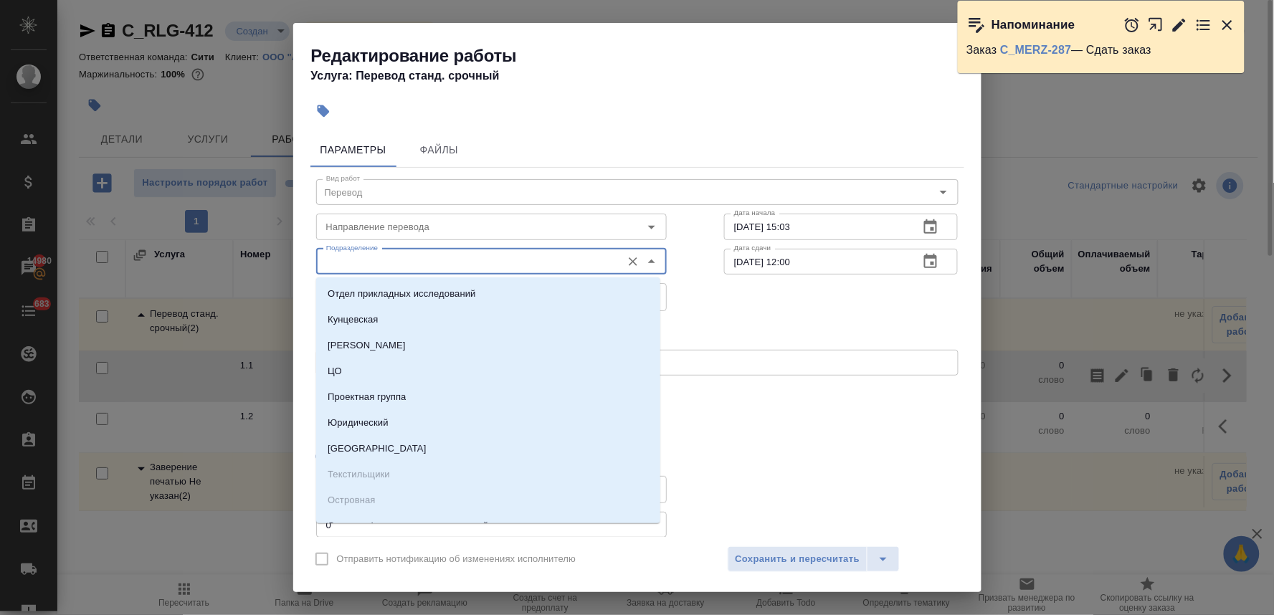
click at [468, 266] on input "Подразделение" at bounding box center [467, 261] width 294 height 17
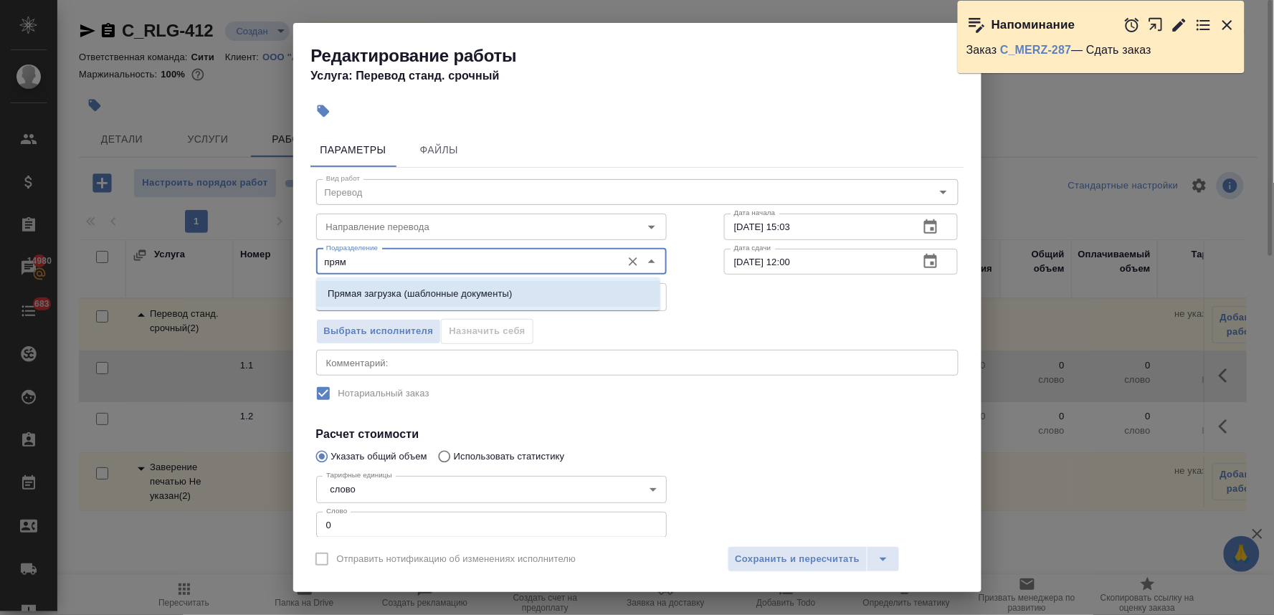
click at [460, 300] on p "Прямая загрузка (шаблонные документы)" at bounding box center [420, 294] width 184 height 14
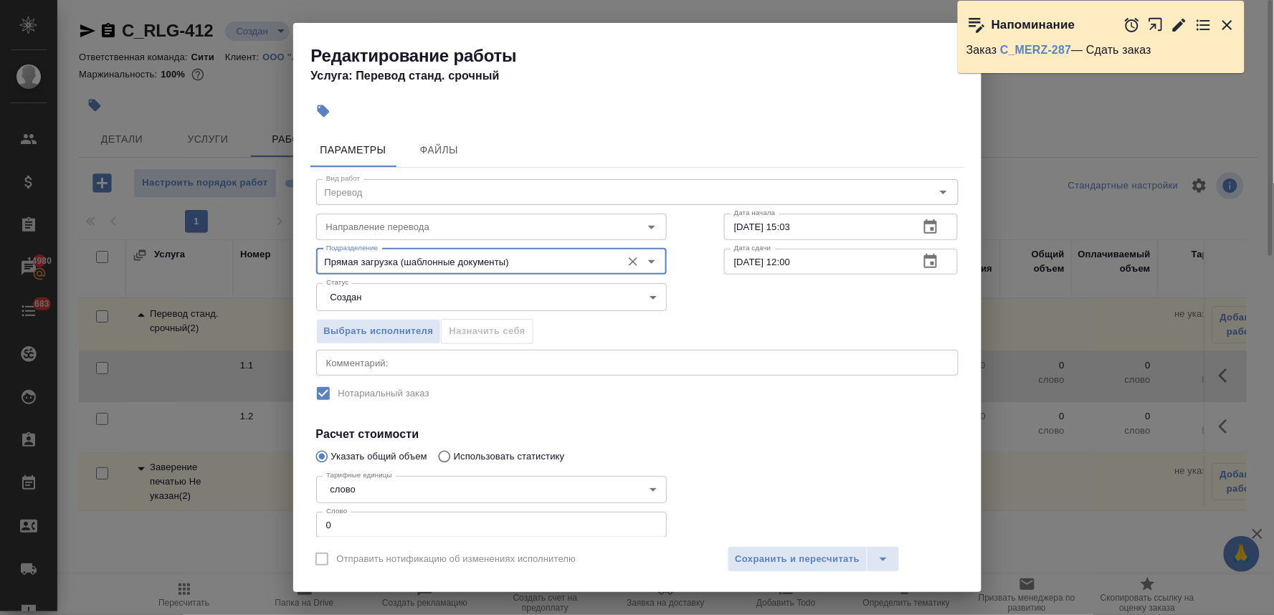
type input "Прямая загрузка (шаблонные документы)"
click at [926, 260] on icon "button" at bounding box center [930, 261] width 17 height 17
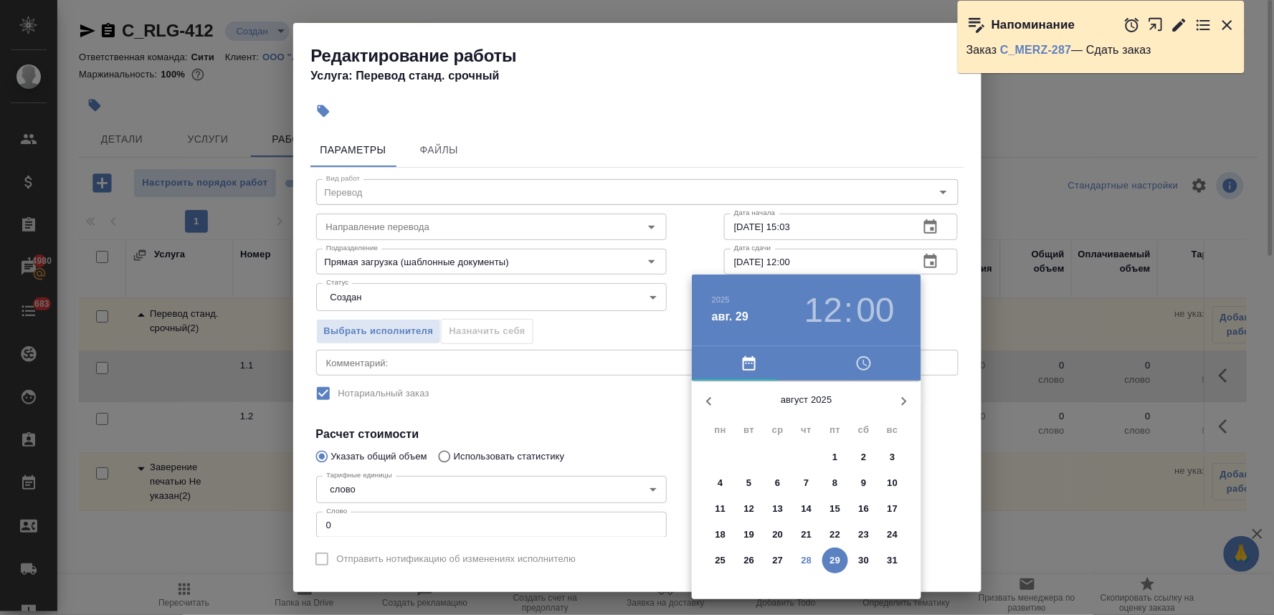
click at [864, 363] on icon "button" at bounding box center [863, 363] width 17 height 17
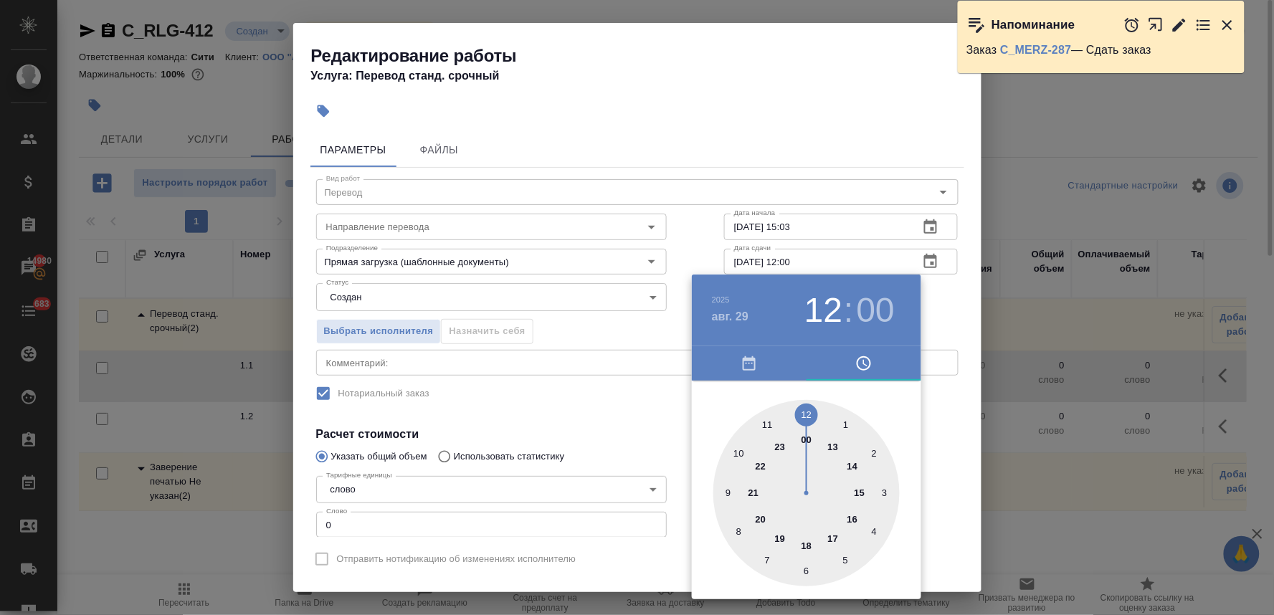
click at [768, 424] on div at bounding box center [806, 493] width 186 height 186
type input "[DATE] 11:00"
click at [490, 409] on div at bounding box center [637, 307] width 1274 height 615
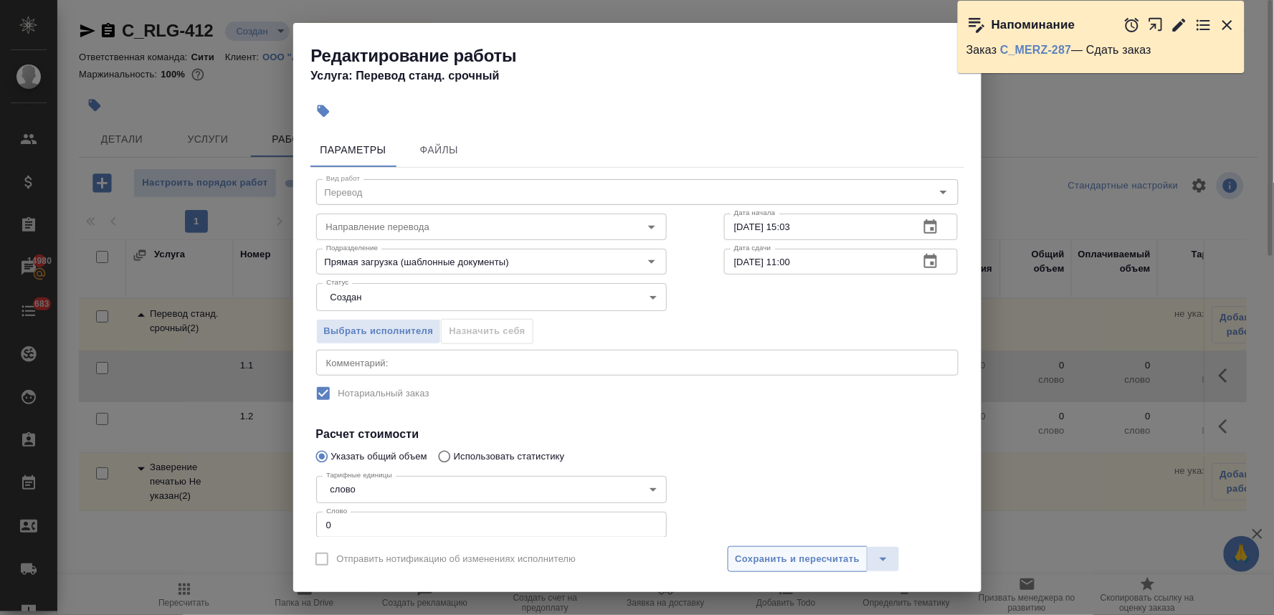
click at [840, 556] on span "Сохранить и пересчитать" at bounding box center [798, 559] width 125 height 16
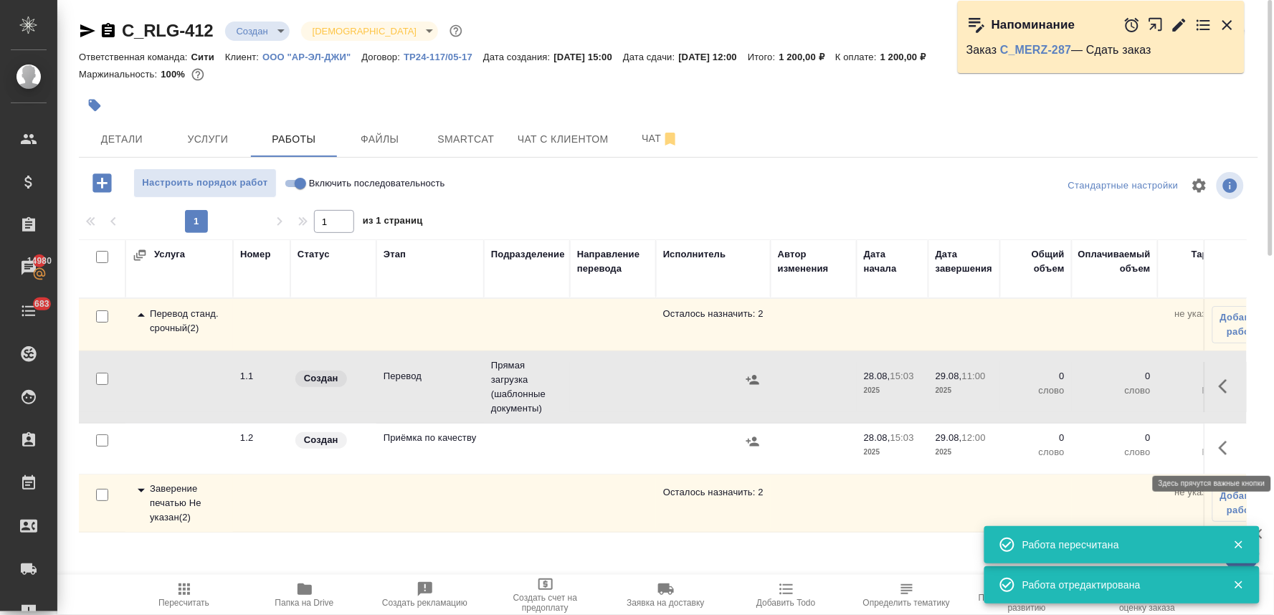
click at [1230, 436] on button "button" at bounding box center [1227, 448] width 34 height 34
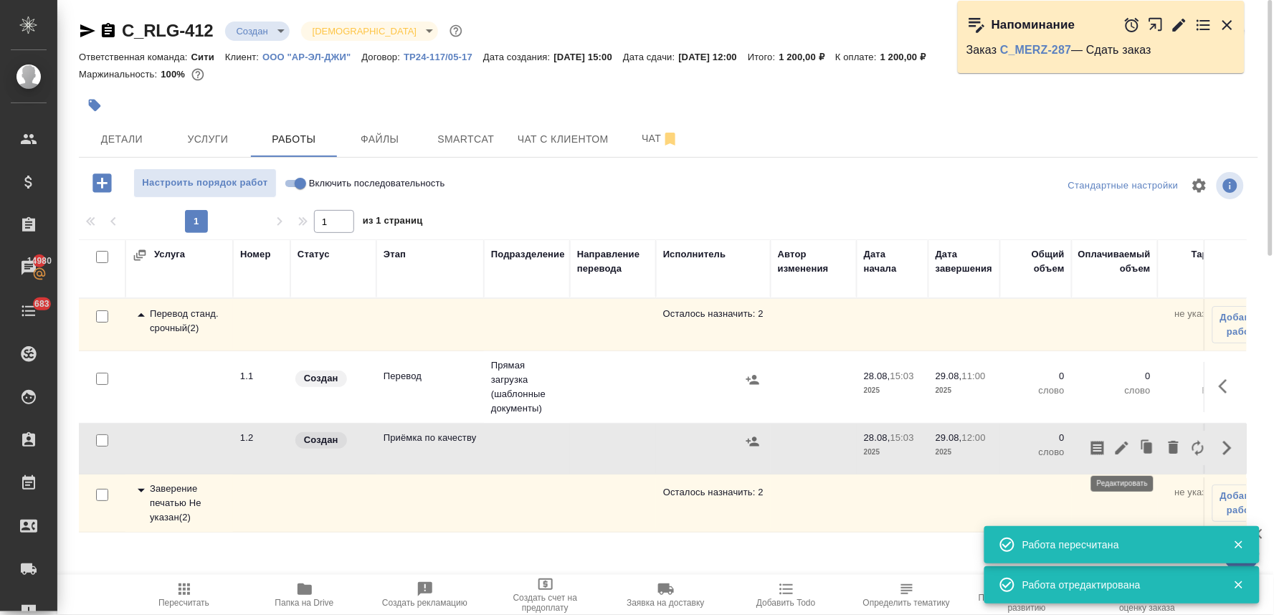
click at [1123, 446] on icon "button" at bounding box center [1122, 448] width 13 height 13
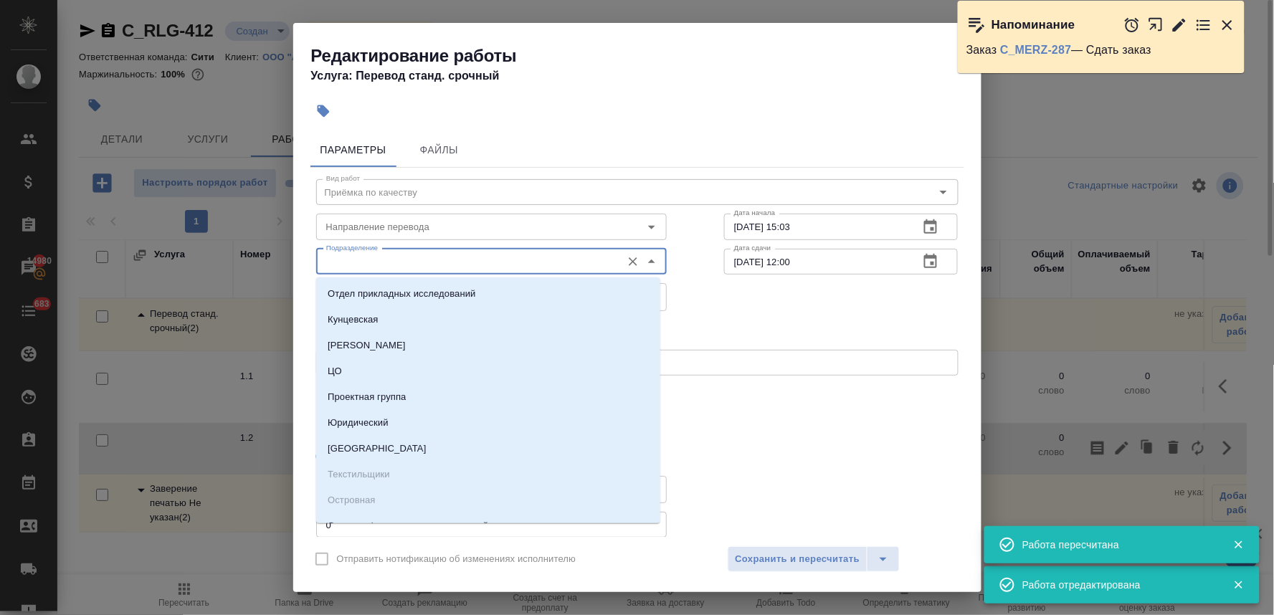
click at [475, 258] on input "Подразделение" at bounding box center [467, 261] width 294 height 17
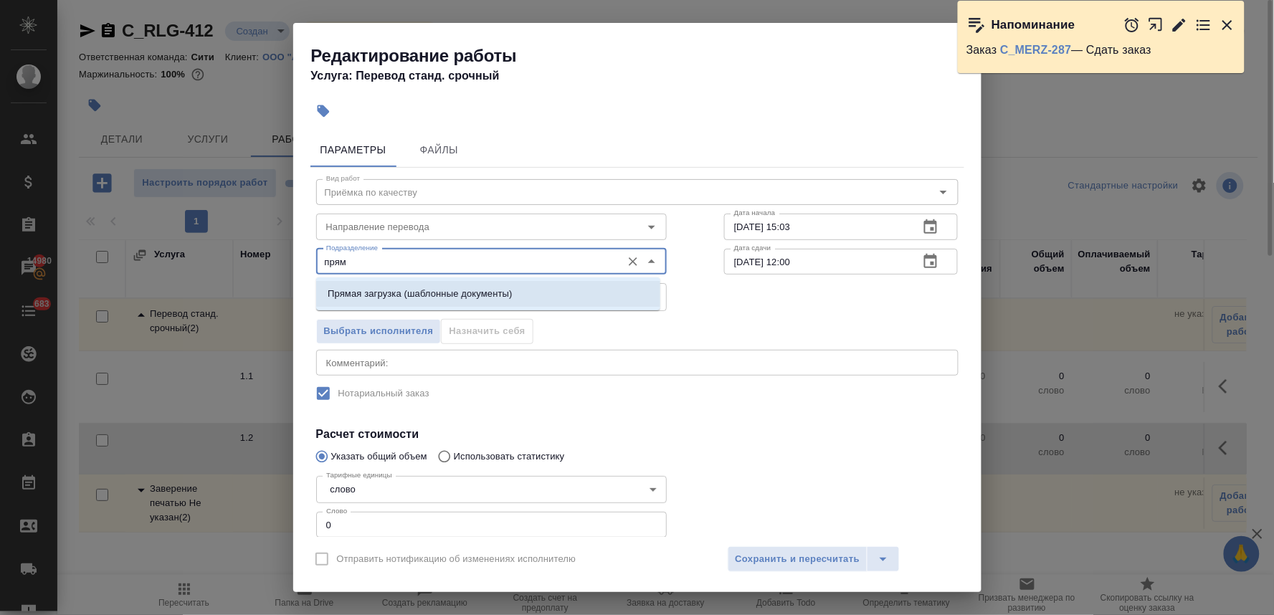
click at [482, 295] on p "Прямая загрузка (шаблонные документы)" at bounding box center [420, 294] width 184 height 14
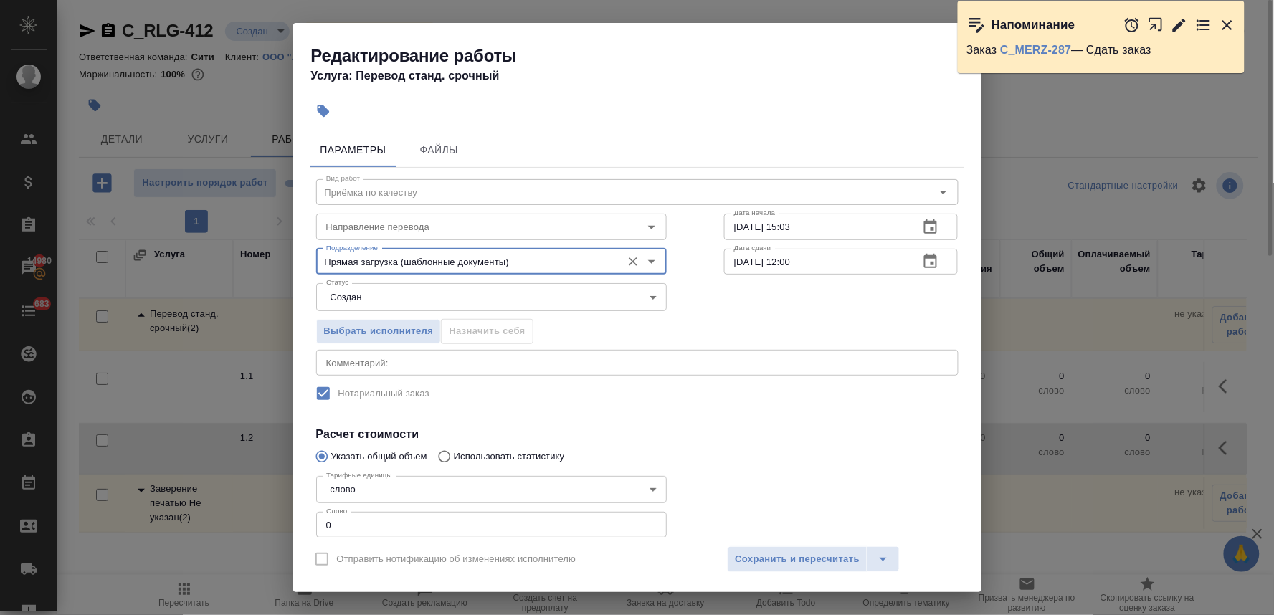
type input "Прямая загрузка (шаблонные документы)"
click at [922, 219] on icon "button" at bounding box center [930, 227] width 17 height 17
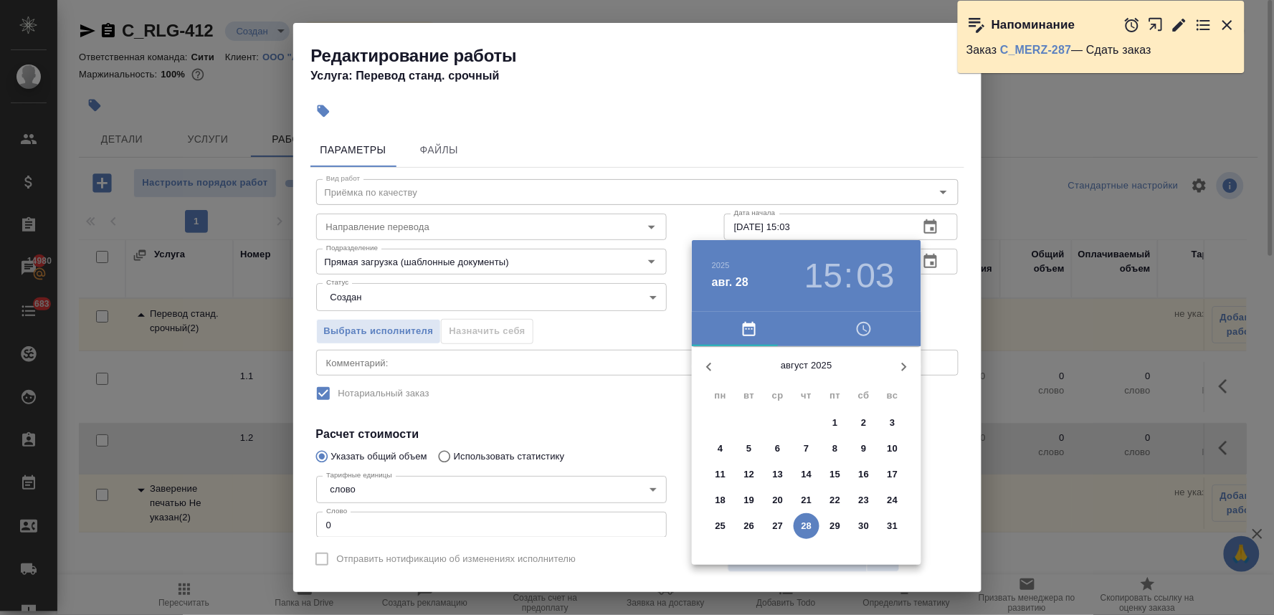
click at [833, 524] on p "29" at bounding box center [835, 526] width 11 height 14
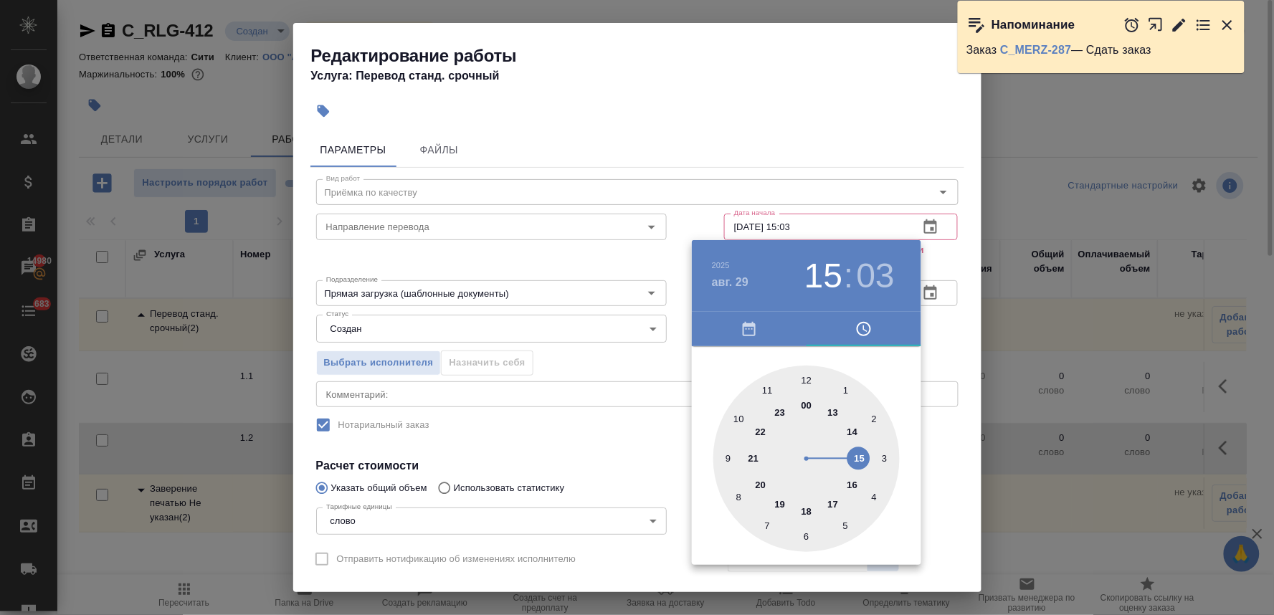
click at [770, 389] on div at bounding box center [806, 459] width 186 height 186
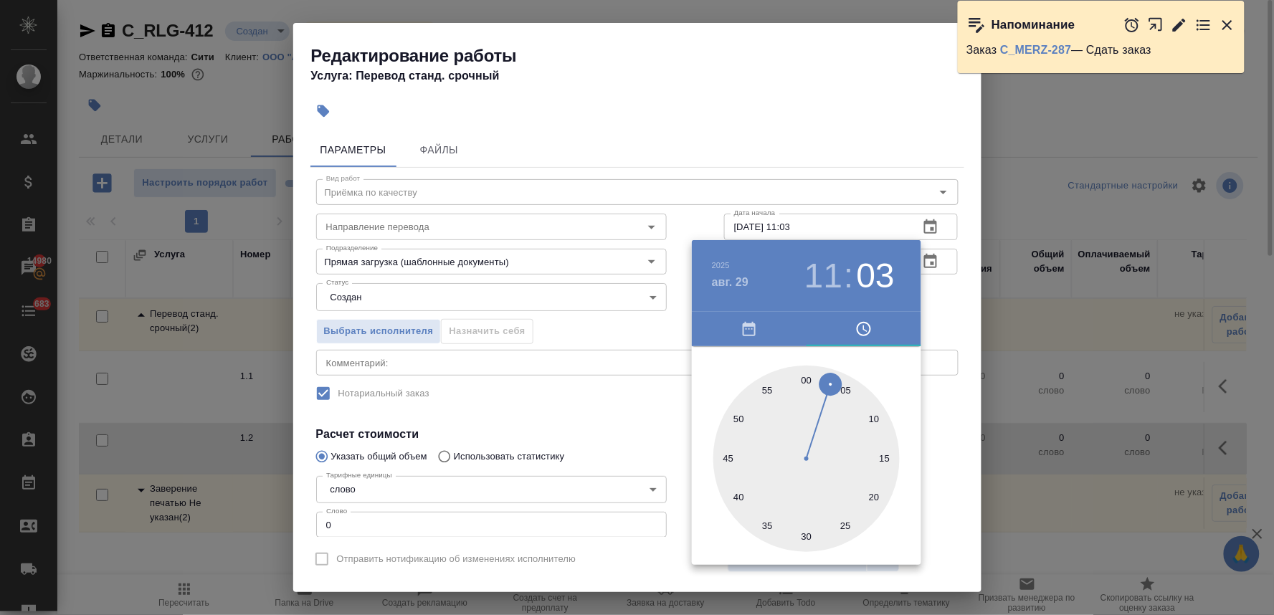
click at [812, 375] on div at bounding box center [806, 459] width 186 height 186
click at [803, 377] on div at bounding box center [806, 459] width 186 height 186
type input "[DATE] 11:00"
click at [519, 404] on div at bounding box center [637, 307] width 1274 height 615
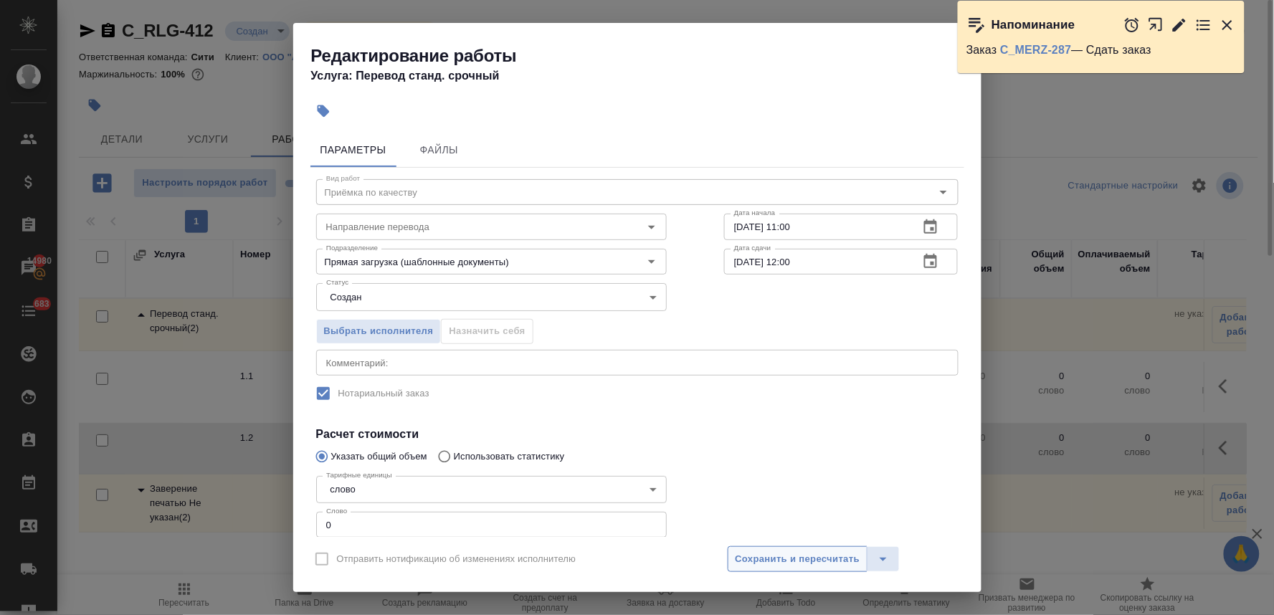
click at [811, 550] on button "Сохранить и пересчитать" at bounding box center [798, 559] width 141 height 26
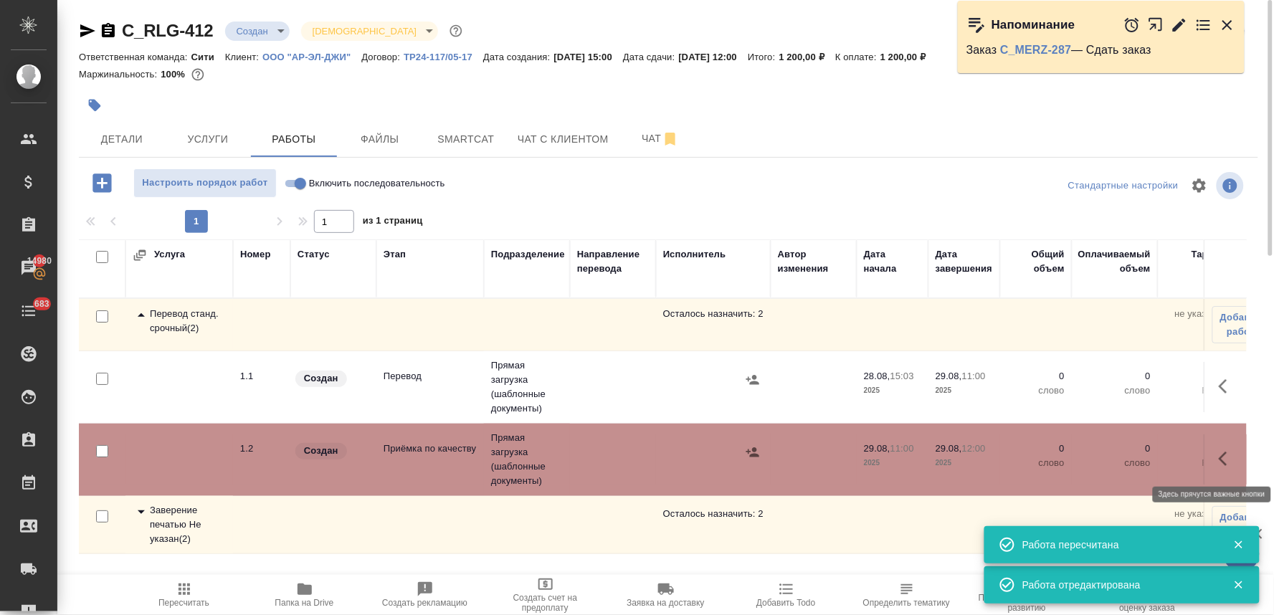
click at [1210, 447] on button "button" at bounding box center [1227, 459] width 34 height 34
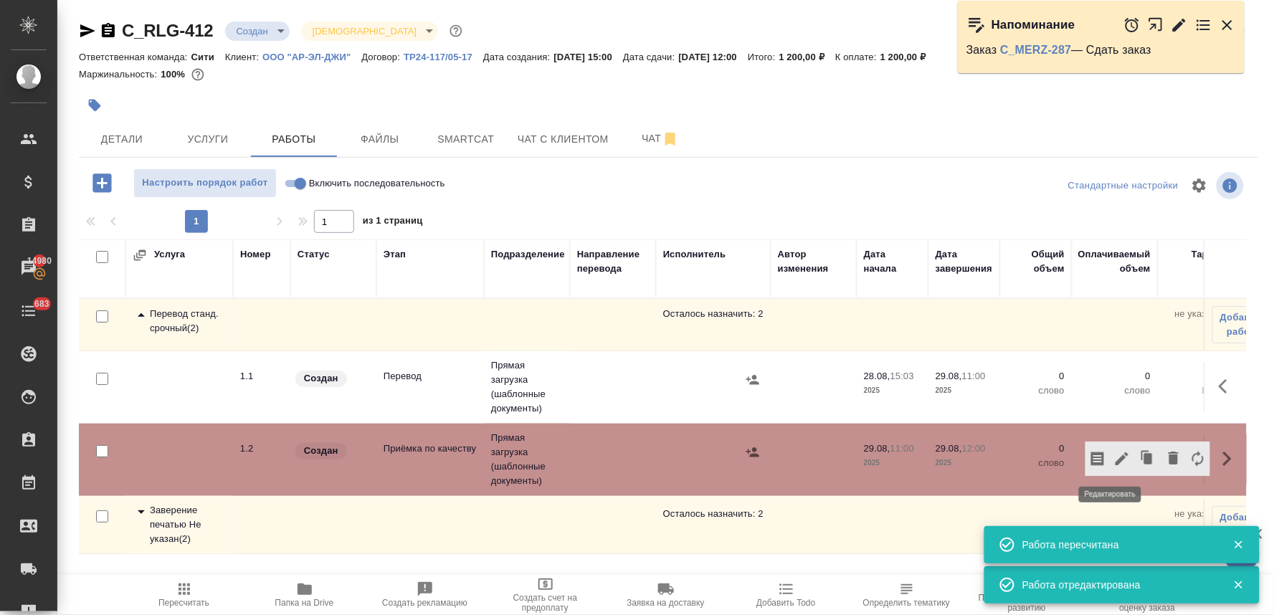
click at [1113, 455] on icon "button" at bounding box center [1121, 458] width 17 height 17
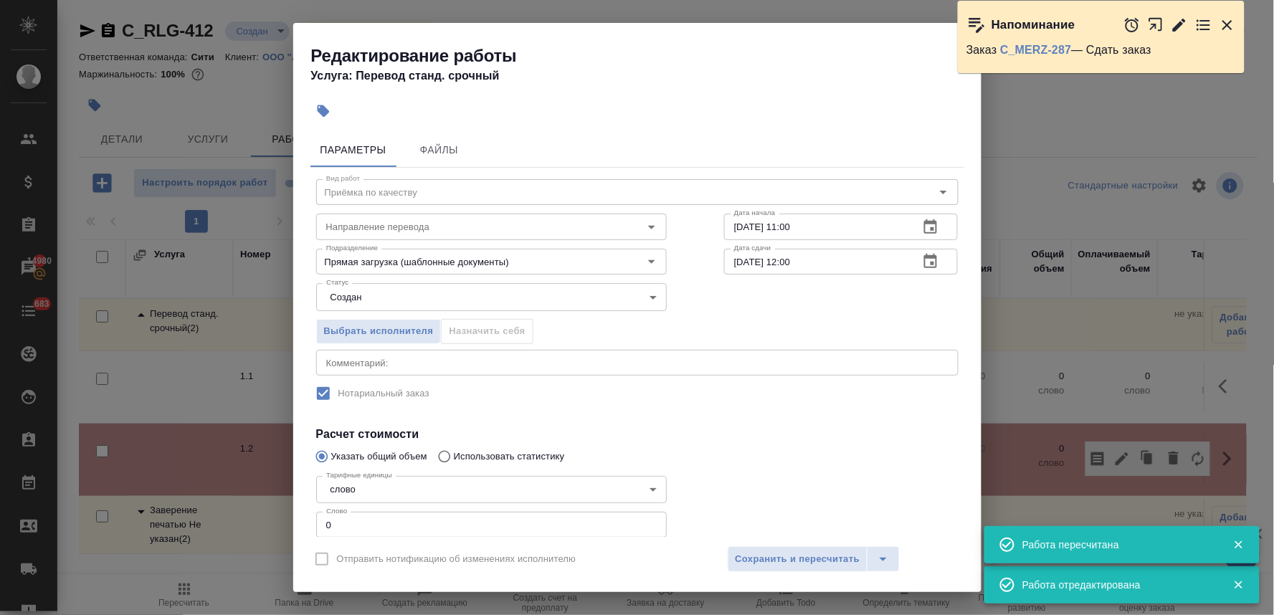
drag, startPoint x: 353, startPoint y: 520, endPoint x: 263, endPoint y: 518, distance: 90.4
click at [264, 518] on div "Редактирование работы Услуга: Перевод станд. срочный Параметры Файлы Вид работ …" at bounding box center [637, 307] width 1274 height 615
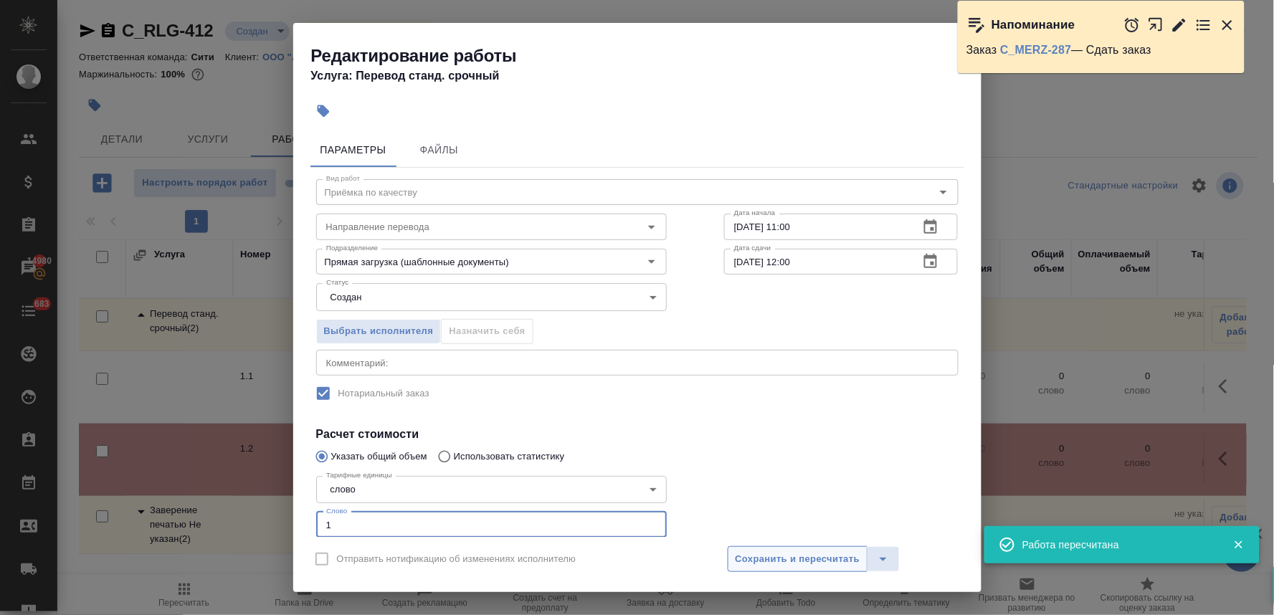
type input "1"
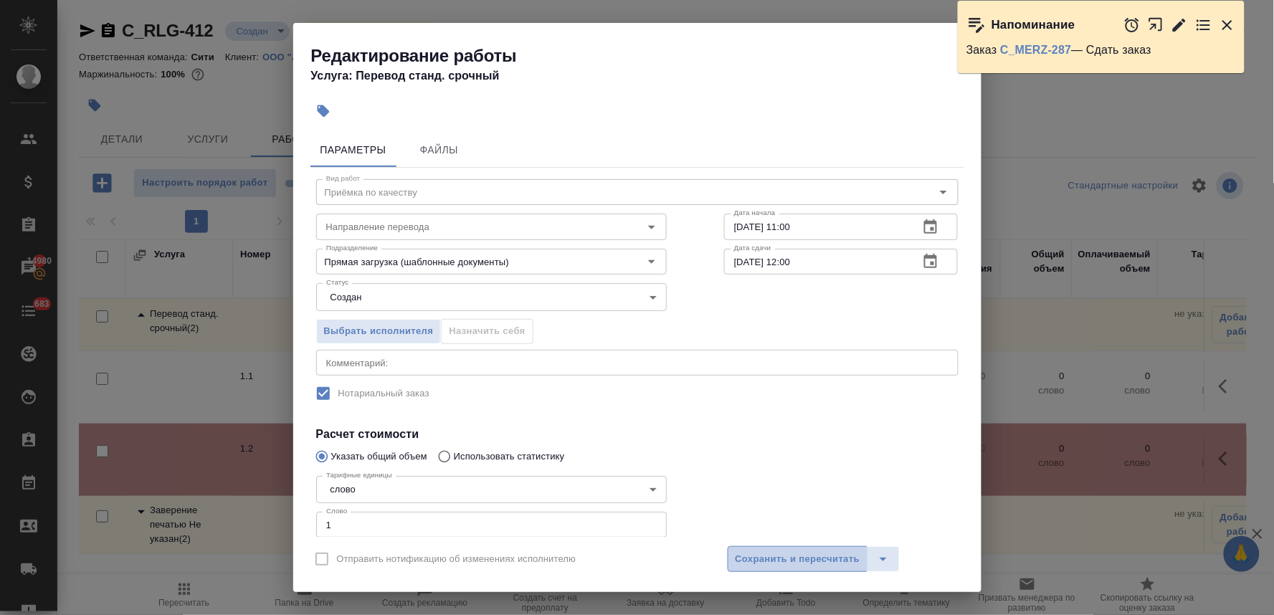
click at [768, 564] on span "Сохранить и пересчитать" at bounding box center [798, 559] width 125 height 16
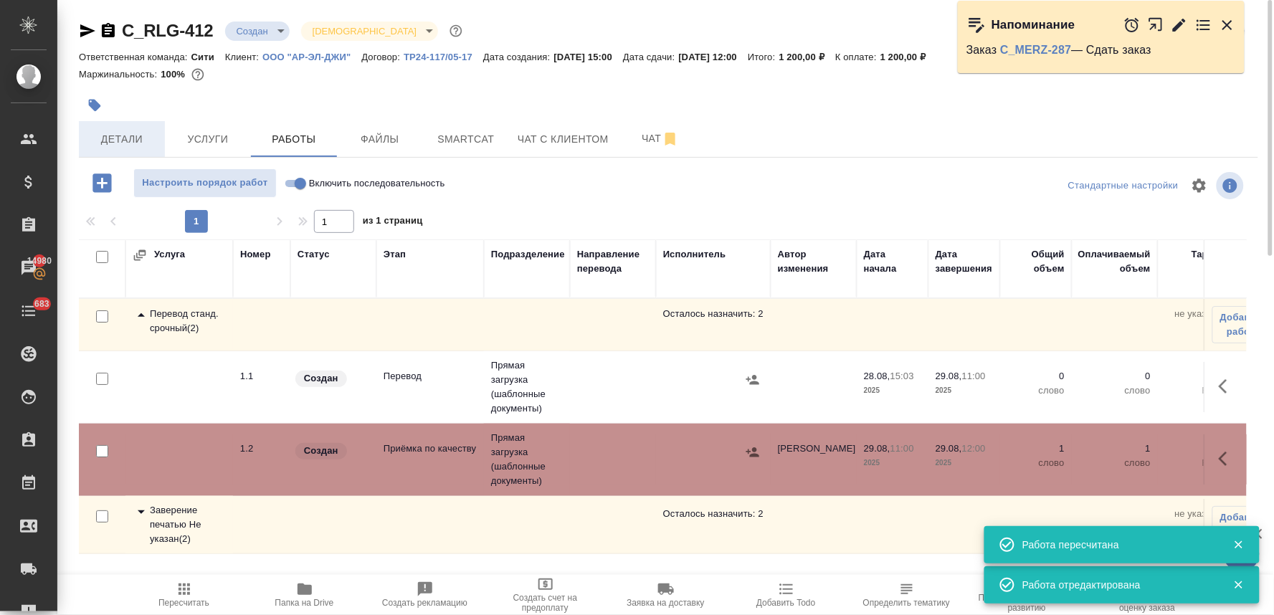
click at [95, 146] on span "Детали" at bounding box center [121, 139] width 69 height 18
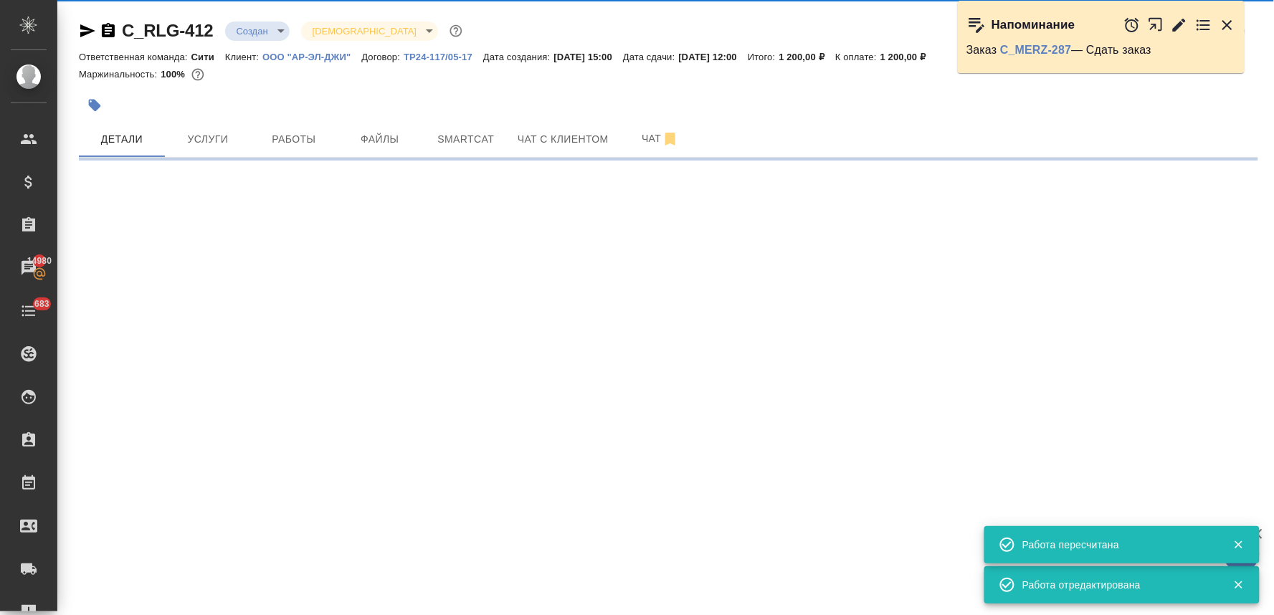
select select "RU"
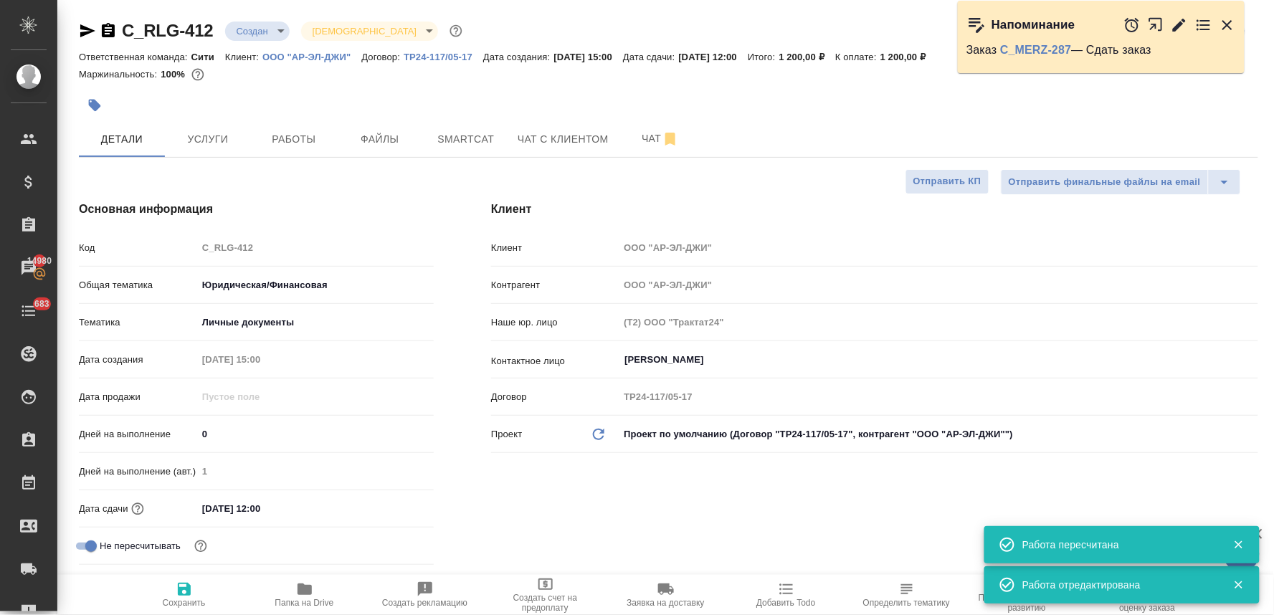
type textarea "x"
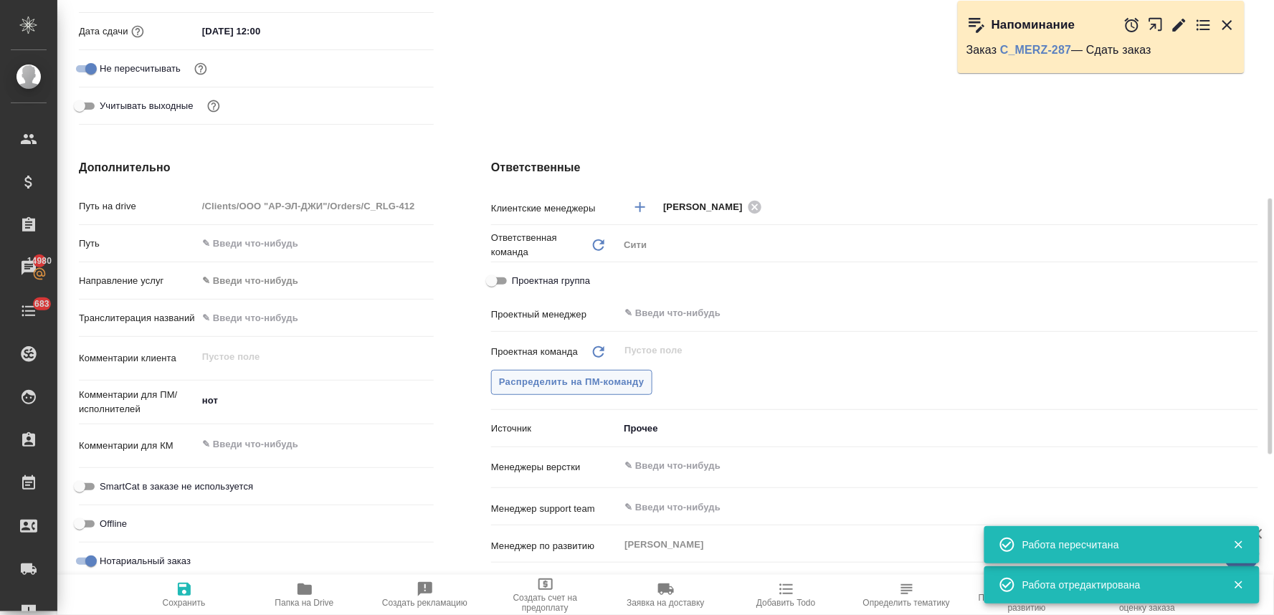
click at [605, 381] on span "Распределить на ПМ-команду" at bounding box center [572, 382] width 146 height 16
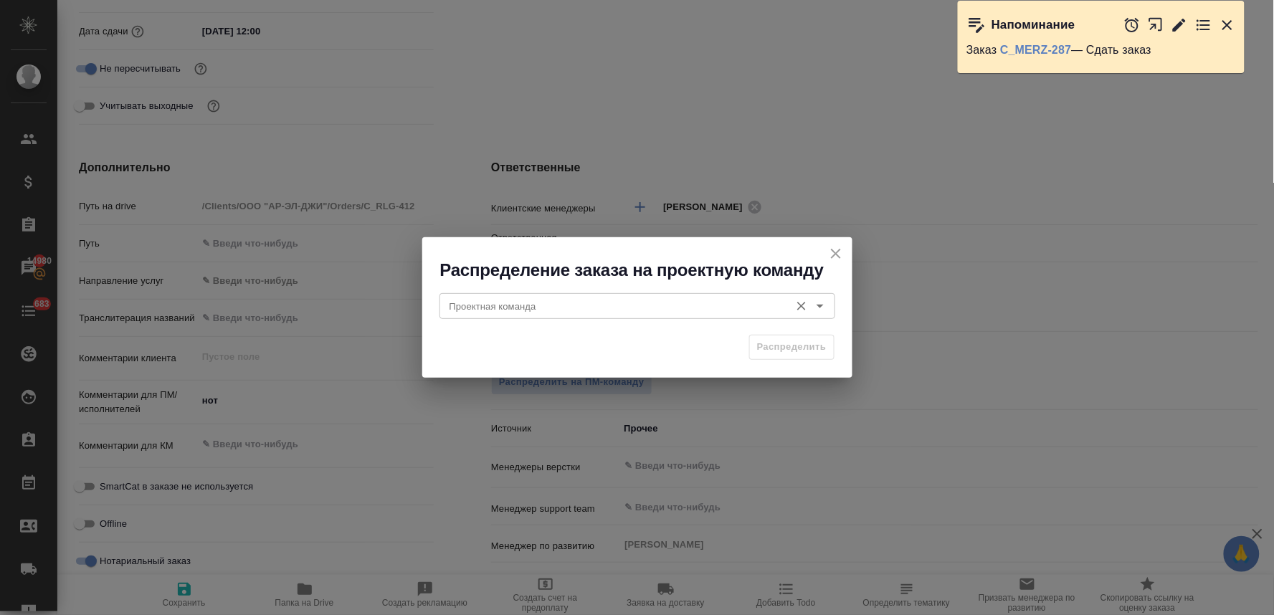
click at [672, 299] on input "Проектная команда" at bounding box center [613, 306] width 339 height 17
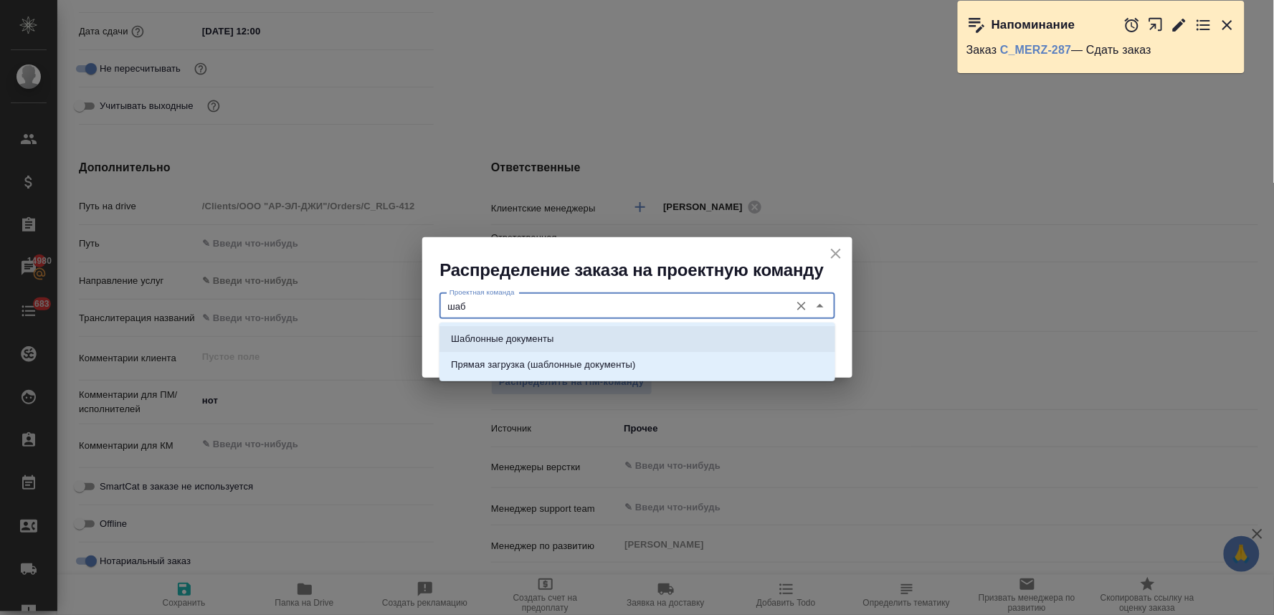
click at [681, 339] on li "Шаблонные документы" at bounding box center [637, 339] width 396 height 26
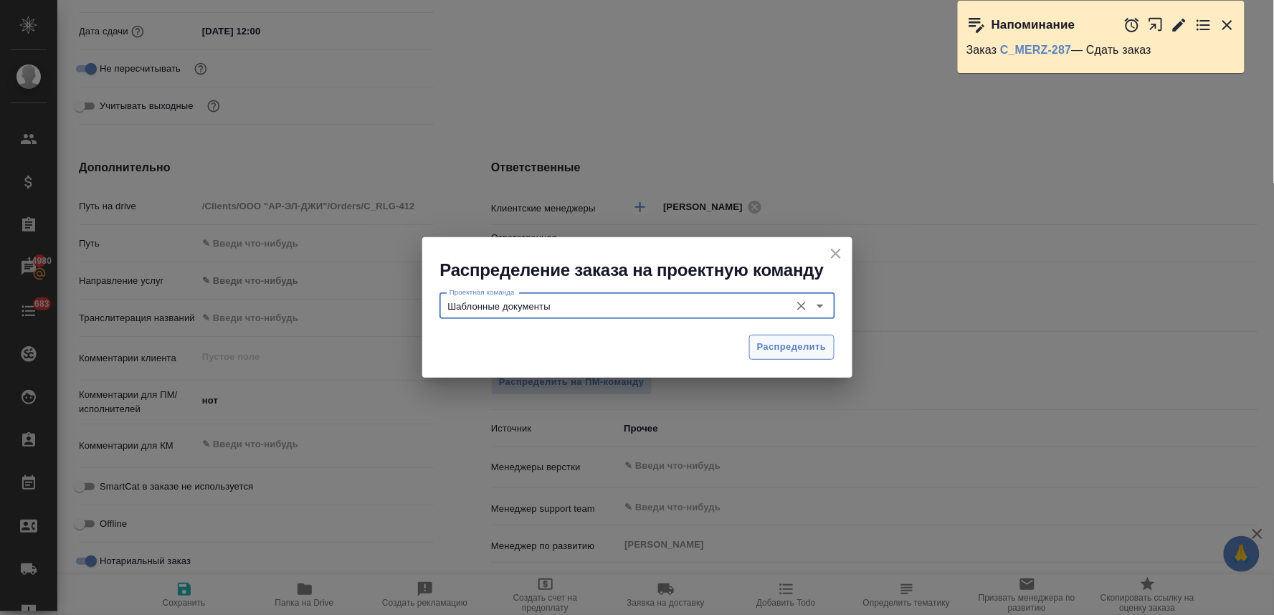
type input "Шаблонные документы"
click at [791, 346] on span "Распределить" at bounding box center [792, 347] width 70 height 16
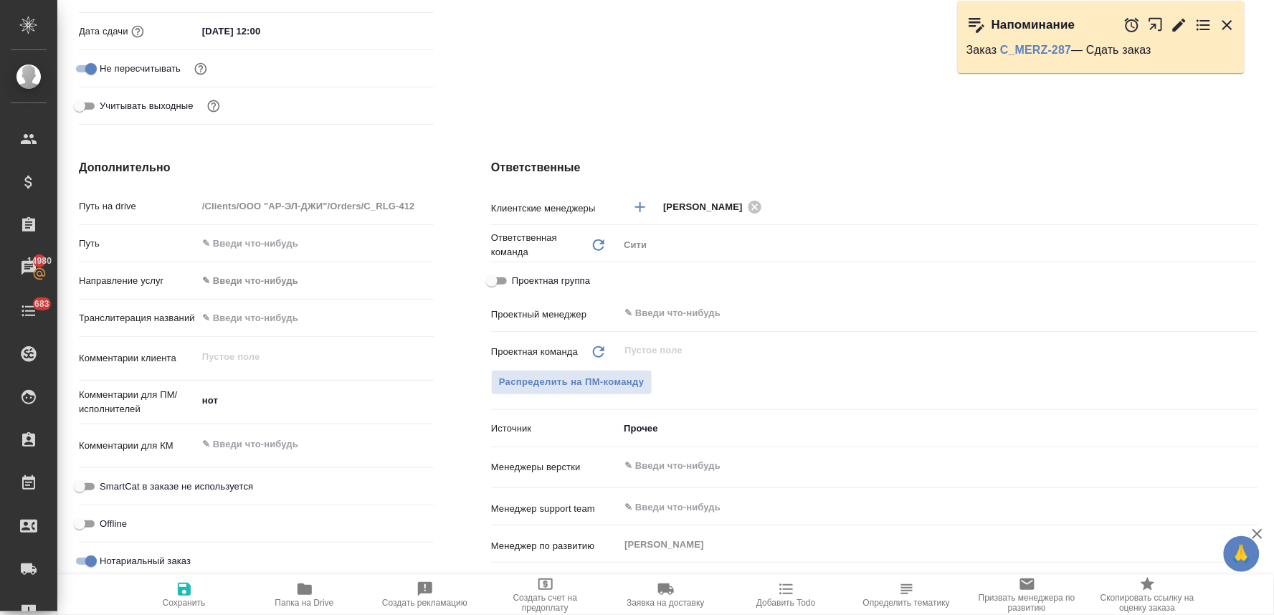
type textarea "x"
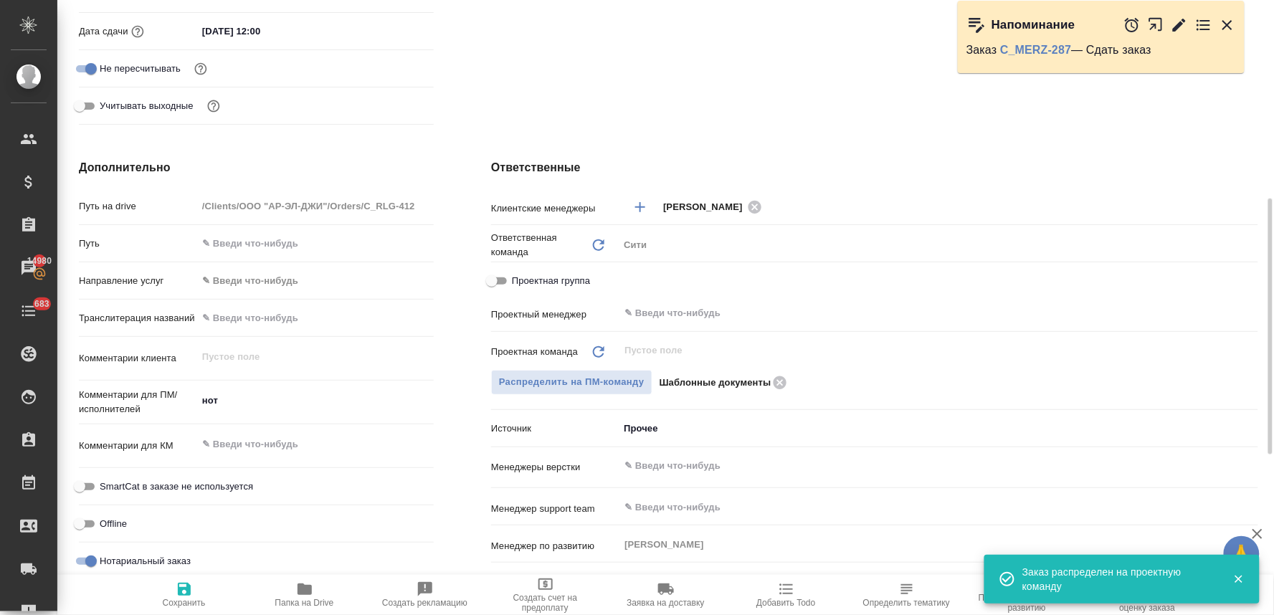
click at [183, 602] on span "Сохранить" at bounding box center [184, 603] width 43 height 10
type textarea "x"
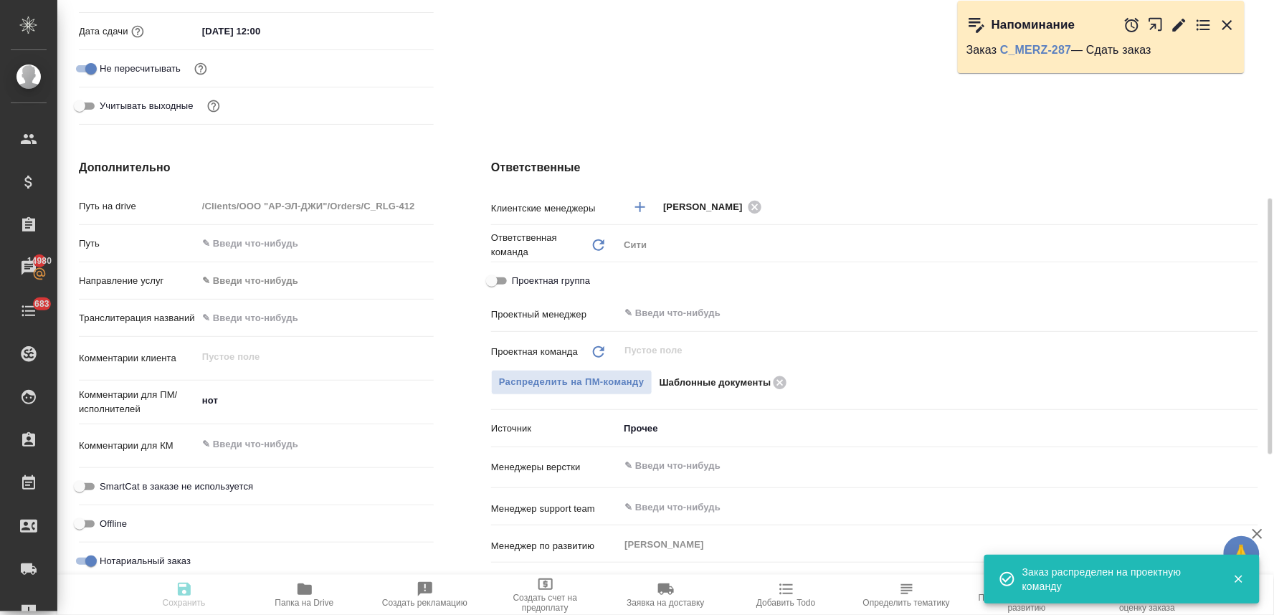
type textarea "x"
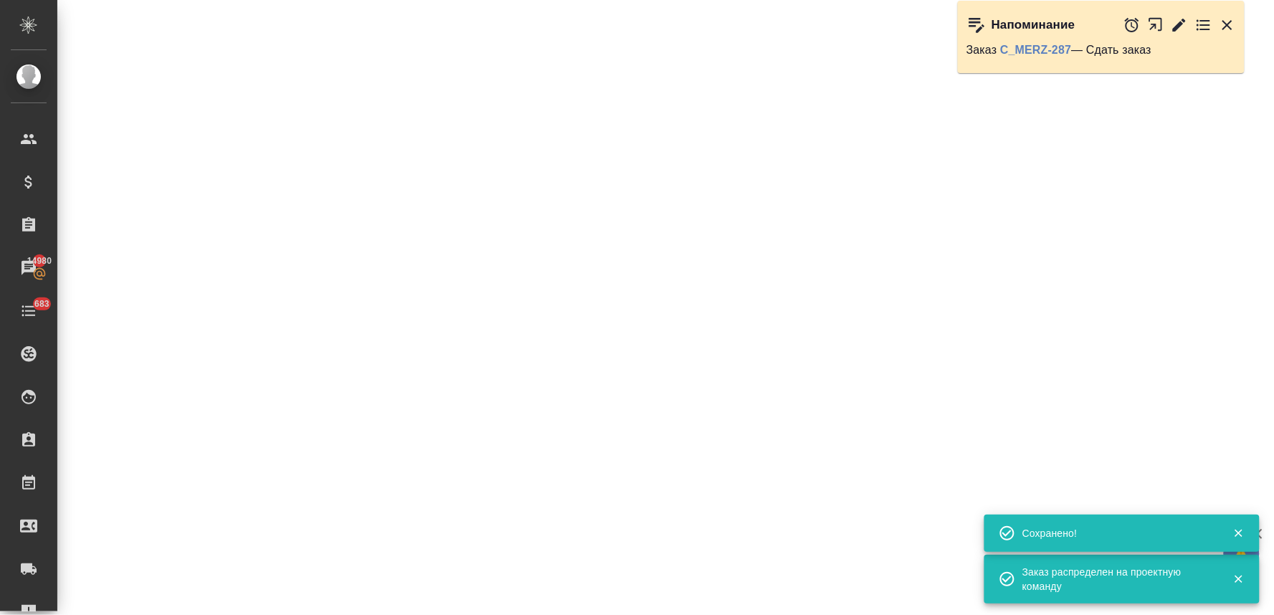
select select "RU"
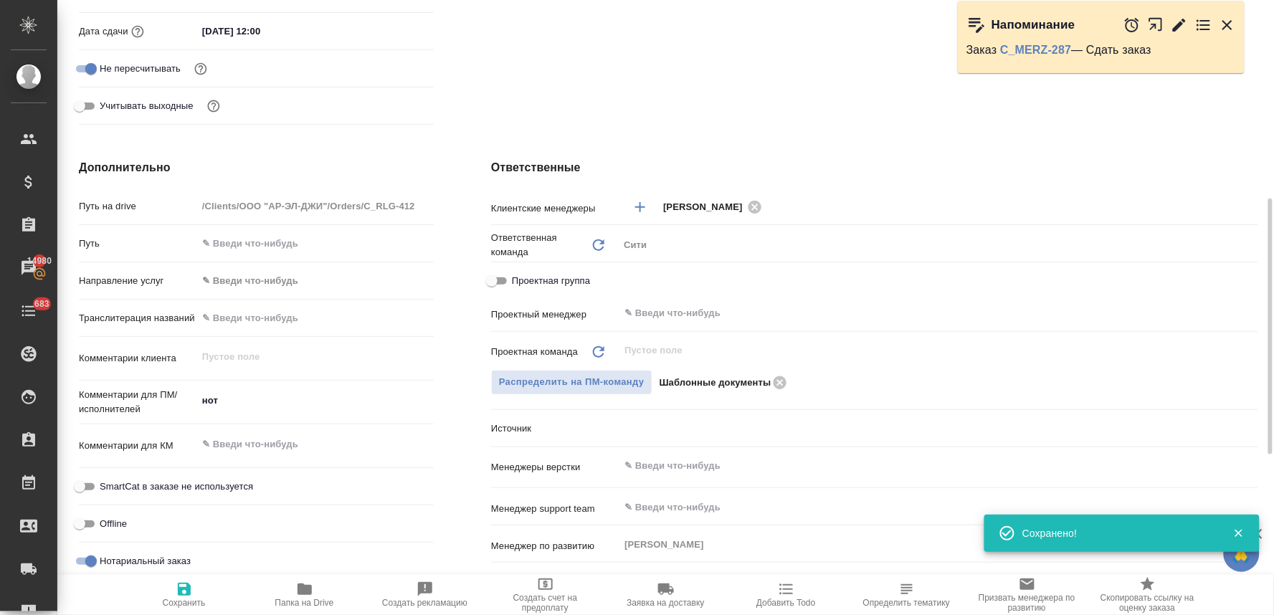
type textarea "x"
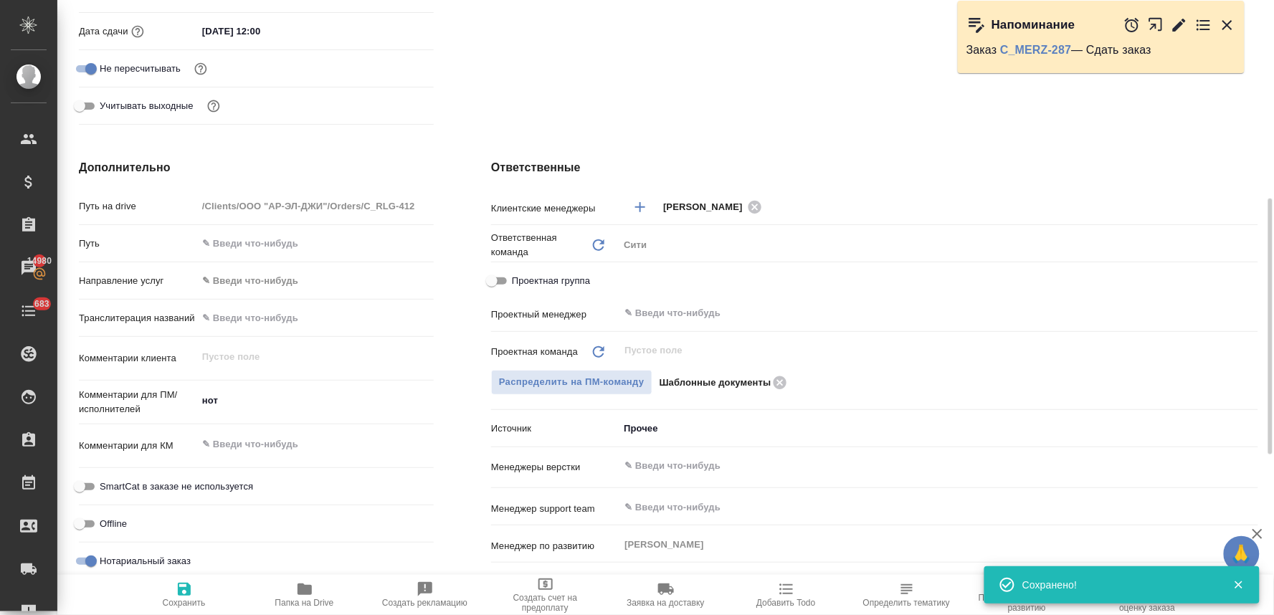
scroll to position [0, 0]
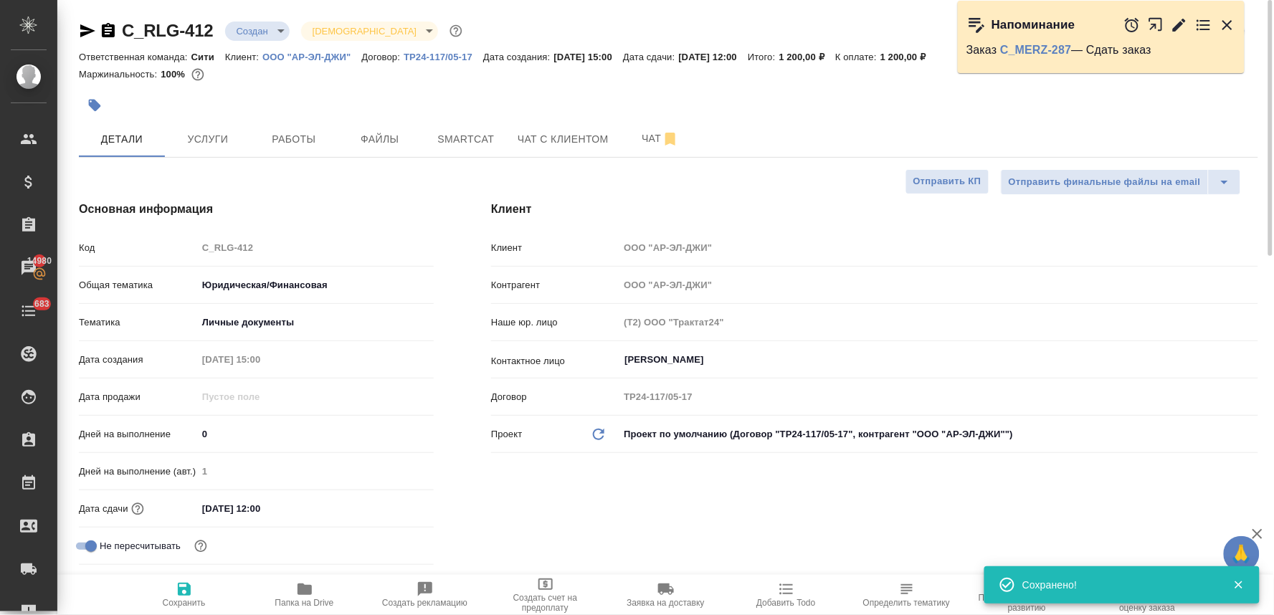
click at [247, 34] on body "🙏 .cls-1 fill:#fff; AWATERA Lyamina Nadezhda Клиенты Спецификации Заказы 14980 …" at bounding box center [637, 307] width 1274 height 615
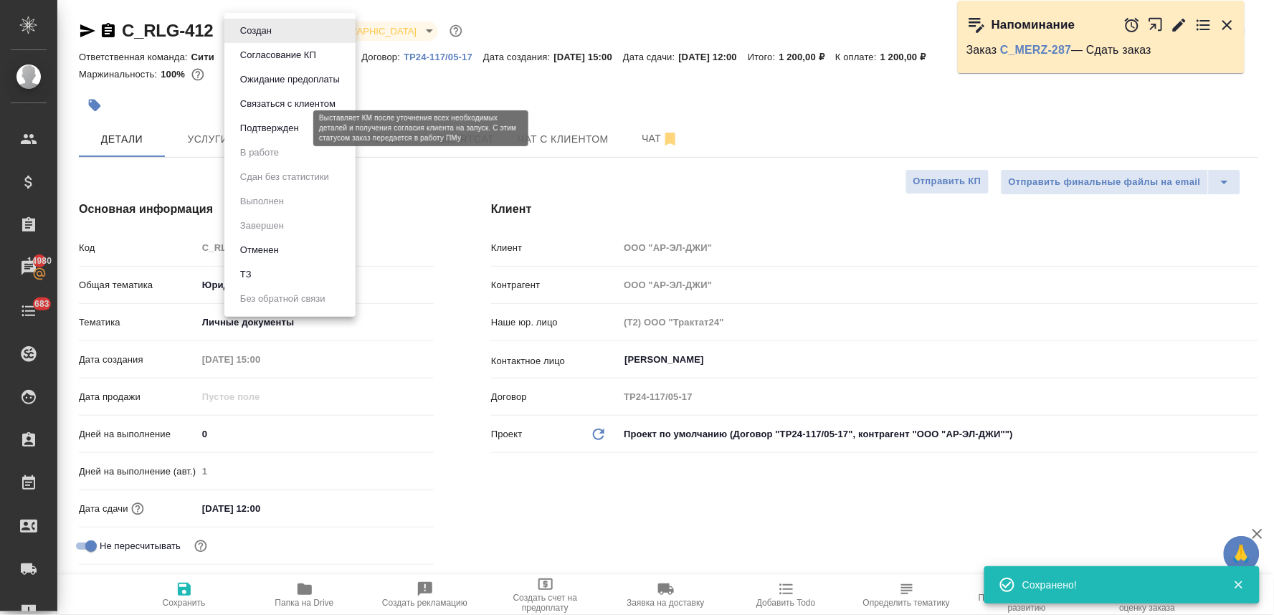
click at [252, 131] on button "Подтвержден" at bounding box center [269, 128] width 67 height 16
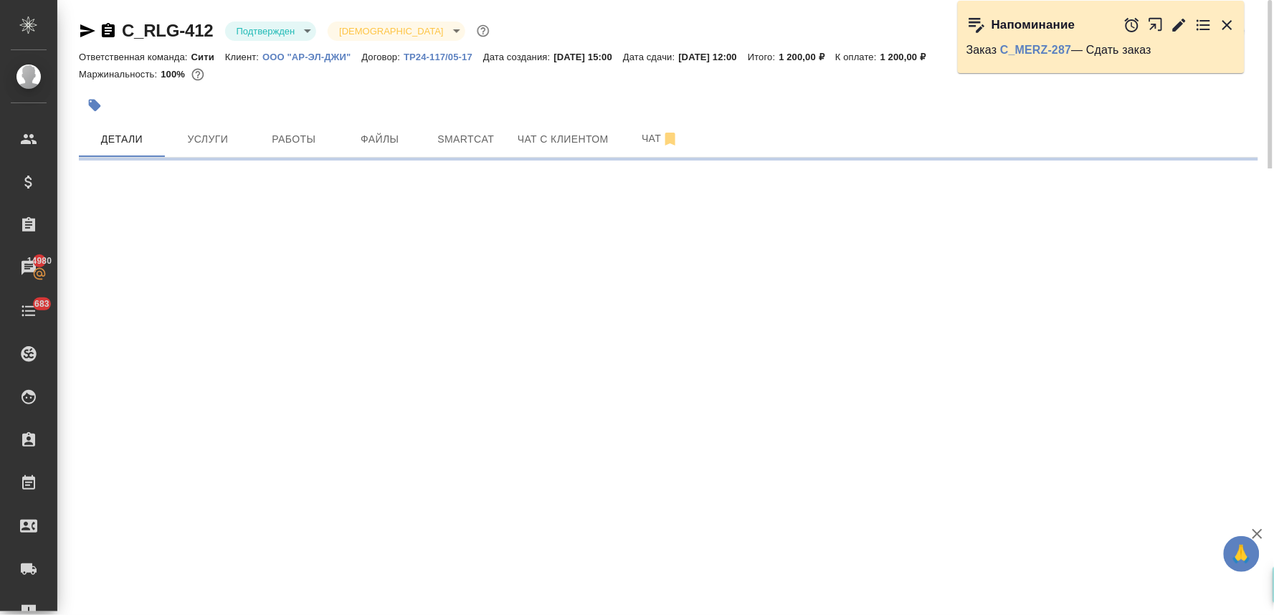
select select "RU"
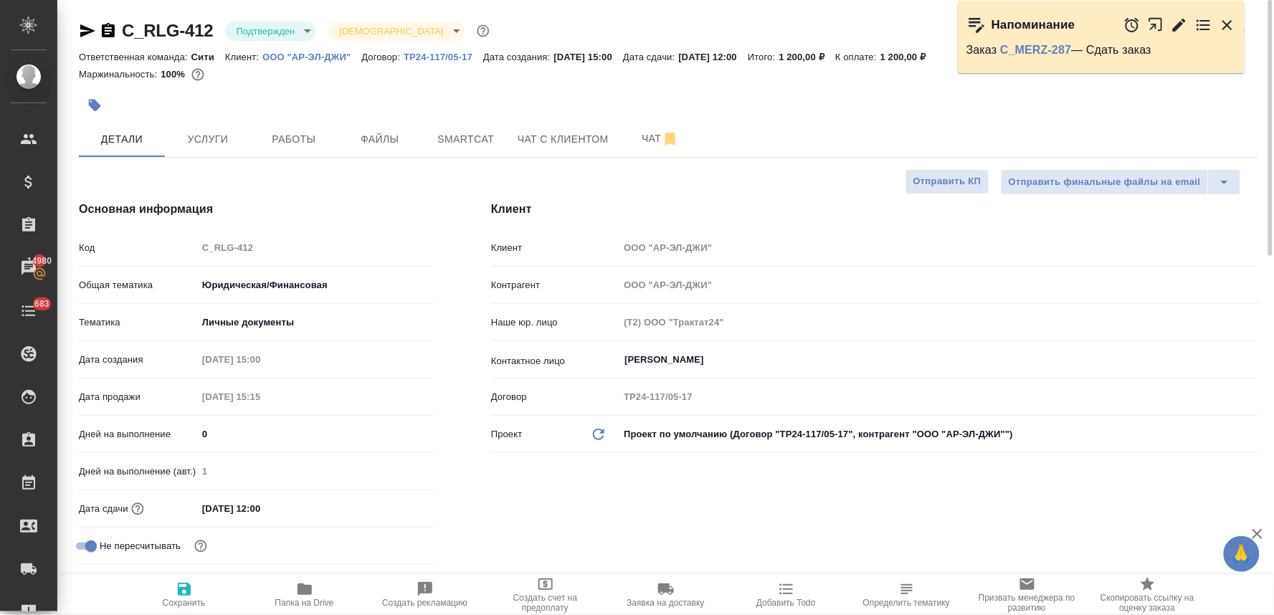
type textarea "x"
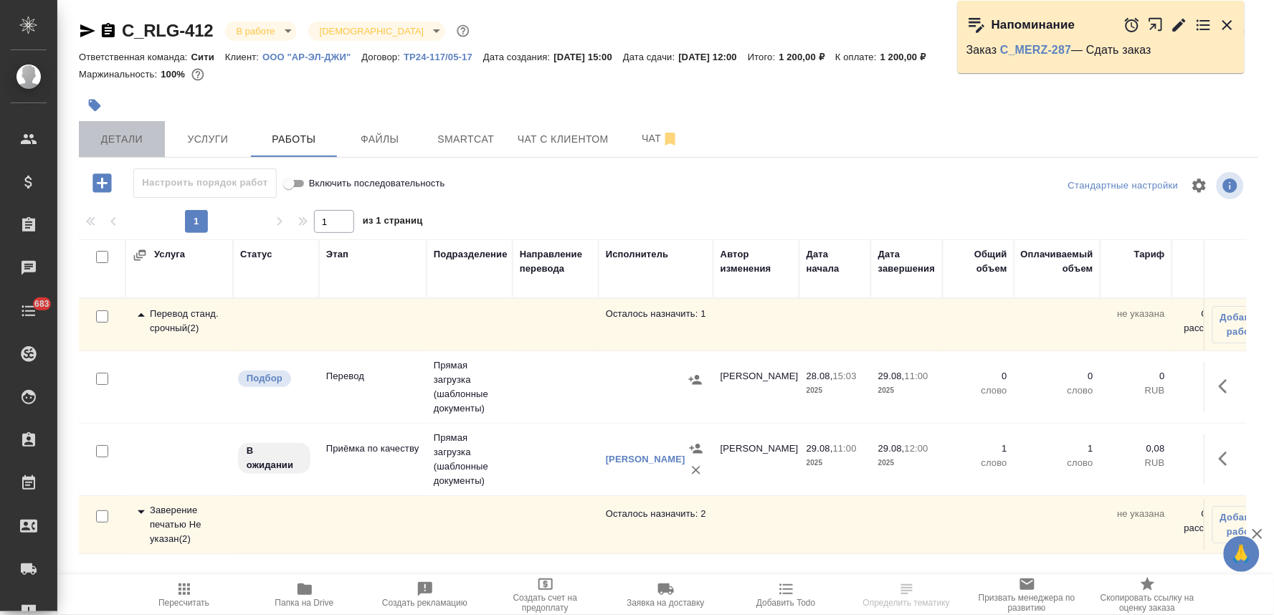
click at [113, 134] on span "Детали" at bounding box center [121, 139] width 69 height 18
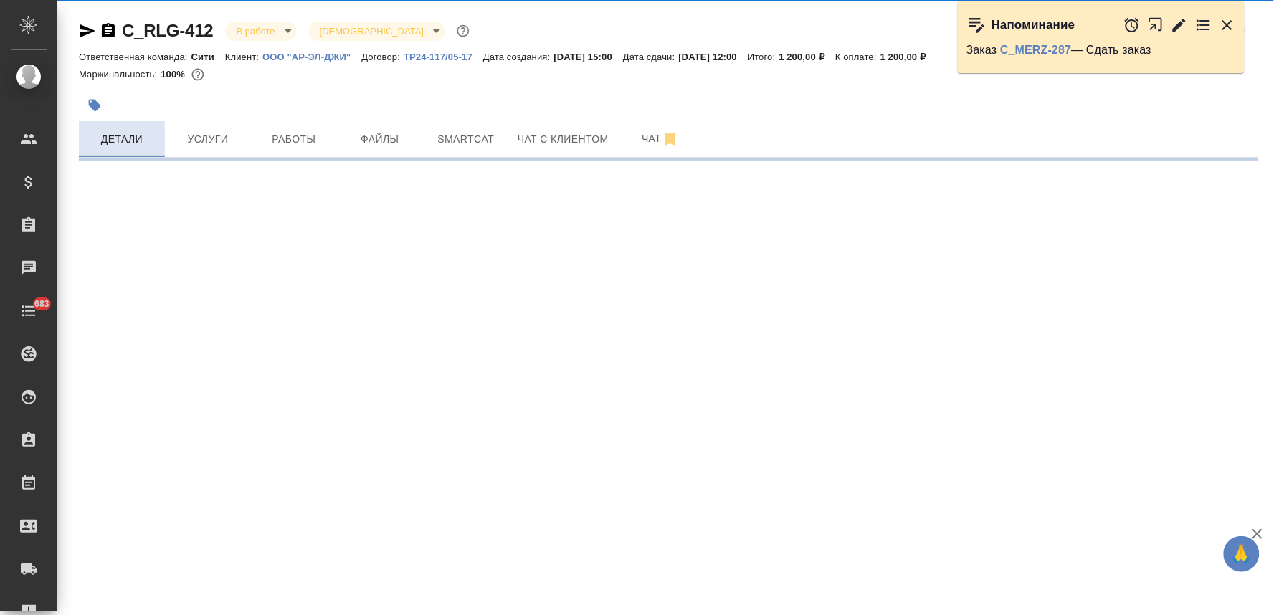
select select "RU"
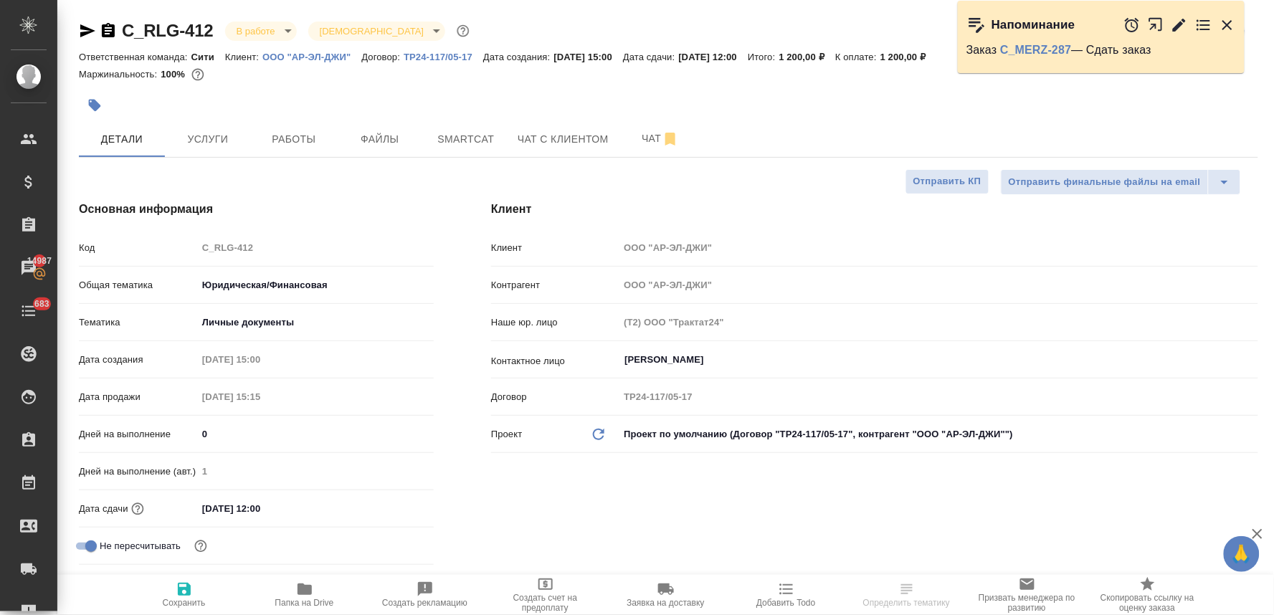
type textarea "x"
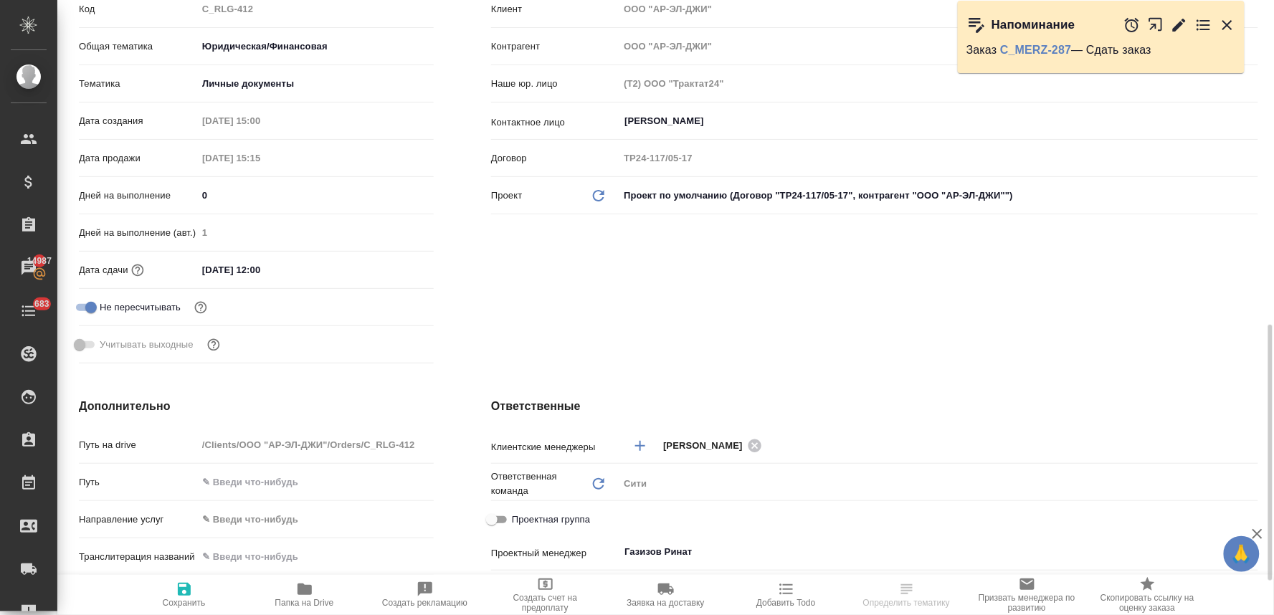
scroll to position [398, 0]
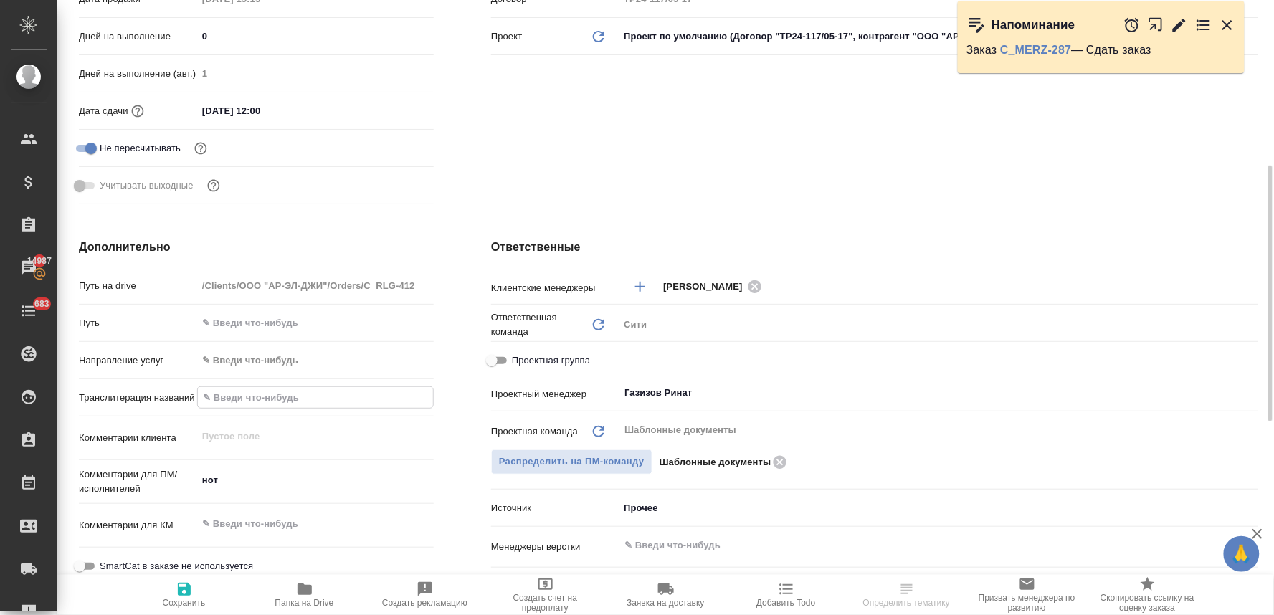
click at [246, 399] on input "text" at bounding box center [315, 397] width 235 height 21
paste input "[PERSON_NAME] [PERSON_NAME]"
type input "[PERSON_NAME] [PERSON_NAME]"
type textarea "x"
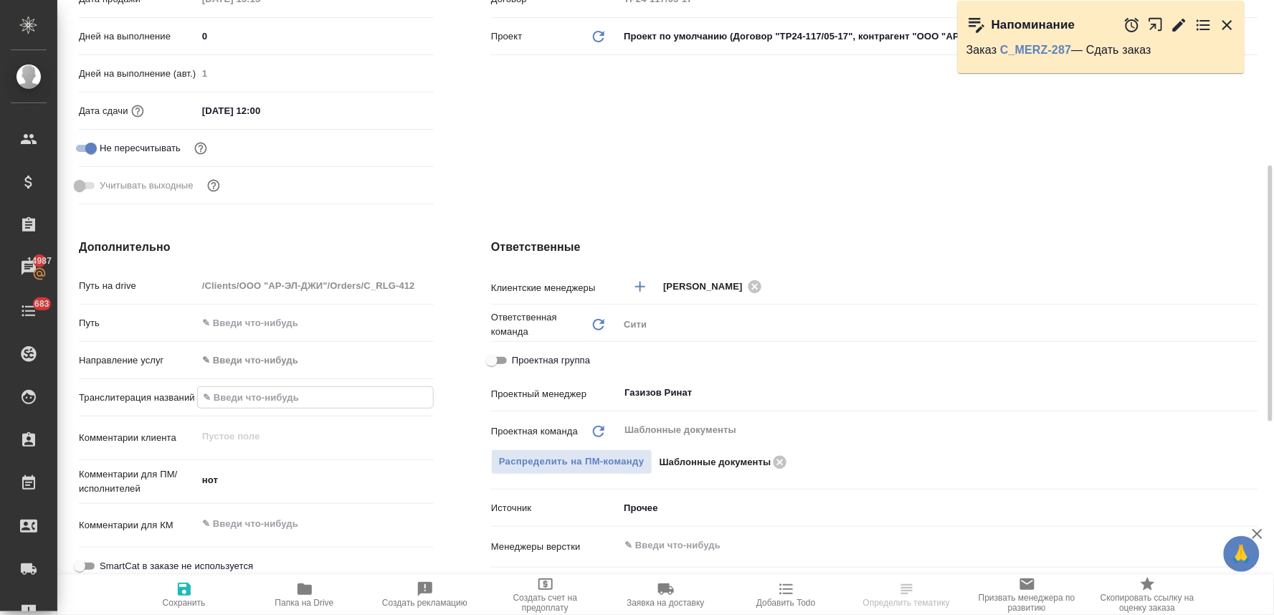
type textarea "x"
type input "[PERSON_NAME] [PERSON_NAME]"
click at [184, 596] on icon "button" at bounding box center [184, 589] width 13 height 13
type textarea "x"
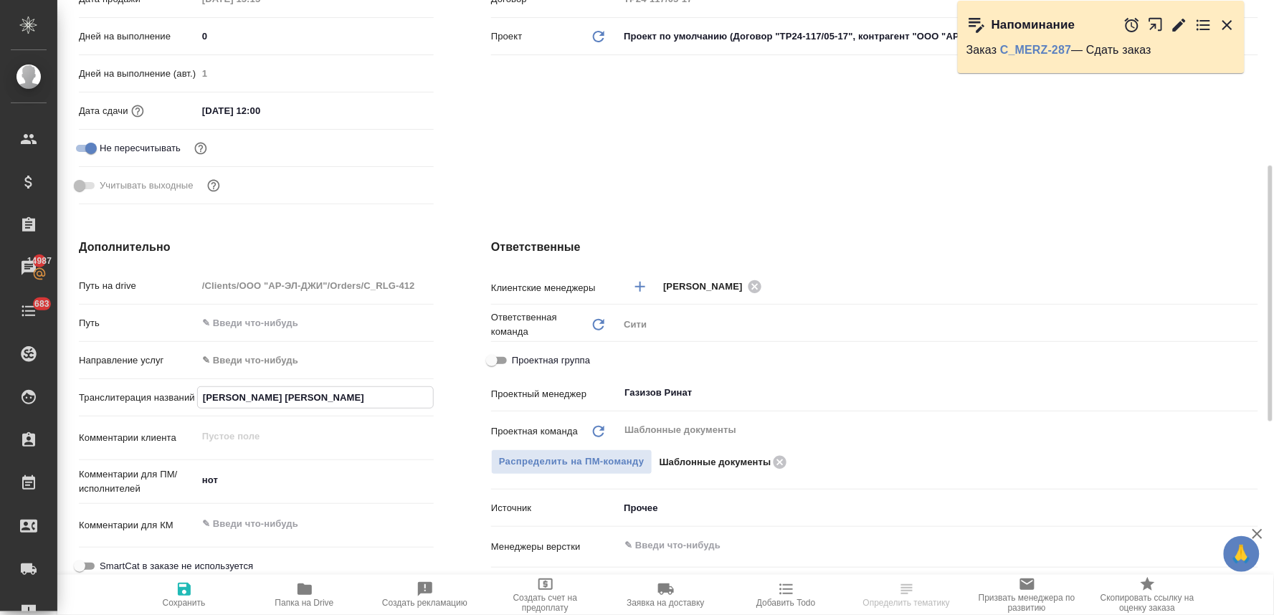
type textarea "x"
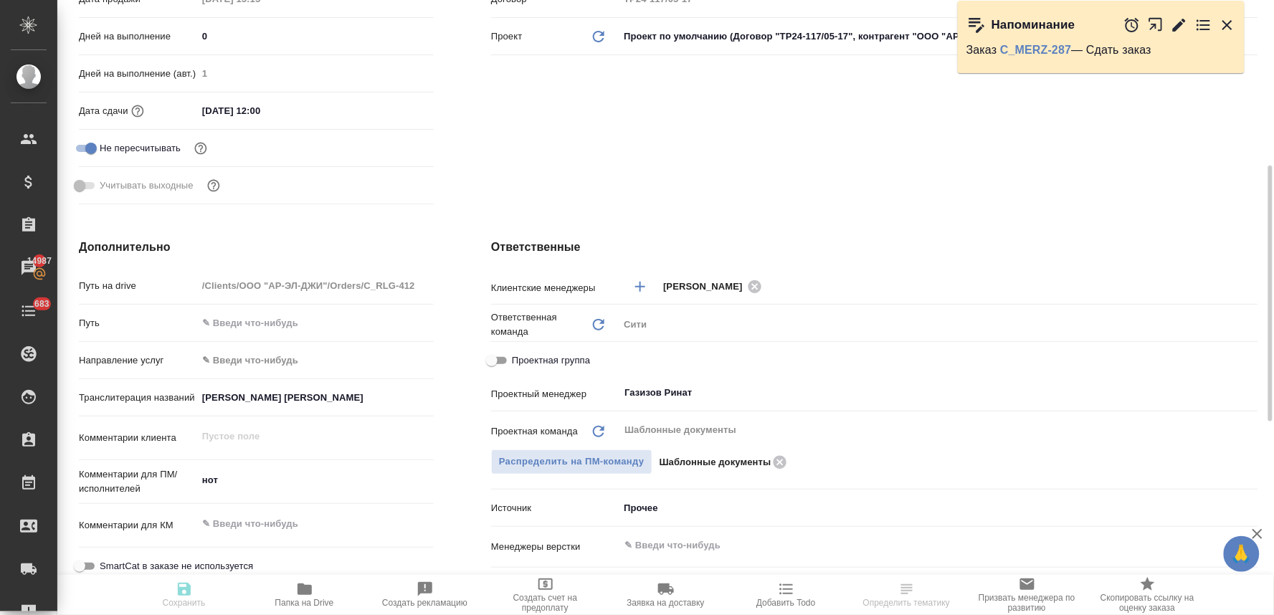
type textarea "x"
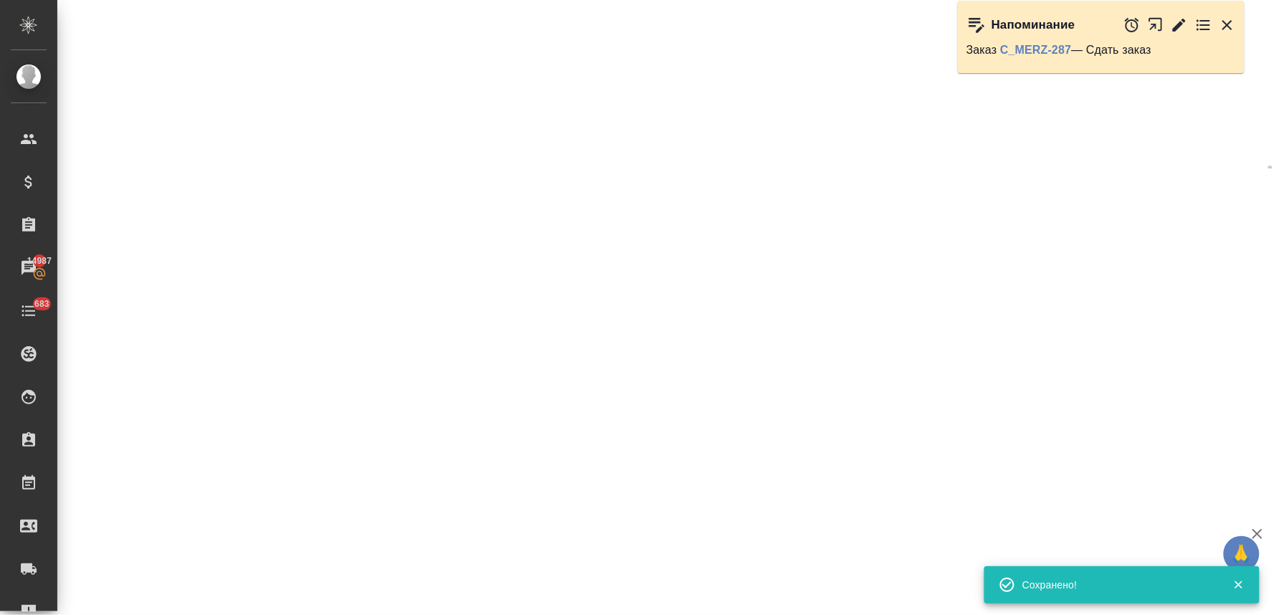
select select "RU"
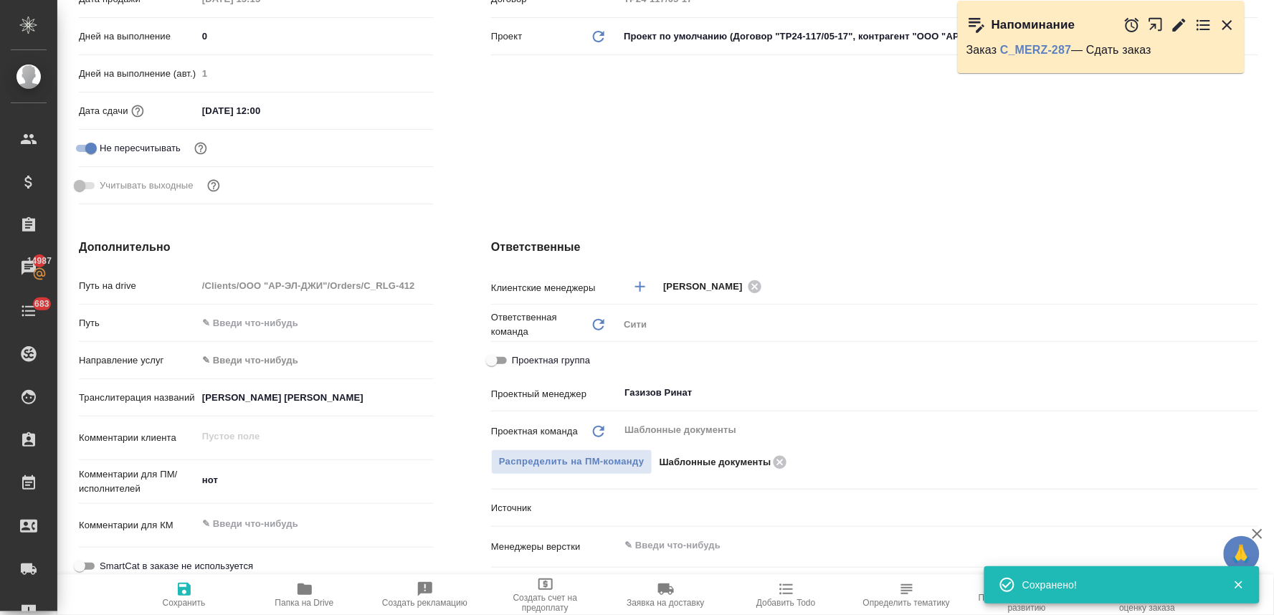
type textarea "x"
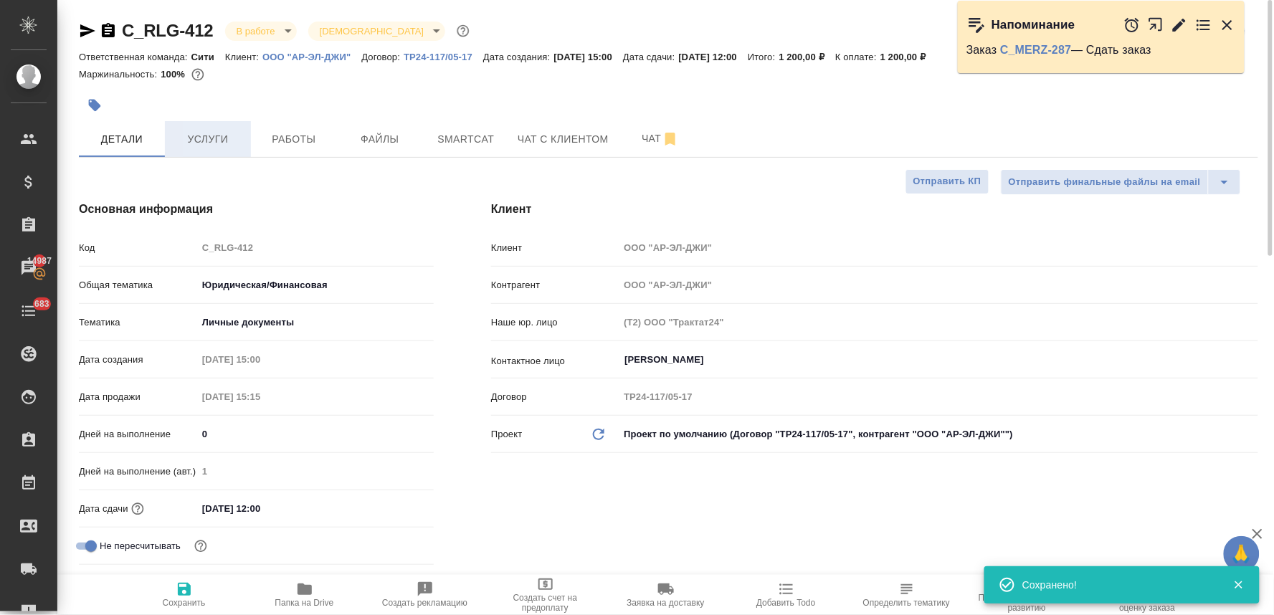
click at [211, 140] on span "Услуги" at bounding box center [207, 139] width 69 height 18
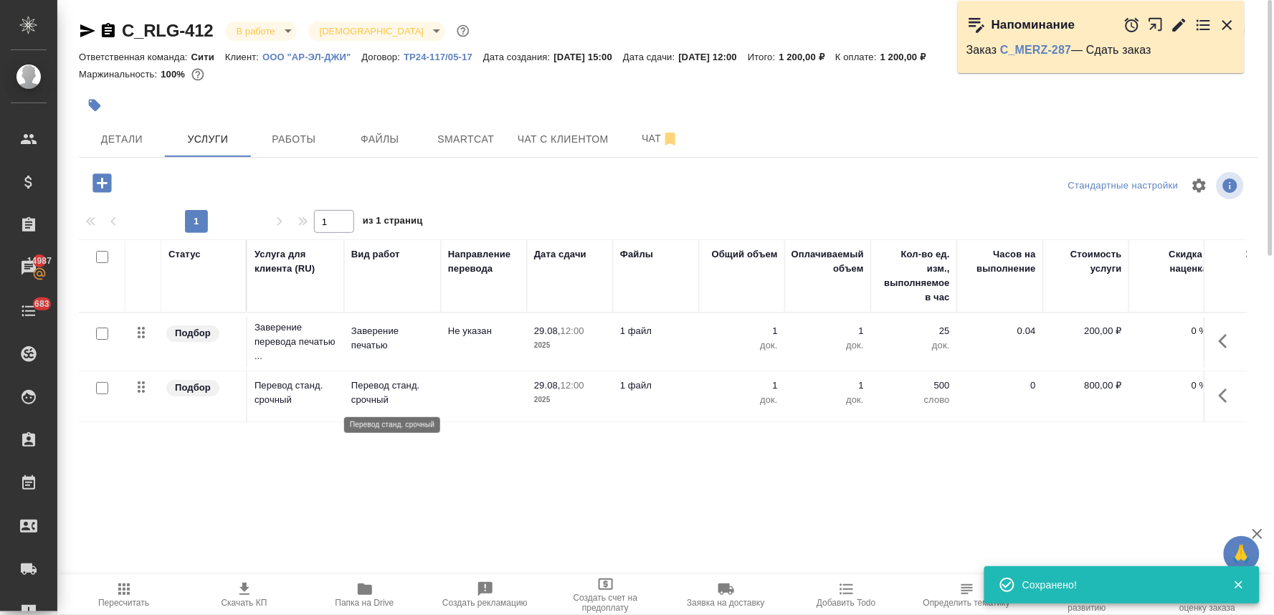
click at [384, 388] on p "Перевод станд. срочный" at bounding box center [392, 393] width 82 height 29
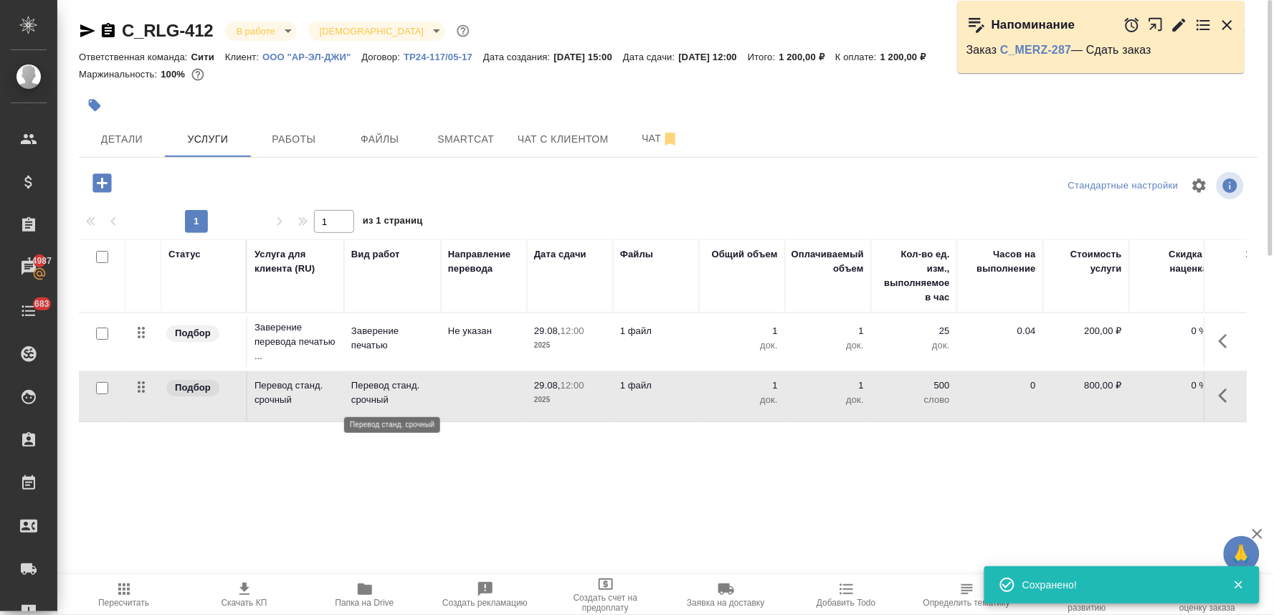
click at [384, 388] on p "Перевод станд. срочный" at bounding box center [392, 393] width 82 height 29
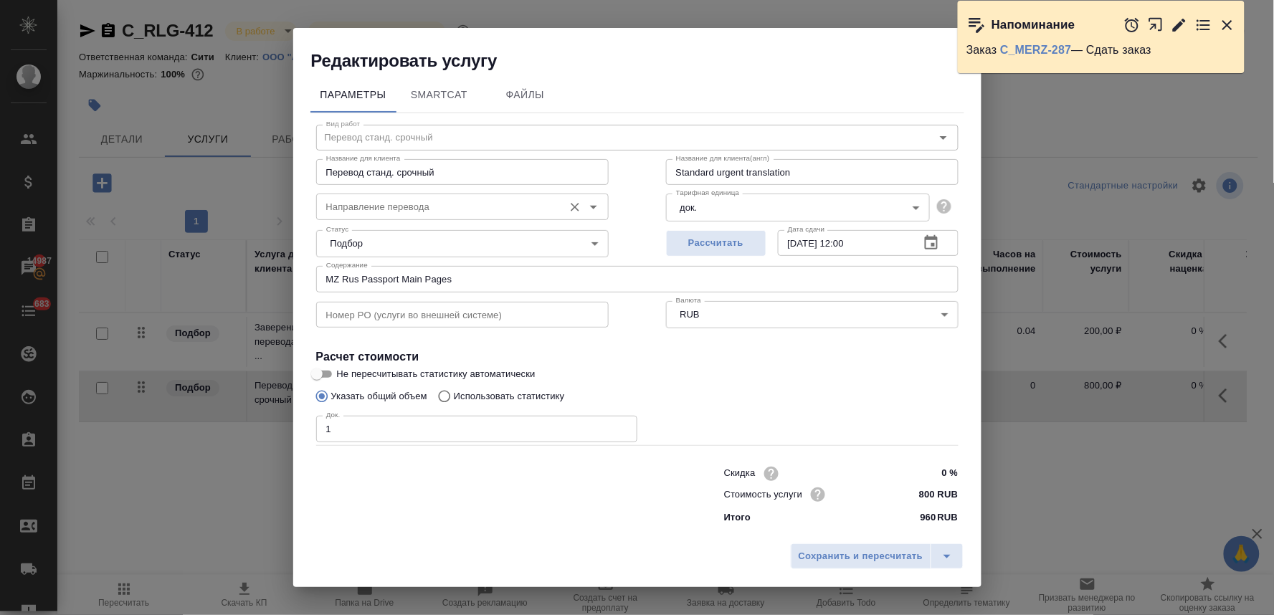
click at [356, 209] on input "Направление перевода" at bounding box center [438, 206] width 236 height 17
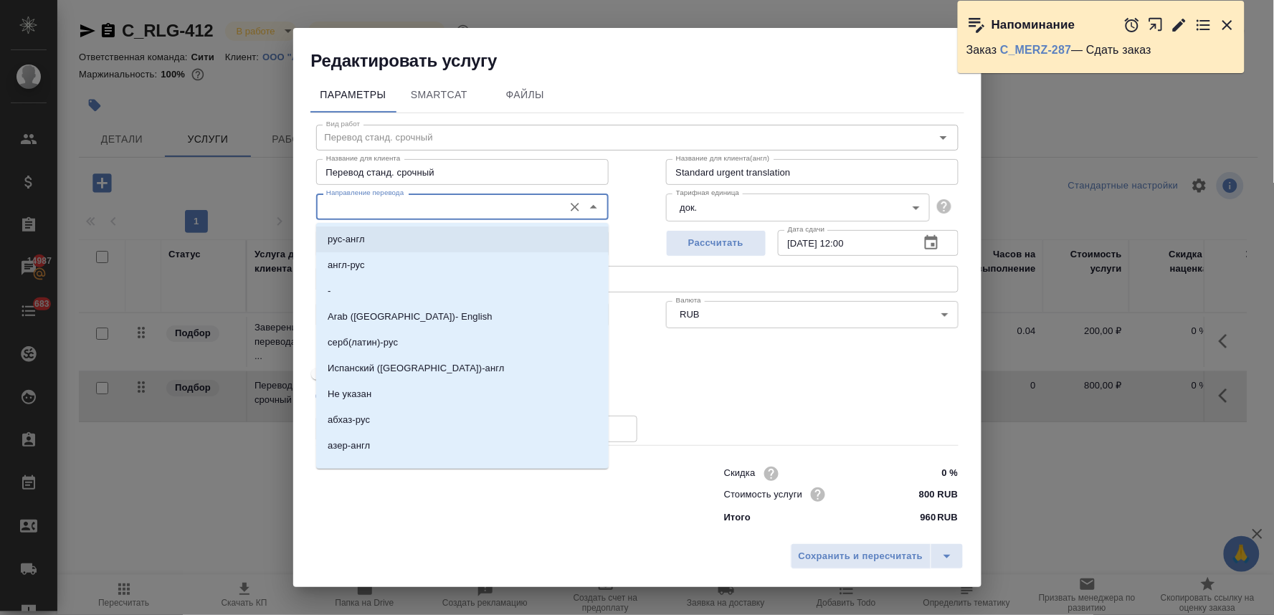
click at [356, 242] on p "рус-англ" at bounding box center [346, 239] width 37 height 14
type input "рус-англ"
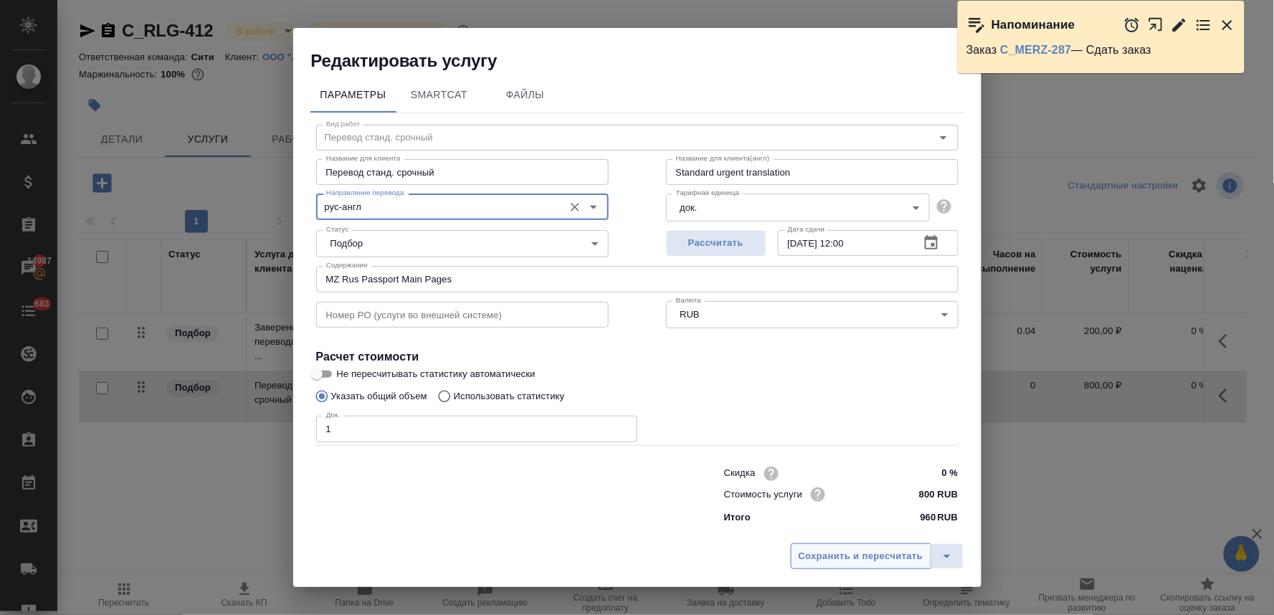
click at [893, 561] on span "Сохранить и пересчитать" at bounding box center [861, 556] width 125 height 16
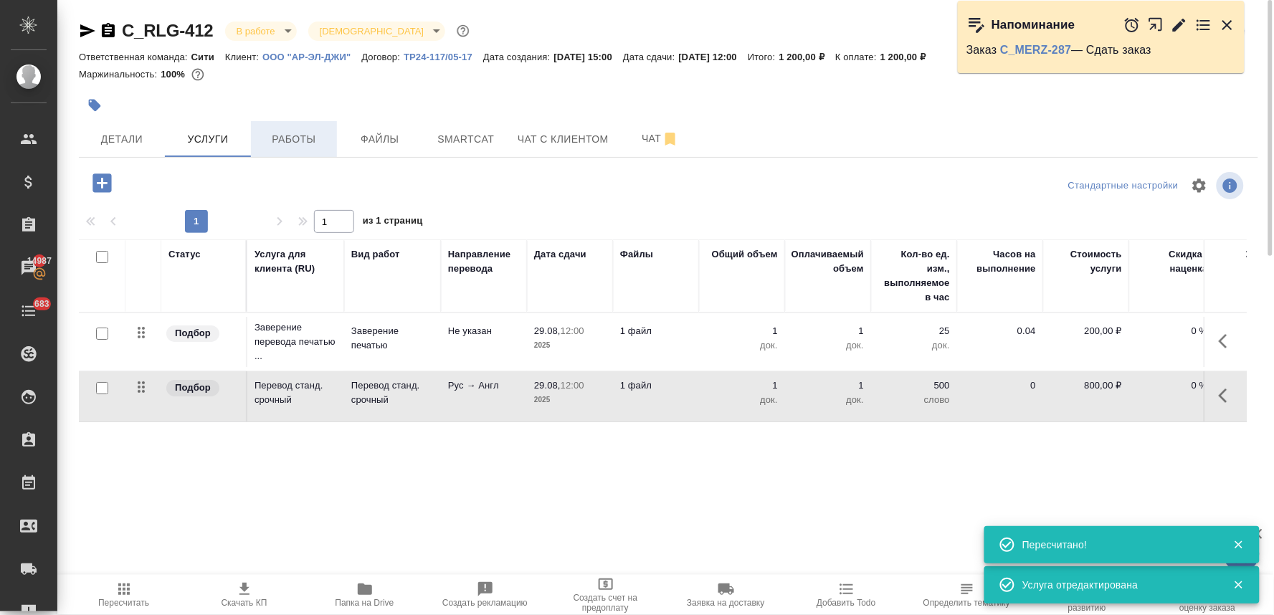
click at [298, 141] on span "Работы" at bounding box center [294, 139] width 69 height 18
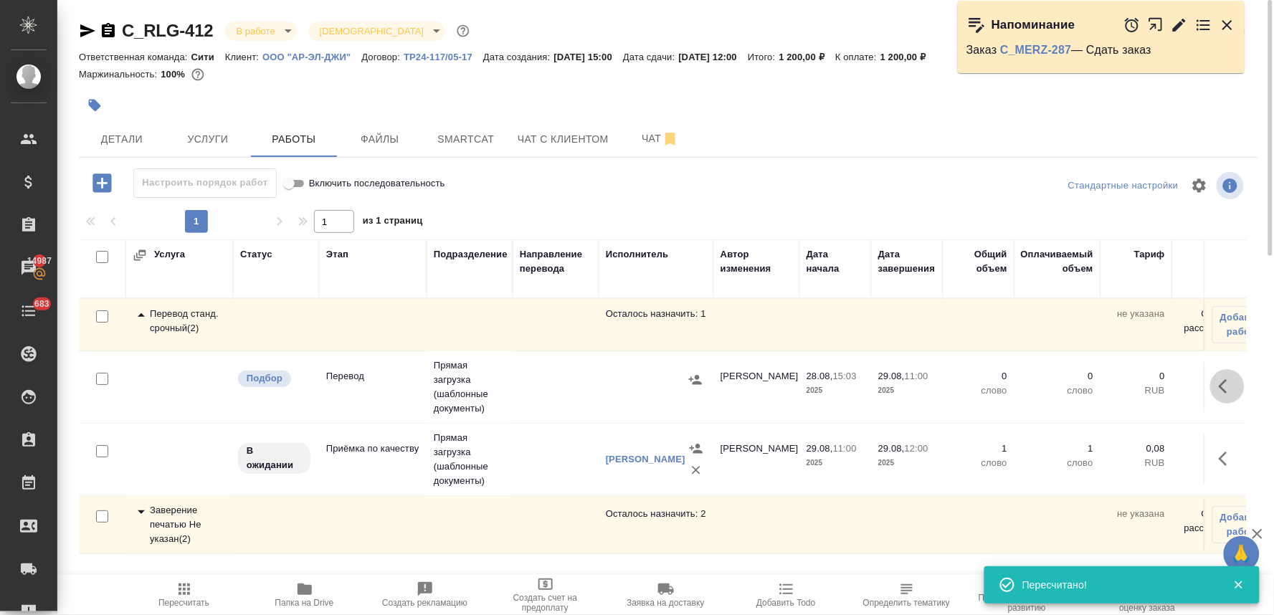
click at [1219, 381] on icon "button" at bounding box center [1227, 386] width 17 height 17
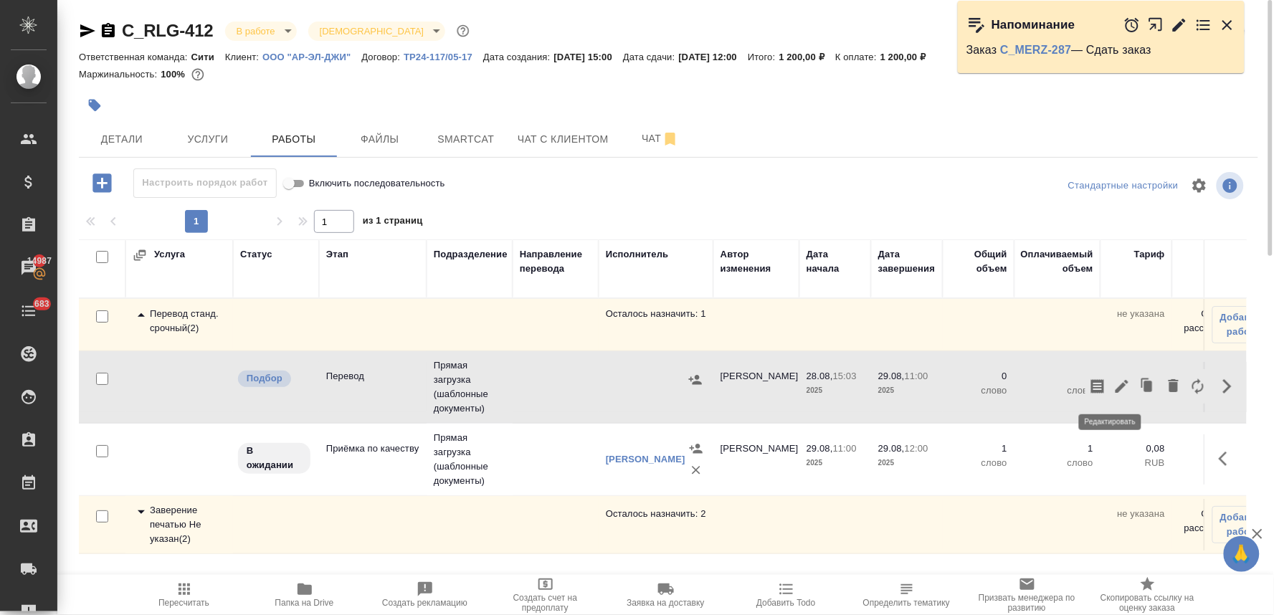
click at [1113, 386] on icon "button" at bounding box center [1121, 386] width 17 height 17
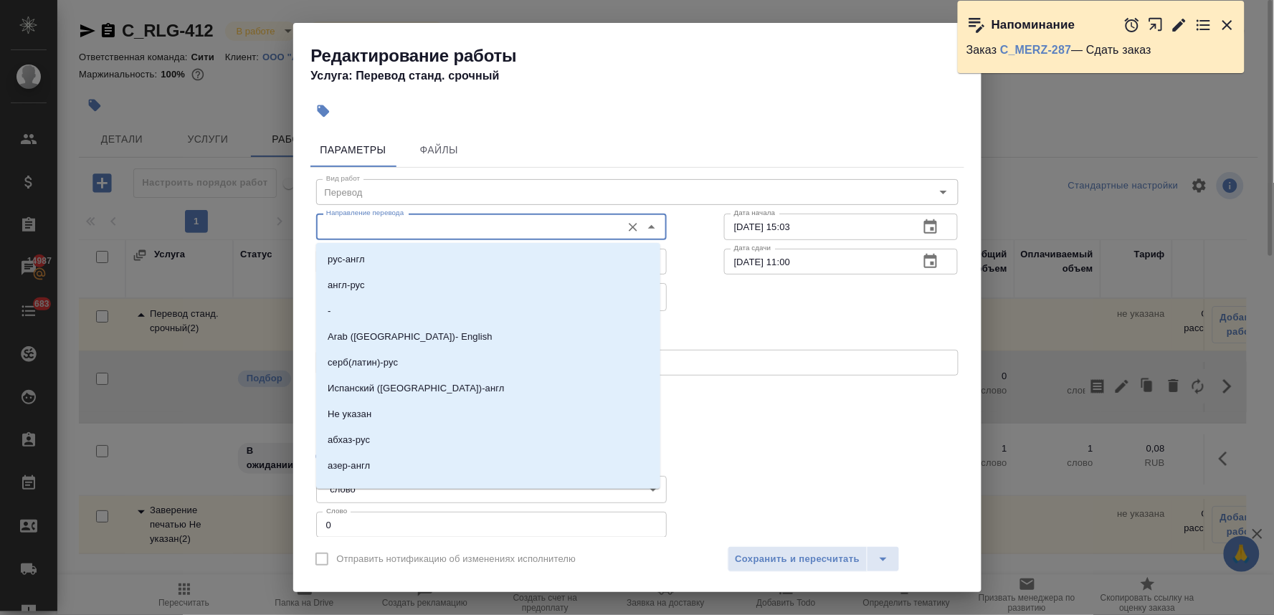
click at [441, 227] on input "Направление перевода" at bounding box center [467, 226] width 294 height 17
click at [429, 259] on li "рус-англ" at bounding box center [488, 260] width 344 height 26
type input "рус-англ"
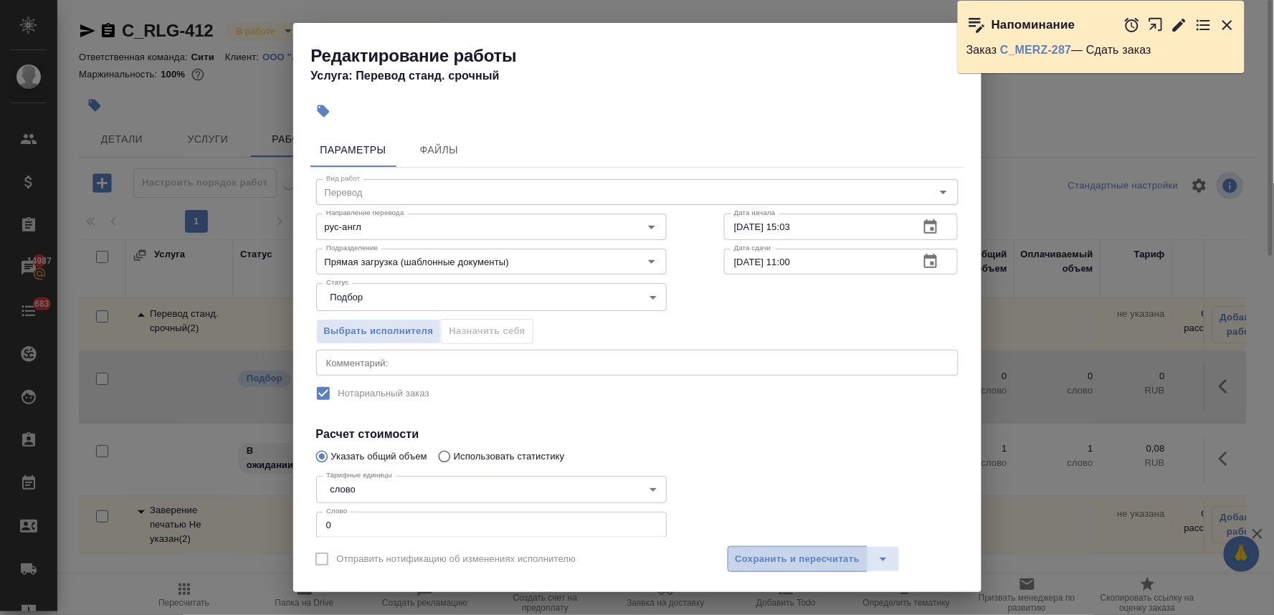
click at [808, 563] on span "Сохранить и пересчитать" at bounding box center [798, 559] width 125 height 16
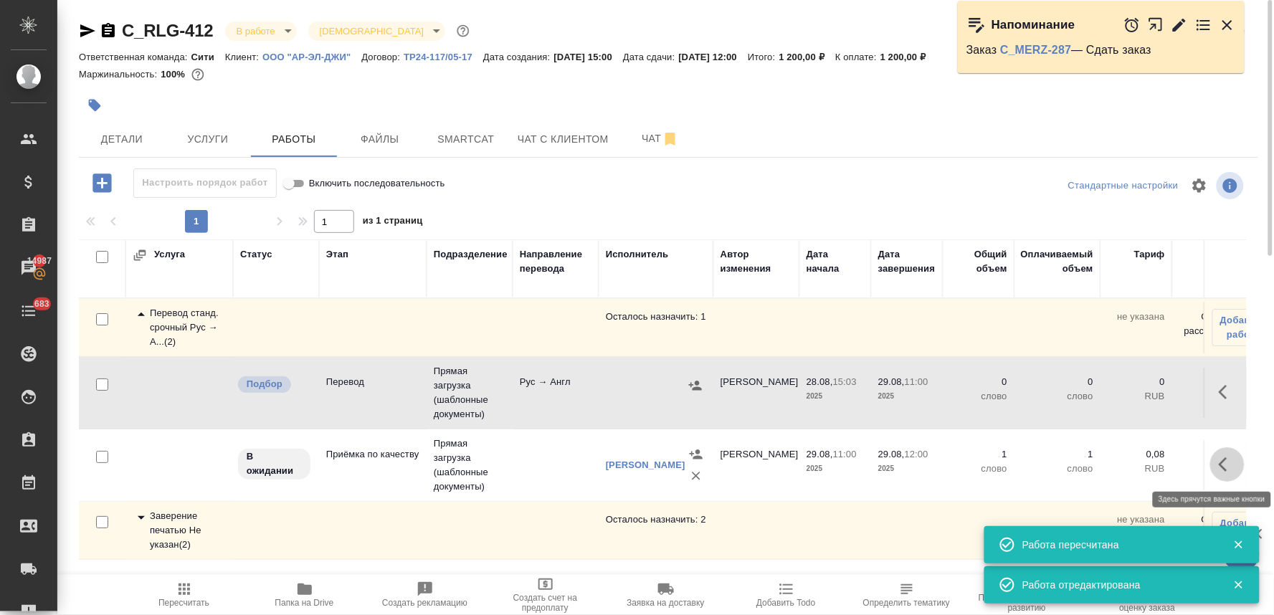
click at [1219, 462] on icon "button" at bounding box center [1227, 464] width 17 height 17
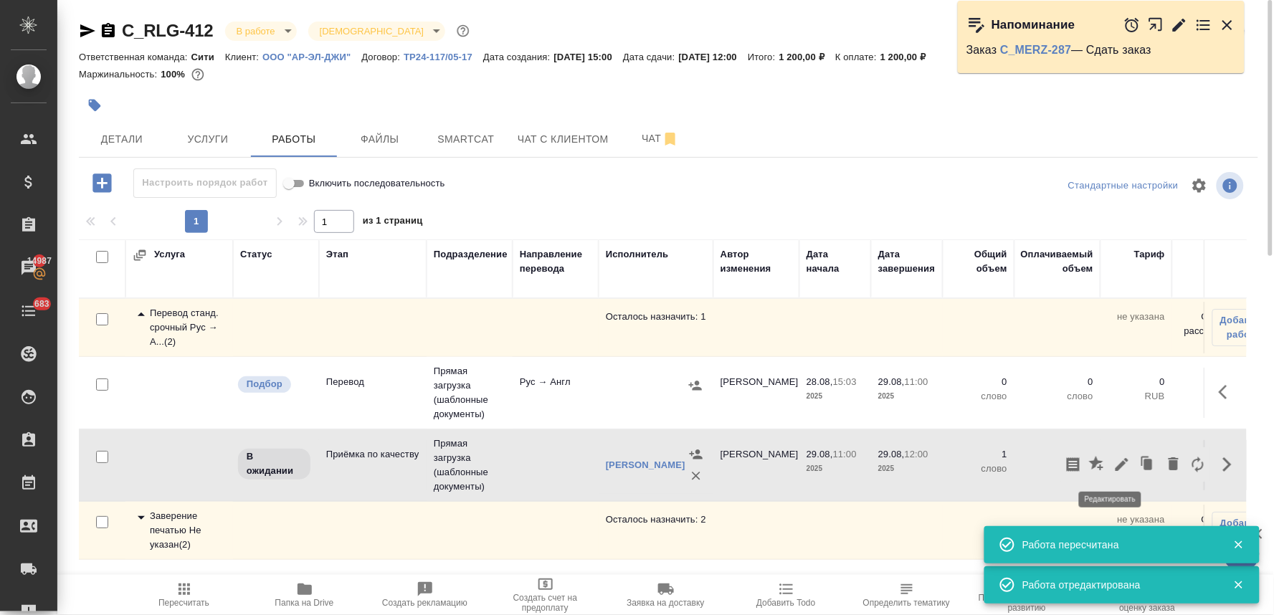
click at [1116, 468] on icon "button" at bounding box center [1122, 464] width 13 height 13
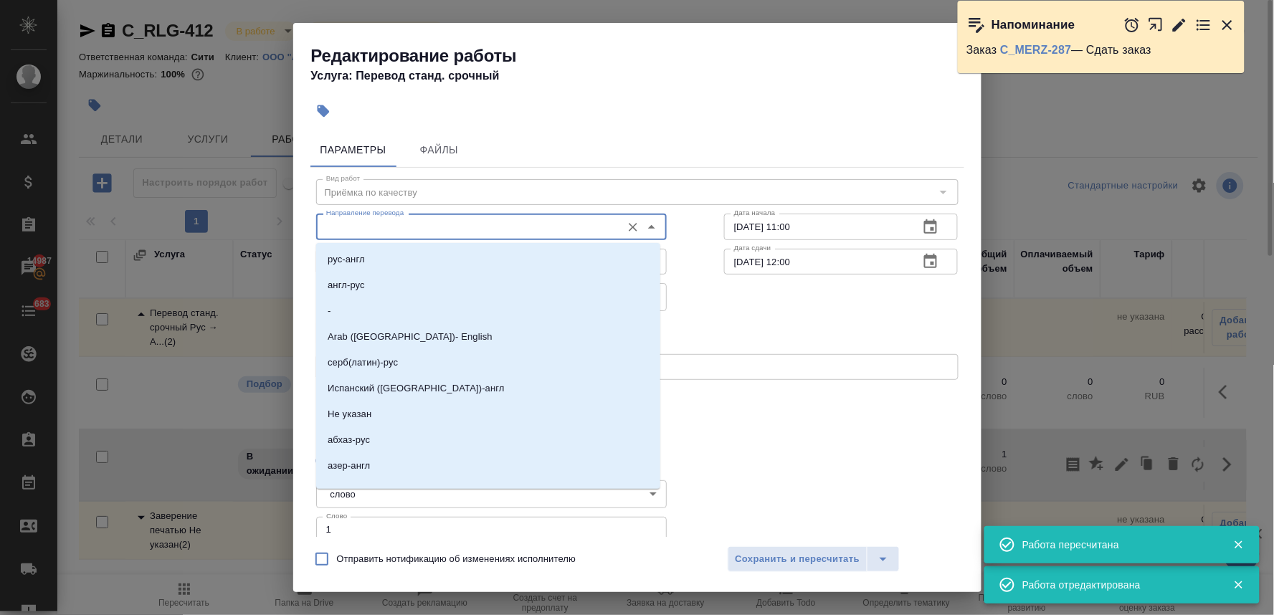
click at [409, 218] on input "Направление перевода" at bounding box center [467, 226] width 294 height 17
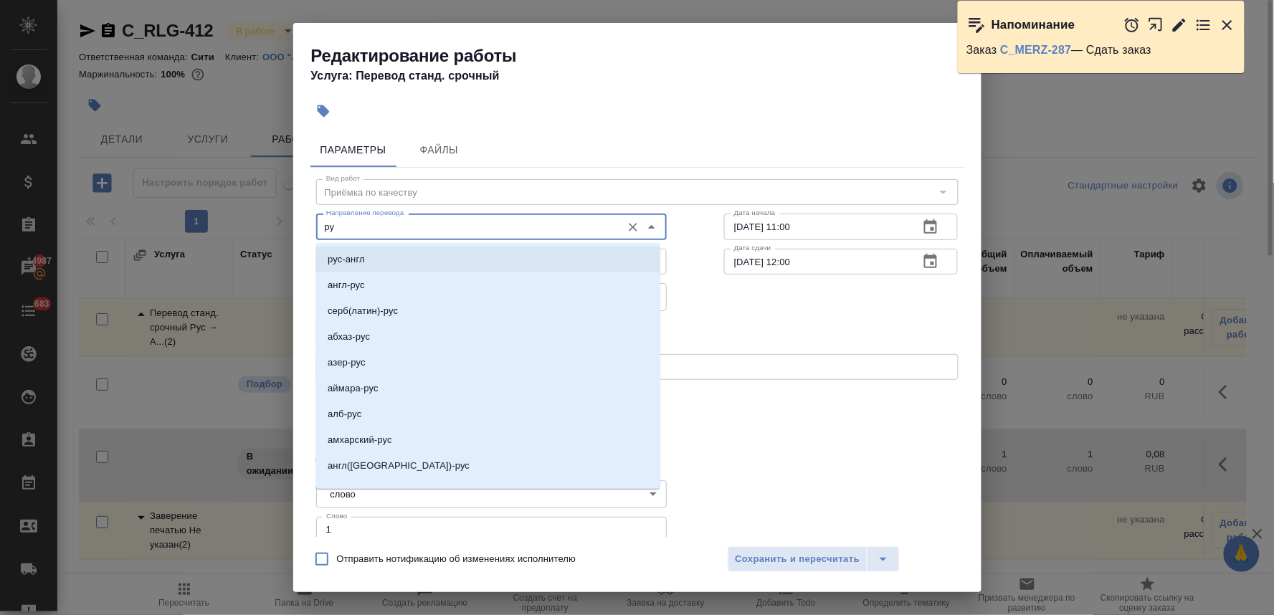
click at [399, 258] on li "рус-англ" at bounding box center [488, 260] width 344 height 26
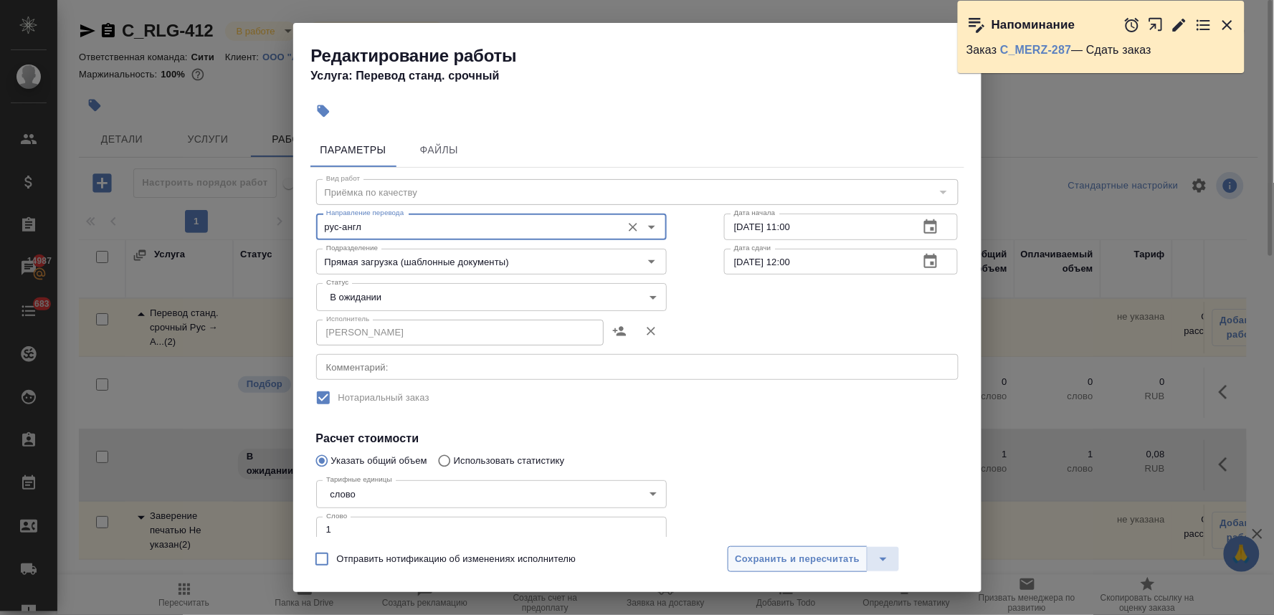
type input "рус-англ"
click at [765, 564] on span "Сохранить и пересчитать" at bounding box center [798, 559] width 125 height 16
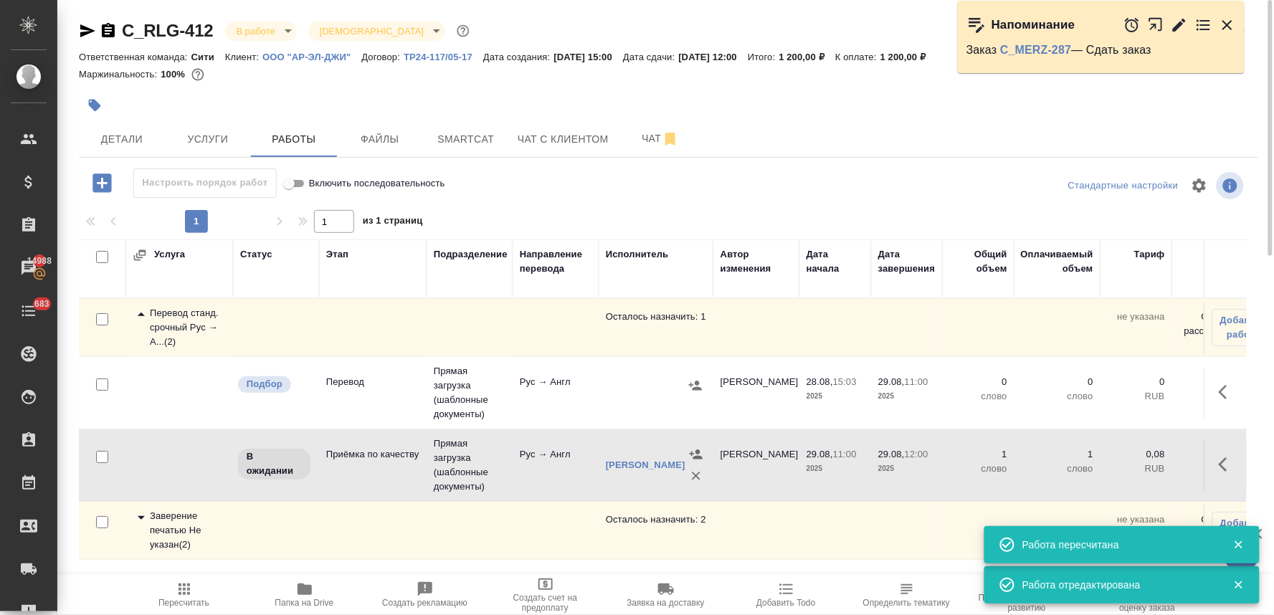
click at [1158, 132] on div "Детали Услуги Работы Файлы Smartcat Чат с клиентом Чат" at bounding box center [668, 139] width 1179 height 36
